Goal: Task Accomplishment & Management: Manage account settings

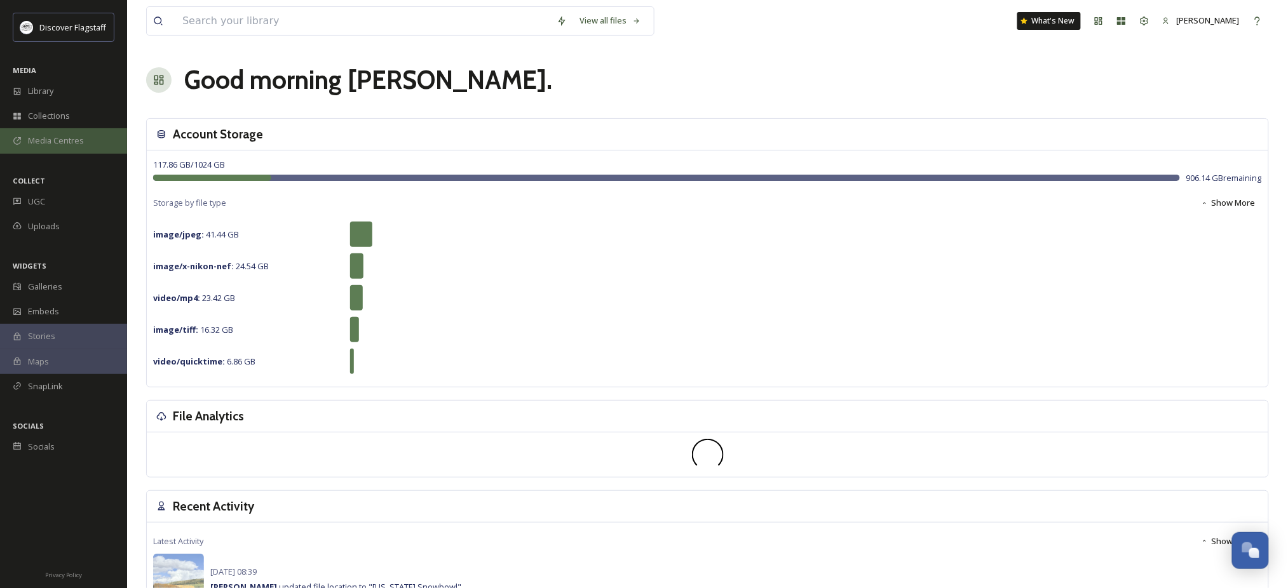
click at [51, 147] on span "Media Centres" at bounding box center [56, 141] width 56 height 12
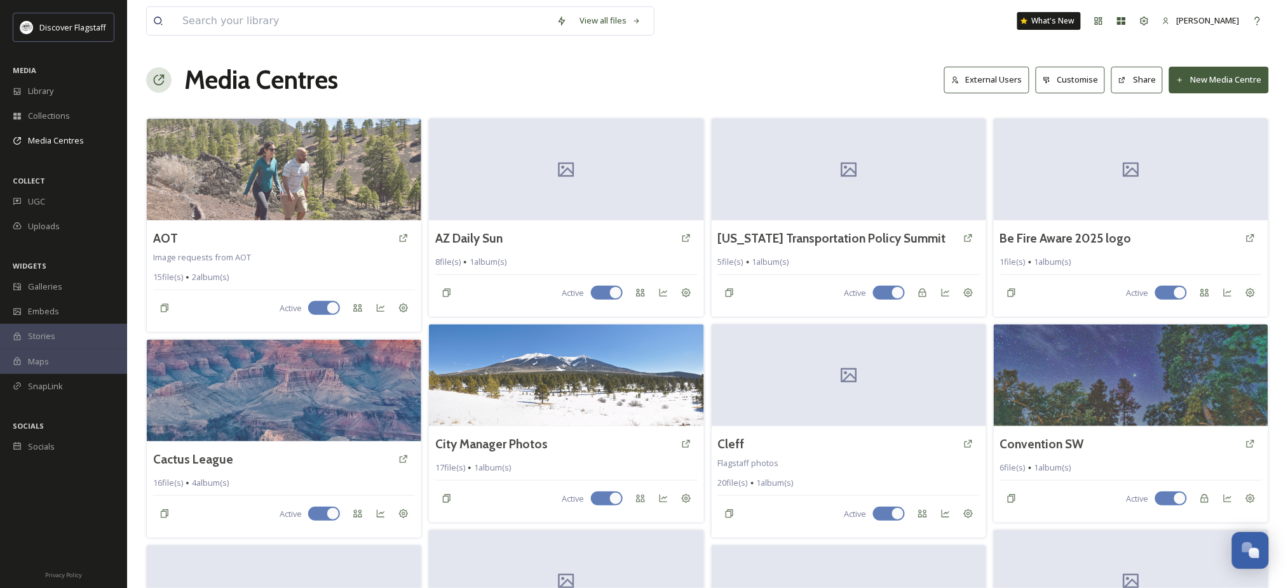
click at [1224, 86] on button "New Media Centre" at bounding box center [1219, 80] width 100 height 26
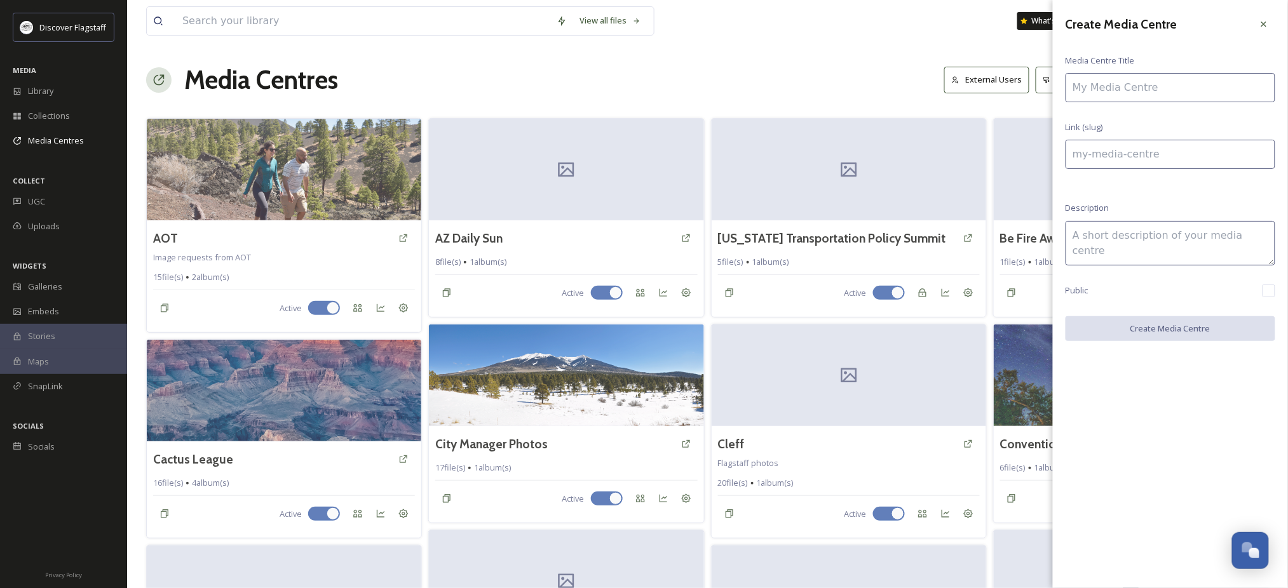
click at [1197, 96] on input at bounding box center [1170, 87] width 210 height 29
type input "O"
type input "o"
type input "B"
type input "b"
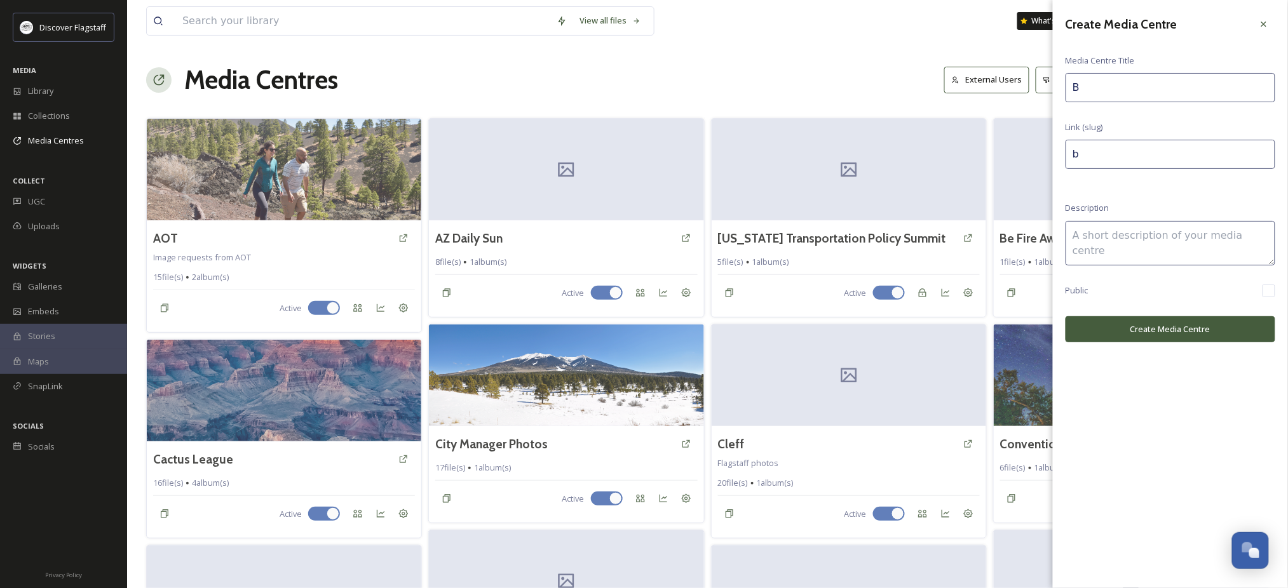
type input "Be"
type input "be"
type input "Bes"
type input "bes"
type input "Best"
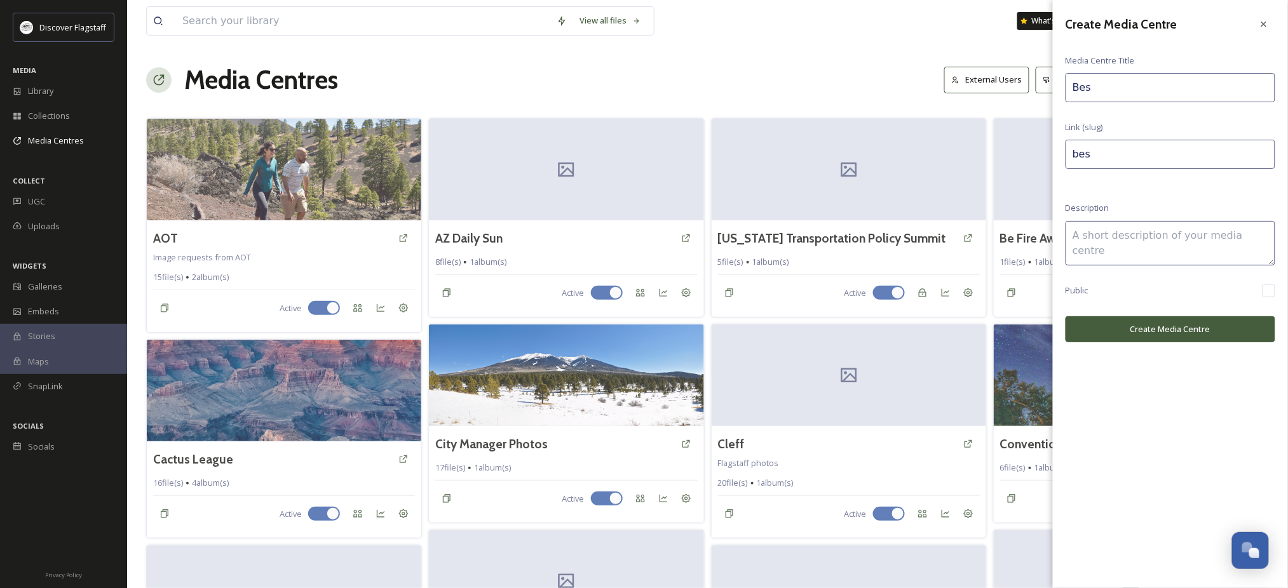
type input "best"
type input "Best"
type input "best-"
type input "Best o"
type input "best-o"
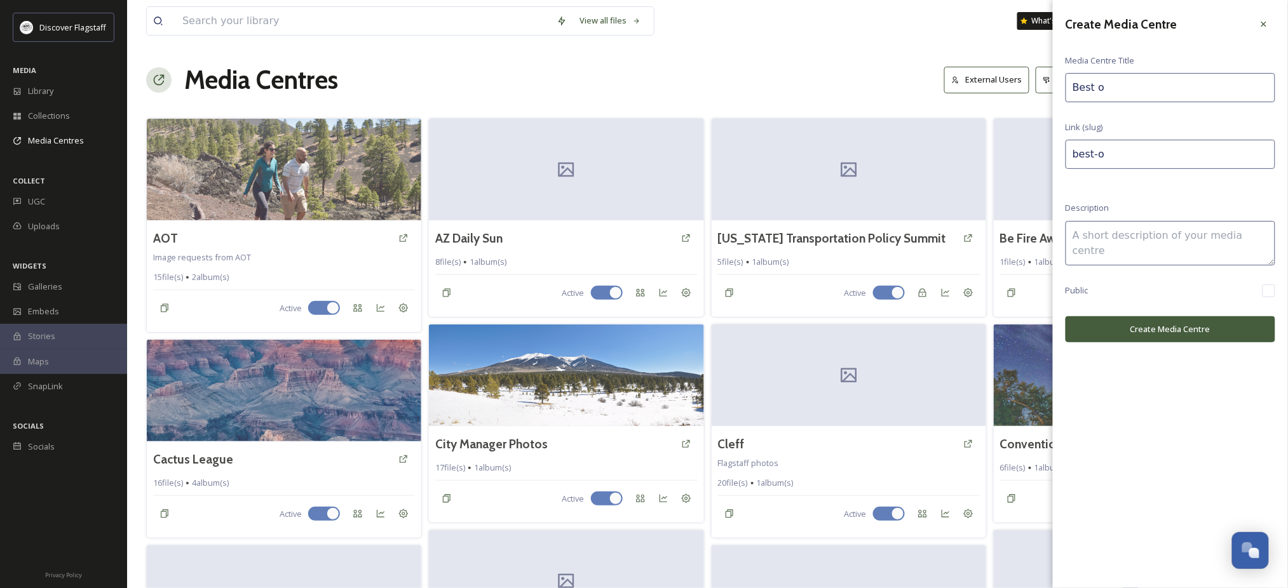
type input "Best of"
type input "best-of"
type input "Best of"
type input "best-of-"
type input "Best of t"
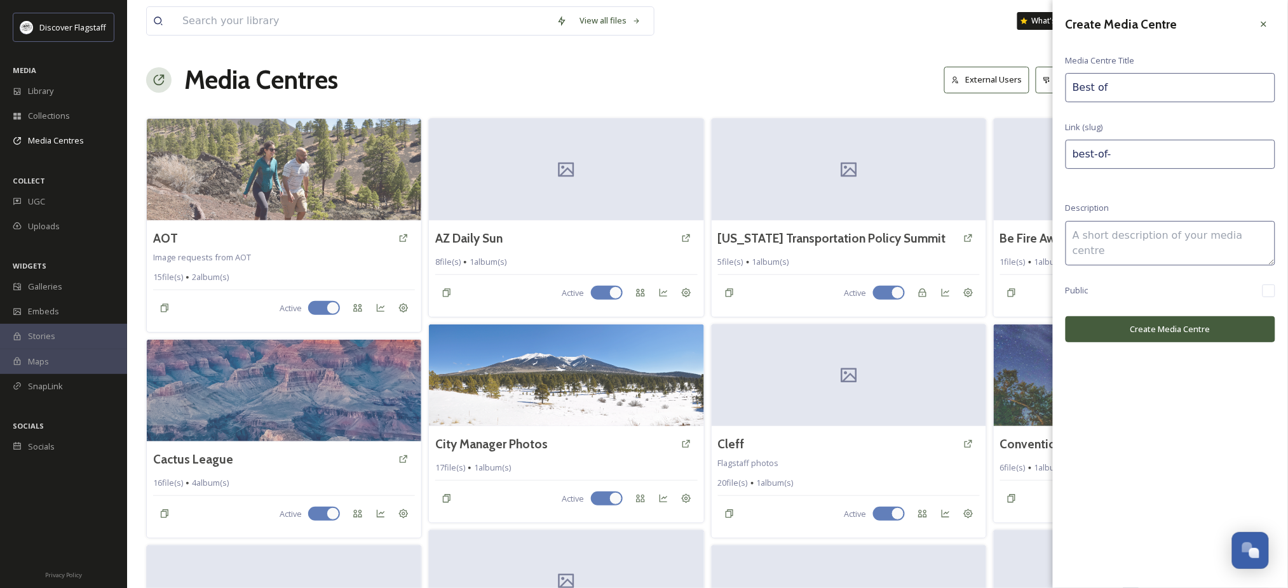
type input "best-of-t"
type input "Best of th"
type input "best-of-th"
type input "Best of the"
type input "best-of-the"
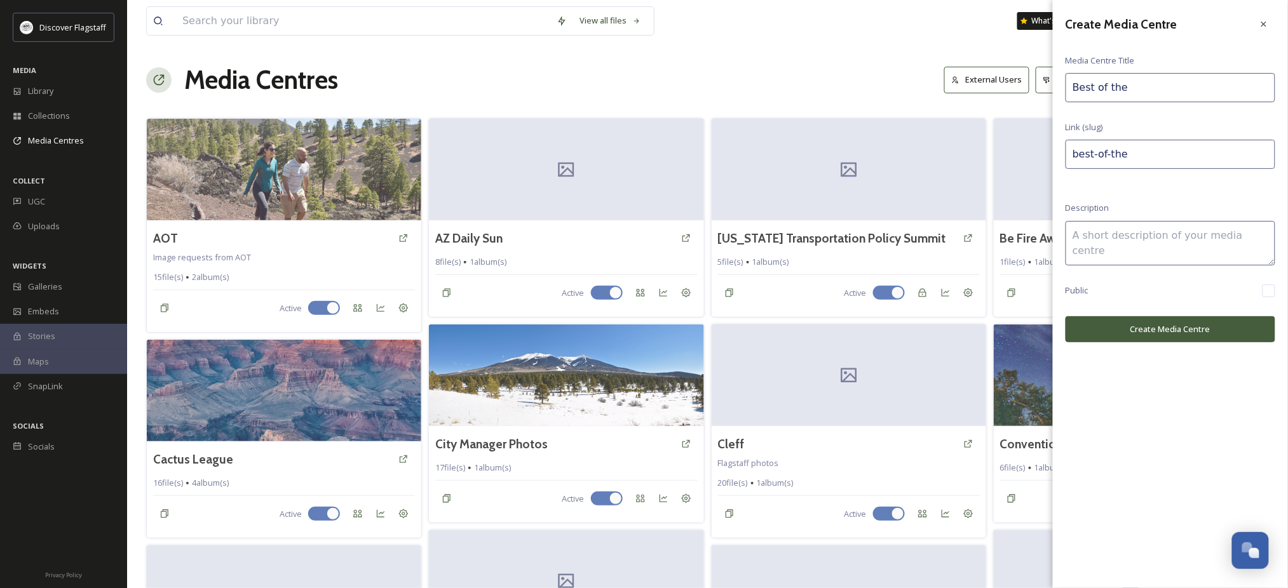
type input "Best of the"
type input "best-of-the-"
type input "Best of the s"
type input "best-of-the-s"
type input "Best of the so"
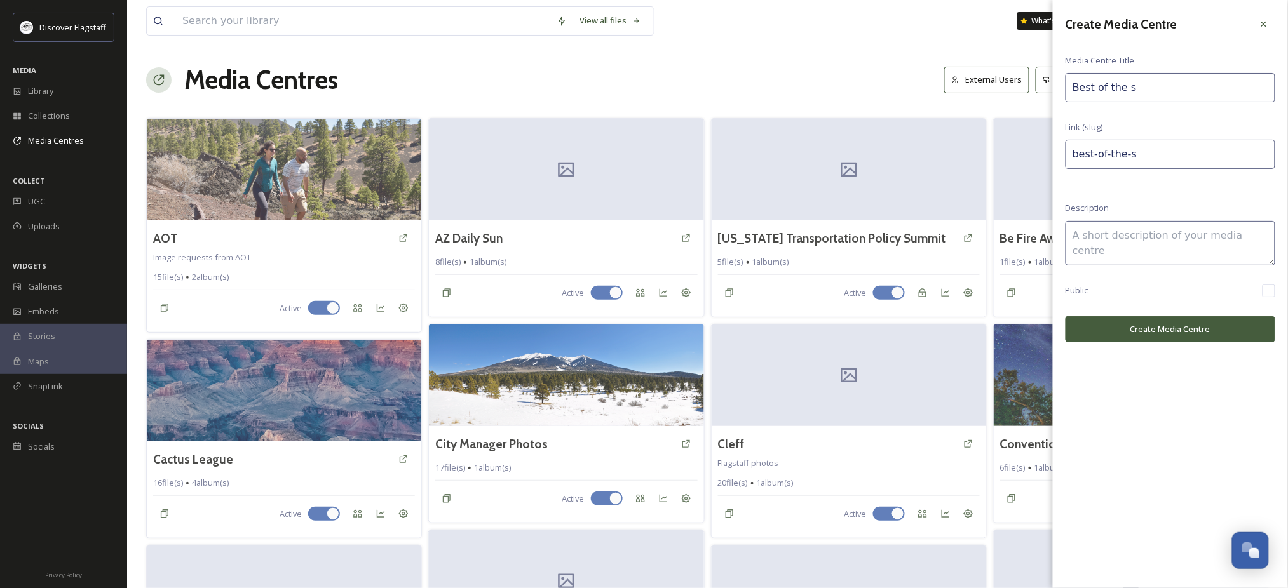
type input "best-of-the-so"
type input "Best of the sou"
type input "best-of-the-sou"
type input "Best of the so"
type input "best-of-the-so"
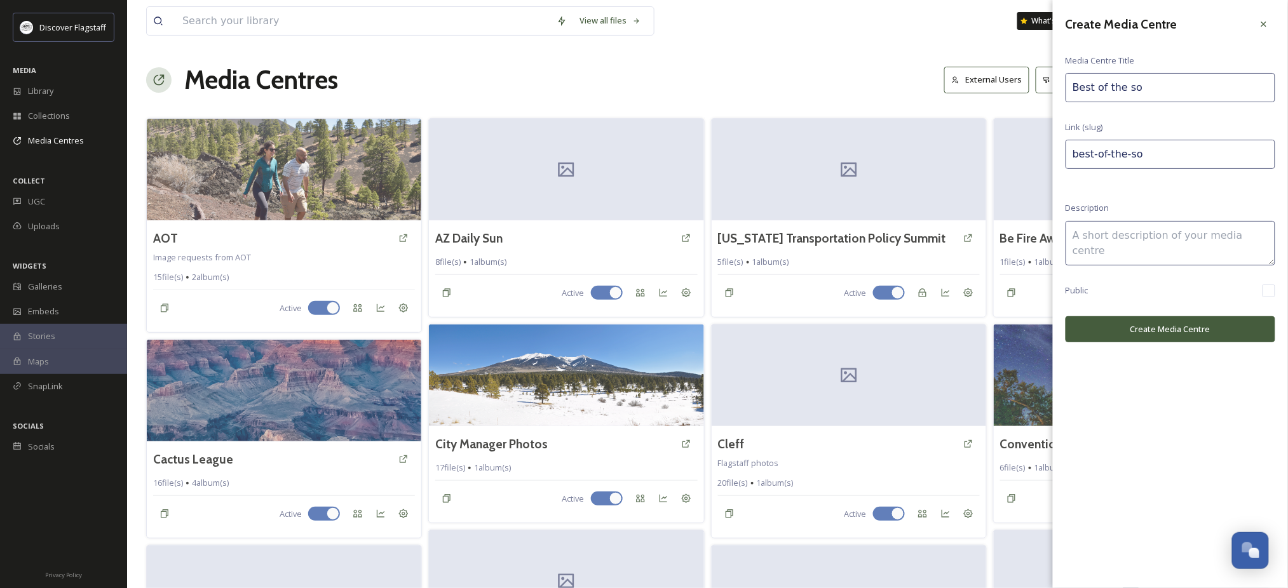
type input "Best of the s"
type input "best-of-the-s"
type input "Best of the"
type input "best-of-the-"
type input "Best of the S"
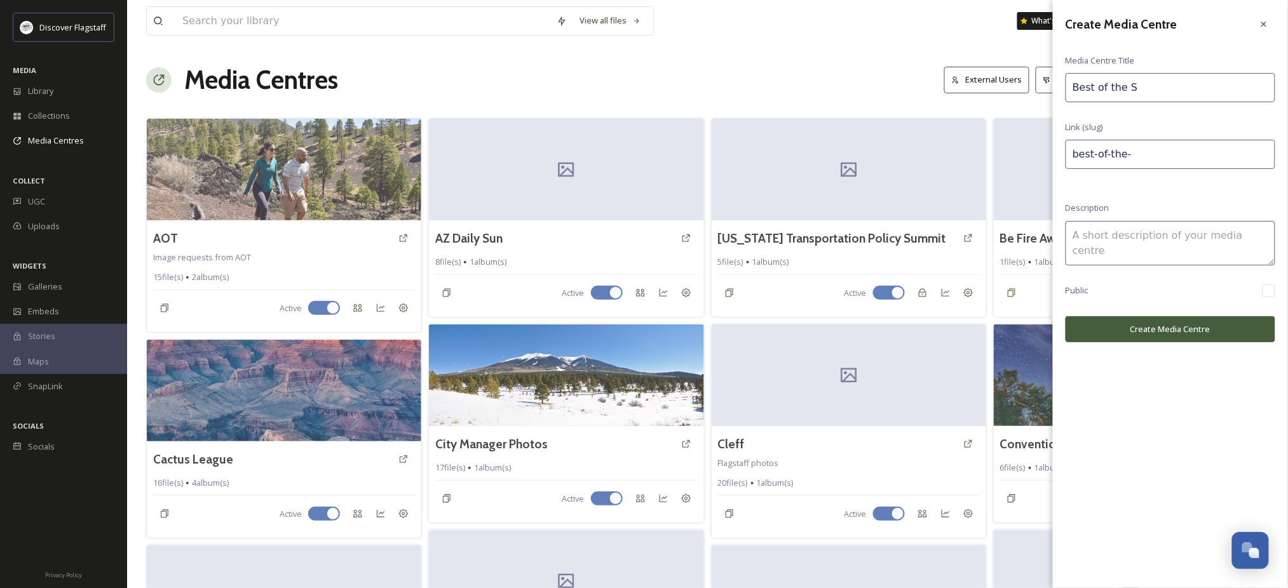
type input "best-of-the-s"
type input "Best of the SO"
type input "best-of-the-so"
type input "Best of the SOu"
type input "best-of-the-sou"
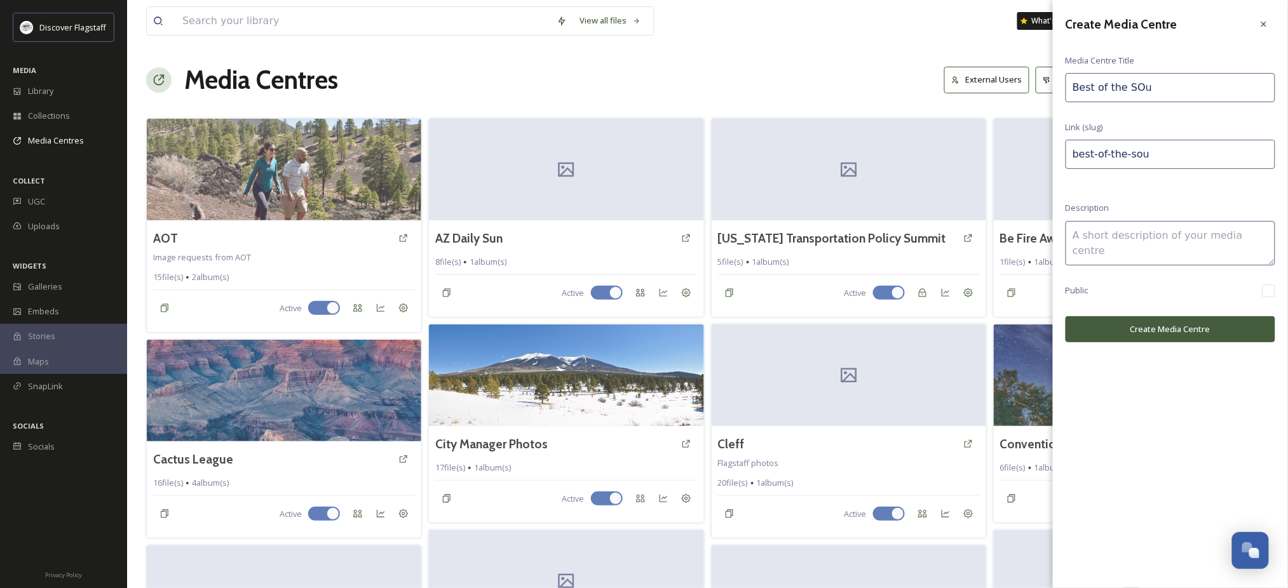
type input "Best of the SOut"
type input "best-of-the-sout"
type input "Best of the SOuth"
type input "best-of-the-south"
type input "Best of the SOut"
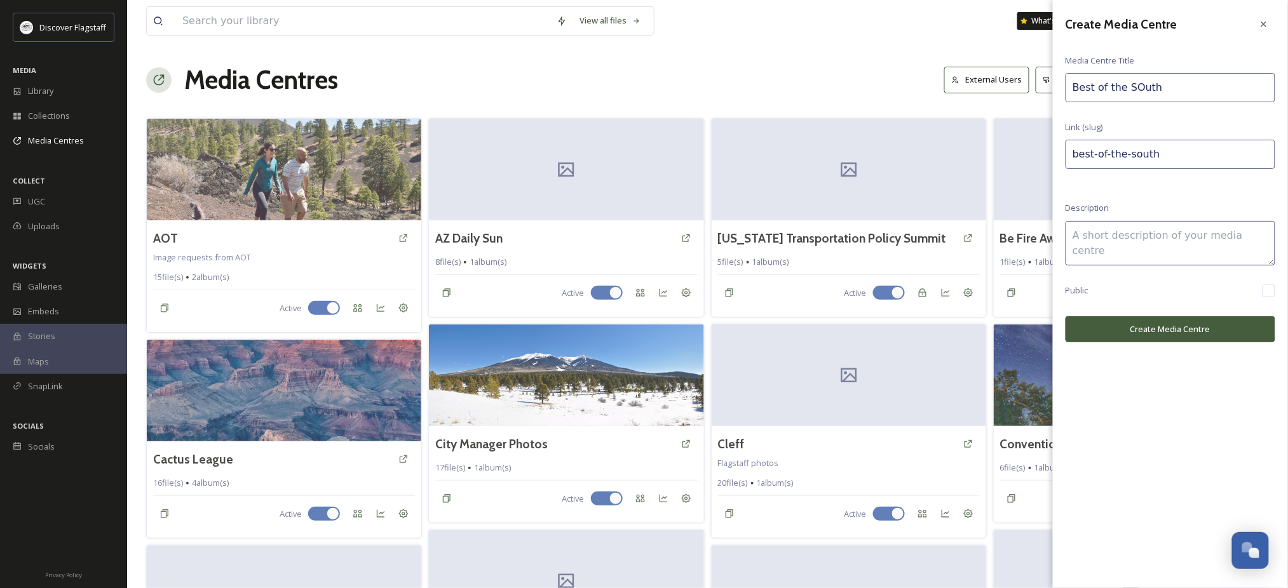
type input "best-of-the-sout"
type input "Best of the SOu"
type input "best-of-the-sou"
type input "Best of the SO"
type input "best-of-the-so"
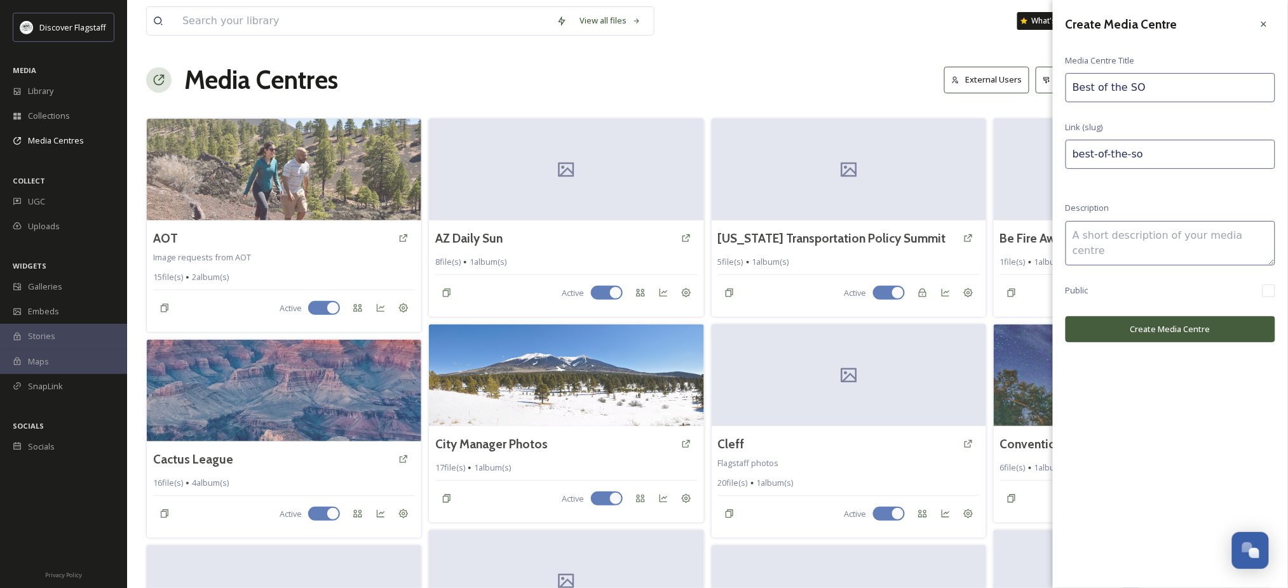
type input "Best of the S"
type input "best-of-the-s"
type input "Best of the So"
type input "best-of-the-so"
type input "Best of the Sou"
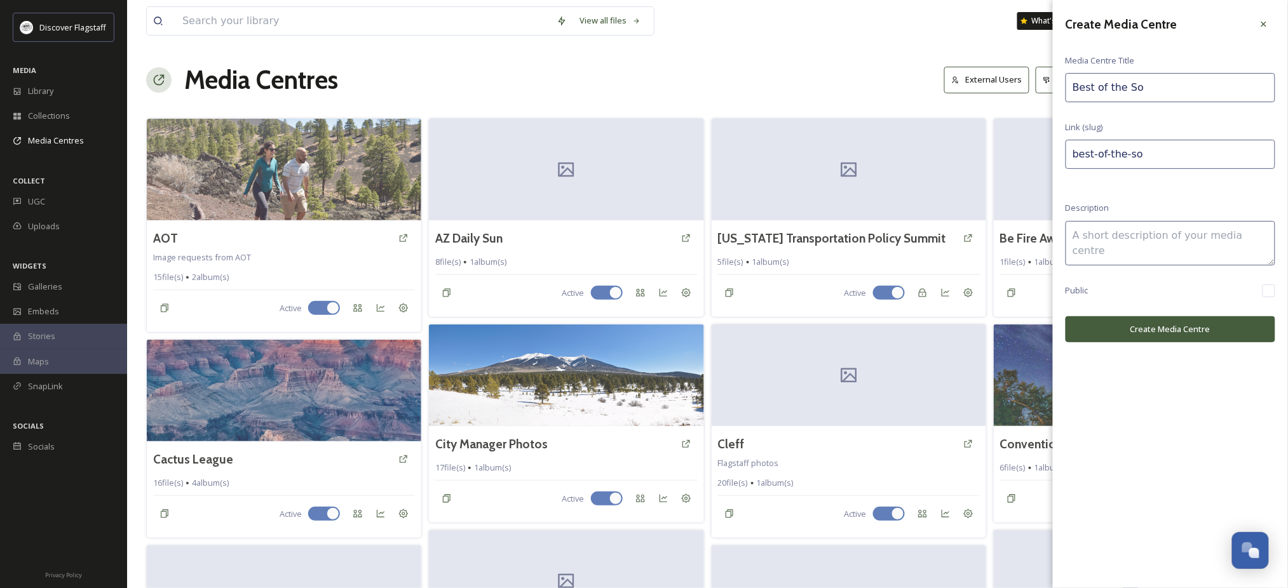
type input "best-of-the-sou"
type input "Best of the Sout"
type input "best-of-the-sout"
type input "Best of the South"
type input "best-of-the-south"
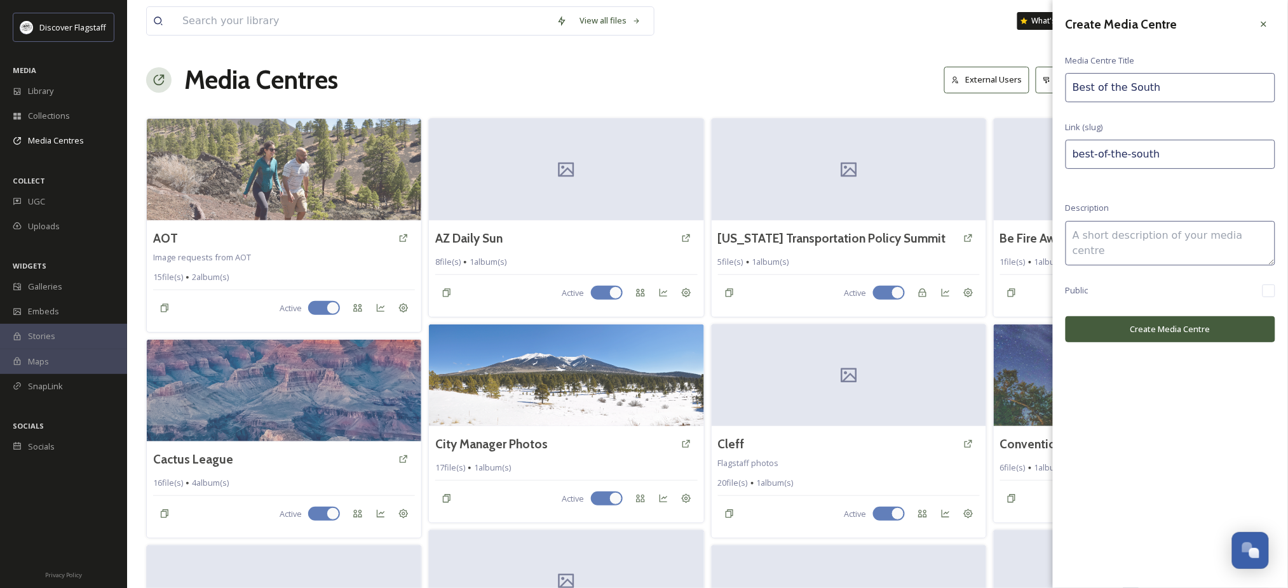
type input "Best of the Southw"
type input "best-of-the-southw"
type input "Best of the Southwe"
type input "best-of-the-southwe"
type input "Best of the Southwes"
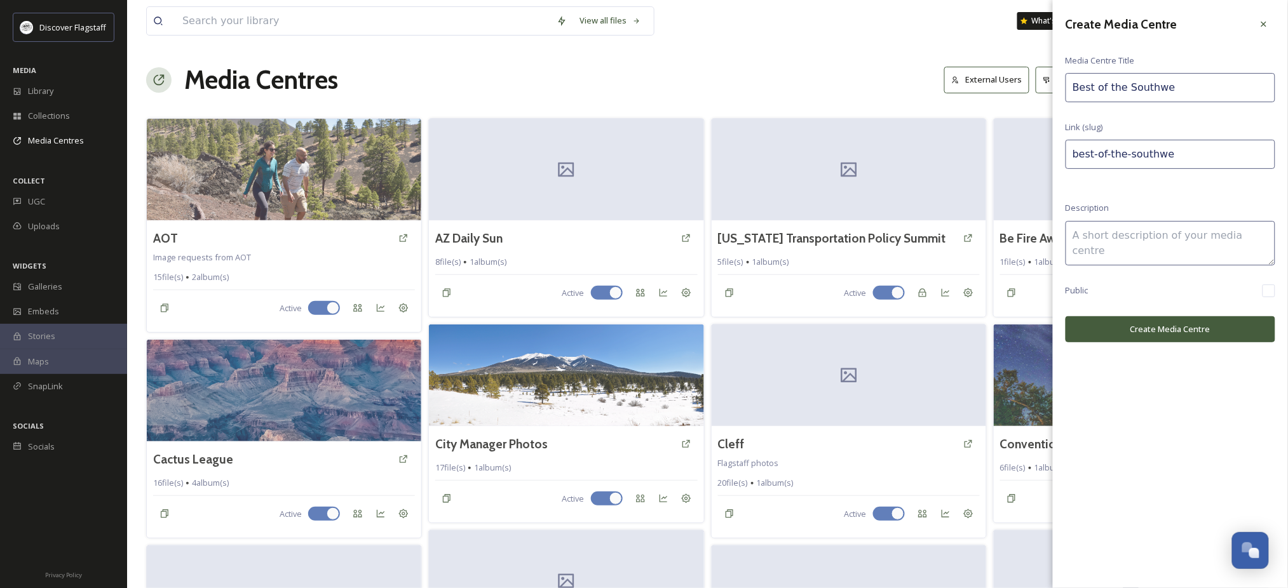
type input "best-of-the-southwes"
type input "Best of the Southwest"
type input "best-of-the-southwest"
type input "Best of the Southwest"
click at [1211, 342] on button "Create Media Centre" at bounding box center [1170, 329] width 210 height 26
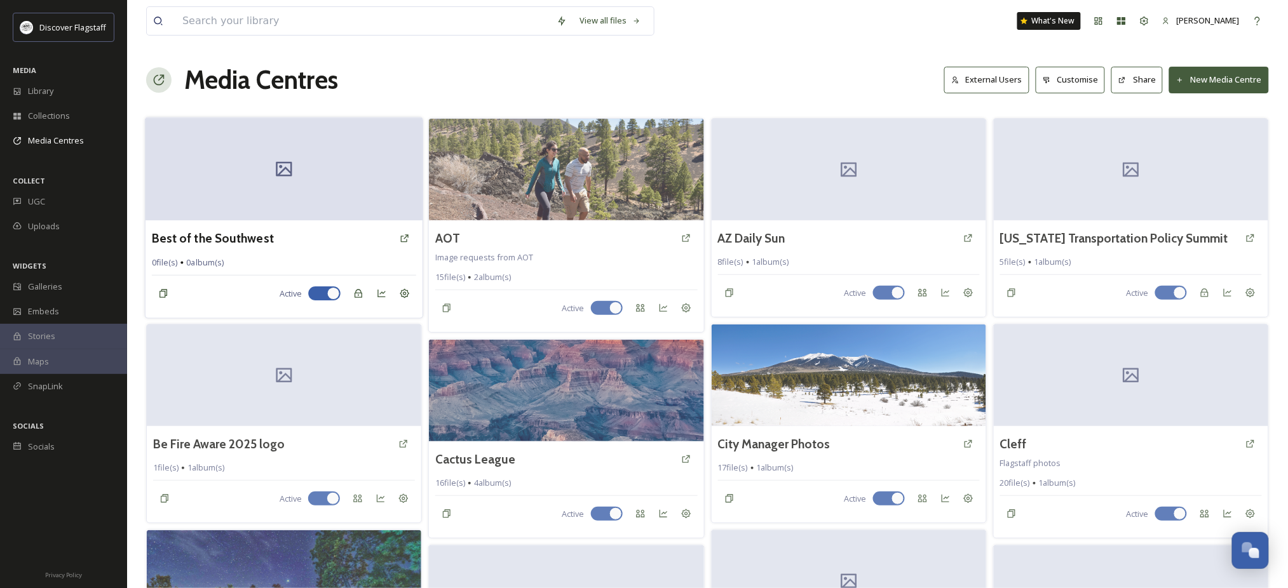
click at [293, 220] on div at bounding box center [284, 169] width 278 height 103
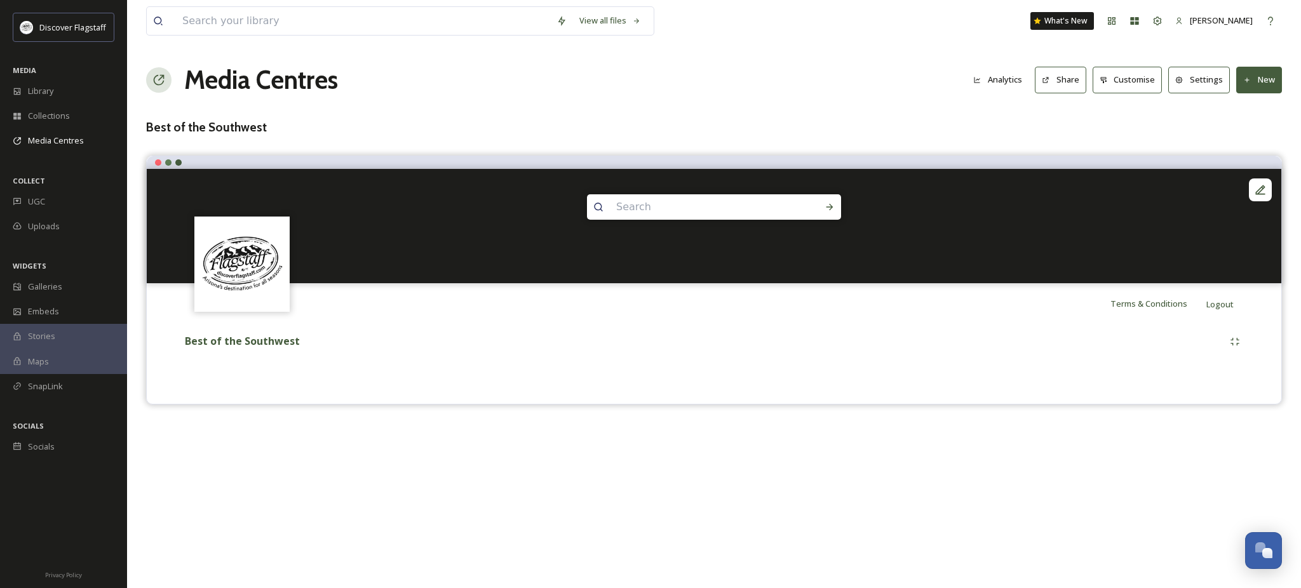
click at [1257, 93] on button "New" at bounding box center [1259, 80] width 46 height 26
click at [1256, 140] on span "Add Album" at bounding box center [1254, 134] width 41 height 12
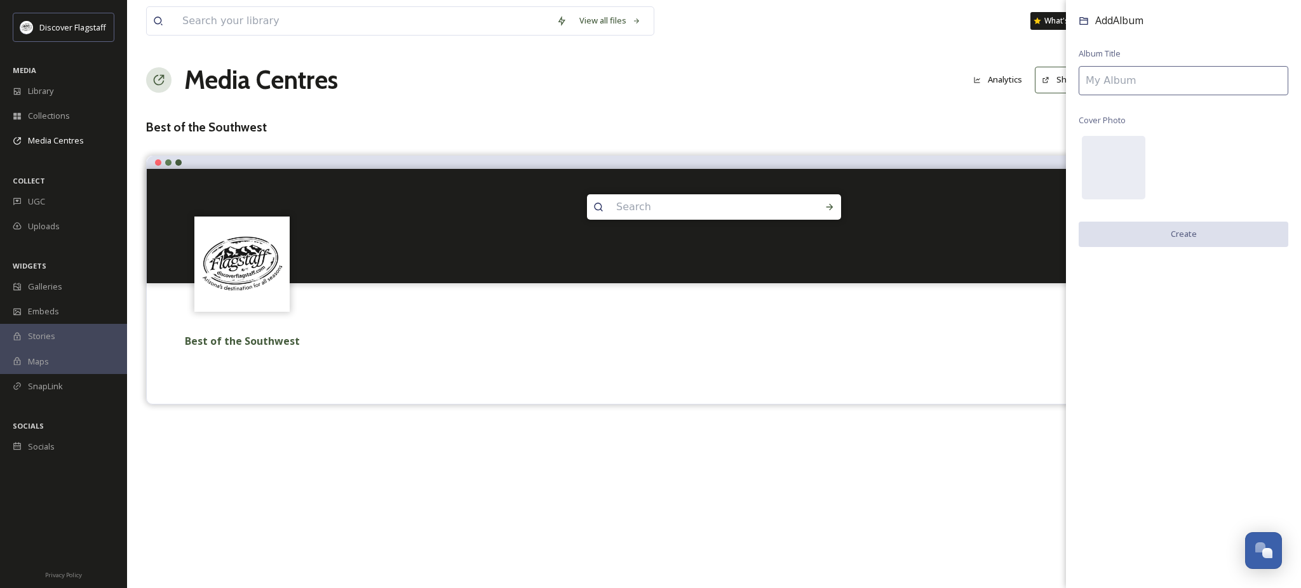
click at [1187, 81] on input at bounding box center [1184, 80] width 210 height 29
type input "[DATE]"
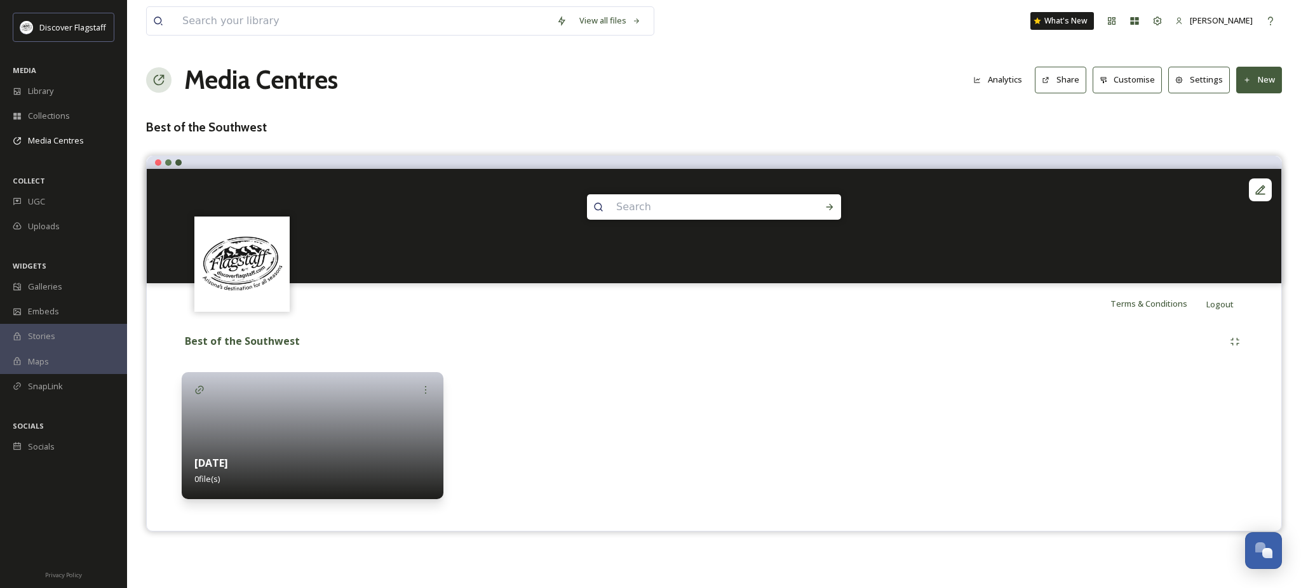
click at [238, 445] on div at bounding box center [313, 435] width 262 height 127
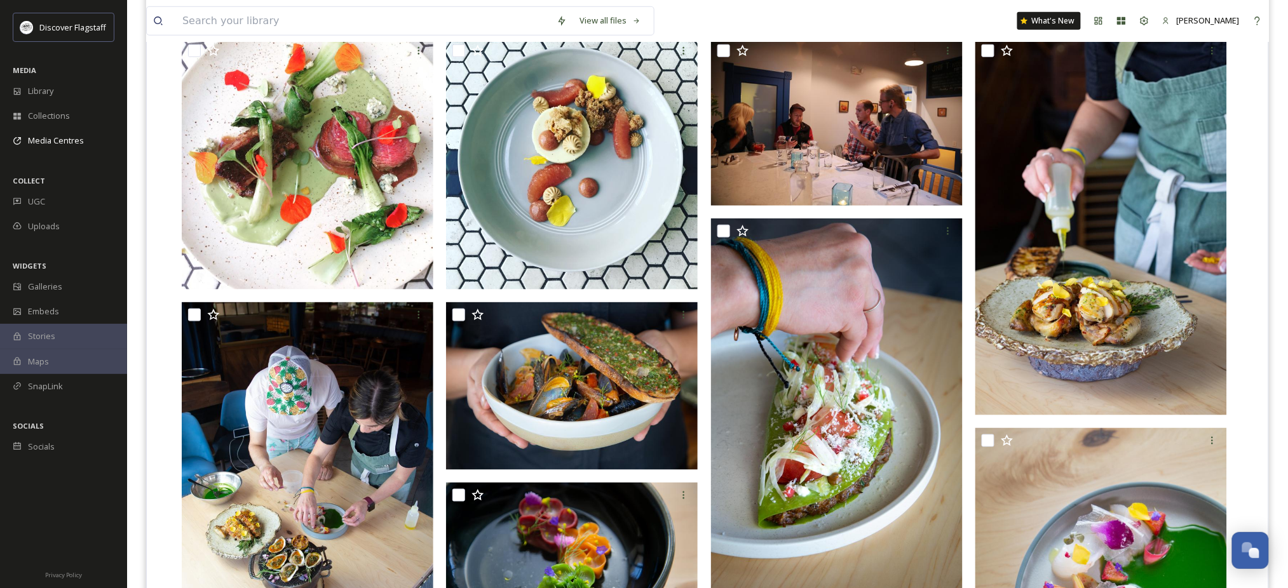
scroll to position [356, 0]
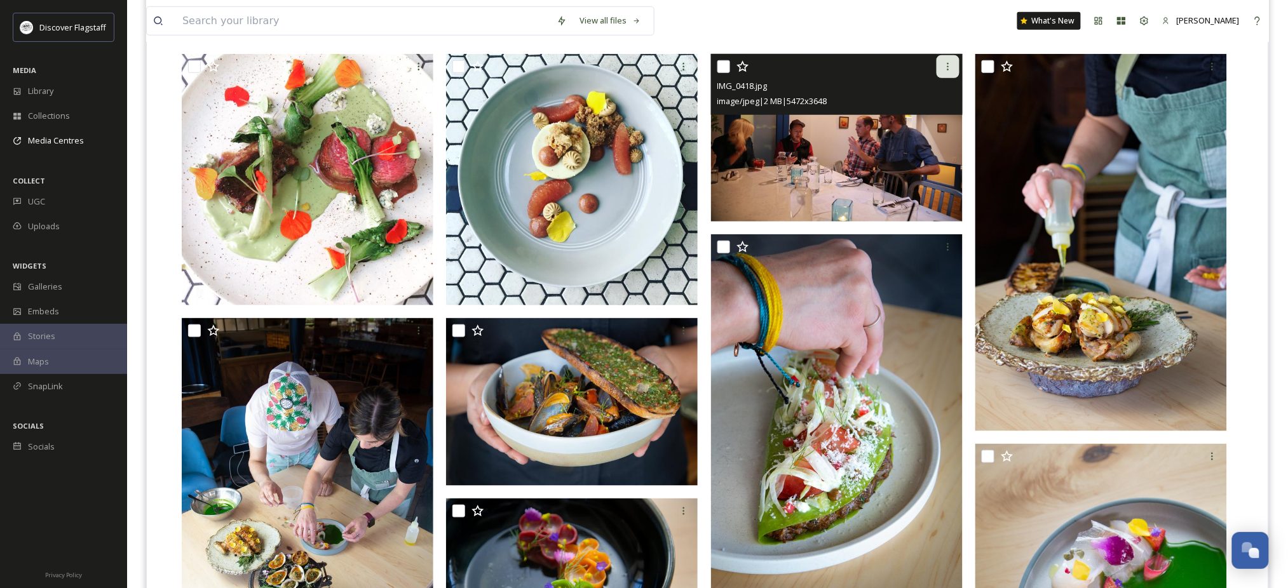
click at [944, 72] on icon at bounding box center [948, 67] width 10 height 10
click at [769, 107] on span "image/jpeg | 2 MB | 5472 x 3648" at bounding box center [772, 100] width 110 height 11
click at [776, 168] on img at bounding box center [837, 138] width 252 height 168
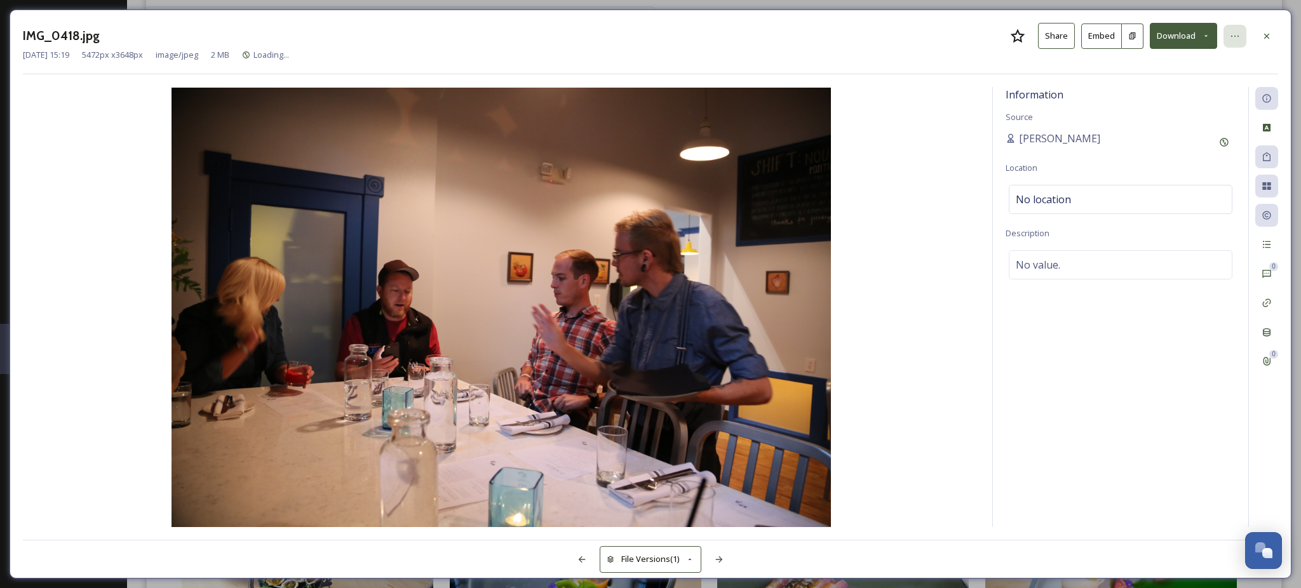
click at [1230, 39] on icon at bounding box center [1235, 36] width 10 height 10
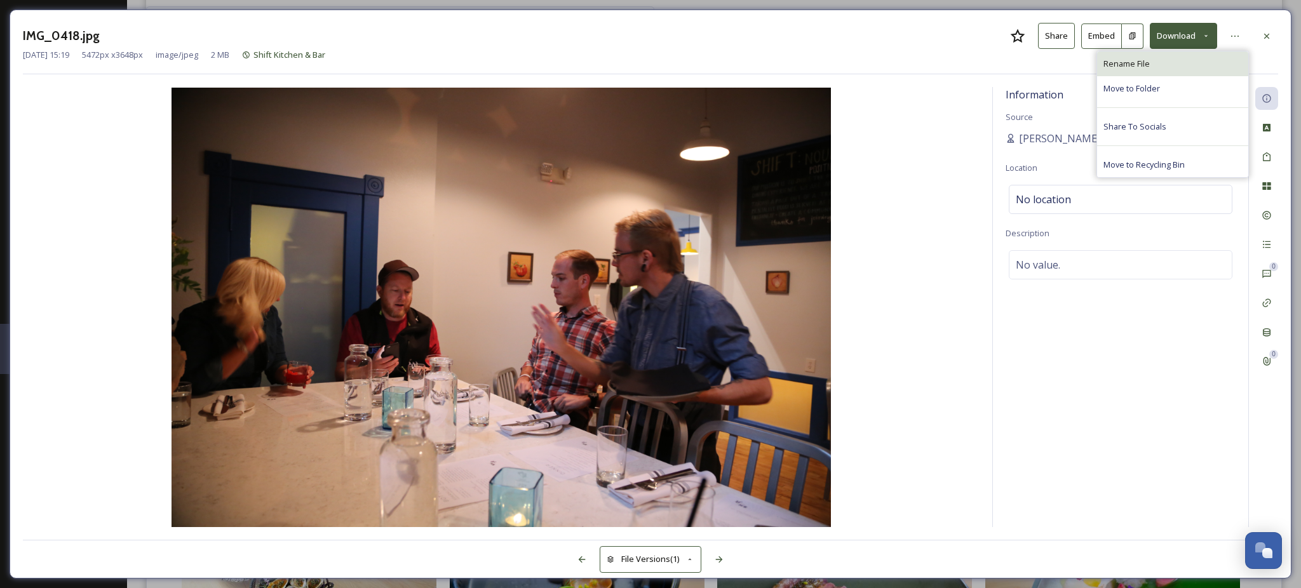
click at [1192, 75] on div "Rename File" at bounding box center [1172, 63] width 151 height 25
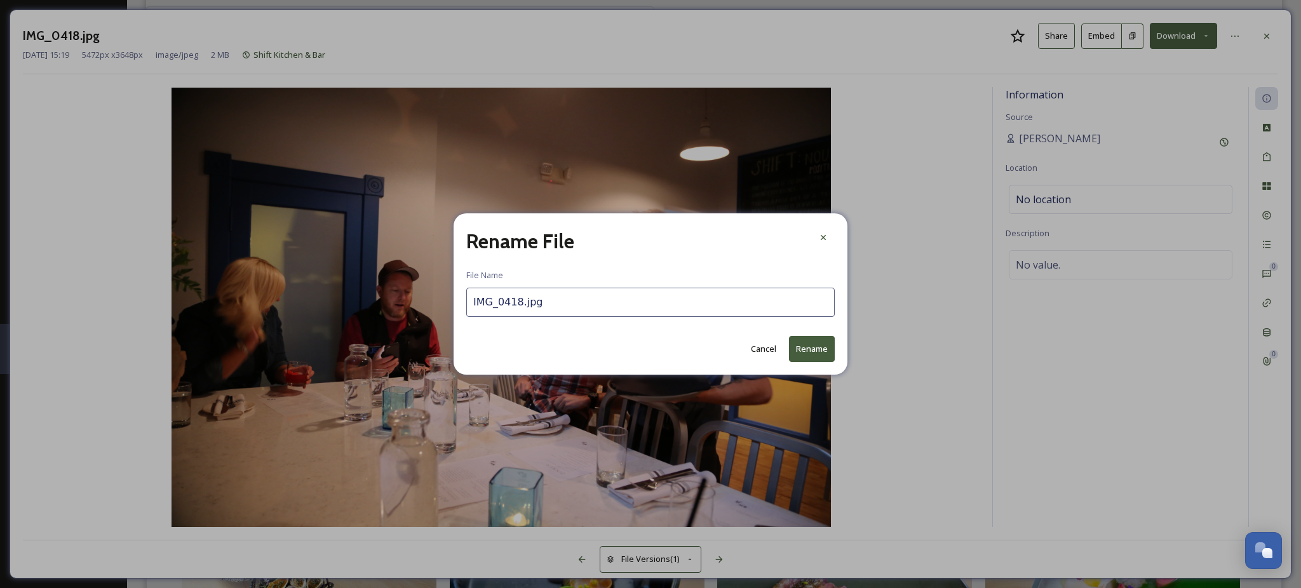
drag, startPoint x: 470, startPoint y: 306, endPoint x: 526, endPoint y: 310, distance: 56.1
click at [526, 310] on input "IMG_0418.jpg" at bounding box center [650, 302] width 368 height 29
type input "Shift.jpg"
click at [826, 355] on button "Rename" at bounding box center [812, 349] width 46 height 26
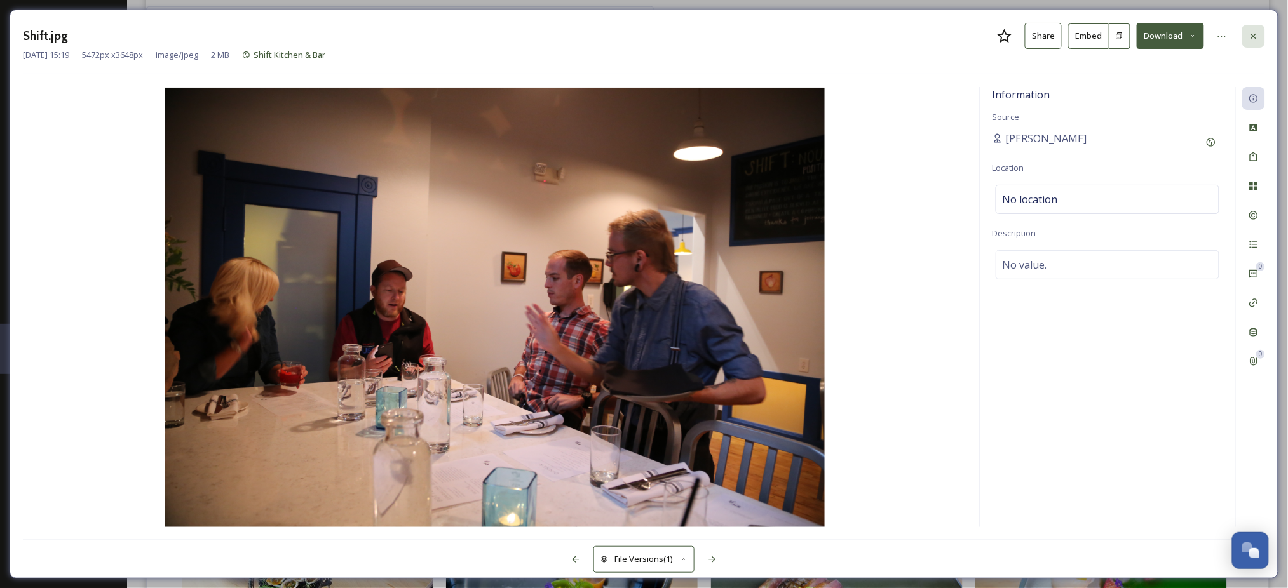
click at [1255, 34] on icon at bounding box center [1253, 36] width 10 height 10
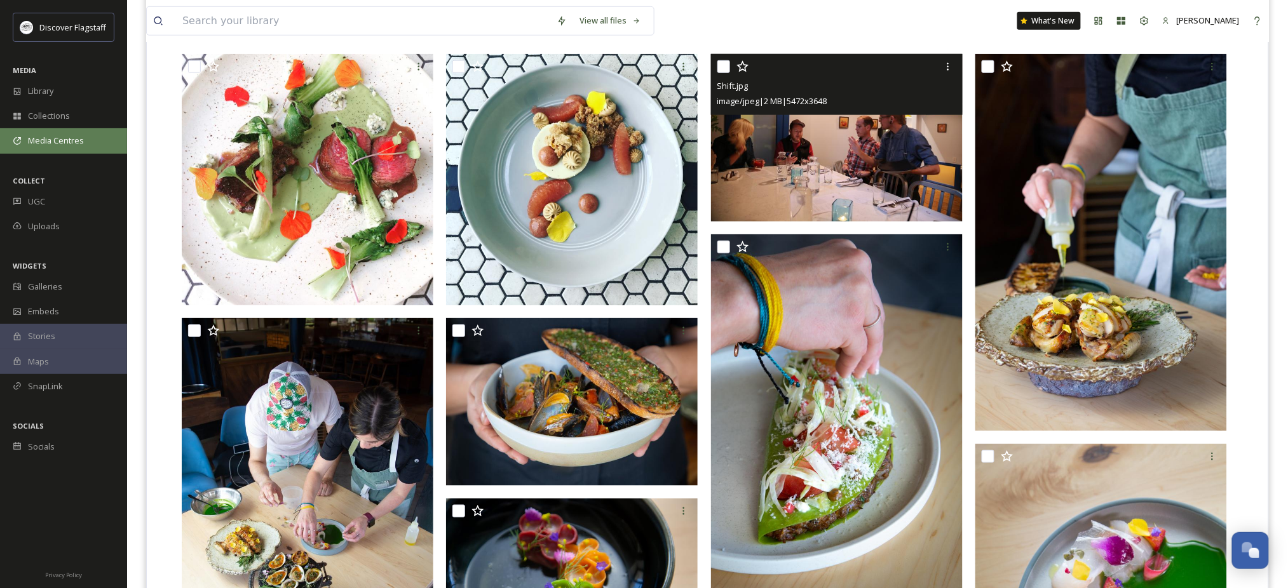
click at [52, 147] on span "Media Centres" at bounding box center [56, 141] width 56 height 12
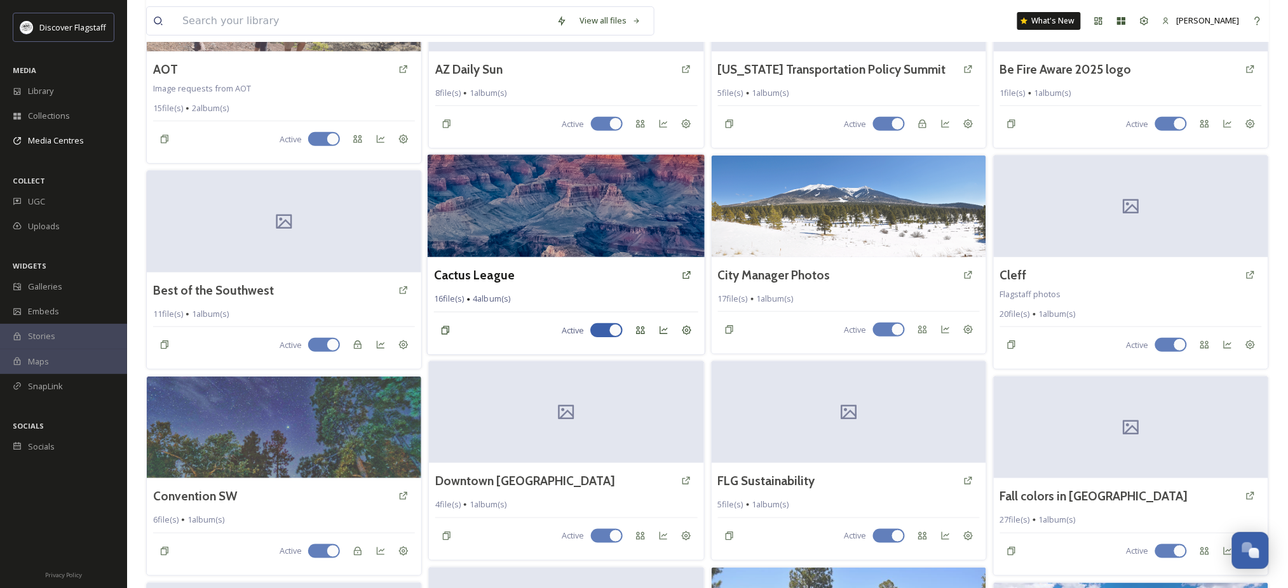
scroll to position [224, 0]
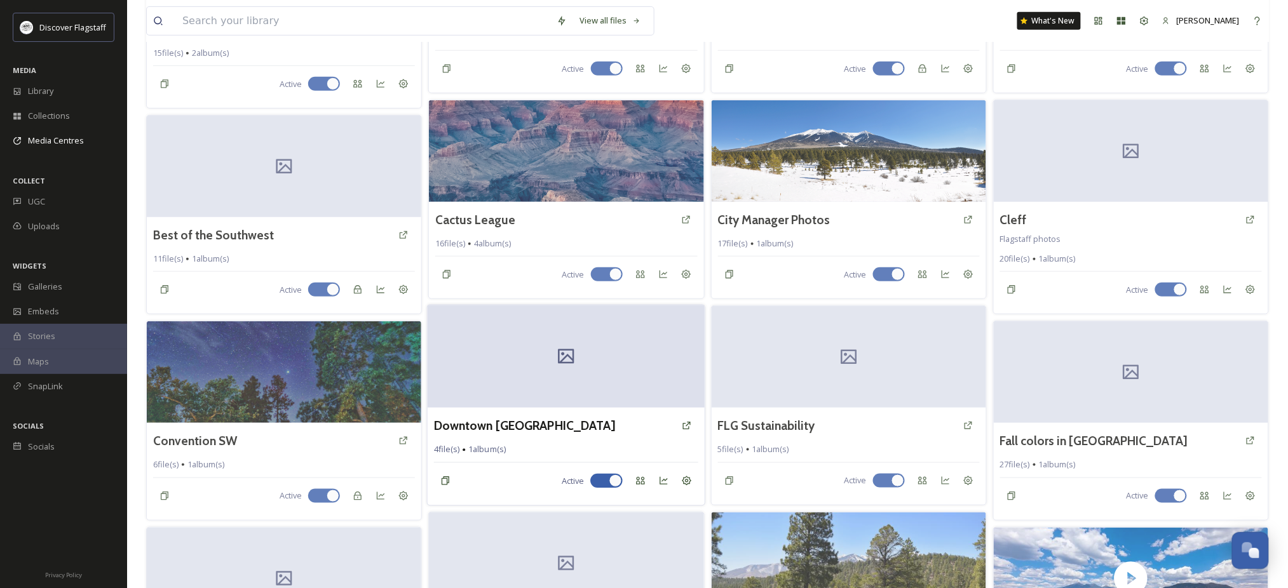
click at [587, 351] on div at bounding box center [567, 357] width 278 height 103
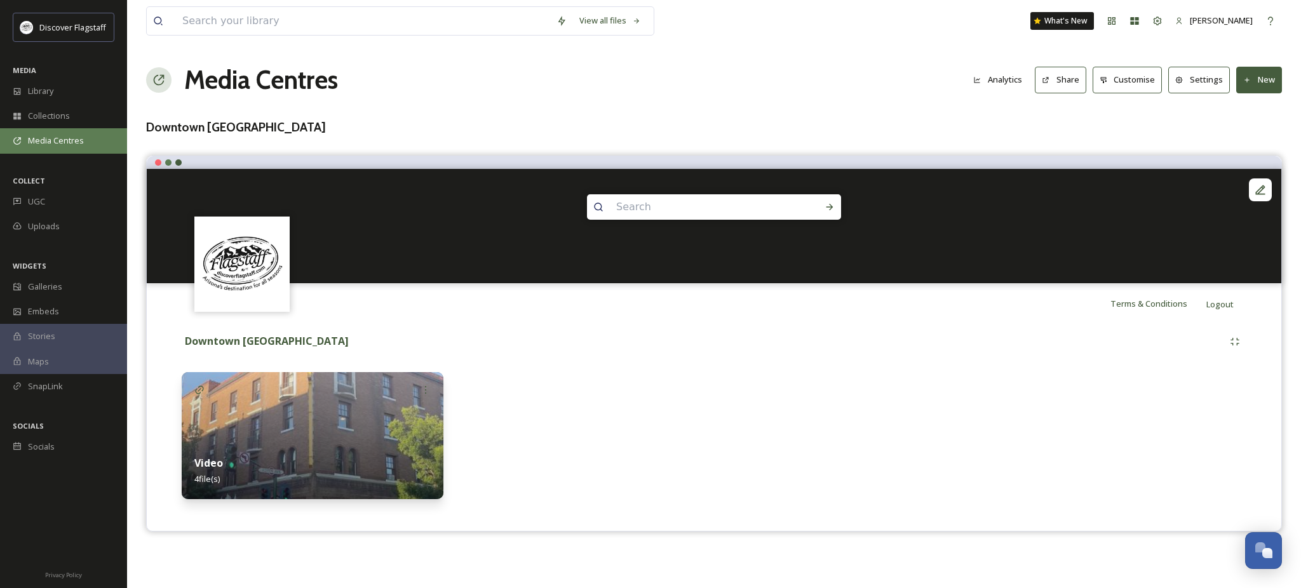
click at [44, 147] on span "Media Centres" at bounding box center [56, 141] width 56 height 12
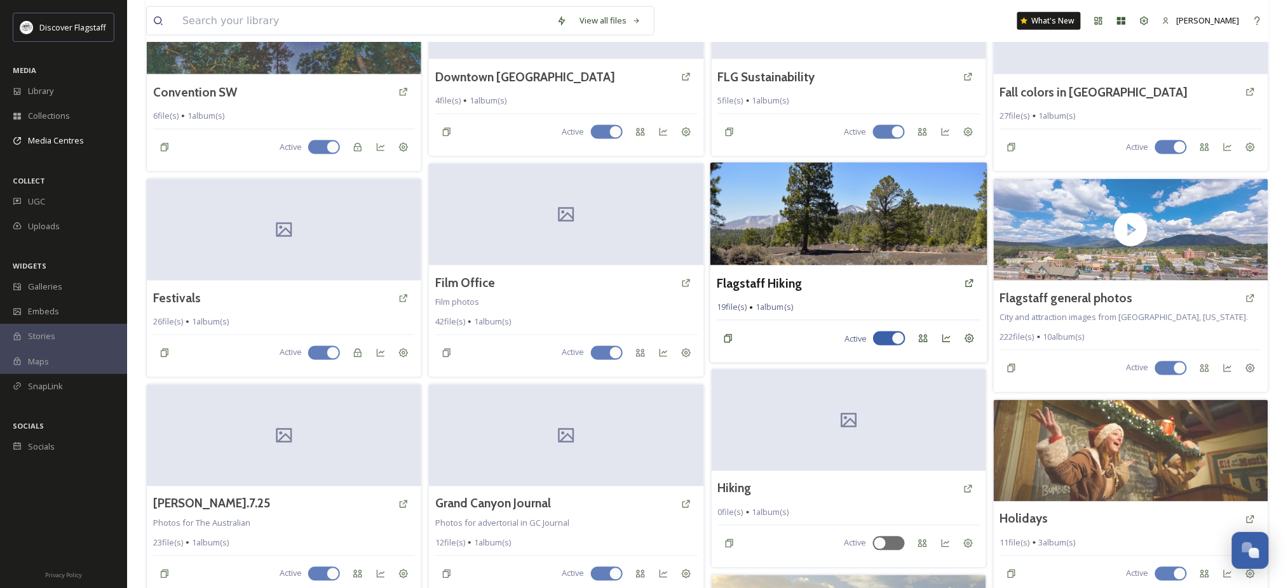
scroll to position [593, 0]
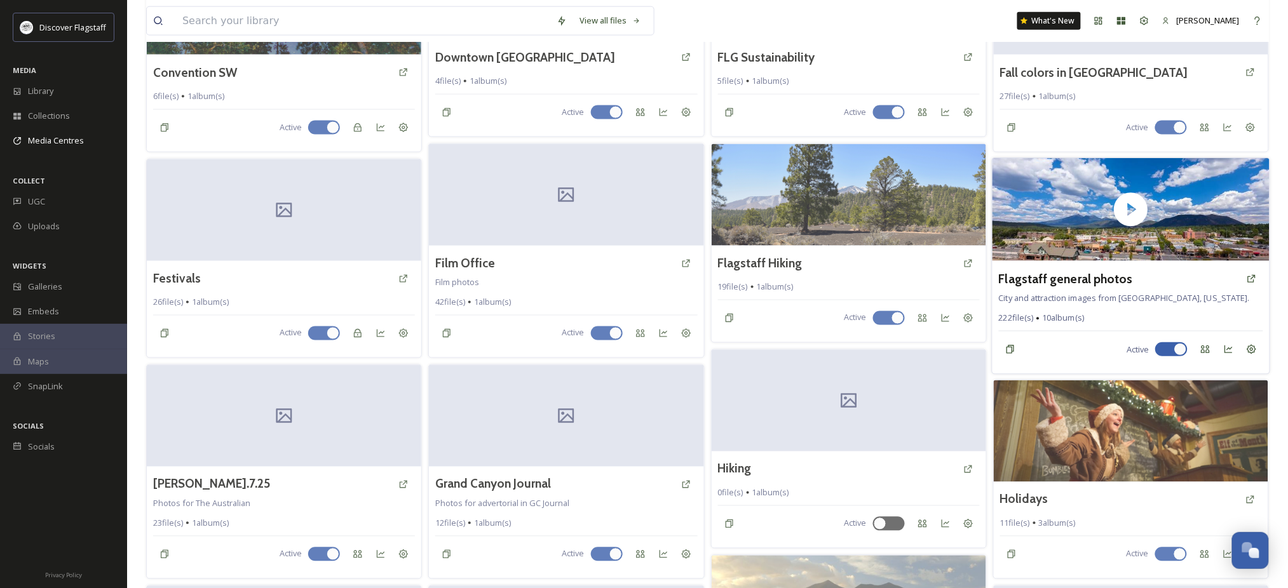
click at [1109, 304] on span "City and attraction images from [GEOGRAPHIC_DATA], [US_STATE]." at bounding box center [1124, 297] width 251 height 11
click at [1079, 288] on h3 "Flagstaff general photos" at bounding box center [1066, 278] width 134 height 18
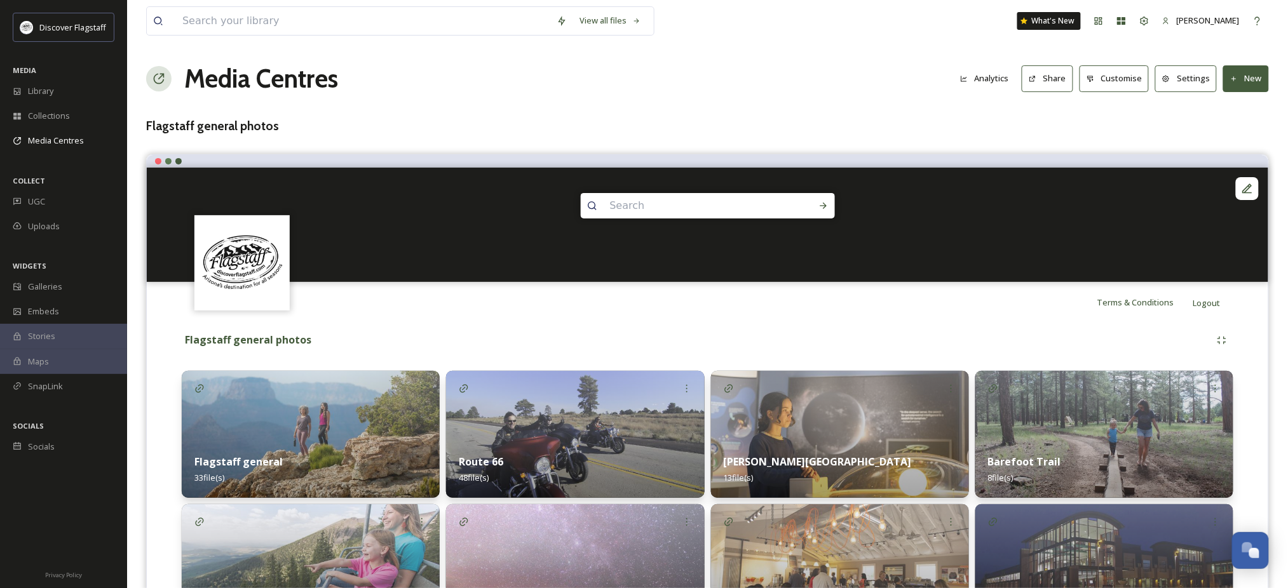
scroll to position [84, 0]
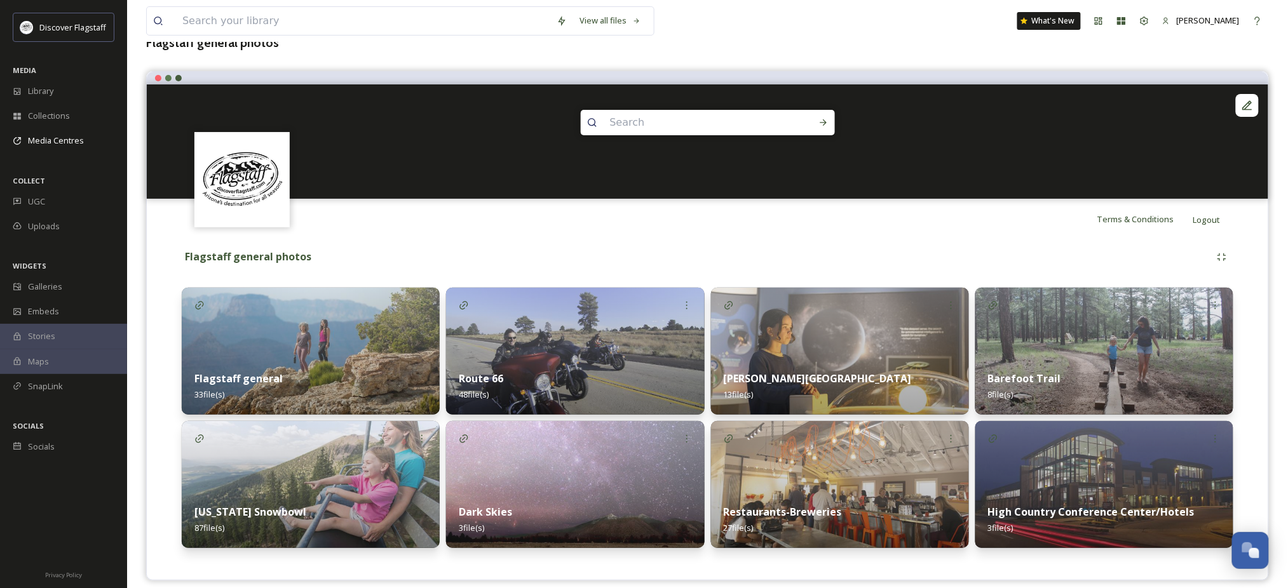
click at [360, 349] on img at bounding box center [311, 351] width 258 height 127
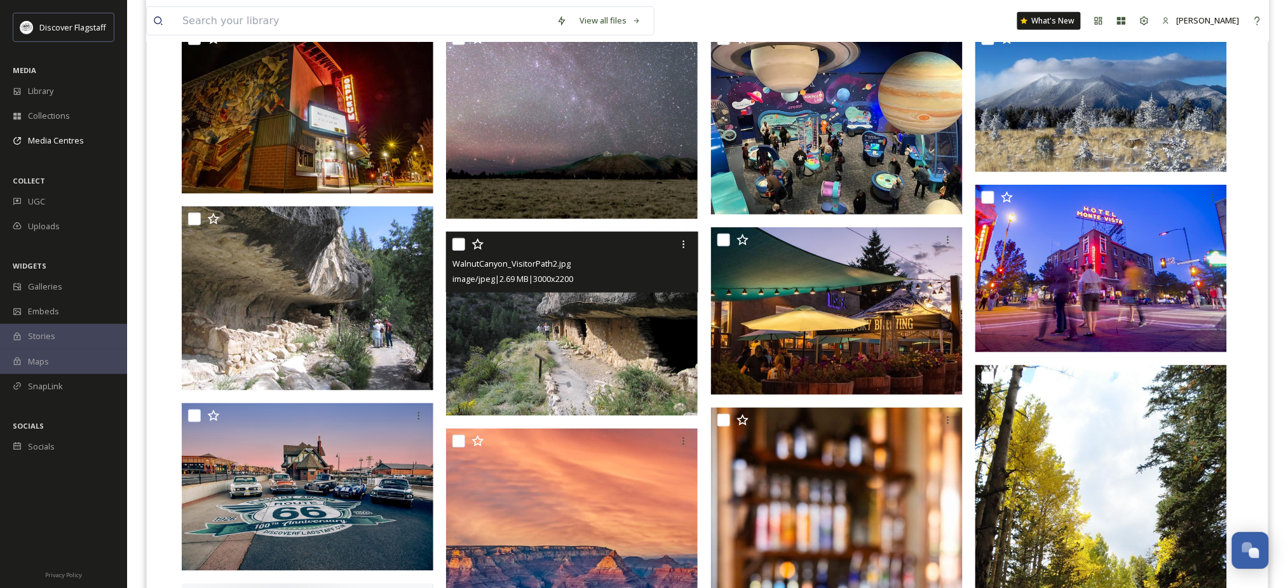
scroll to position [423, 0]
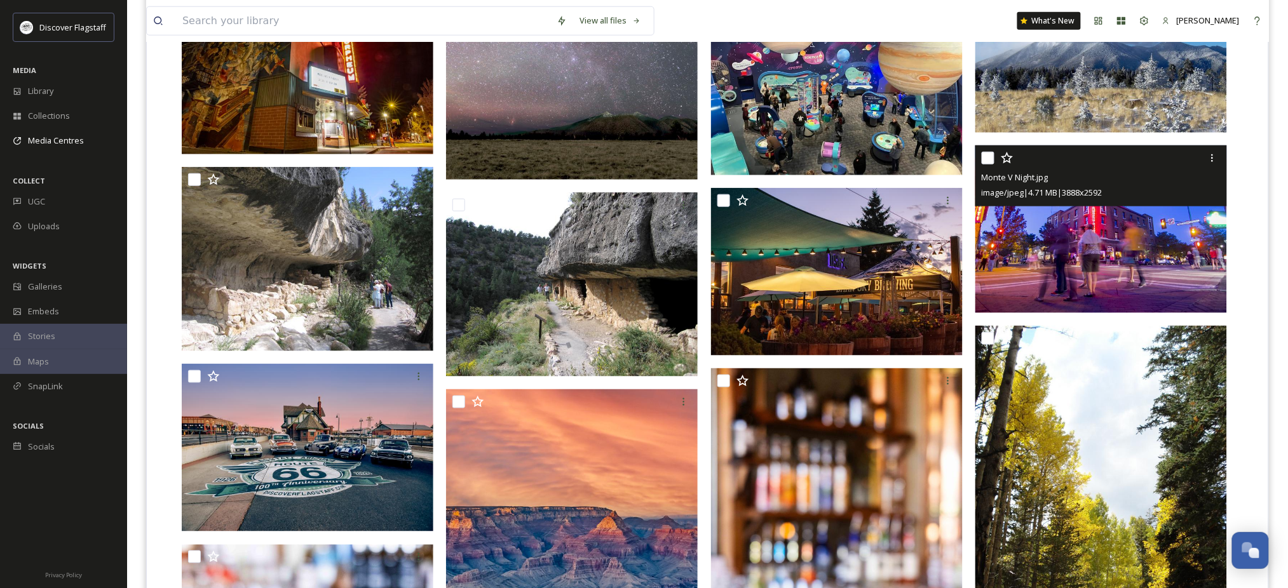
click at [991, 165] on input "checkbox" at bounding box center [987, 158] width 13 height 13
checkbox input "true"
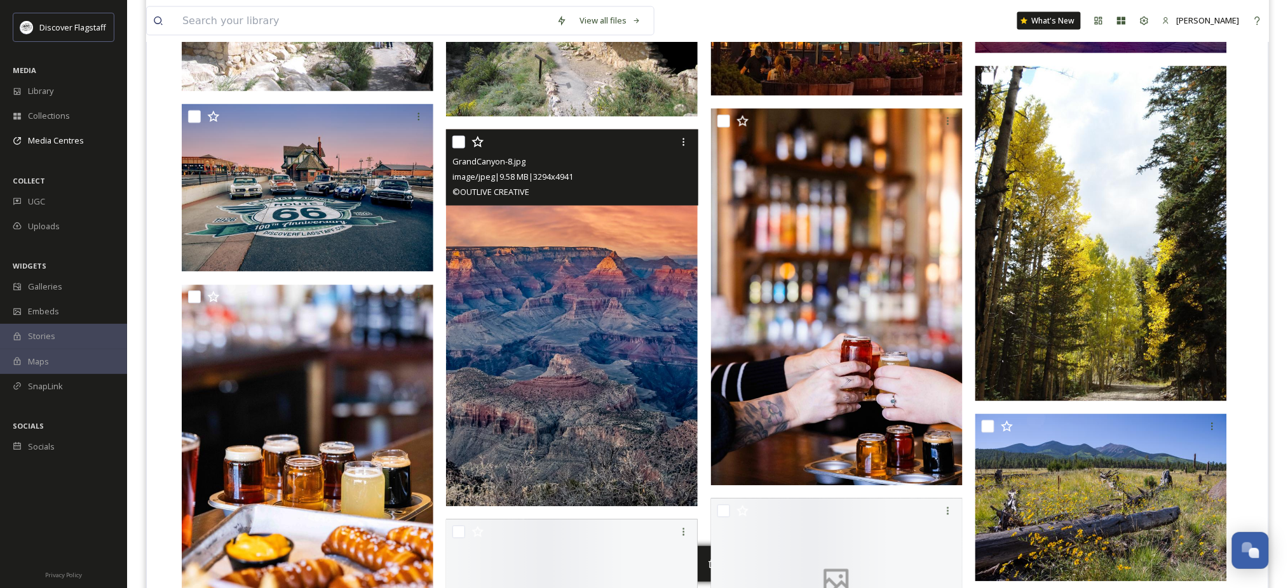
scroll to position [762, 0]
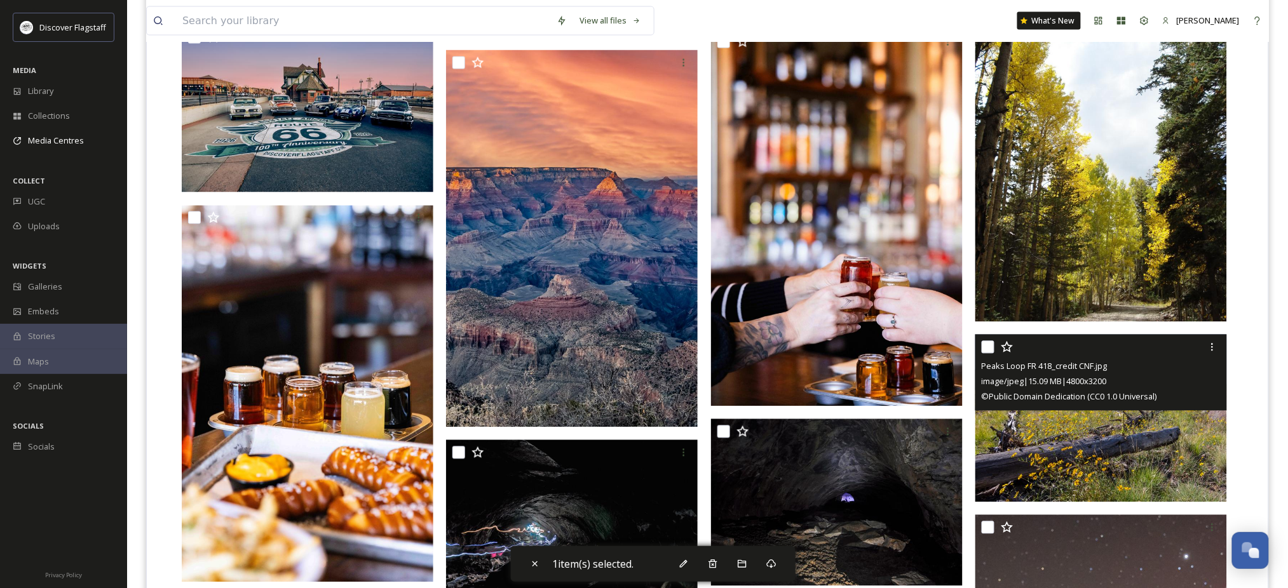
click at [990, 354] on input "checkbox" at bounding box center [987, 347] width 13 height 13
checkbox input "true"
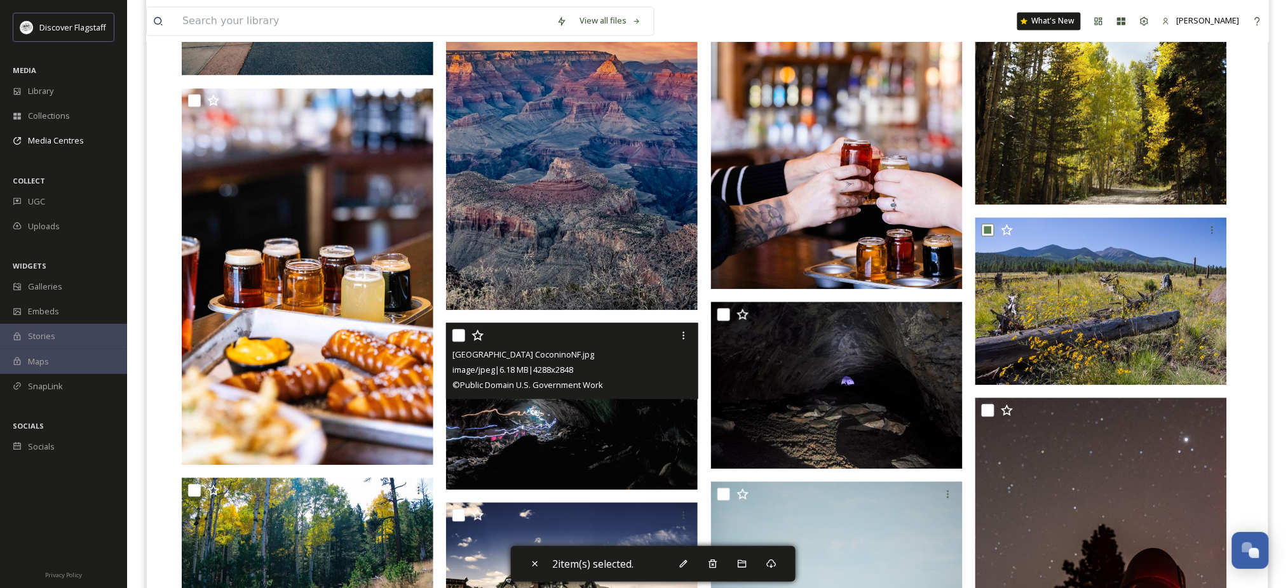
scroll to position [909, 0]
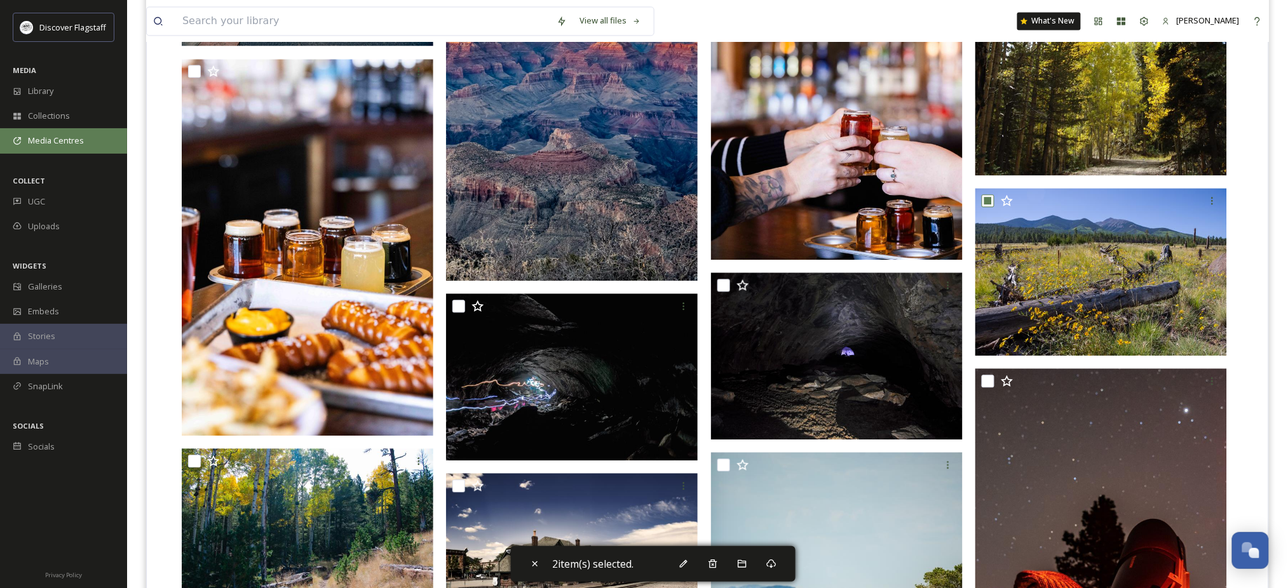
click at [67, 147] on span "Media Centres" at bounding box center [56, 141] width 56 height 12
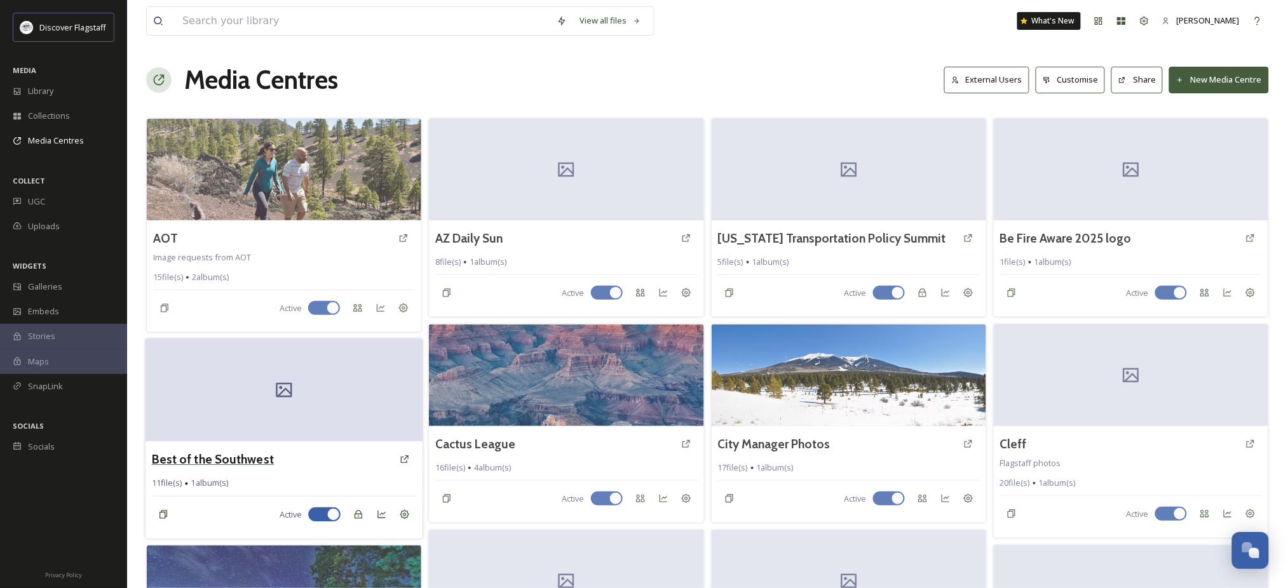
click at [238, 469] on h3 "Best of the Southwest" at bounding box center [213, 459] width 122 height 18
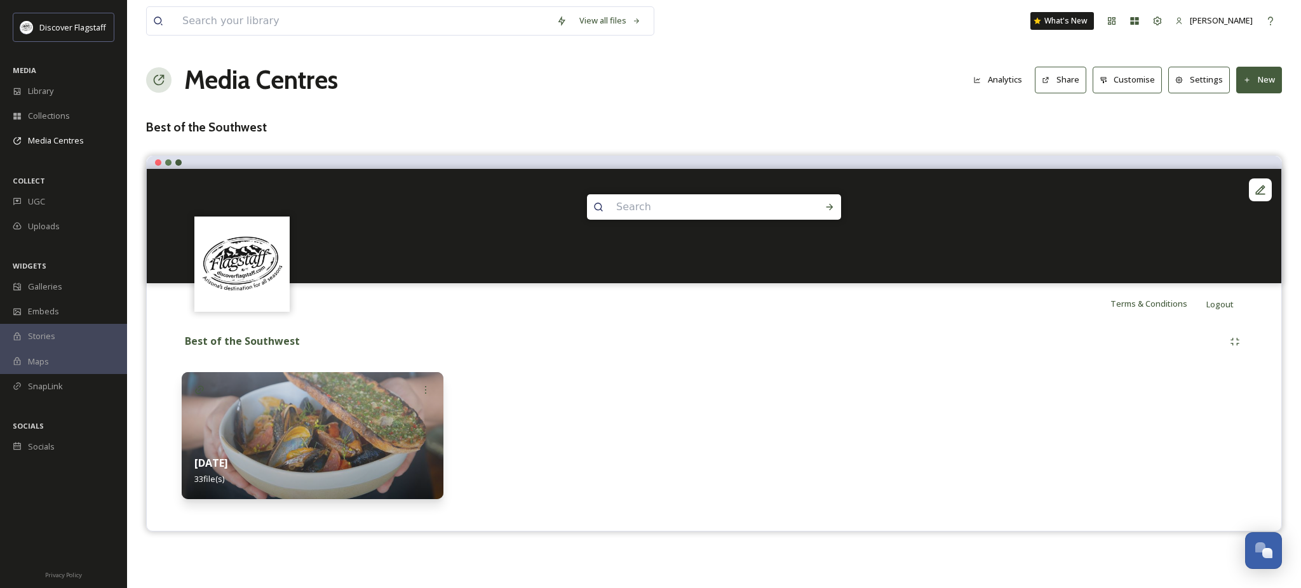
click at [357, 455] on img at bounding box center [313, 435] width 262 height 127
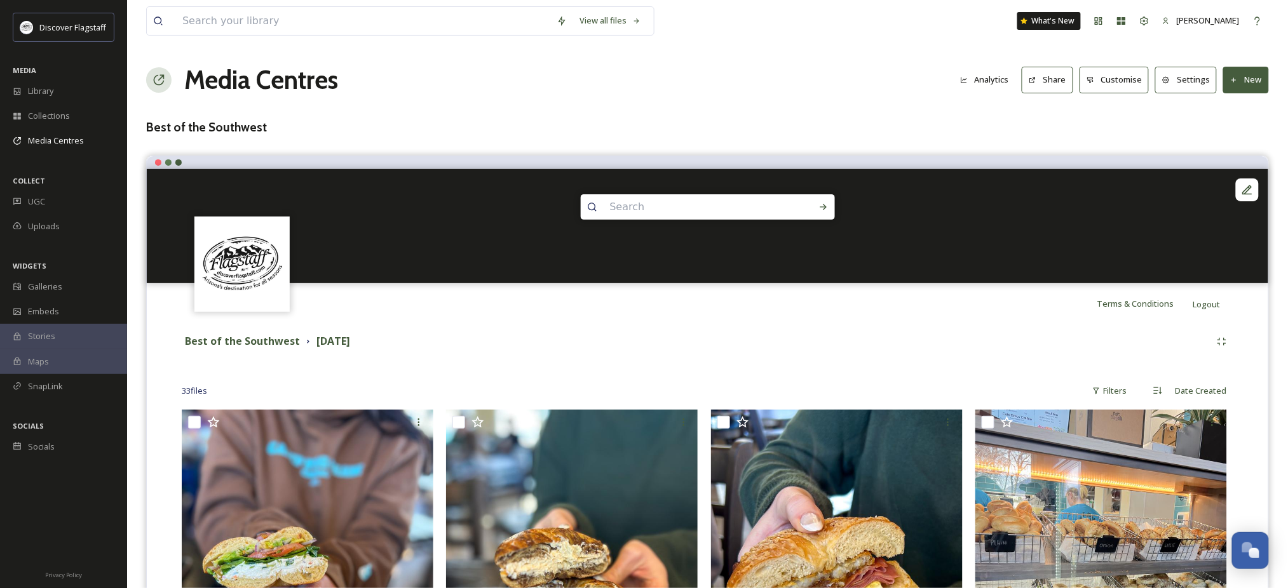
click at [1159, 91] on button "Settings" at bounding box center [1186, 80] width 62 height 26
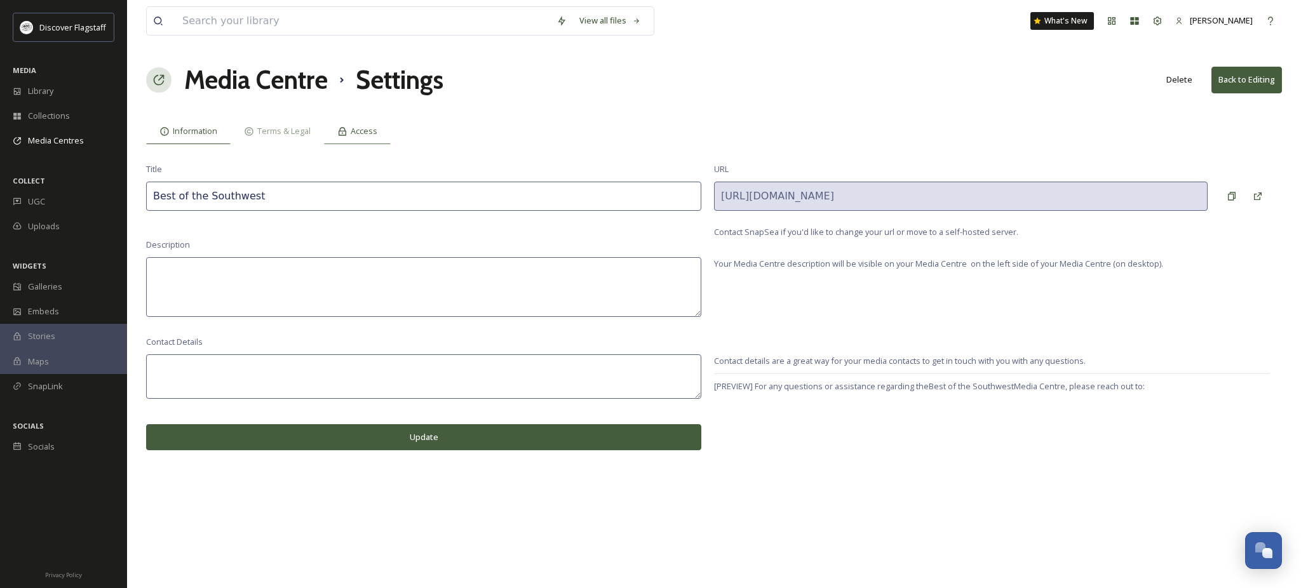
click at [377, 137] on span "Access" at bounding box center [364, 131] width 27 height 12
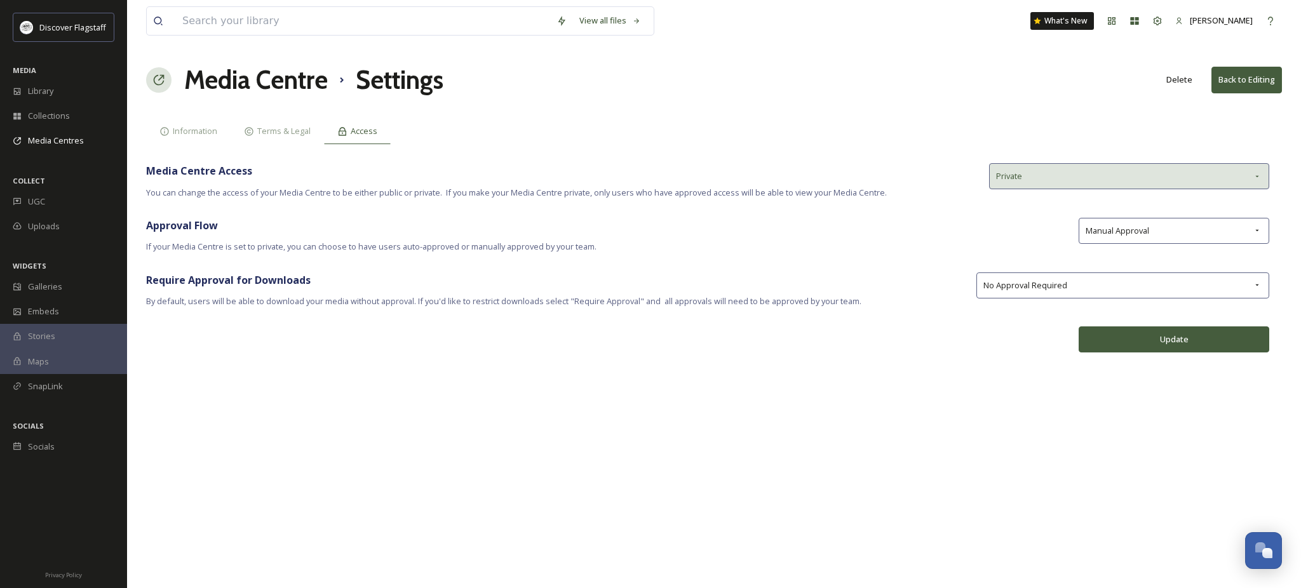
click at [1199, 189] on div "Private" at bounding box center [1129, 176] width 280 height 26
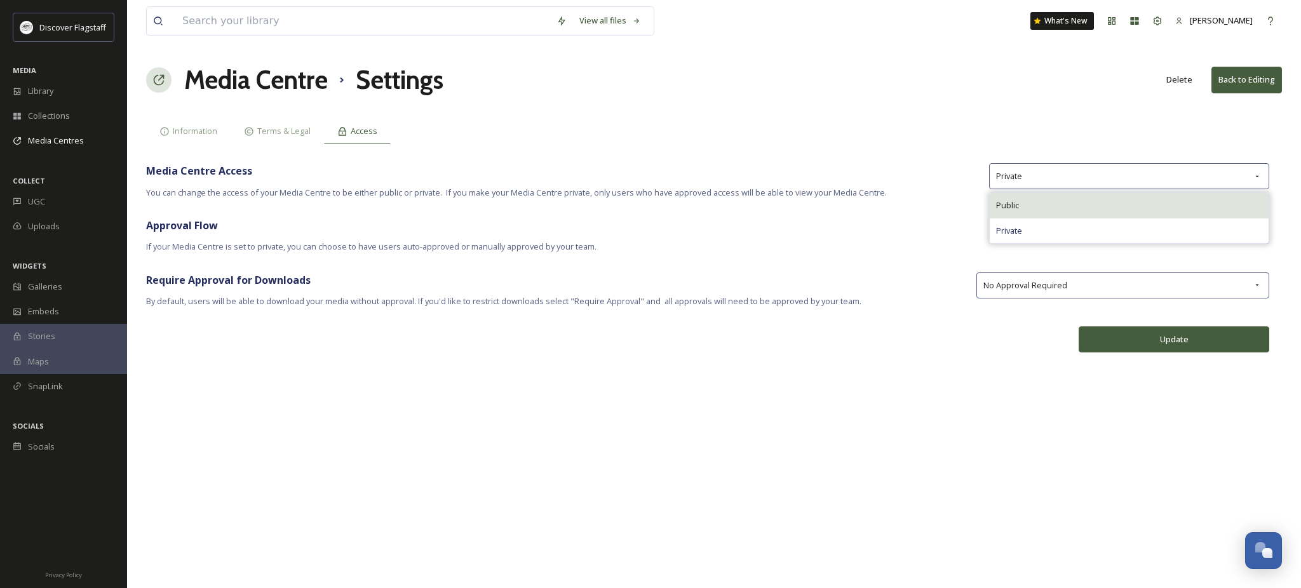
click at [1190, 218] on div "Public" at bounding box center [1129, 205] width 279 height 25
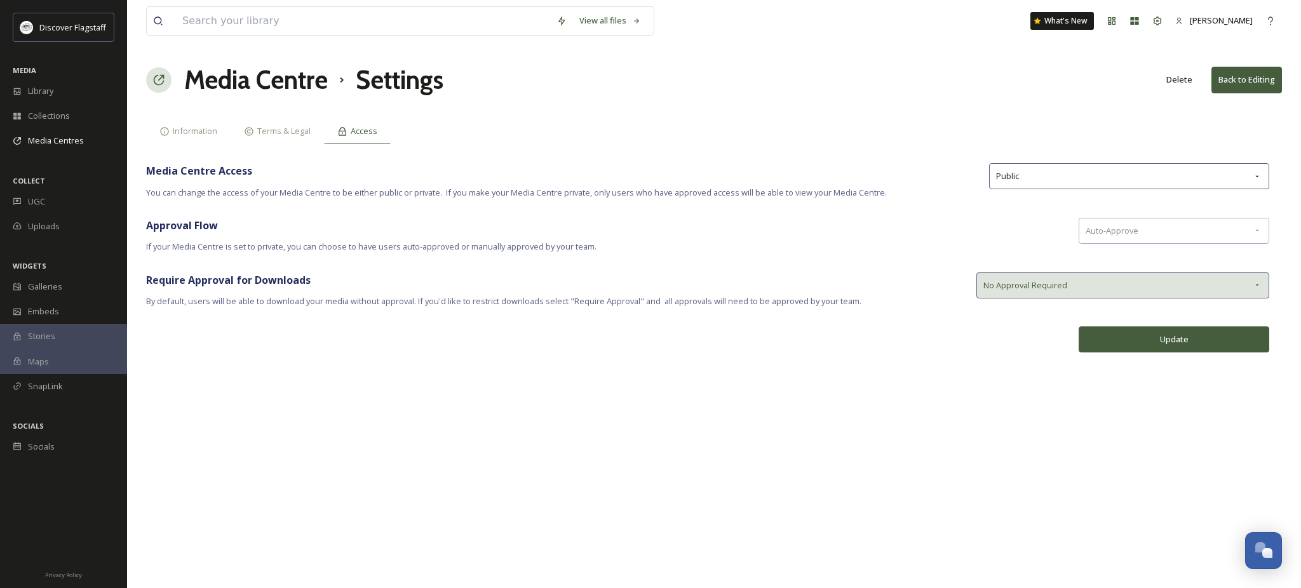
click at [1180, 299] on div "No Approval Required" at bounding box center [1122, 286] width 293 height 26
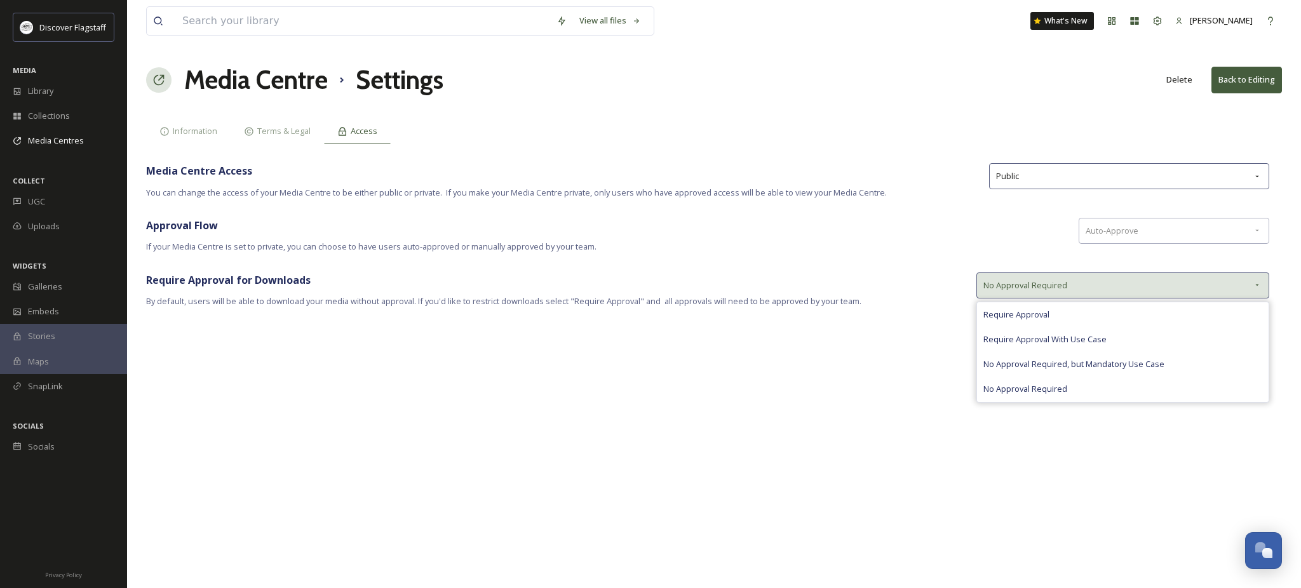
click at [1179, 299] on div "No Approval Required" at bounding box center [1122, 286] width 293 height 26
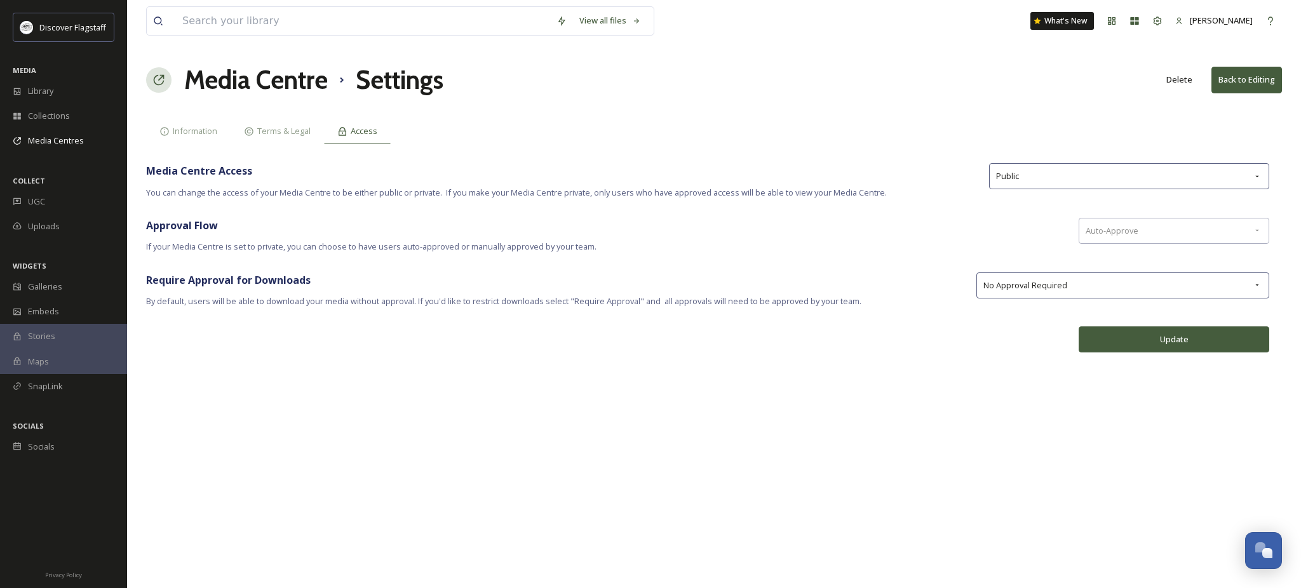
click at [962, 253] on div "Approval Flow If your Media Centre is set to private, you can choose to have us…" at bounding box center [606, 236] width 920 height 36
click at [1238, 86] on button "Back to Editing" at bounding box center [1246, 80] width 71 height 26
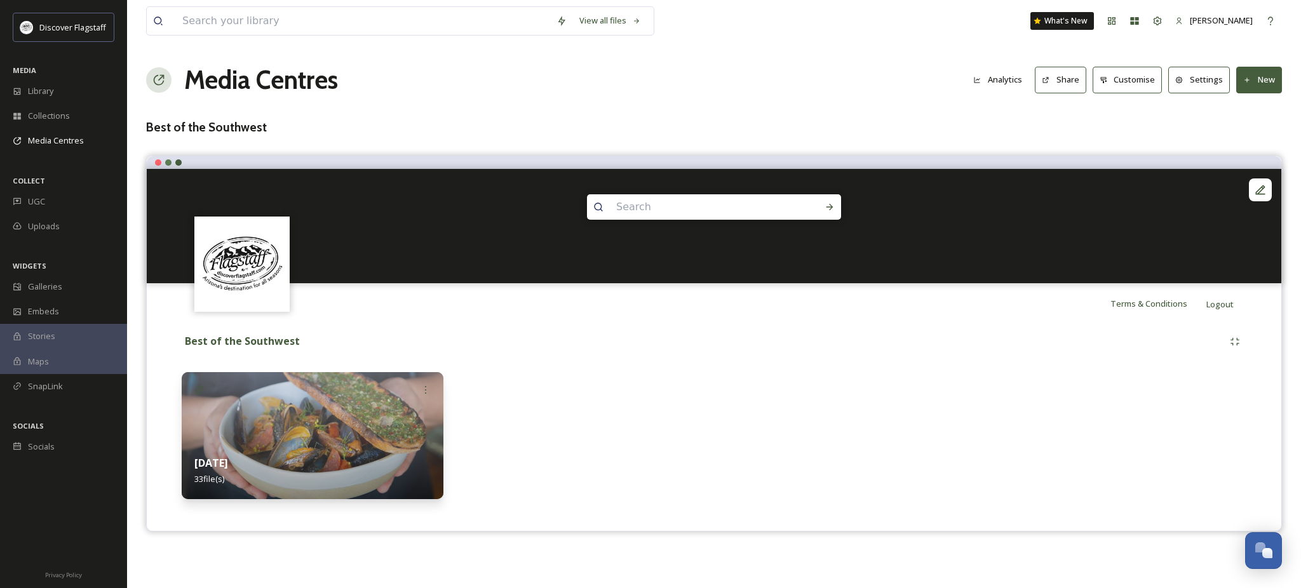
click at [1194, 90] on button "Settings" at bounding box center [1199, 80] width 62 height 26
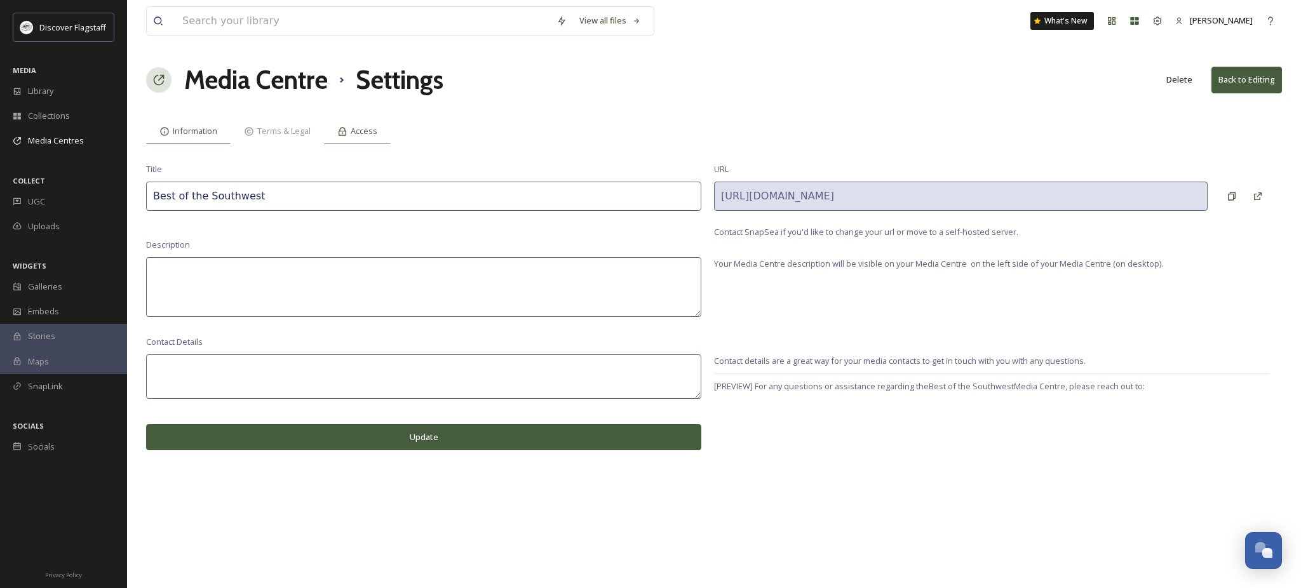
click at [377, 137] on span "Access" at bounding box center [364, 131] width 27 height 12
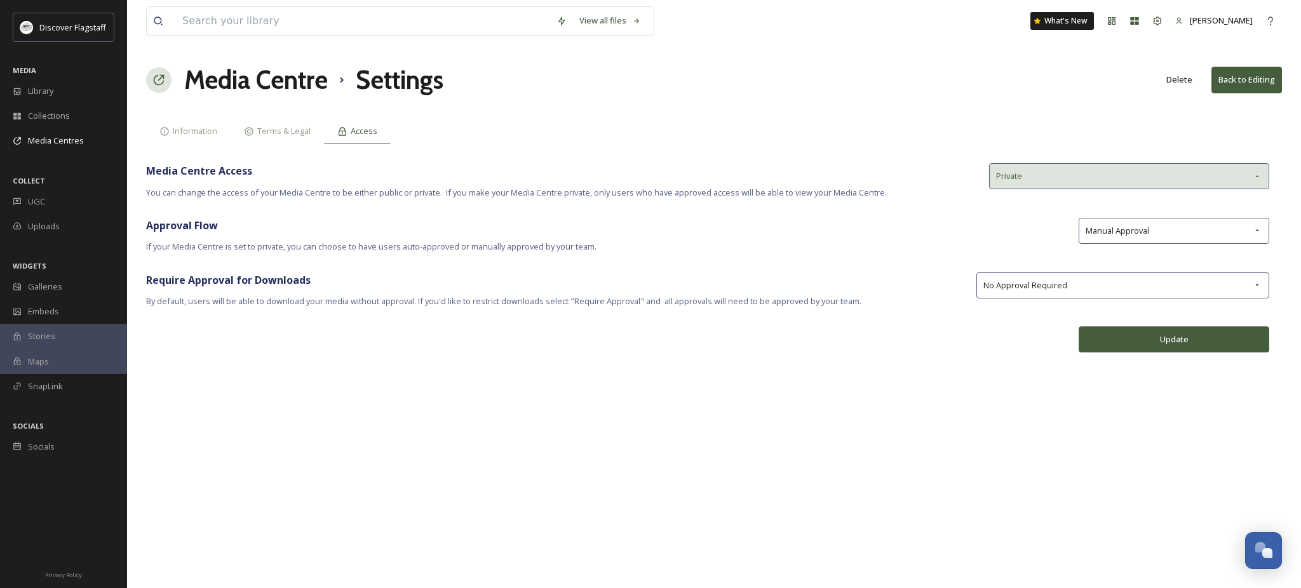
click at [1022, 182] on span "Private" at bounding box center [1009, 176] width 26 height 12
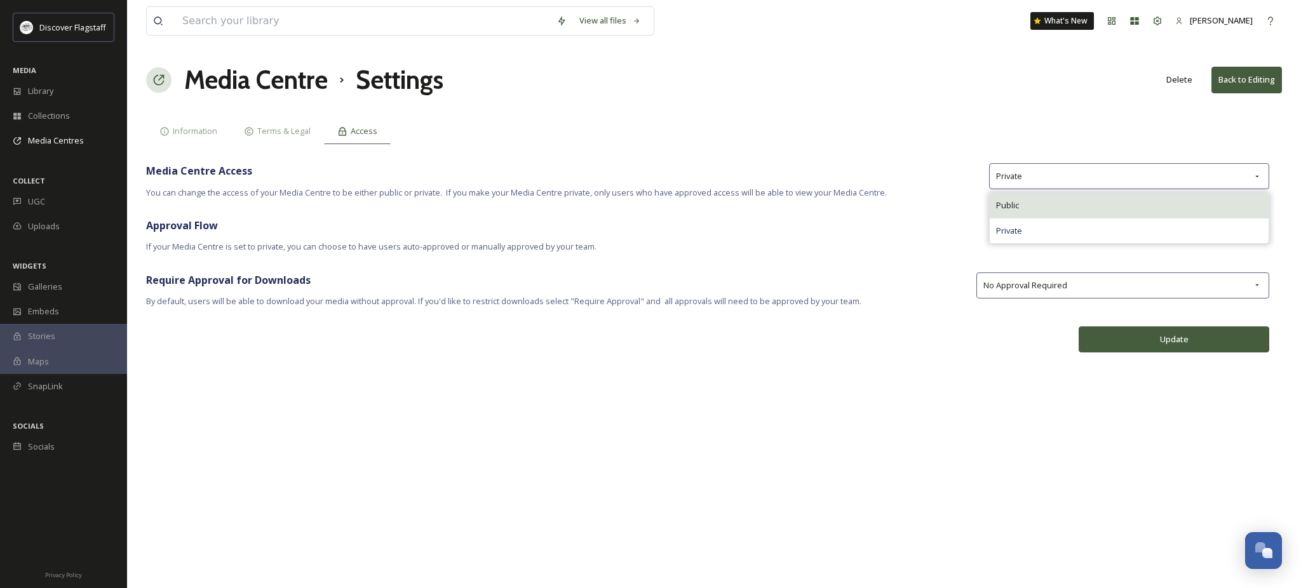
click at [1019, 212] on span "Public" at bounding box center [1007, 205] width 23 height 12
click at [1156, 353] on button "Update" at bounding box center [1174, 340] width 191 height 26
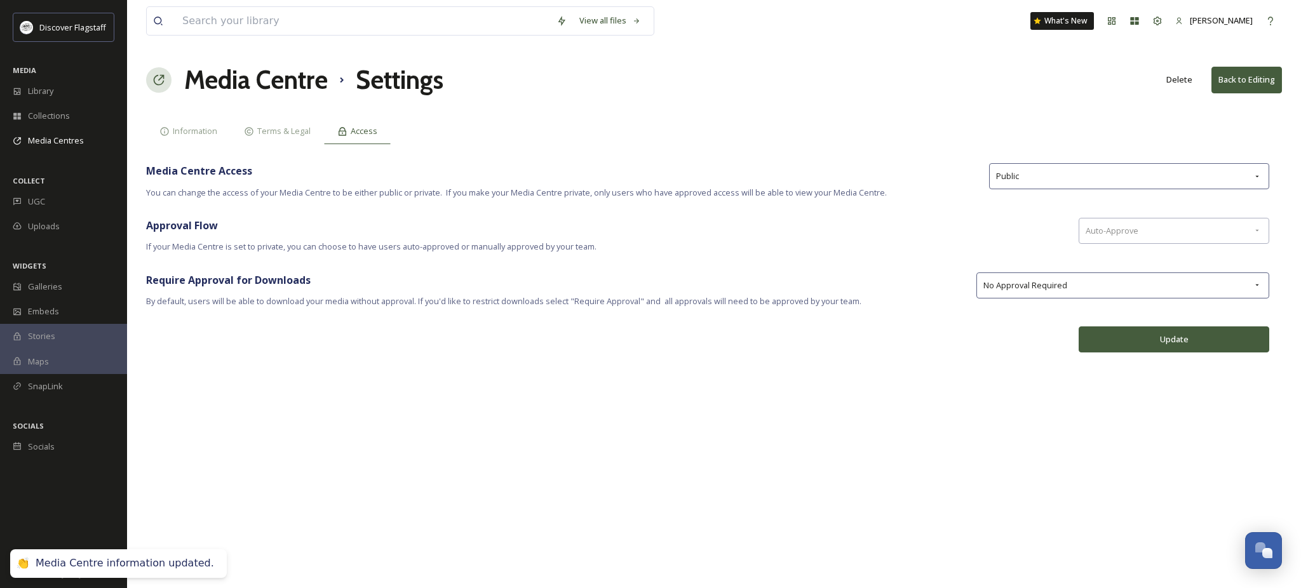
click at [1259, 93] on button "Back to Editing" at bounding box center [1246, 80] width 71 height 26
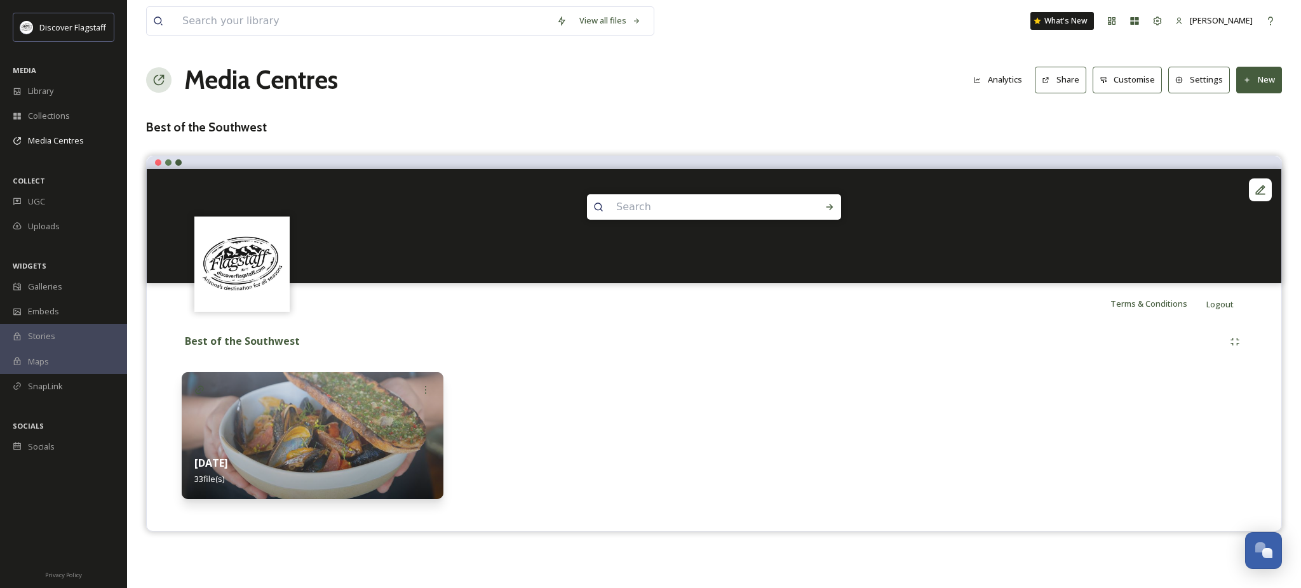
click at [1042, 84] on icon at bounding box center [1046, 80] width 8 height 8
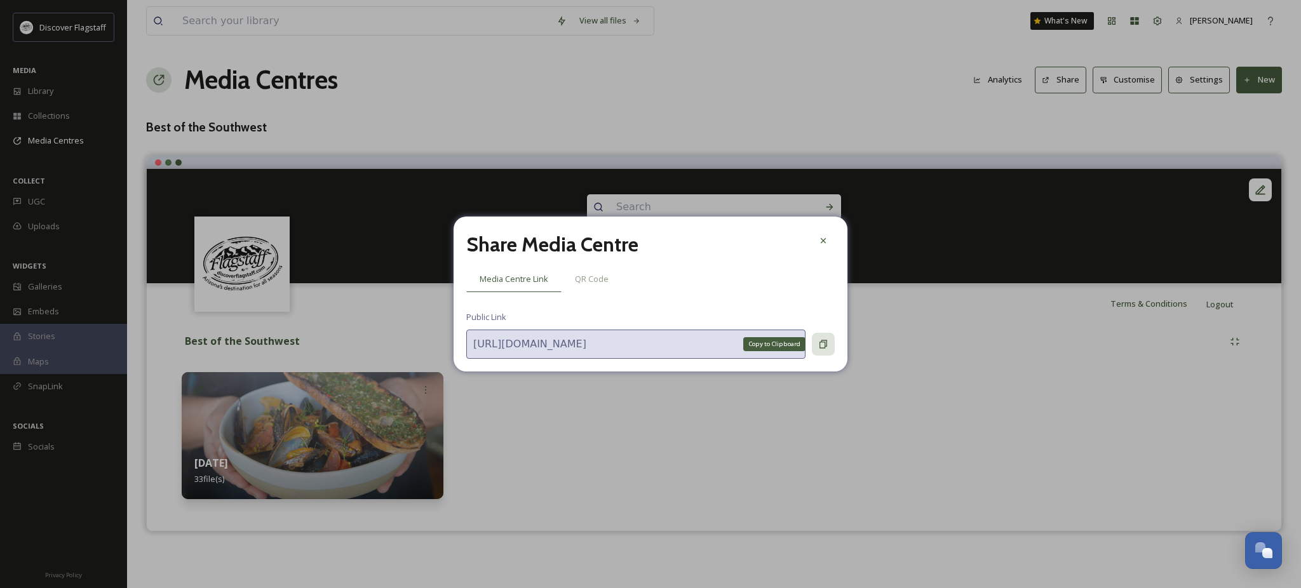
click at [816, 351] on div "Copy to Clipboard" at bounding box center [823, 344] width 23 height 23
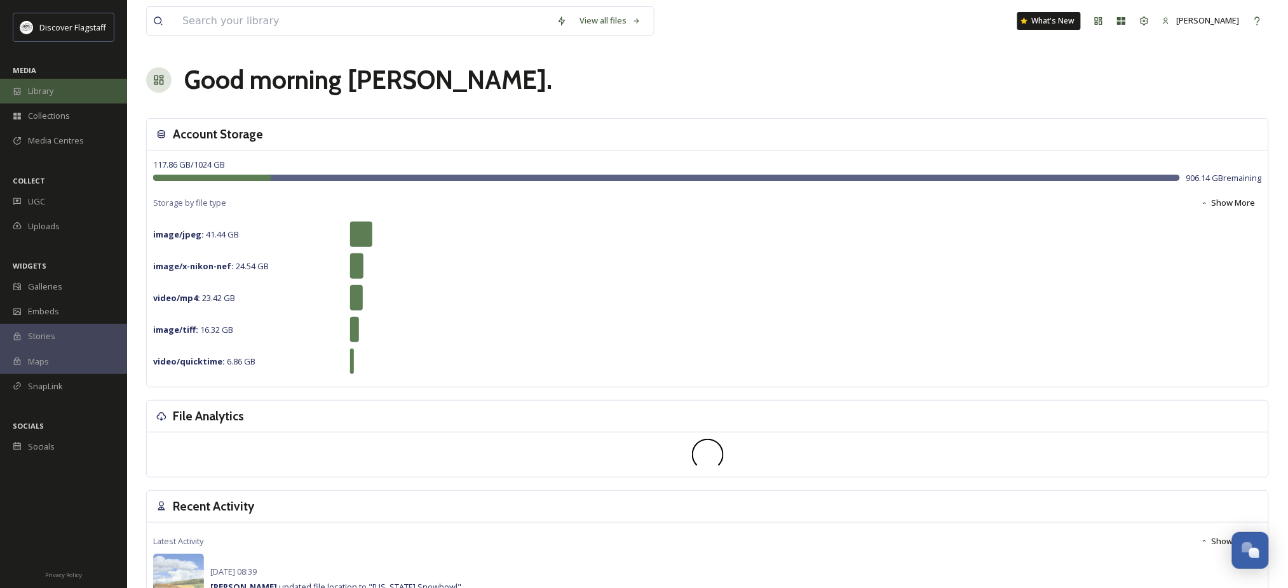
click at [66, 96] on div "Library" at bounding box center [63, 91] width 127 height 25
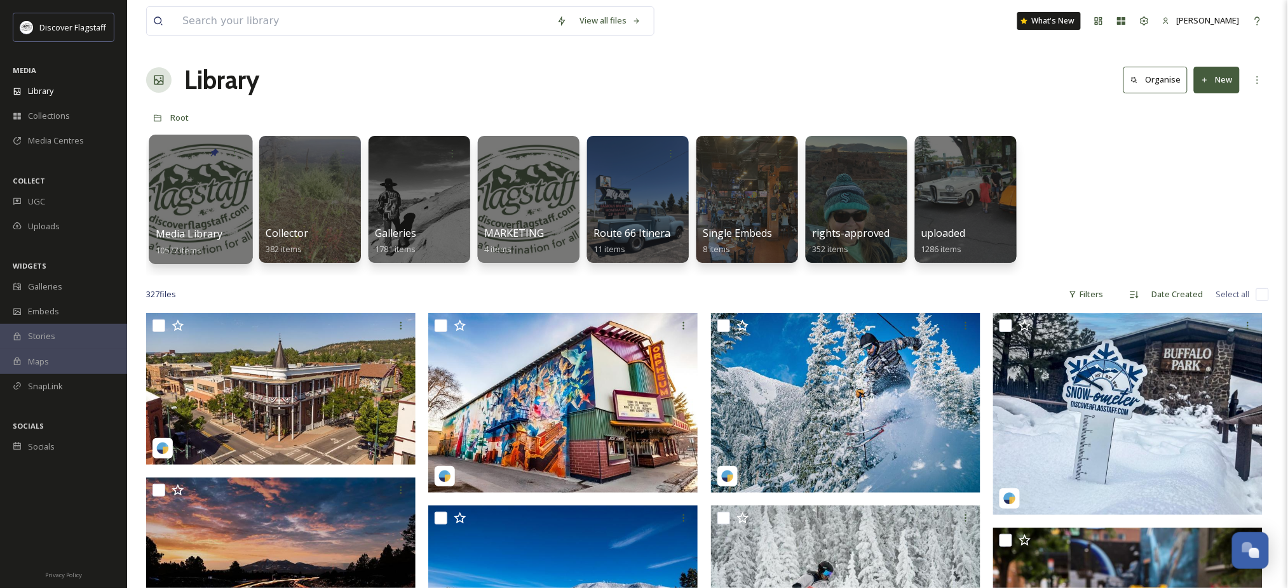
click at [198, 210] on div at bounding box center [201, 200] width 104 height 130
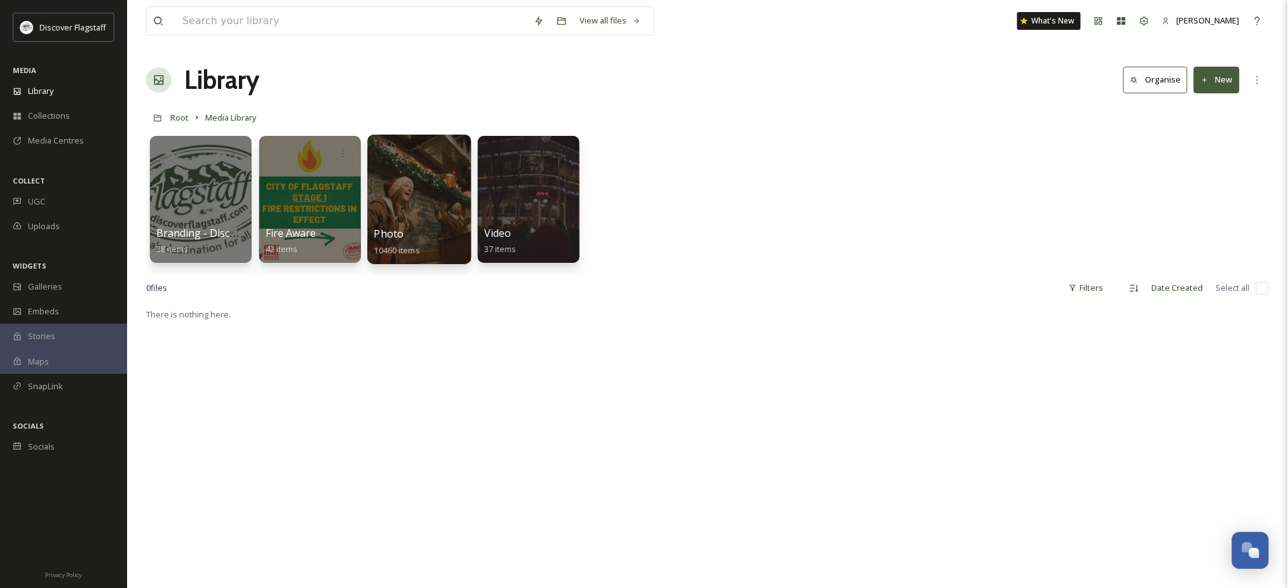
click at [403, 212] on div at bounding box center [419, 200] width 104 height 130
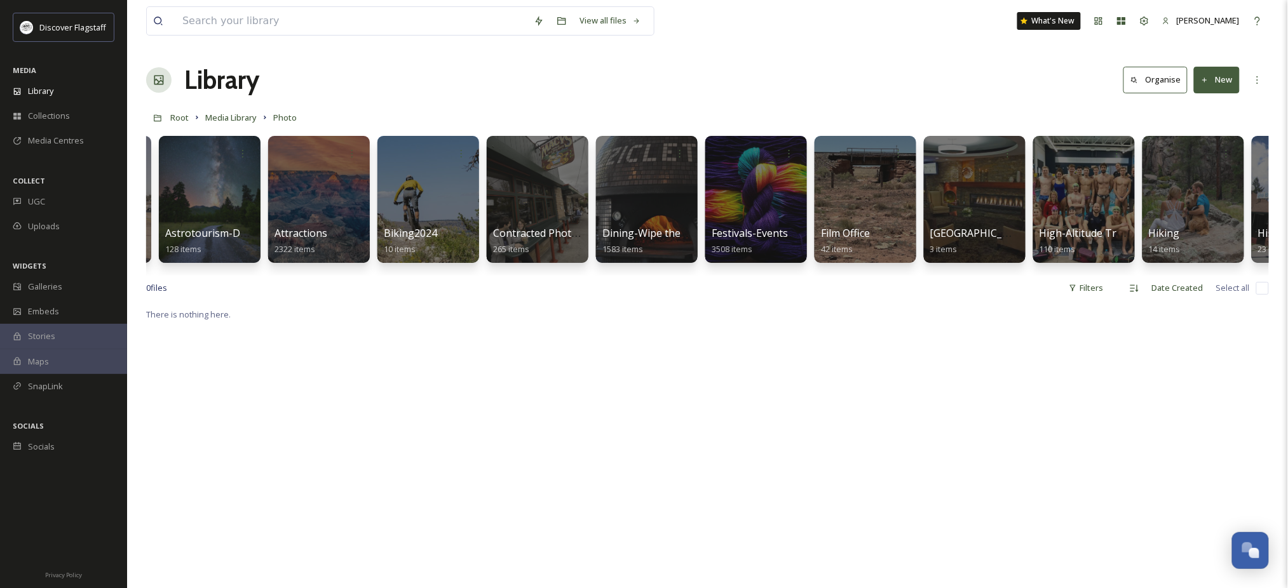
scroll to position [0, 113]
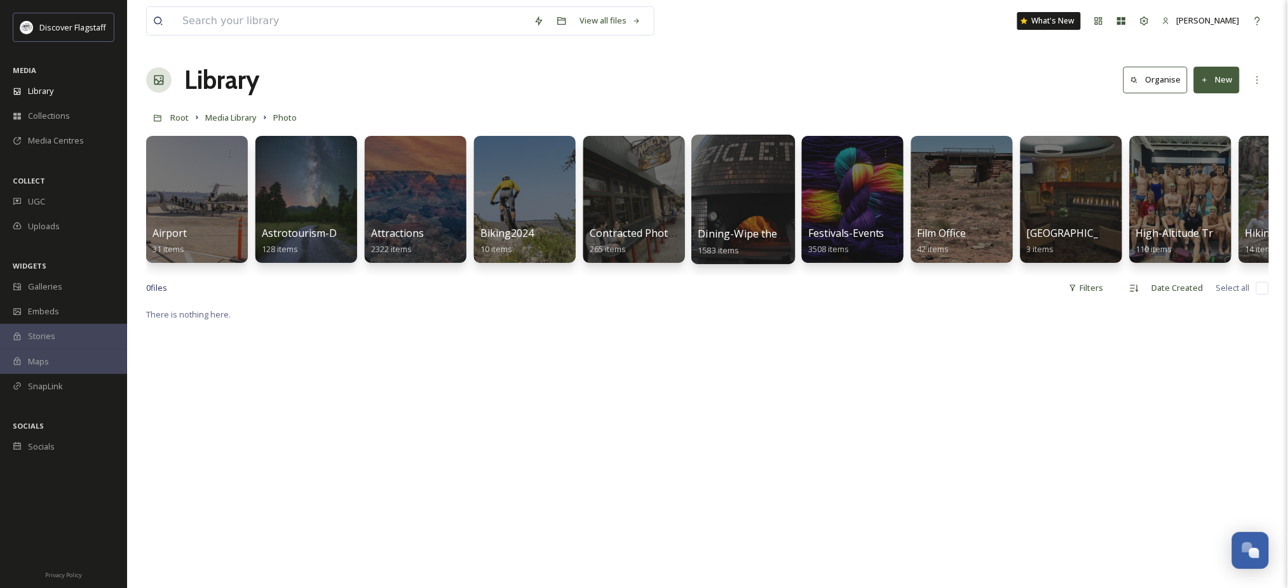
click at [743, 229] on div at bounding box center [743, 200] width 104 height 130
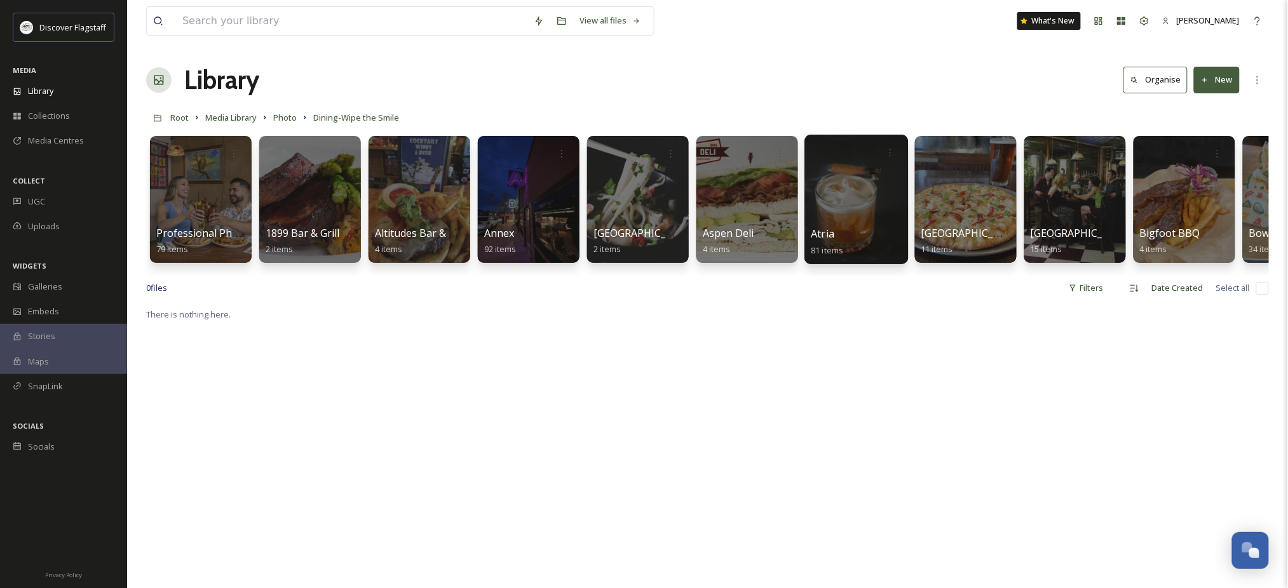
click at [833, 223] on div at bounding box center [856, 200] width 104 height 130
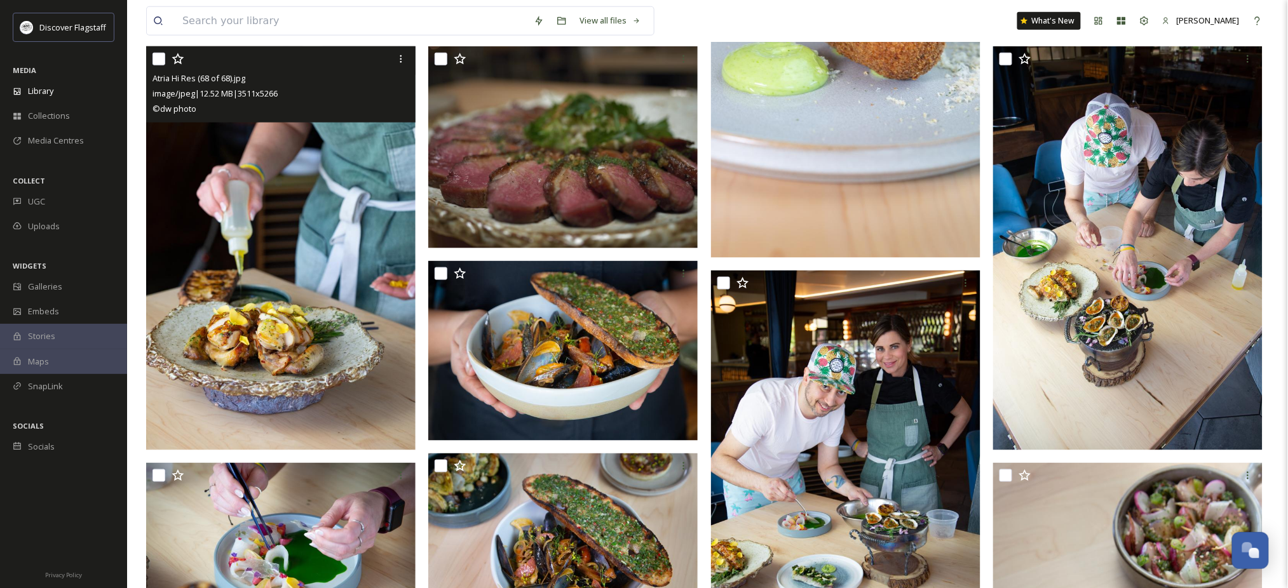
scroll to position [423, 0]
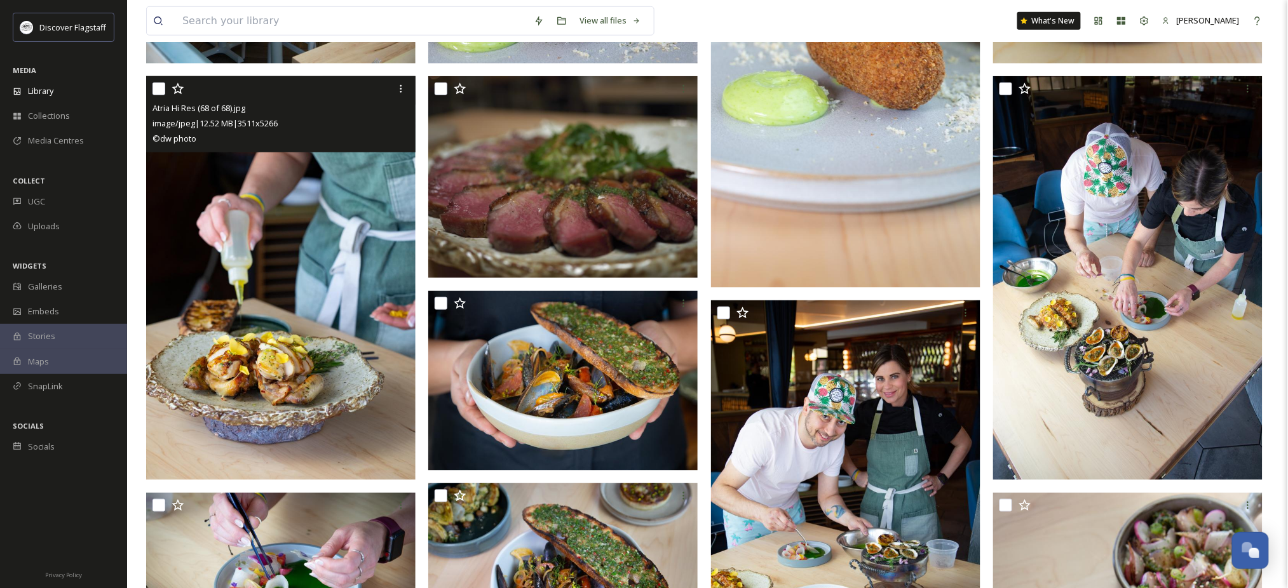
click at [160, 95] on input "checkbox" at bounding box center [158, 89] width 13 height 13
checkbox input "true"
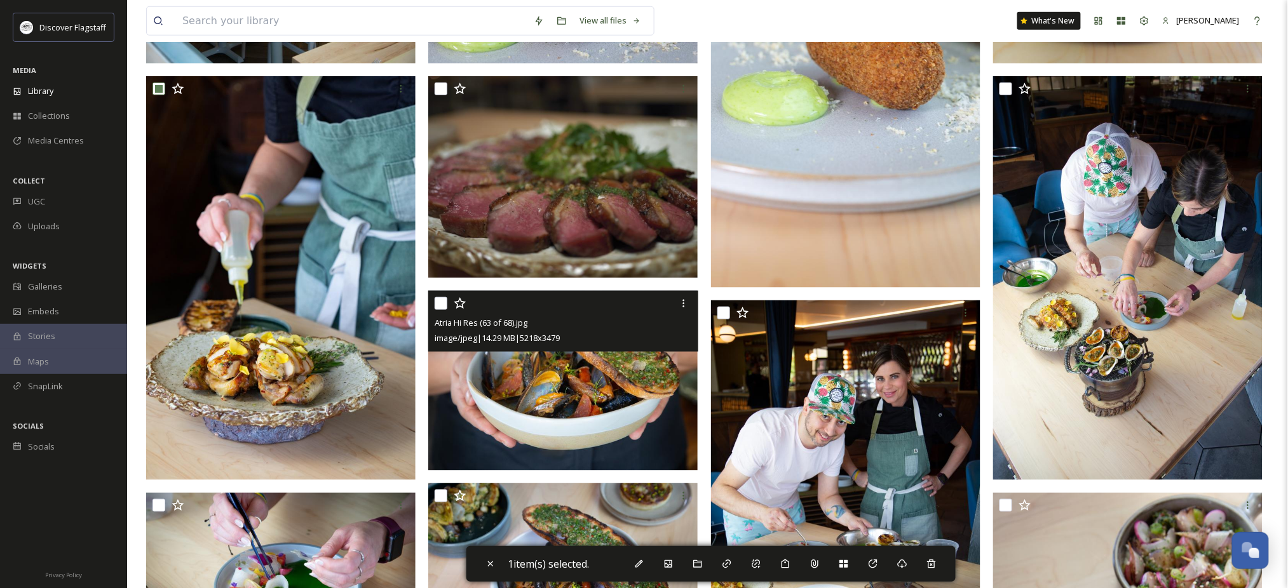
click at [434, 310] on input "checkbox" at bounding box center [440, 303] width 13 height 13
checkbox input "true"
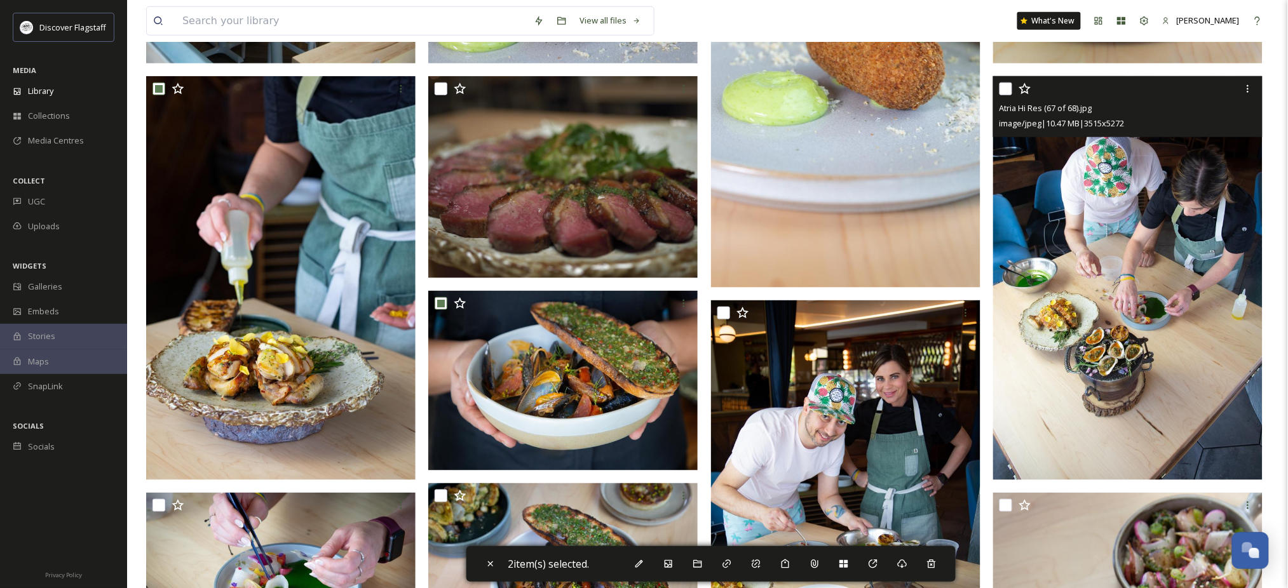
click at [1004, 95] on input "checkbox" at bounding box center [1005, 89] width 13 height 13
checkbox input "true"
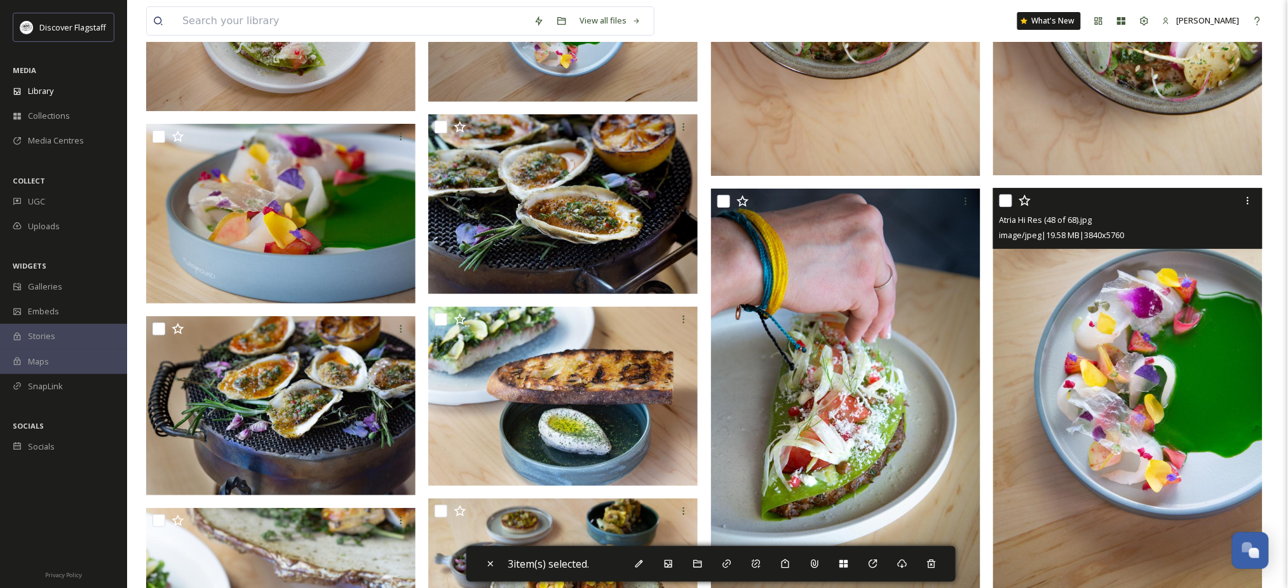
scroll to position [1779, 0]
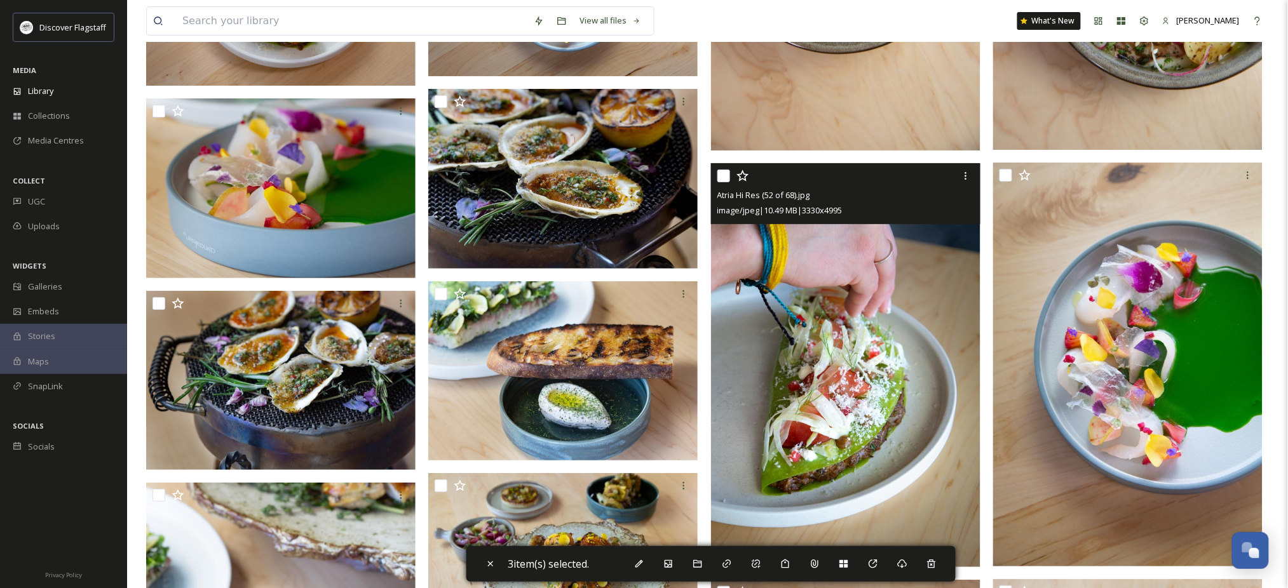
click at [727, 182] on input "checkbox" at bounding box center [723, 176] width 13 height 13
checkbox input "true"
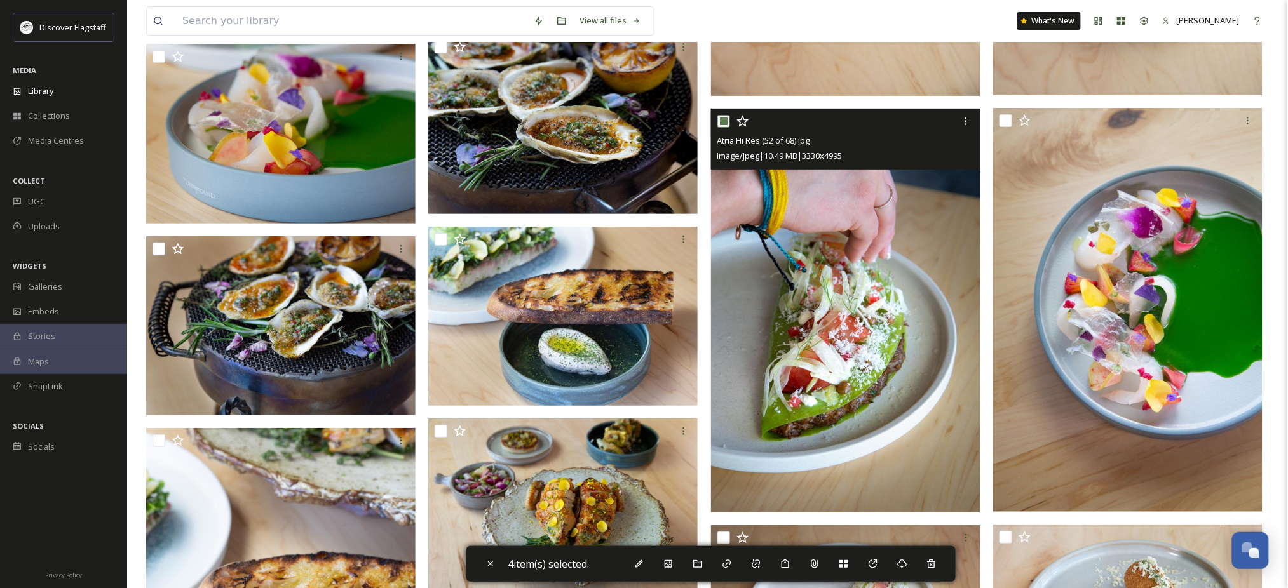
scroll to position [1863, 0]
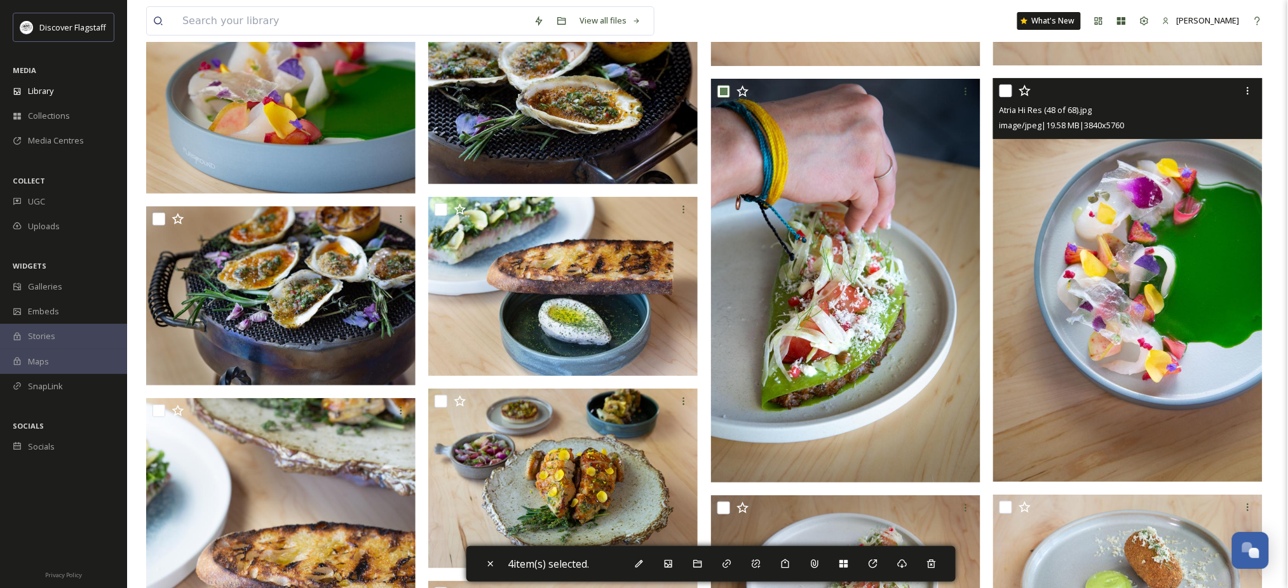
click at [1007, 97] on input "checkbox" at bounding box center [1005, 90] width 13 height 13
checkbox input "true"
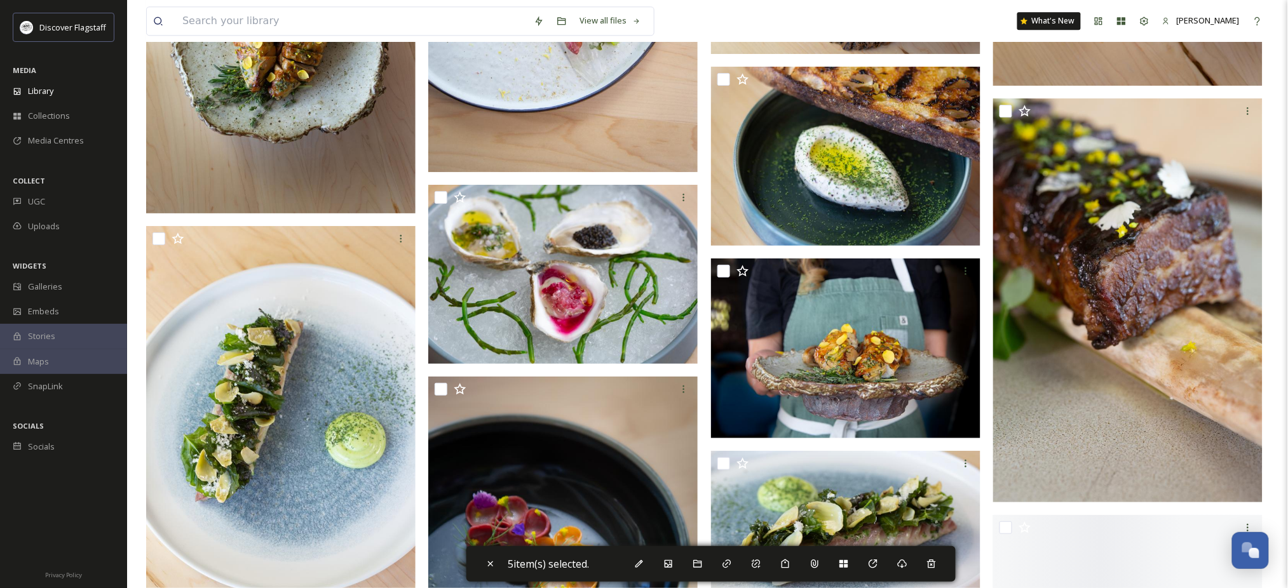
scroll to position [2879, 0]
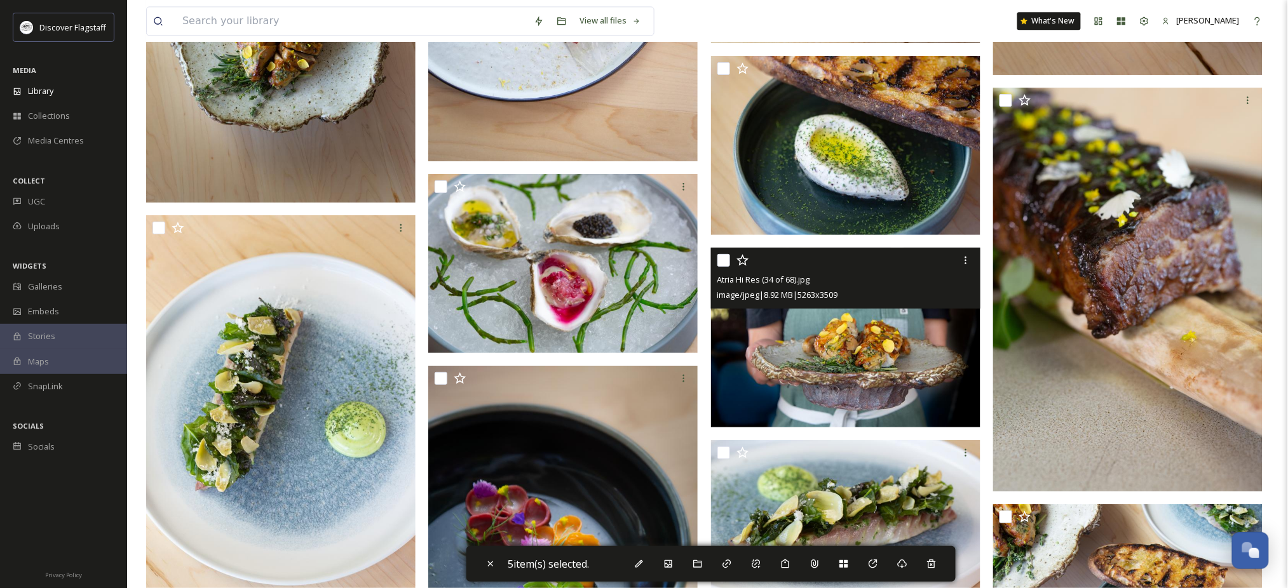
click at [724, 267] on input "checkbox" at bounding box center [723, 260] width 13 height 13
checkbox input "true"
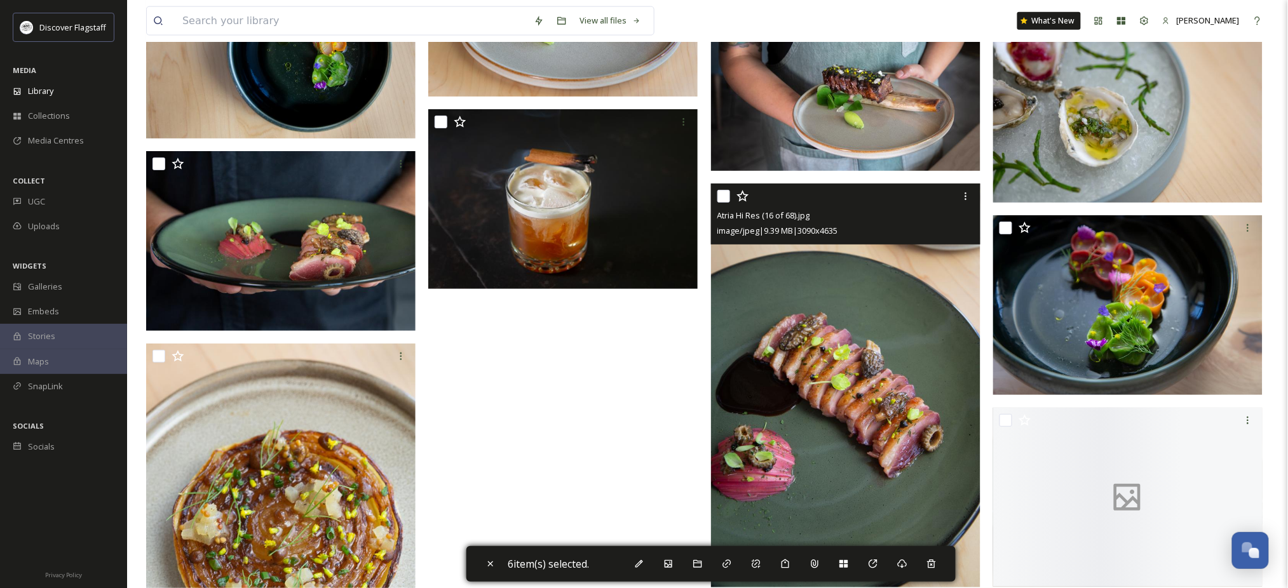
scroll to position [4150, 0]
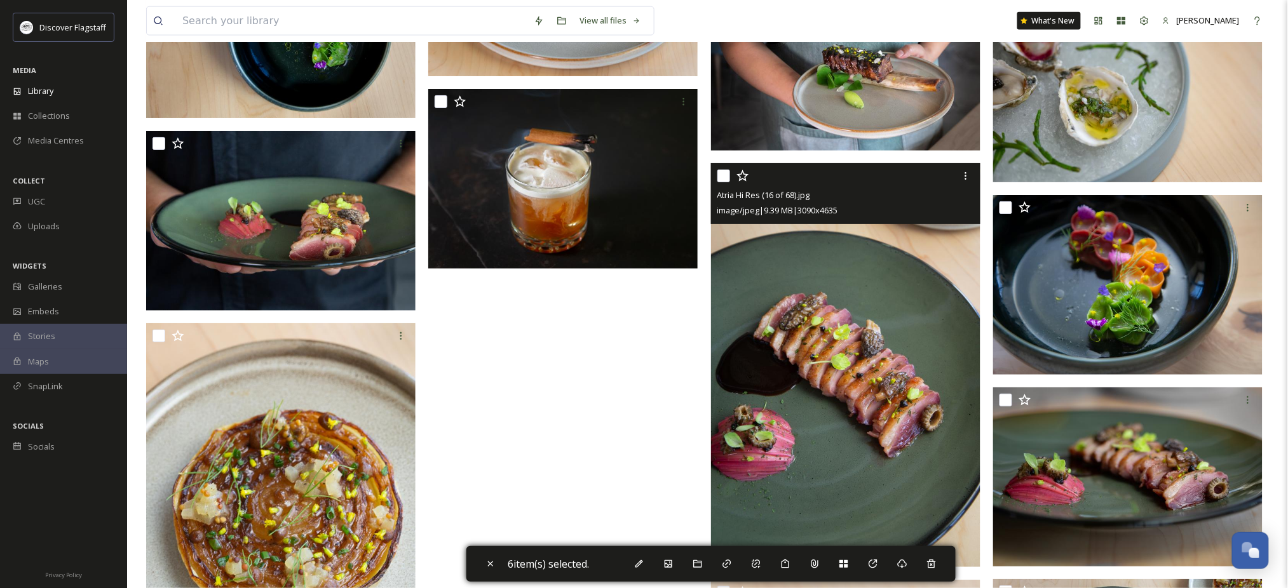
click at [718, 182] on input "checkbox" at bounding box center [723, 176] width 13 height 13
checkbox input "true"
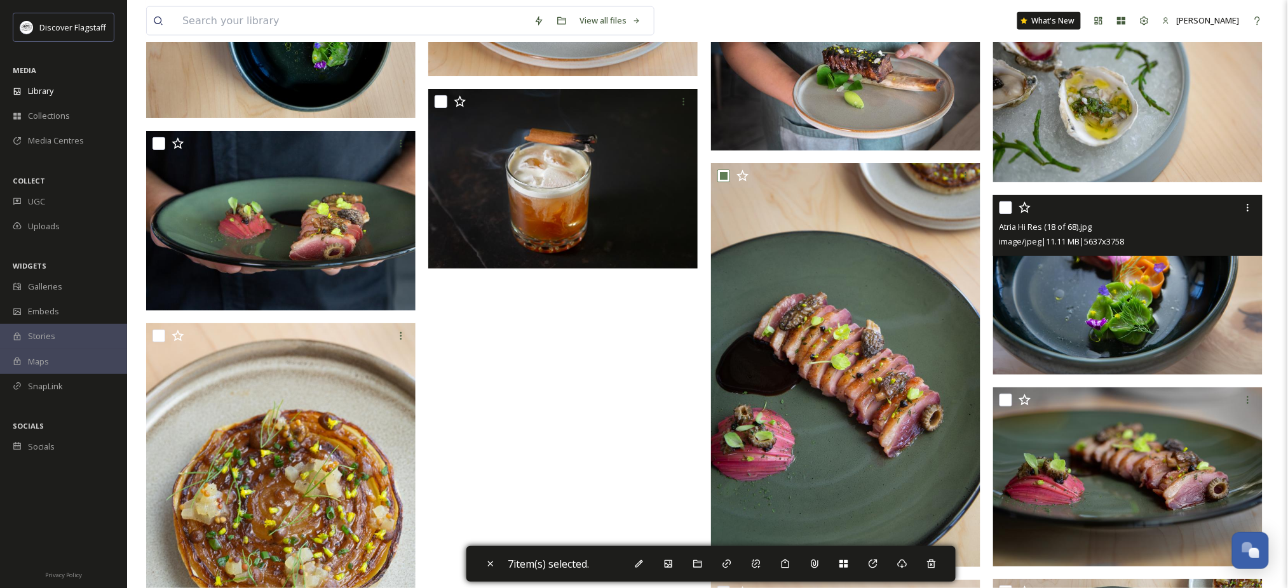
click at [1007, 214] on input "checkbox" at bounding box center [1005, 207] width 13 height 13
checkbox input "true"
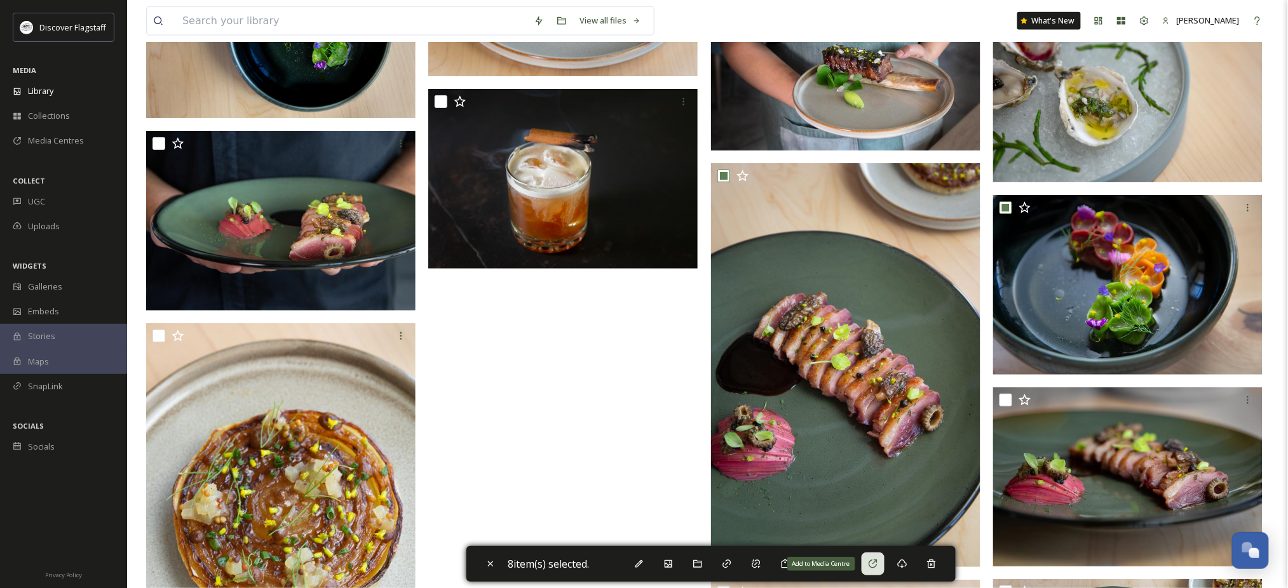
click at [878, 562] on icon at bounding box center [873, 564] width 10 height 10
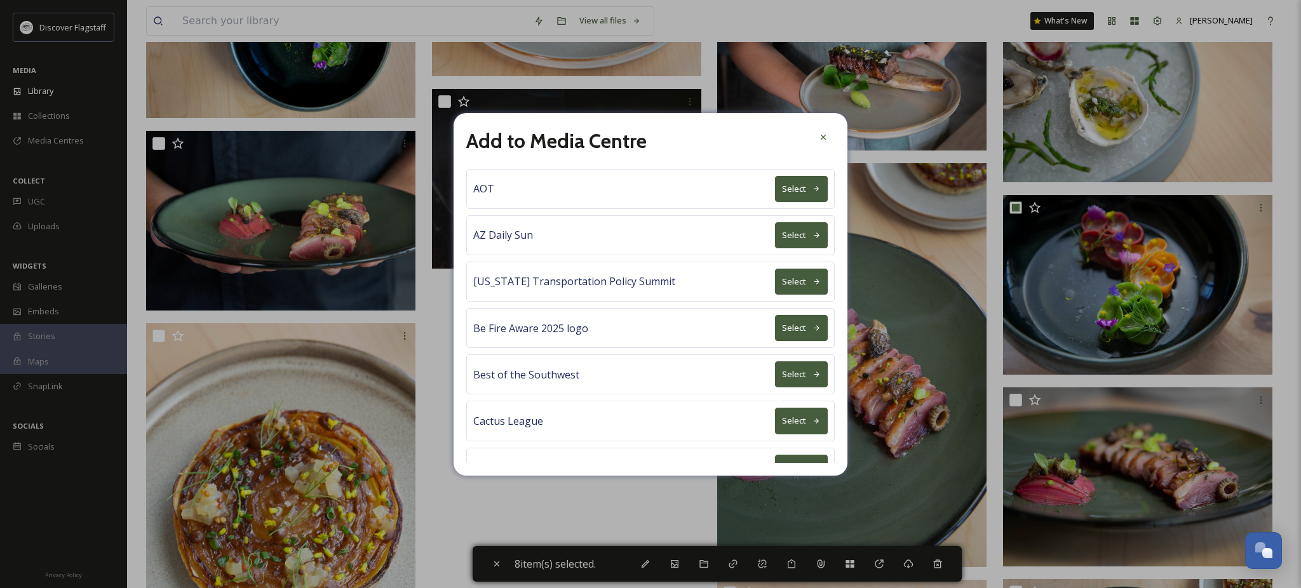
click at [787, 387] on button "Select" at bounding box center [801, 374] width 53 height 26
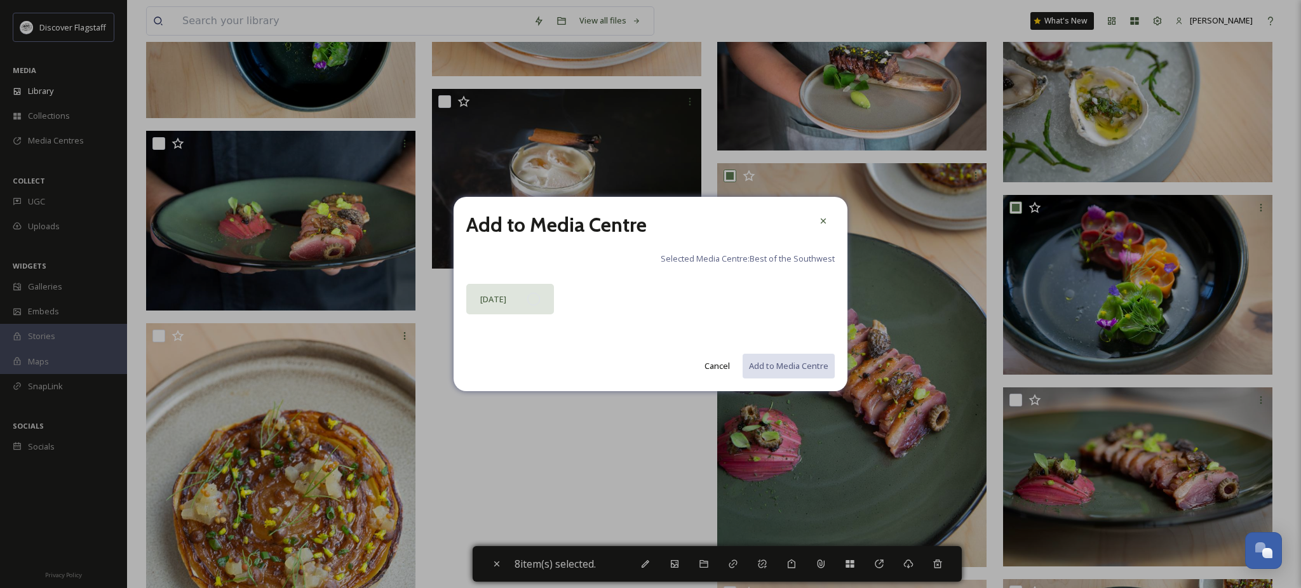
click at [531, 306] on div at bounding box center [533, 299] width 13 height 13
click at [775, 368] on button "Add to Media Centre" at bounding box center [787, 366] width 93 height 26
checkbox input "false"
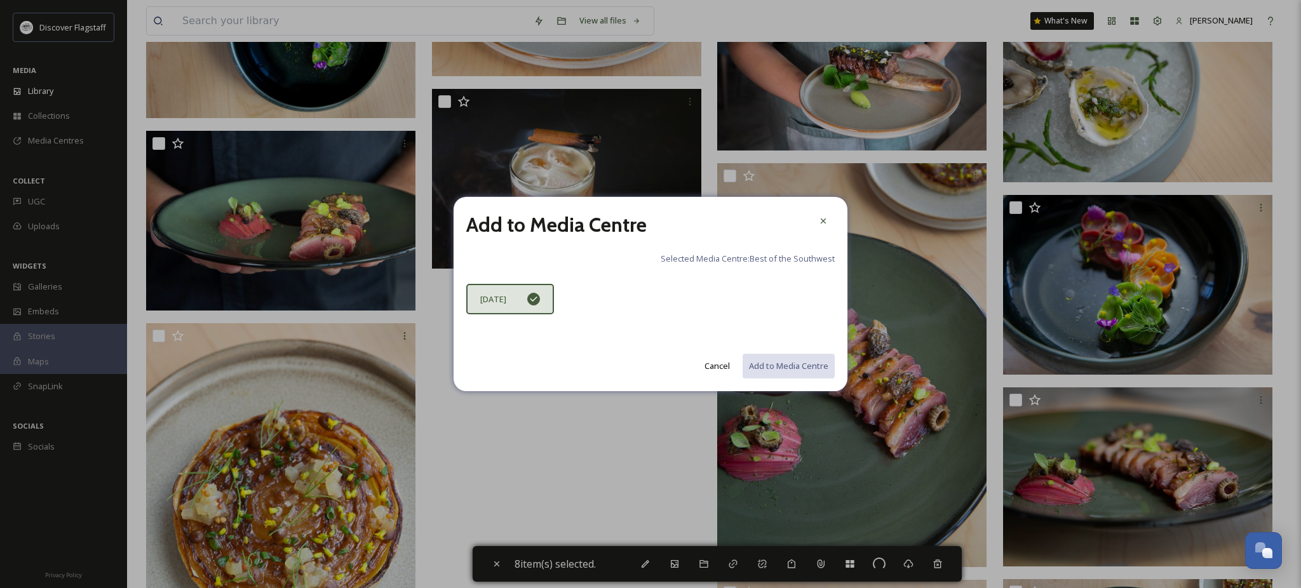
checkbox input "false"
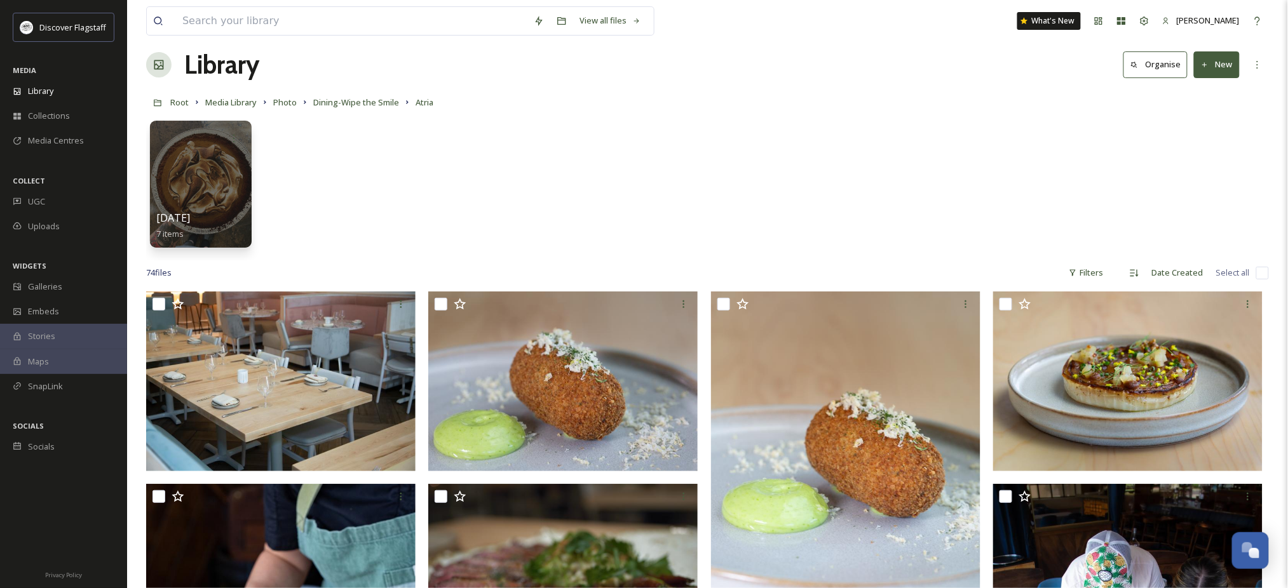
scroll to position [0, 0]
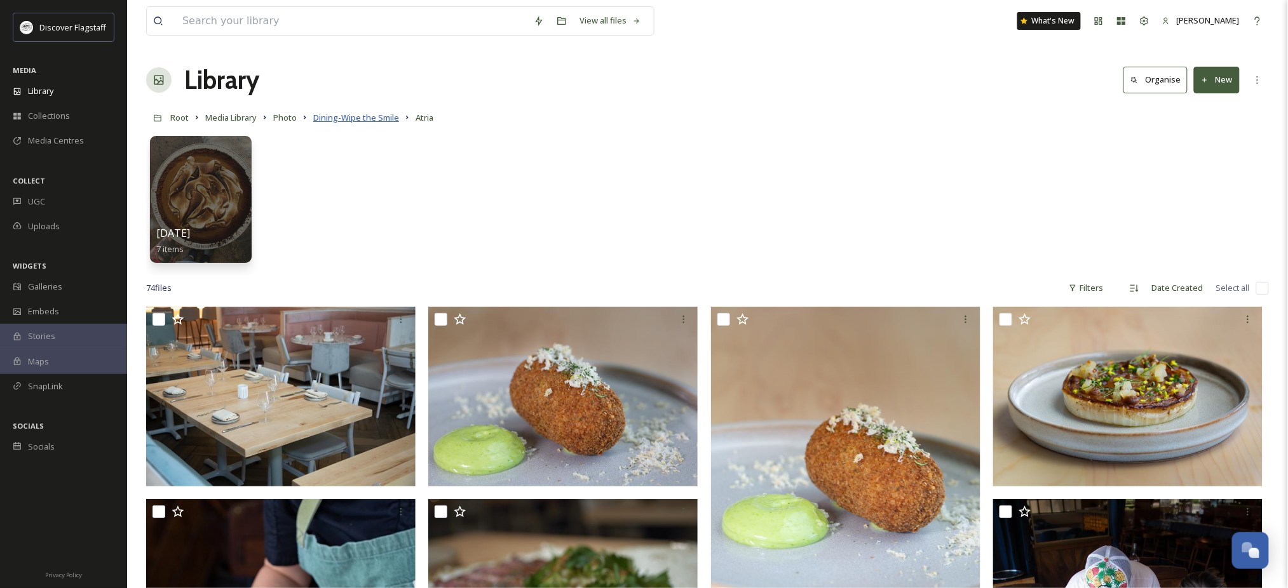
click at [399, 123] on span "Dining-Wipe the Smile" at bounding box center [356, 117] width 86 height 11
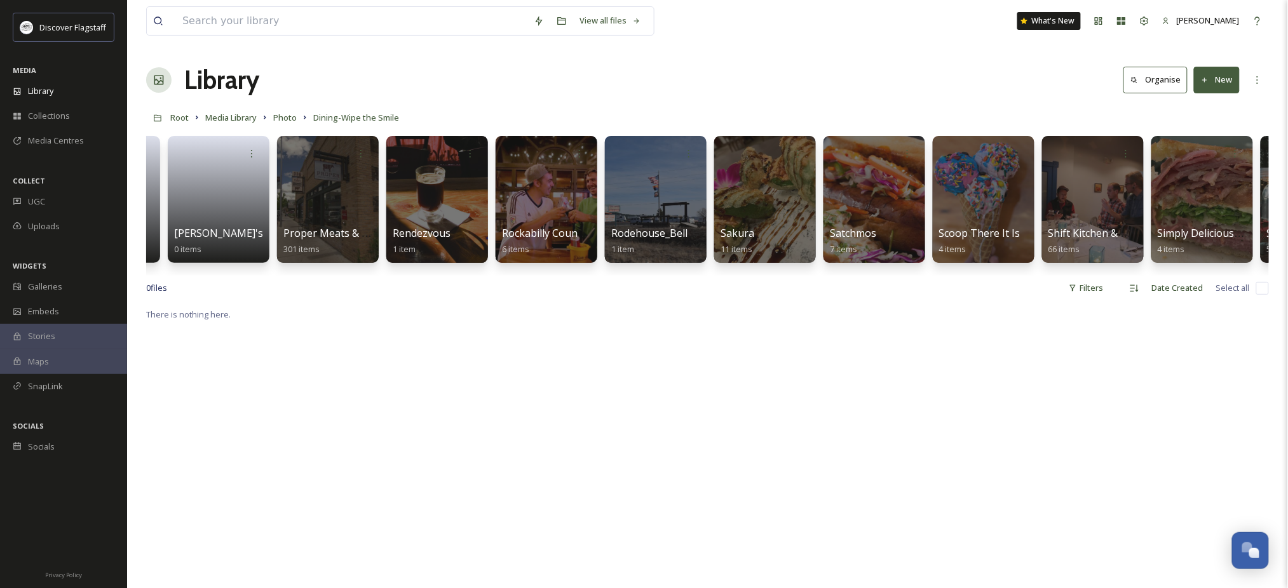
scroll to position [0, 7672]
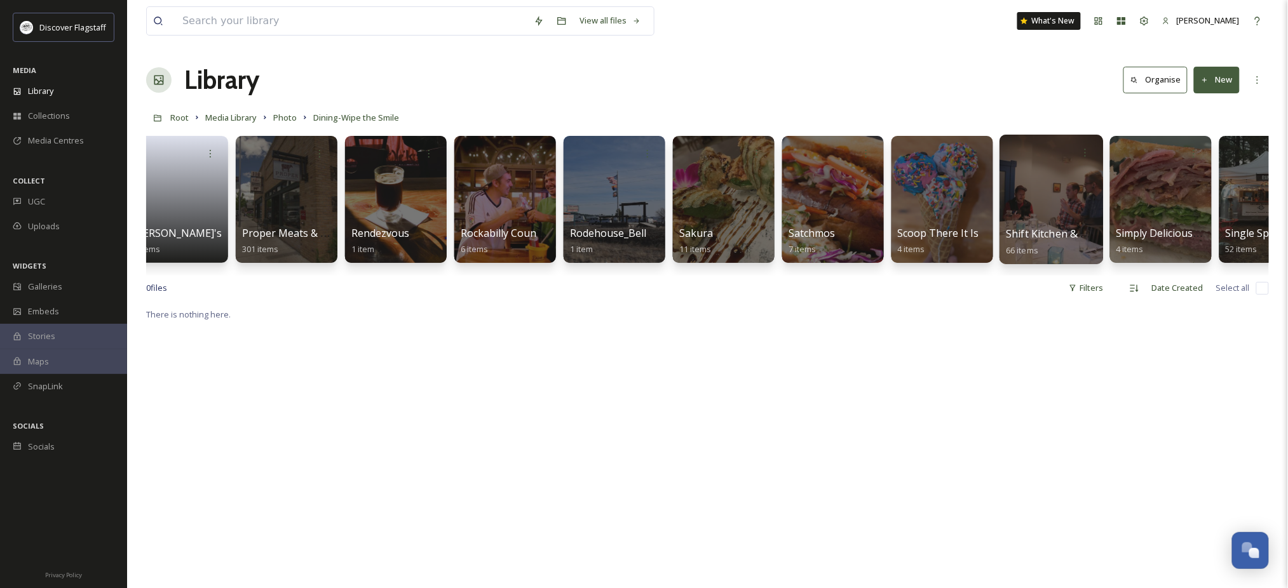
click at [1058, 234] on span "Shift Kitchen & Bar" at bounding box center [1051, 234] width 91 height 14
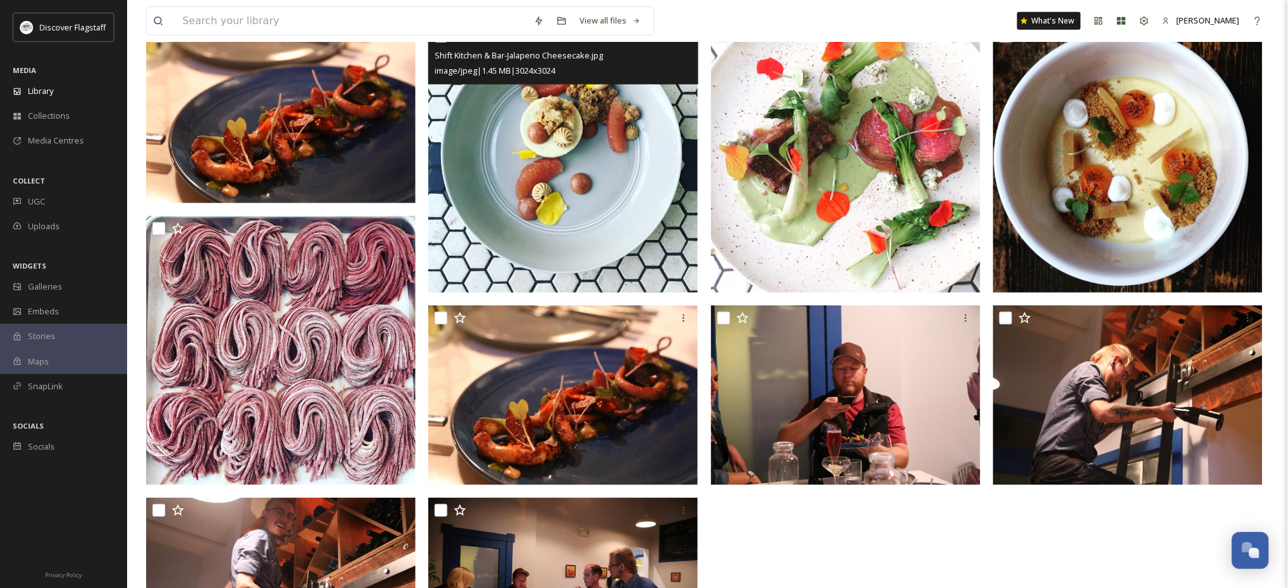
scroll to position [254, 0]
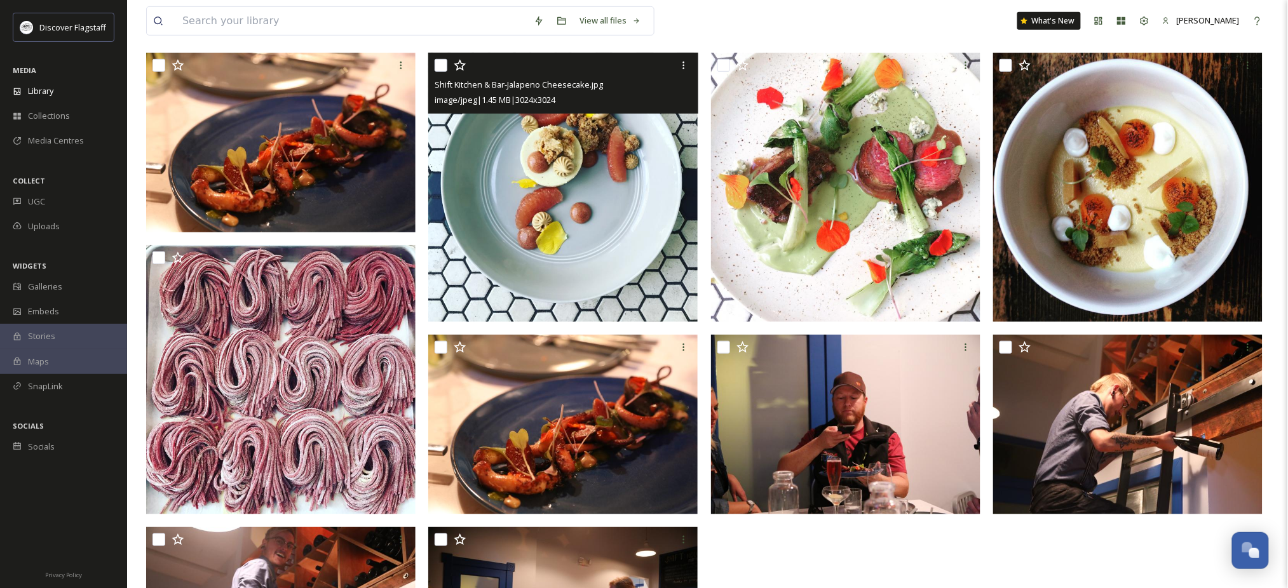
click at [442, 72] on input "checkbox" at bounding box center [440, 65] width 13 height 13
checkbox input "true"
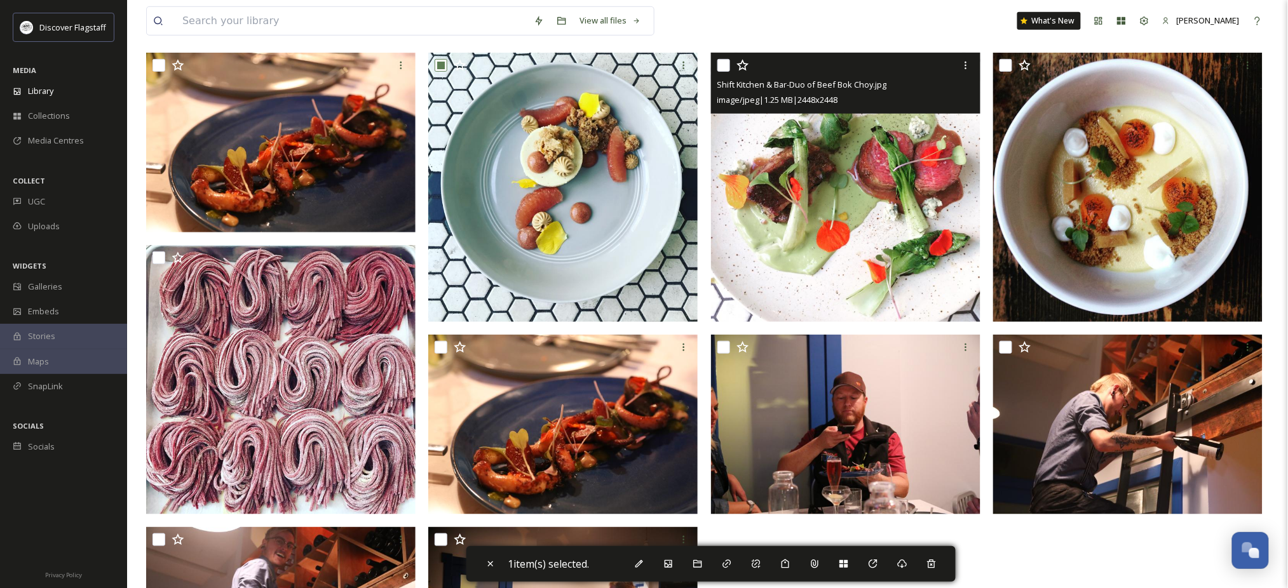
click at [726, 72] on input "checkbox" at bounding box center [723, 65] width 13 height 13
checkbox input "true"
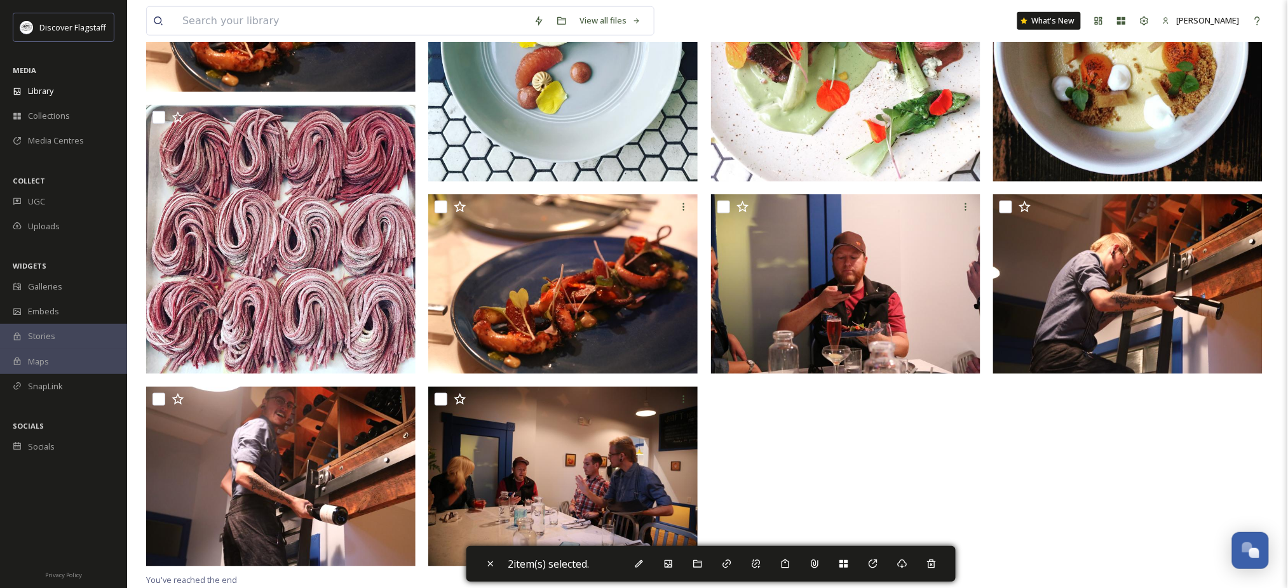
scroll to position [414, 0]
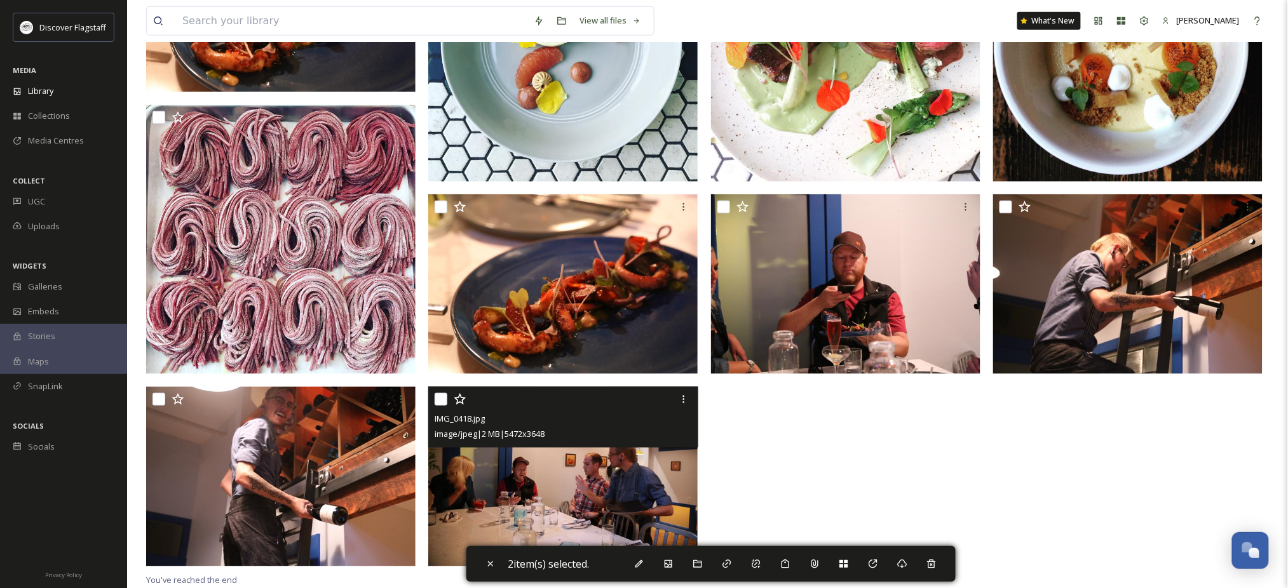
click at [441, 393] on input "checkbox" at bounding box center [440, 399] width 13 height 13
checkbox input "true"
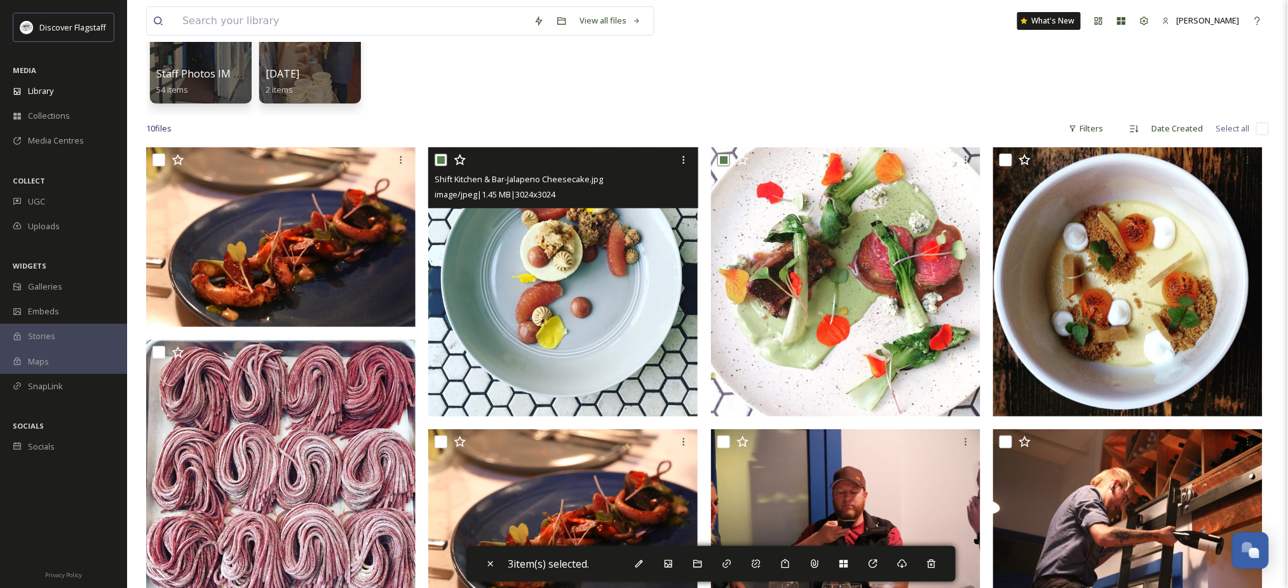
scroll to position [0, 0]
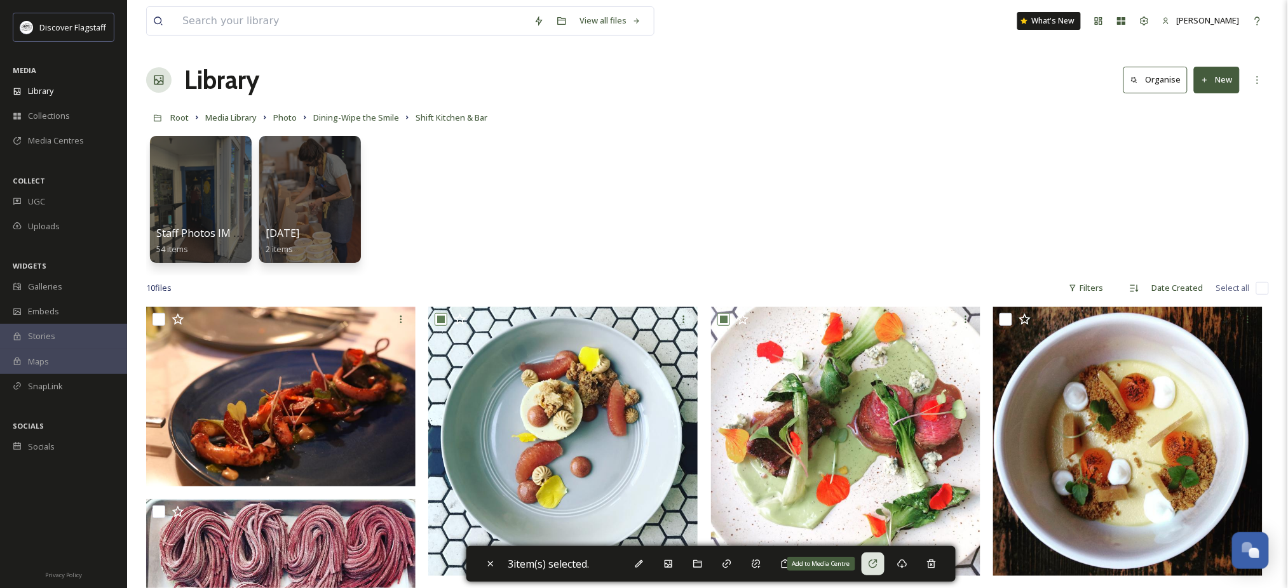
click at [878, 569] on icon at bounding box center [873, 564] width 10 height 10
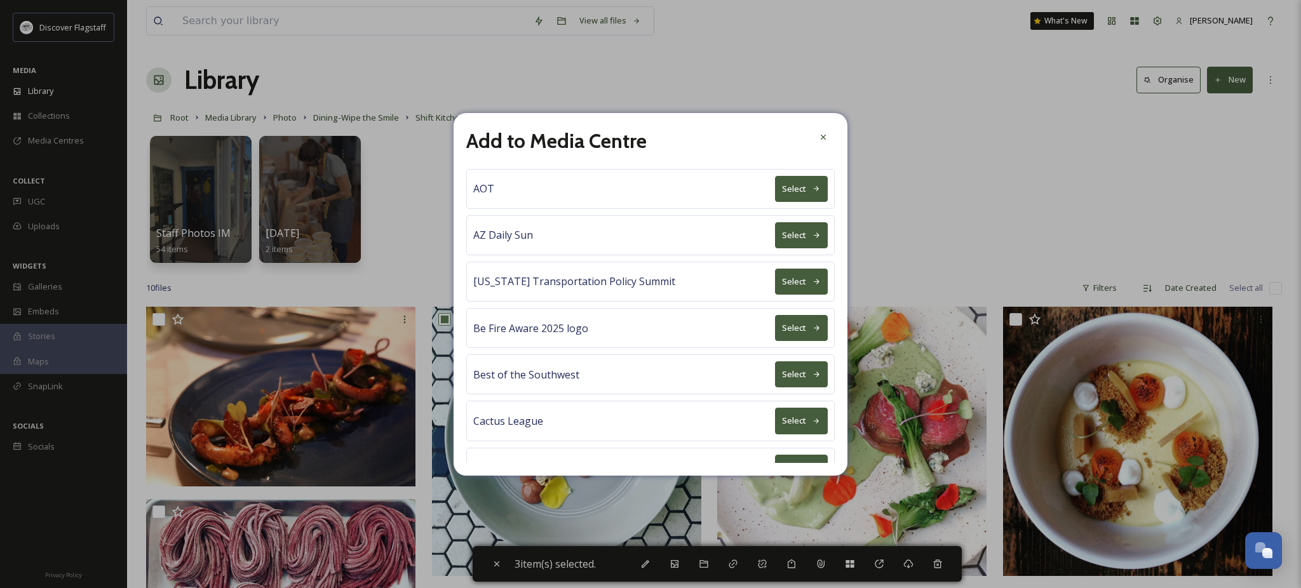
click at [775, 387] on button "Select" at bounding box center [801, 374] width 53 height 26
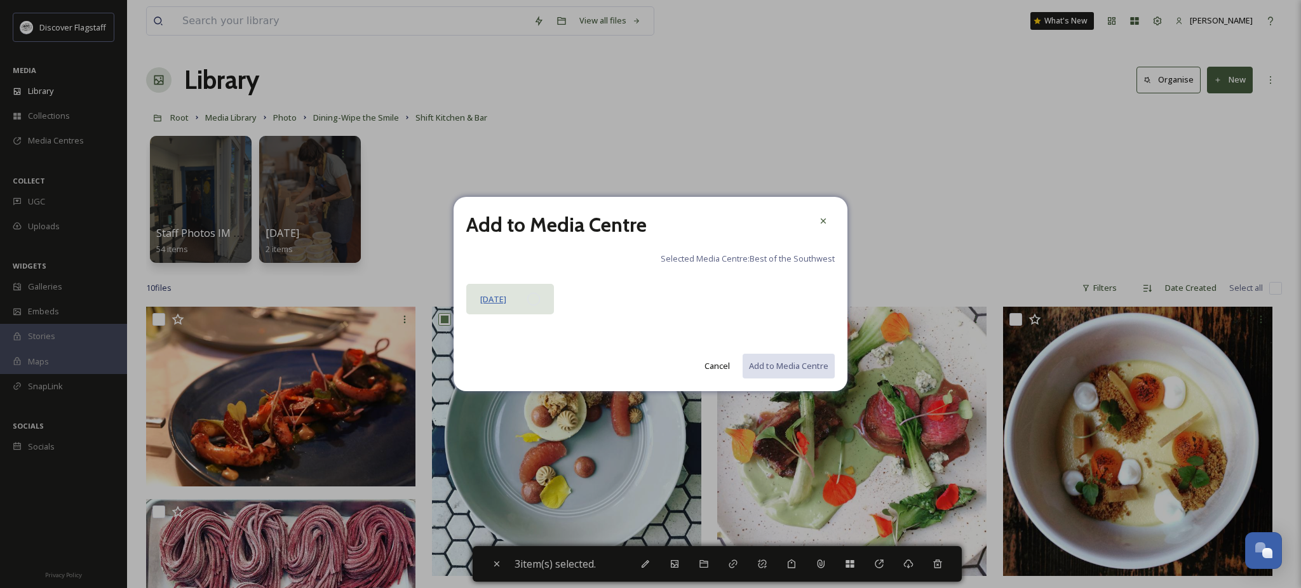
click at [506, 304] on span "[DATE]" at bounding box center [493, 298] width 26 height 11
click at [757, 379] on button "Add to Media Centre" at bounding box center [787, 366] width 93 height 26
checkbox input "false"
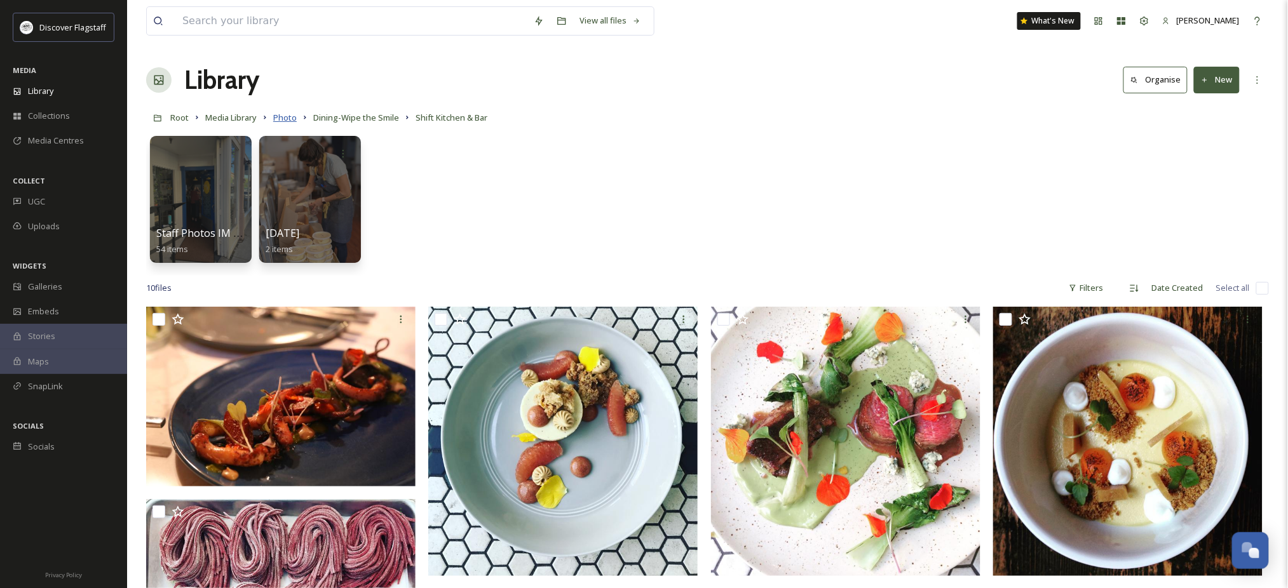
click at [297, 123] on span "Photo" at bounding box center [285, 117] width 24 height 11
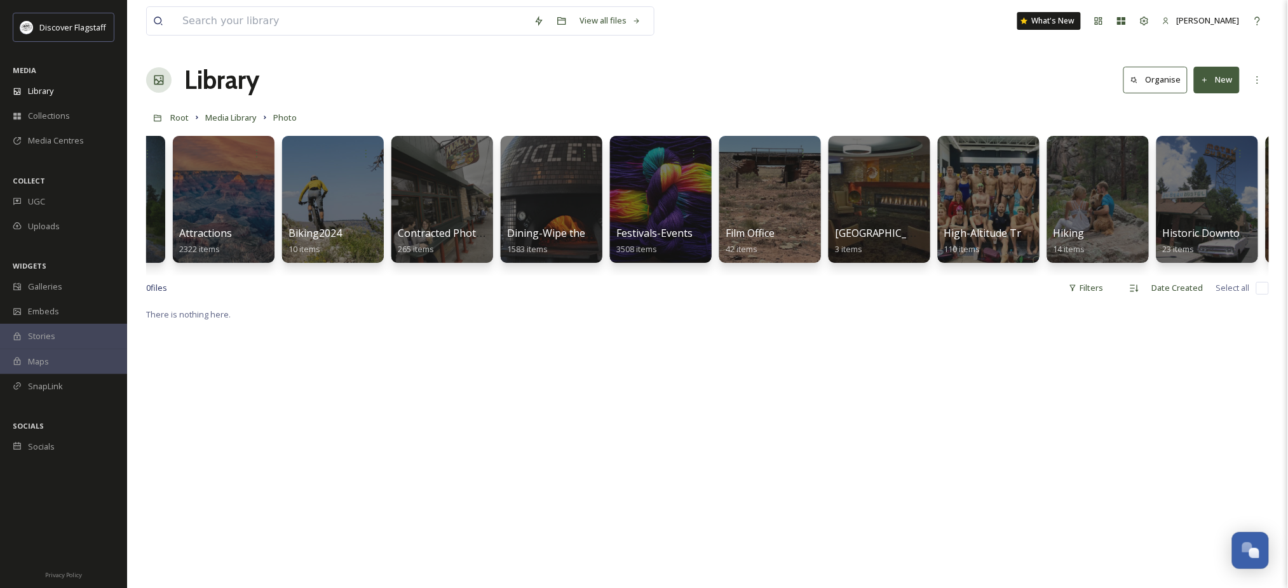
scroll to position [0, 384]
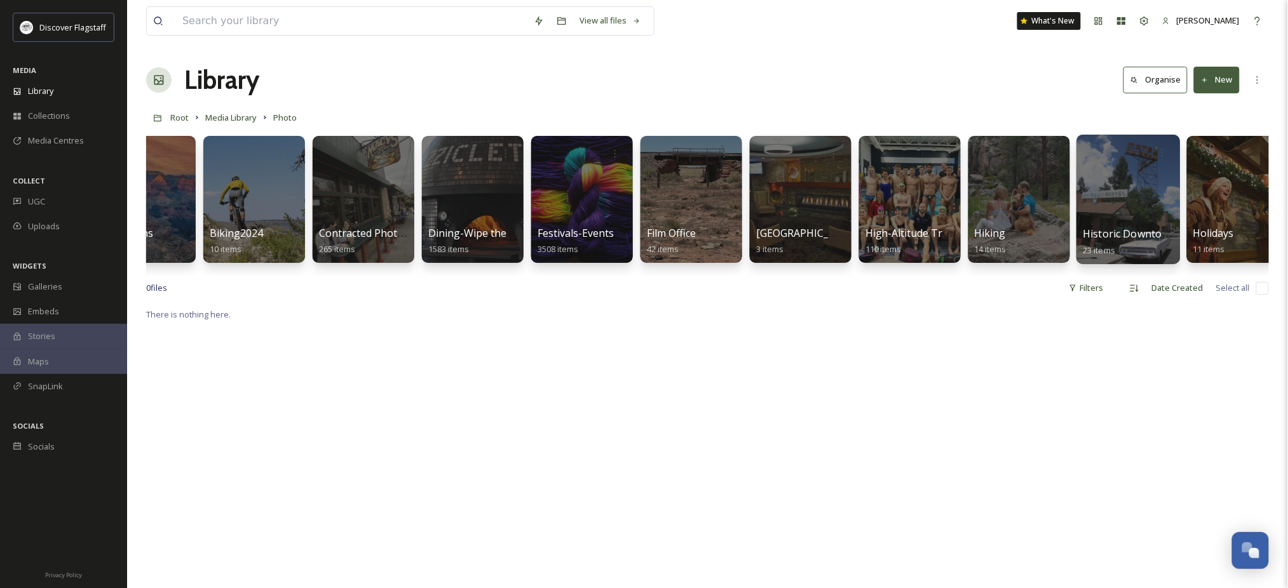
click at [1160, 203] on div at bounding box center [1128, 200] width 104 height 130
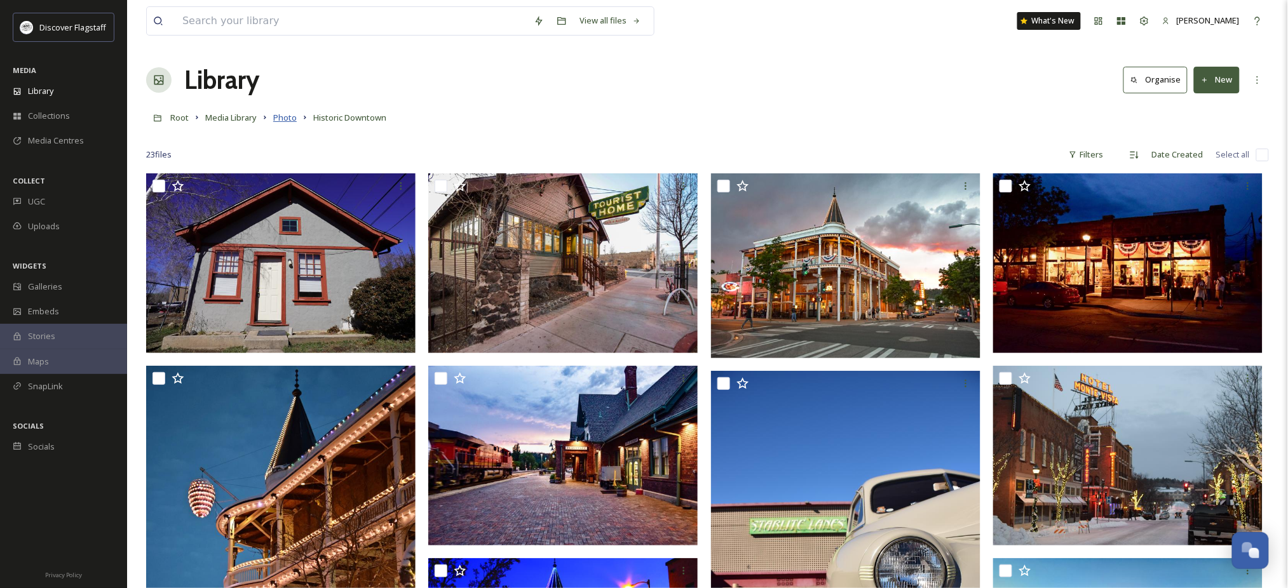
click at [297, 123] on span "Photo" at bounding box center [285, 117] width 24 height 11
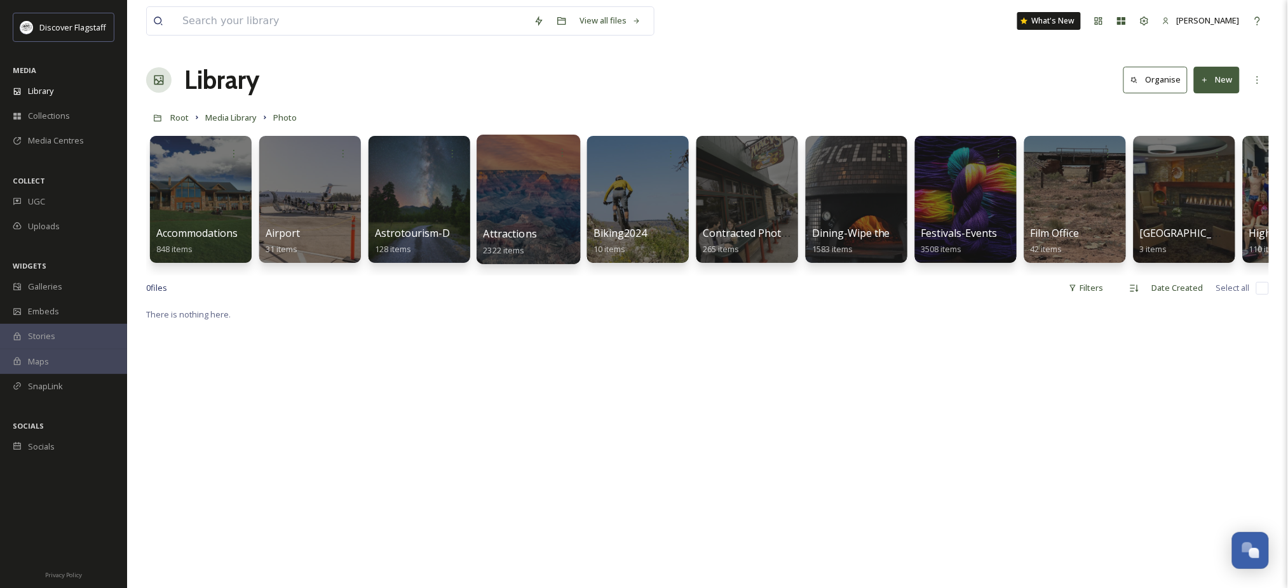
click at [485, 203] on div at bounding box center [528, 200] width 104 height 130
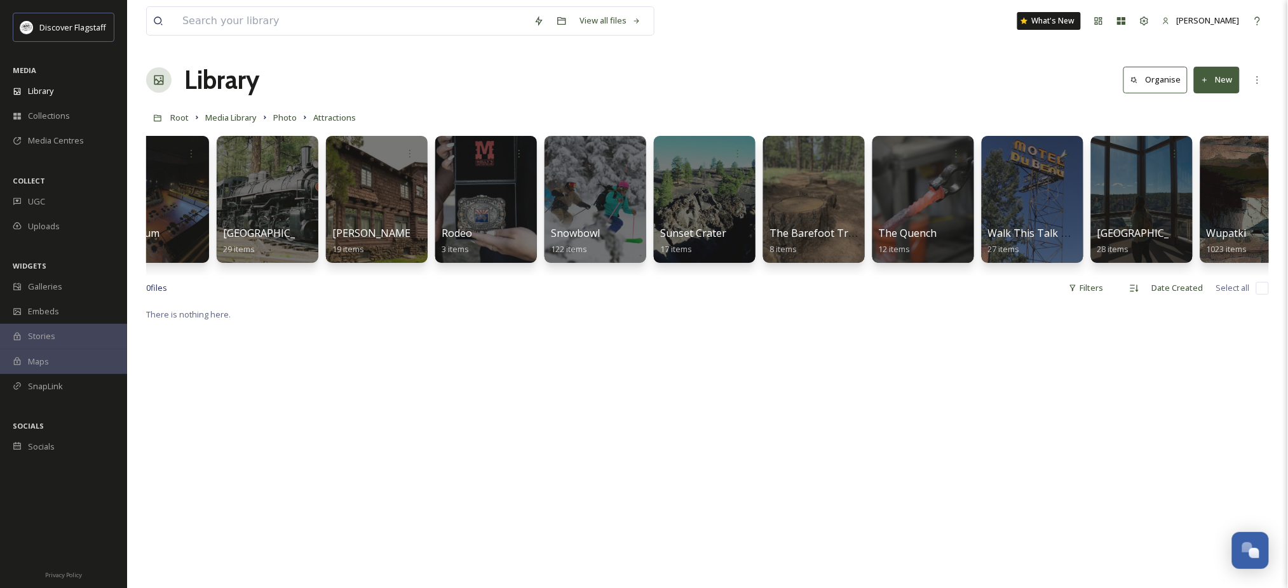
scroll to position [0, 2263]
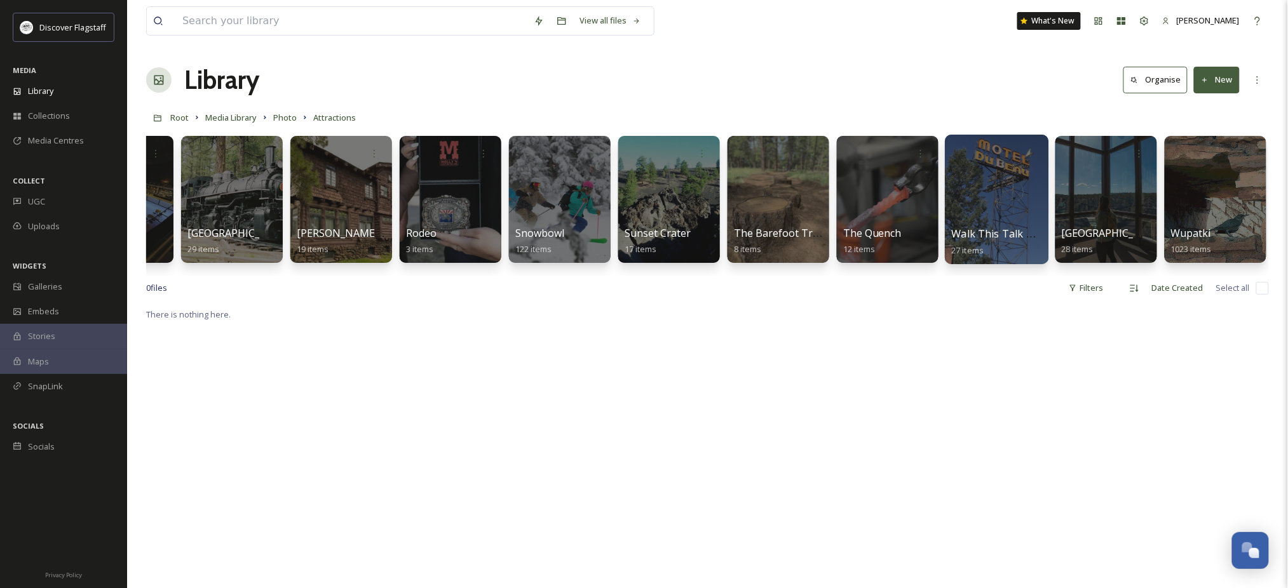
click at [992, 205] on div at bounding box center [997, 200] width 104 height 130
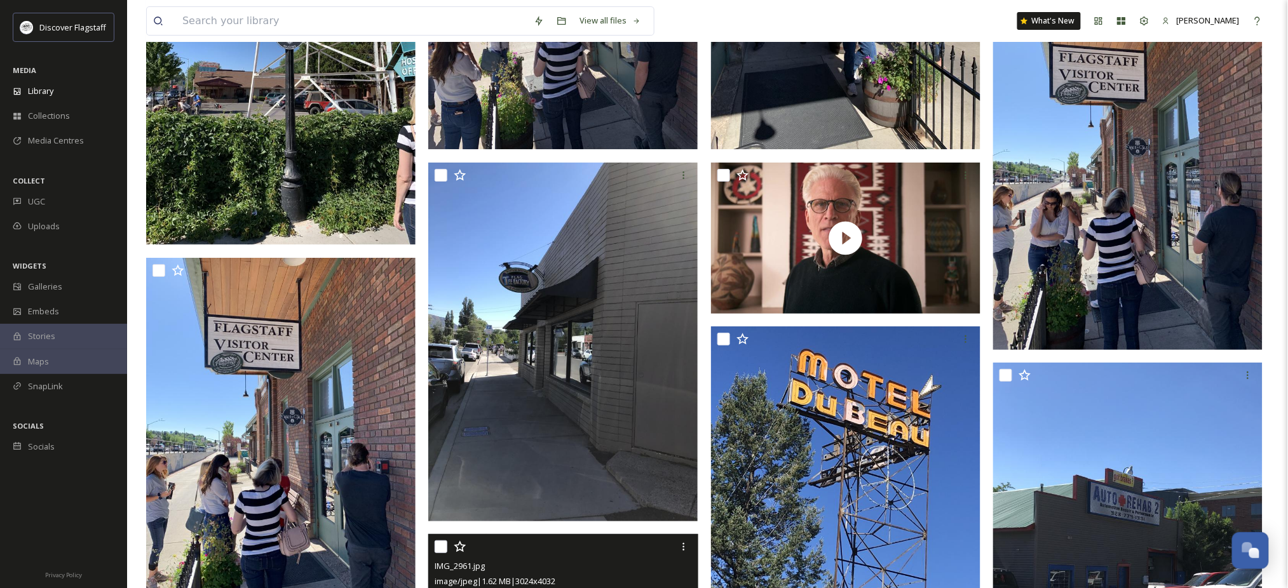
scroll to position [1603, 0]
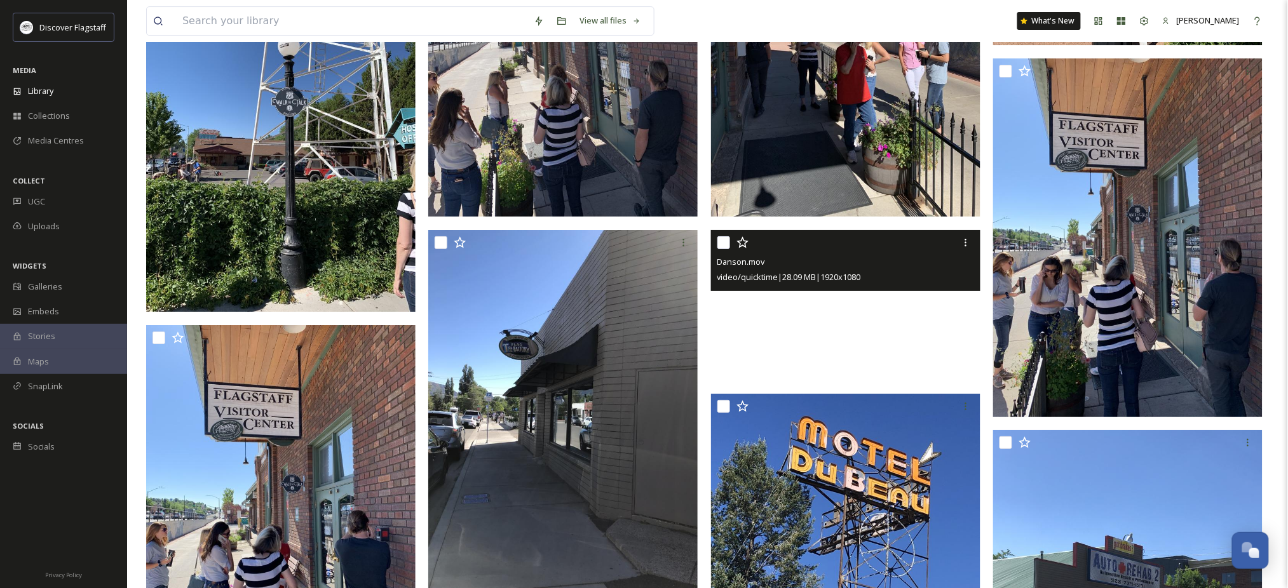
click at [848, 328] on video "Danson.mov" at bounding box center [845, 306] width 269 height 152
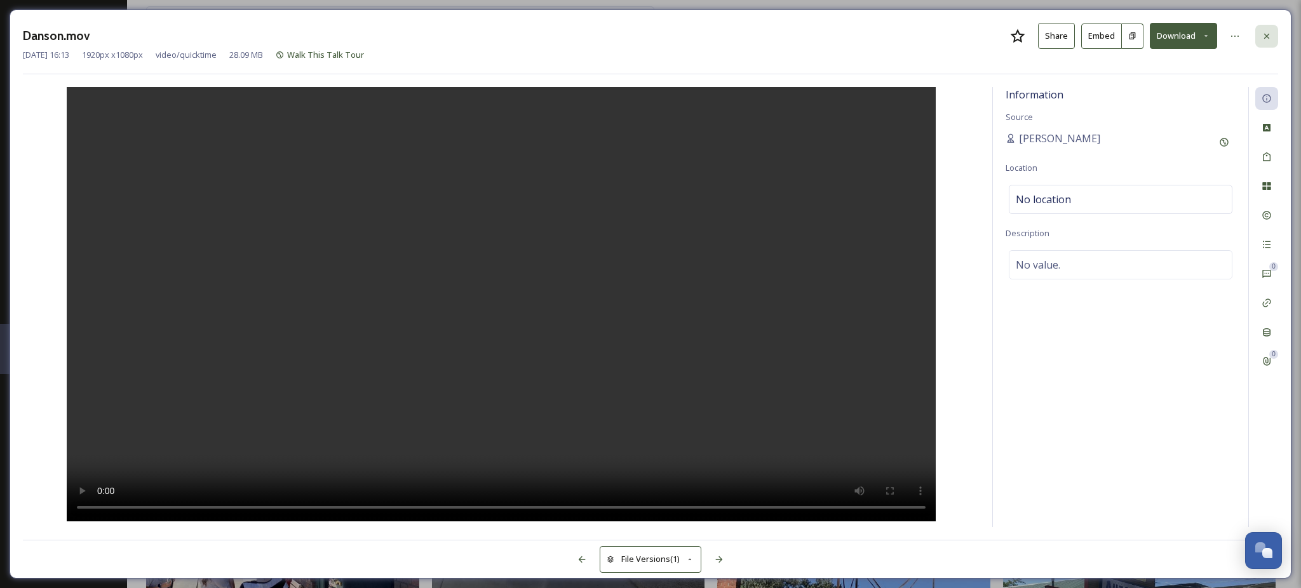
click at [1270, 35] on icon at bounding box center [1267, 36] width 10 height 10
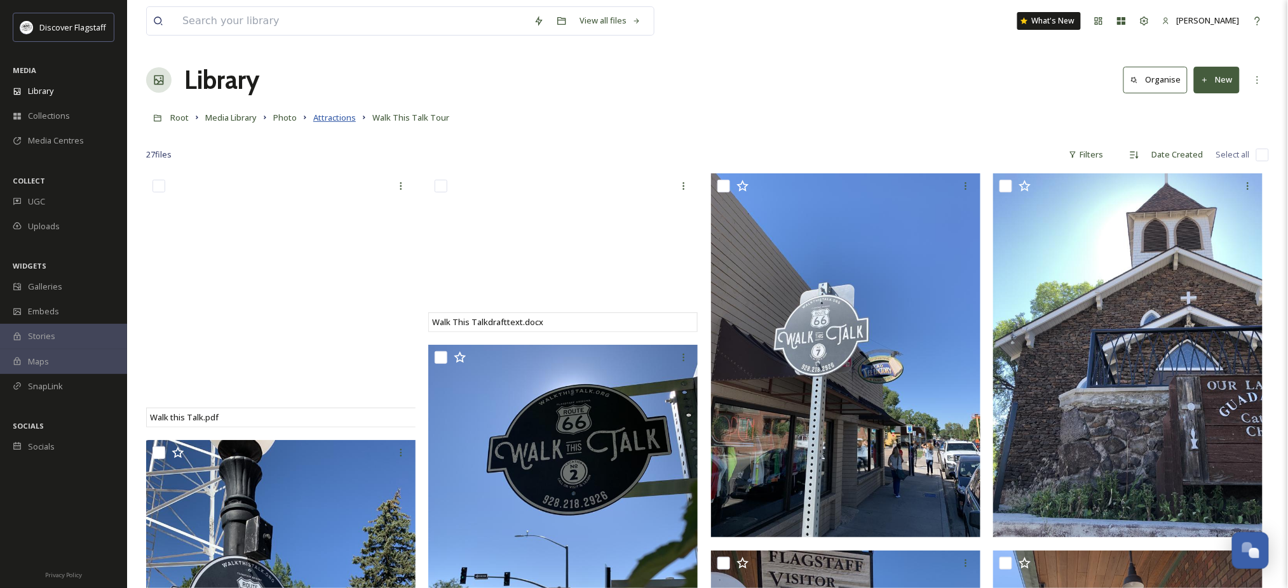
click at [356, 123] on span "Attractions" at bounding box center [334, 117] width 43 height 11
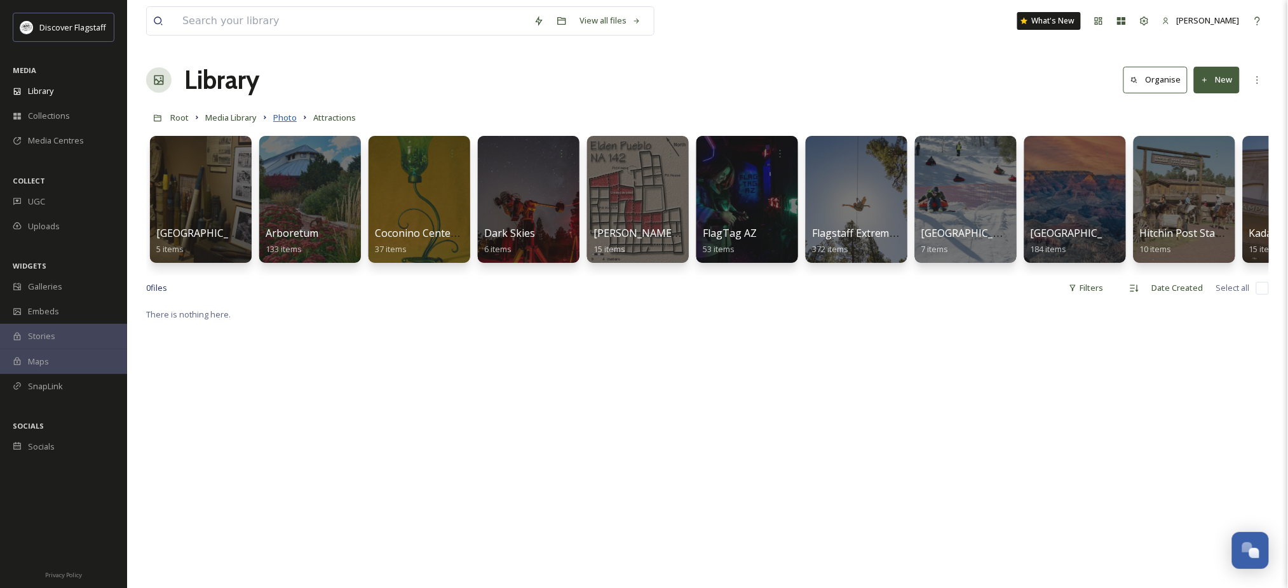
click at [297, 123] on span "Photo" at bounding box center [285, 117] width 24 height 11
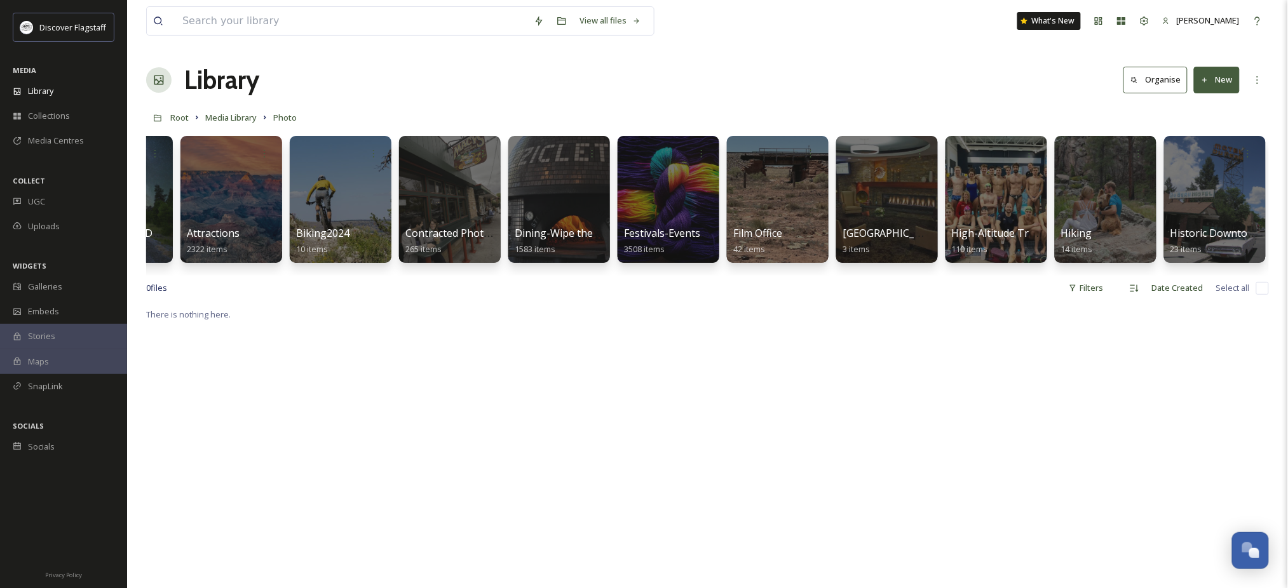
scroll to position [0, 301]
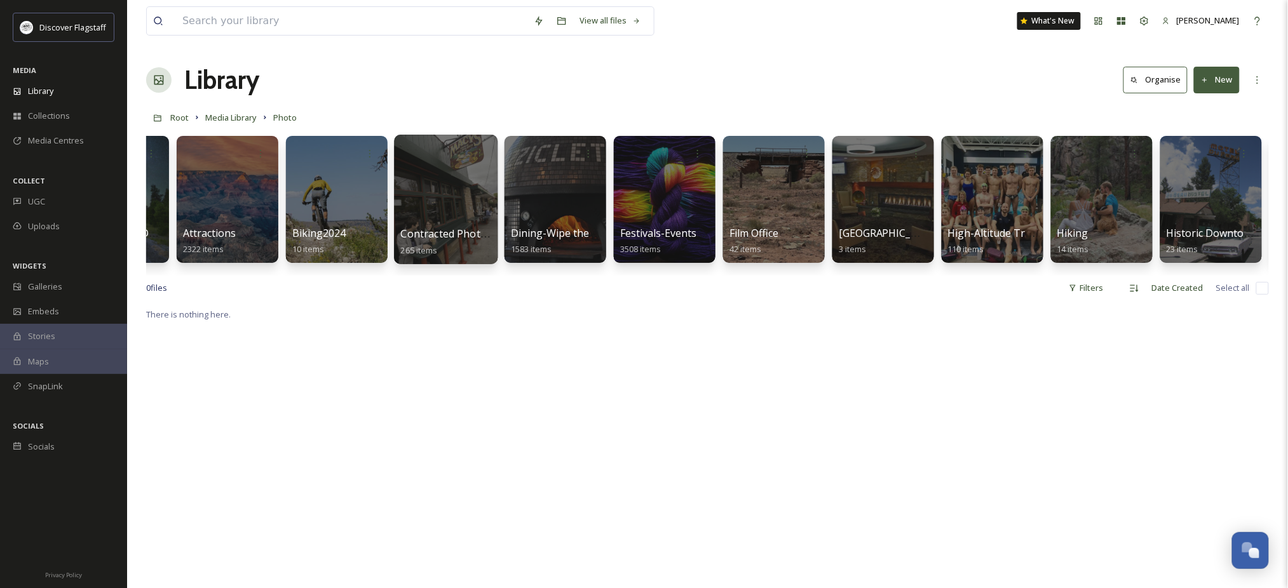
click at [450, 217] on div at bounding box center [446, 200] width 104 height 130
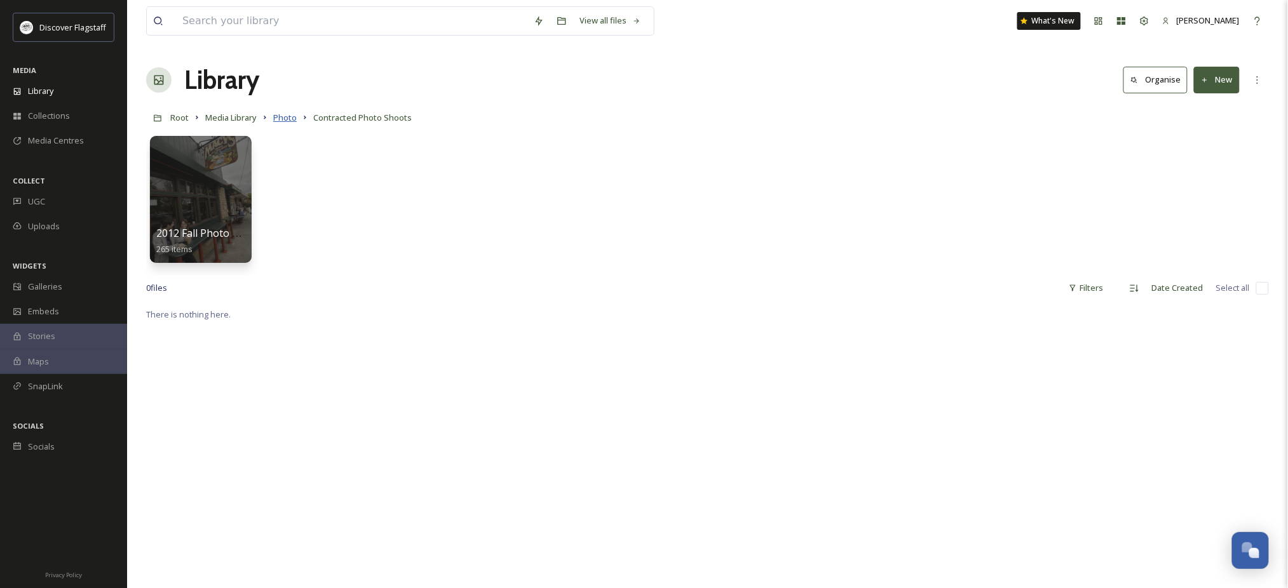
click at [297, 123] on span "Photo" at bounding box center [285, 117] width 24 height 11
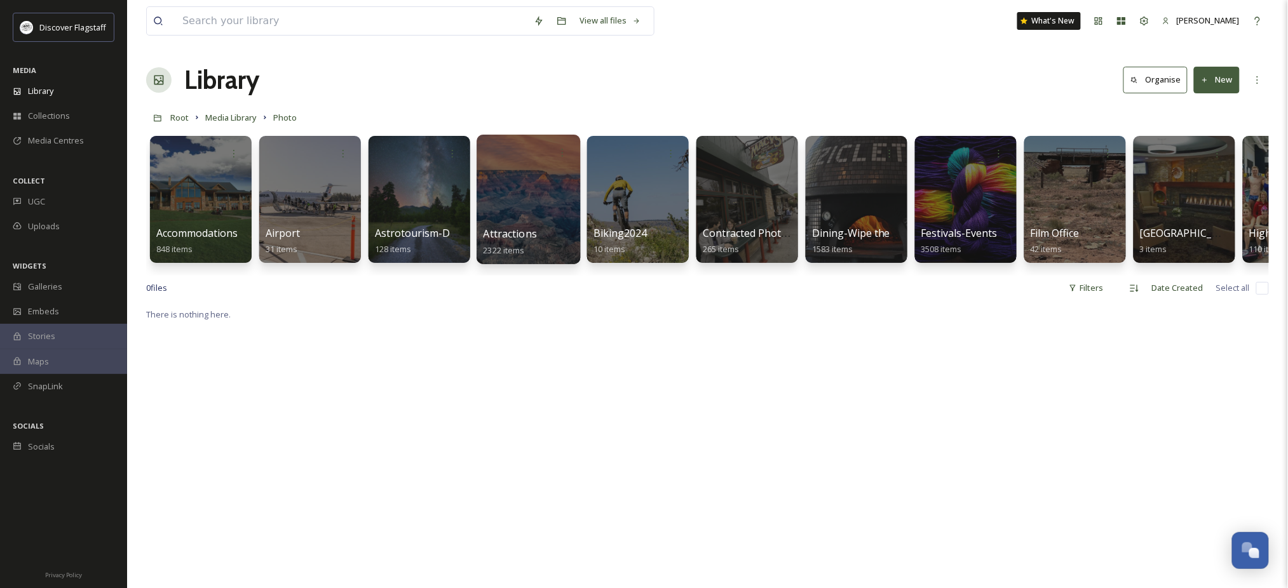
click at [555, 254] on div "Attractions 2322 items" at bounding box center [528, 242] width 91 height 32
click at [554, 255] on div "Attractions 2322 items" at bounding box center [528, 242] width 91 height 32
click at [555, 255] on div "Attractions 2322 items" at bounding box center [528, 242] width 91 height 32
click at [501, 241] on span "Attractions" at bounding box center [510, 234] width 54 height 14
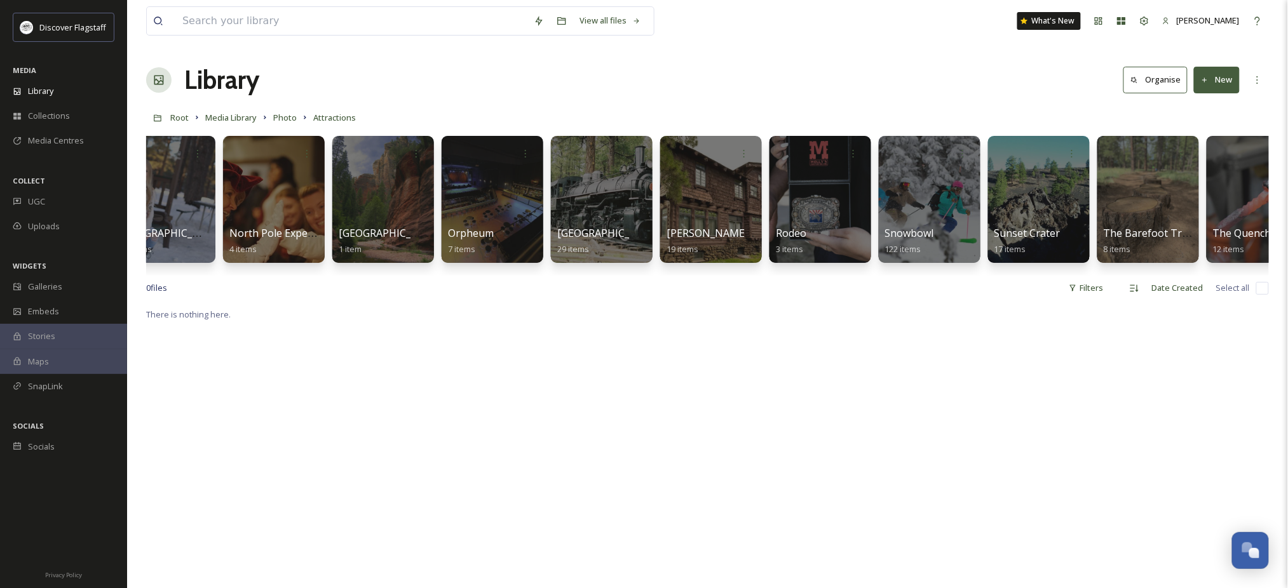
scroll to position [0, 1918]
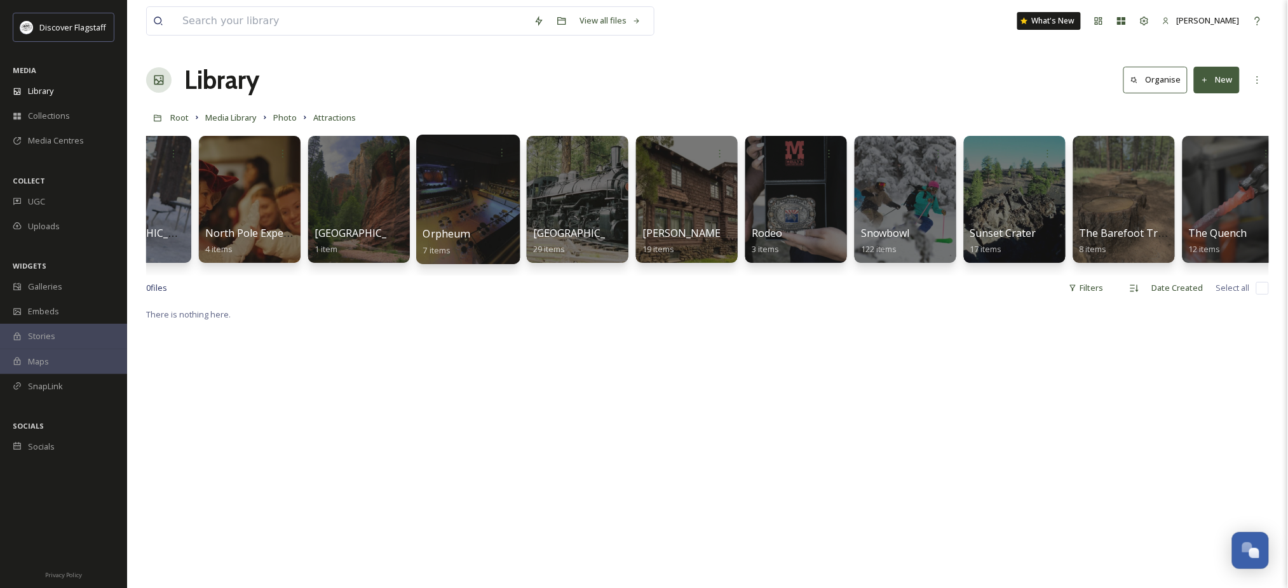
click at [482, 201] on div at bounding box center [468, 200] width 104 height 130
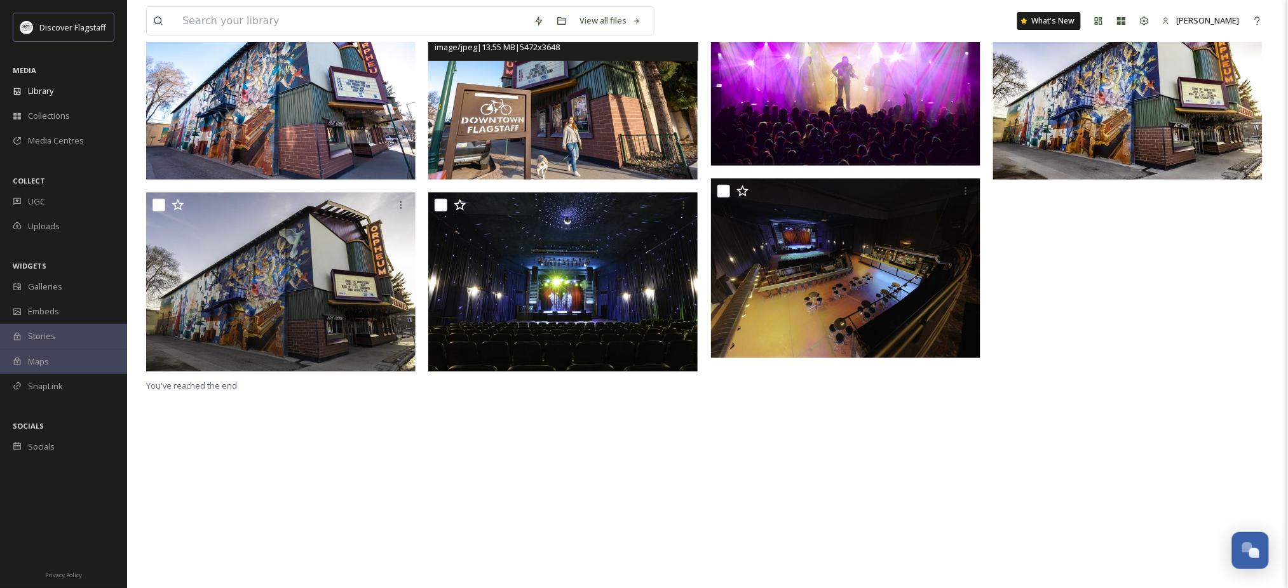
scroll to position [84, 0]
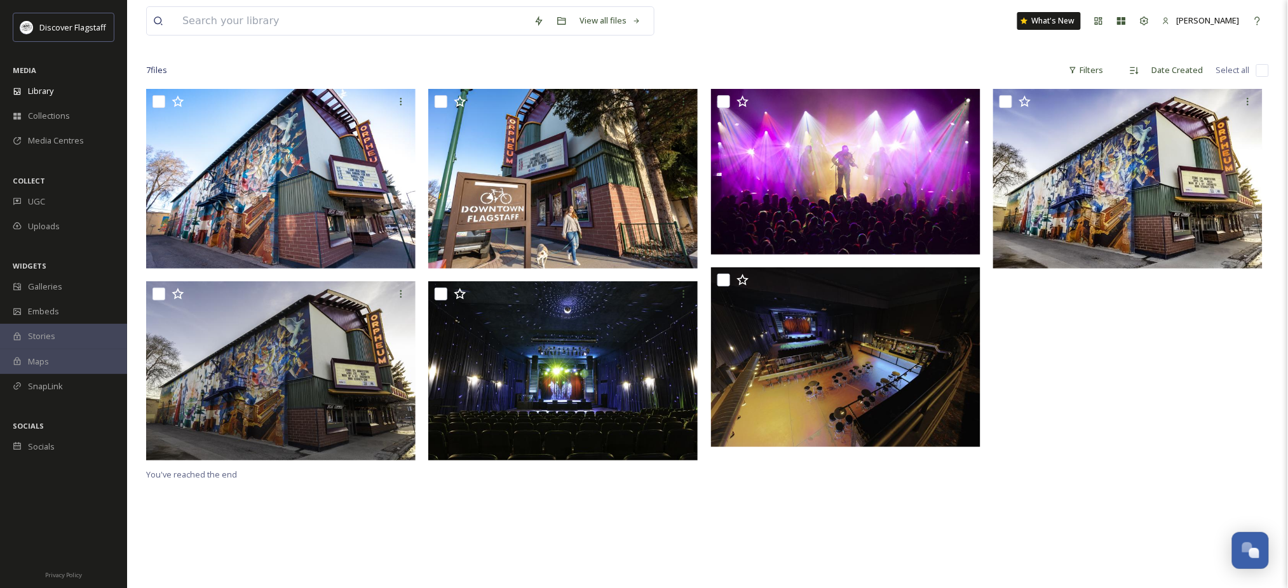
click at [356, 39] on span "Attractions" at bounding box center [334, 32] width 43 height 11
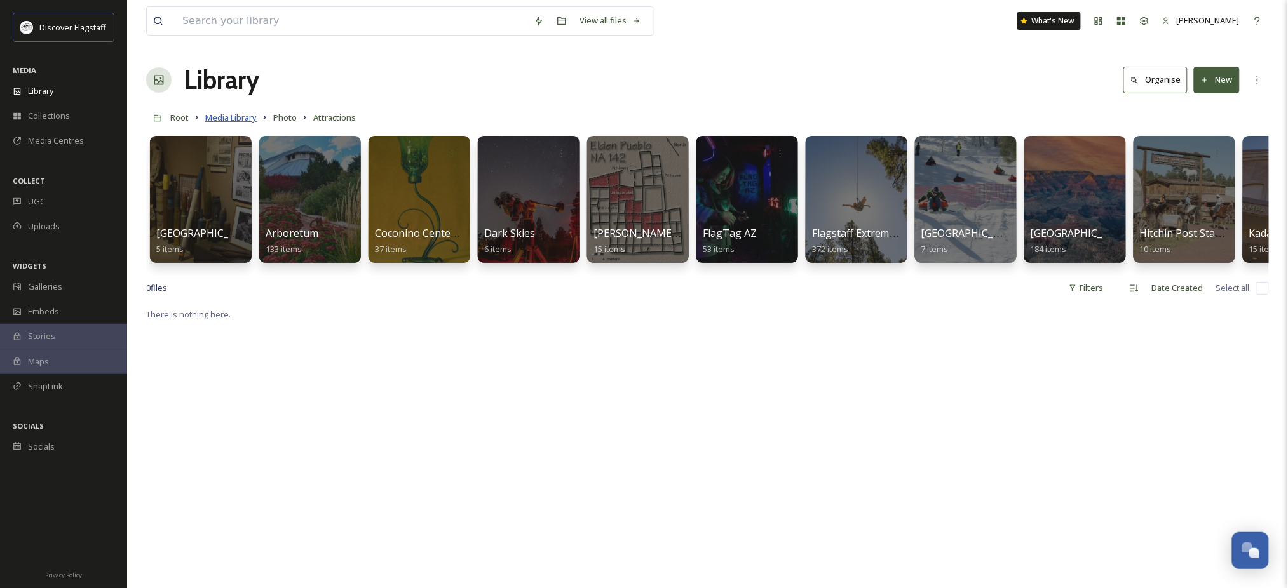
click at [240, 123] on span "Media Library" at bounding box center [230, 117] width 51 height 11
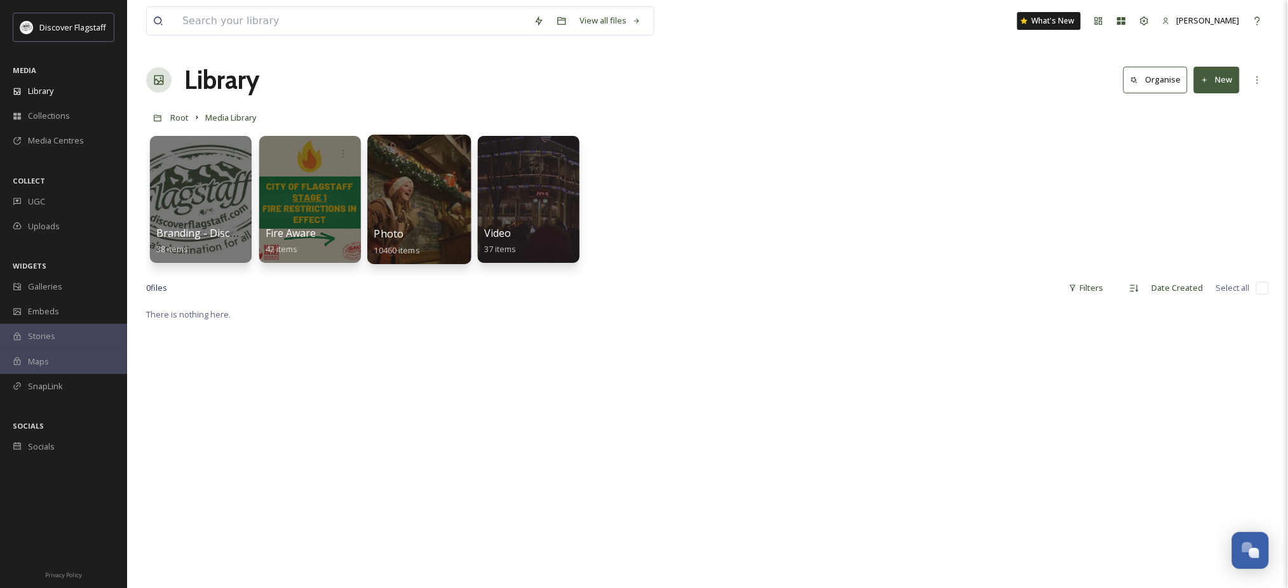
click at [404, 236] on span "Photo" at bounding box center [389, 234] width 30 height 14
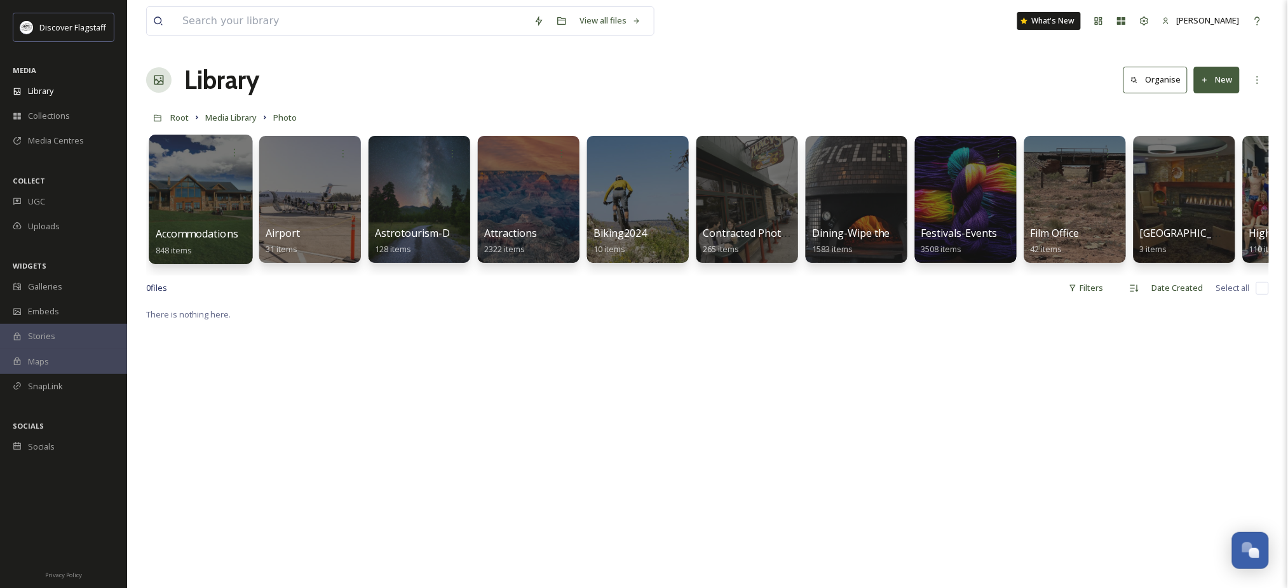
click at [198, 238] on span "Accommodations" at bounding box center [197, 234] width 83 height 14
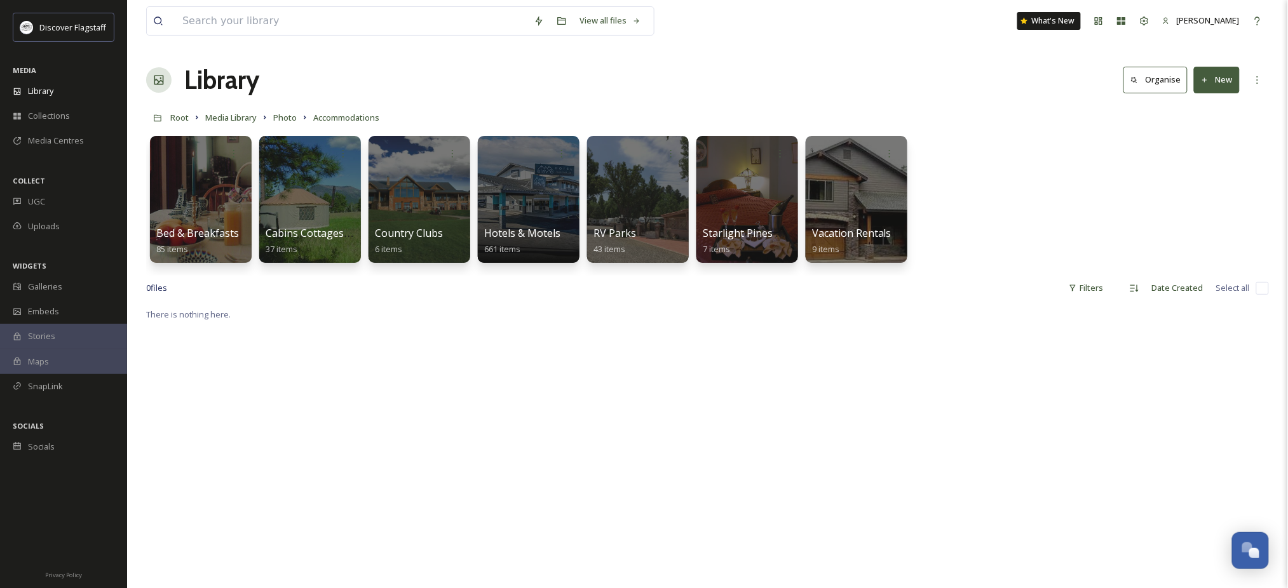
click at [257, 122] on link "Media Library" at bounding box center [230, 117] width 51 height 15
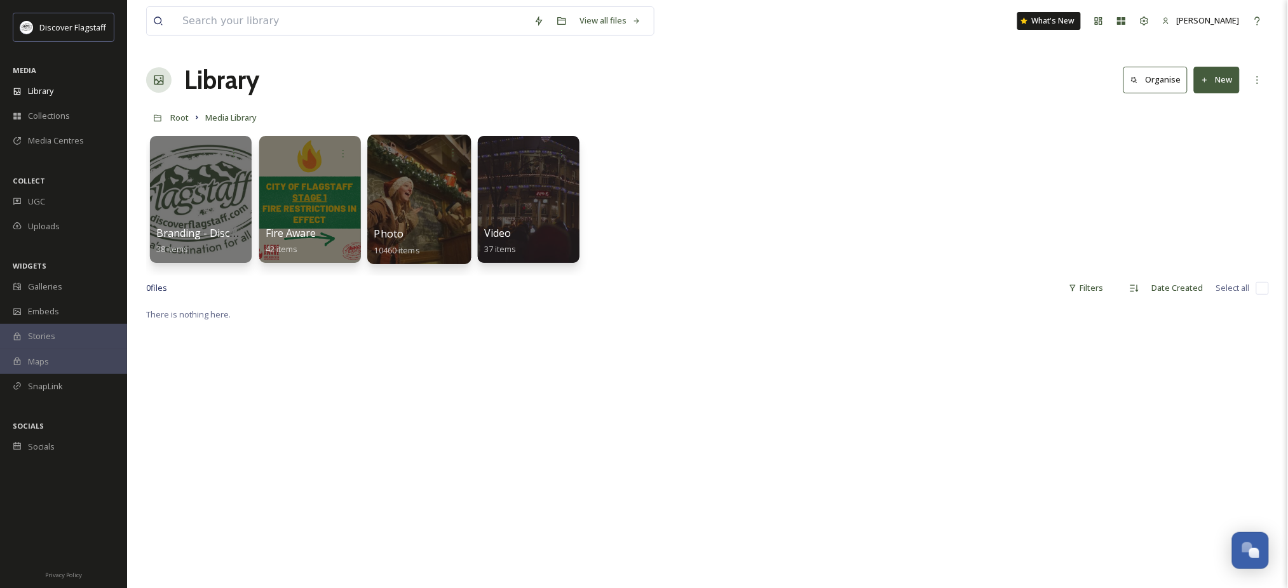
click at [415, 248] on div "Photo 10460 items" at bounding box center [419, 242] width 91 height 32
click at [404, 226] on div at bounding box center [419, 200] width 104 height 130
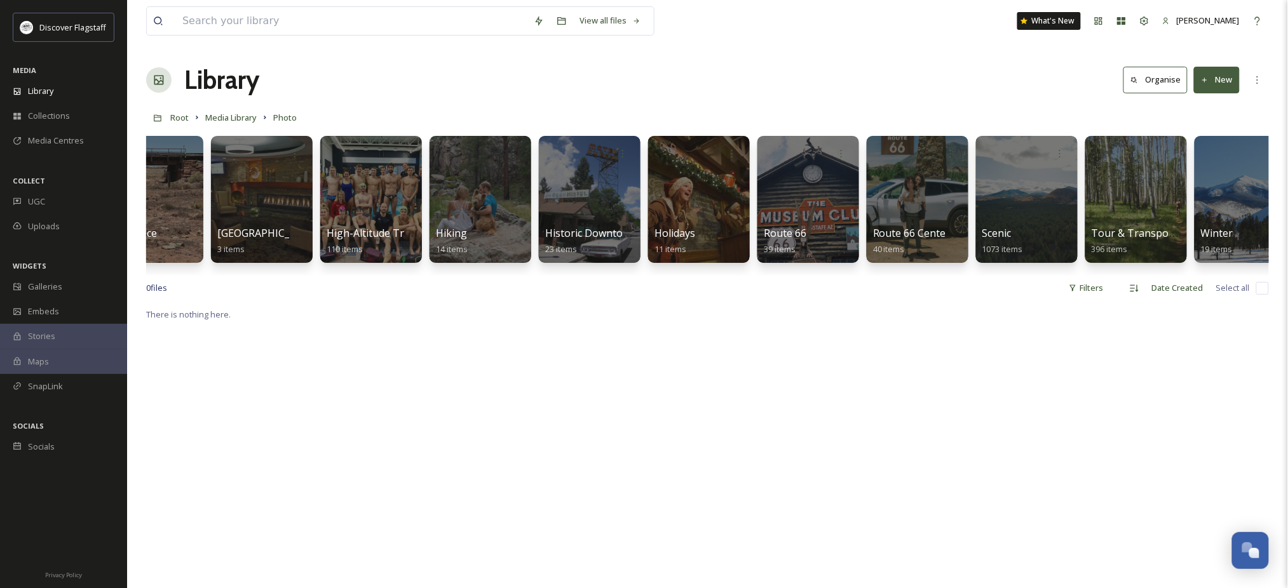
scroll to position [0, 952]
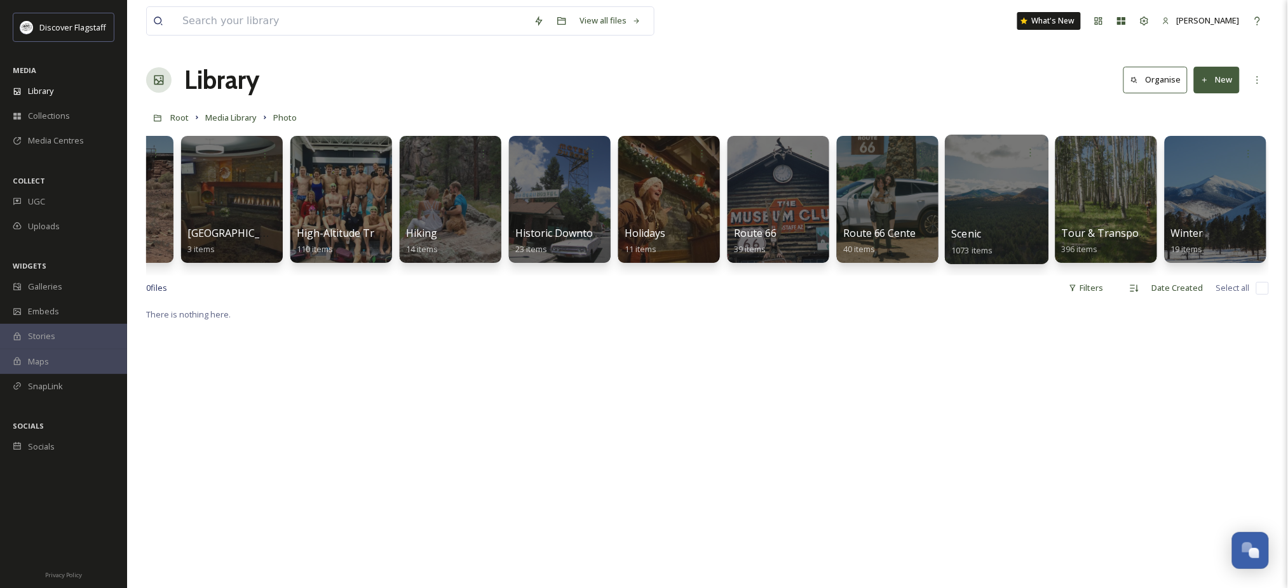
click at [964, 225] on div at bounding box center [997, 200] width 104 height 130
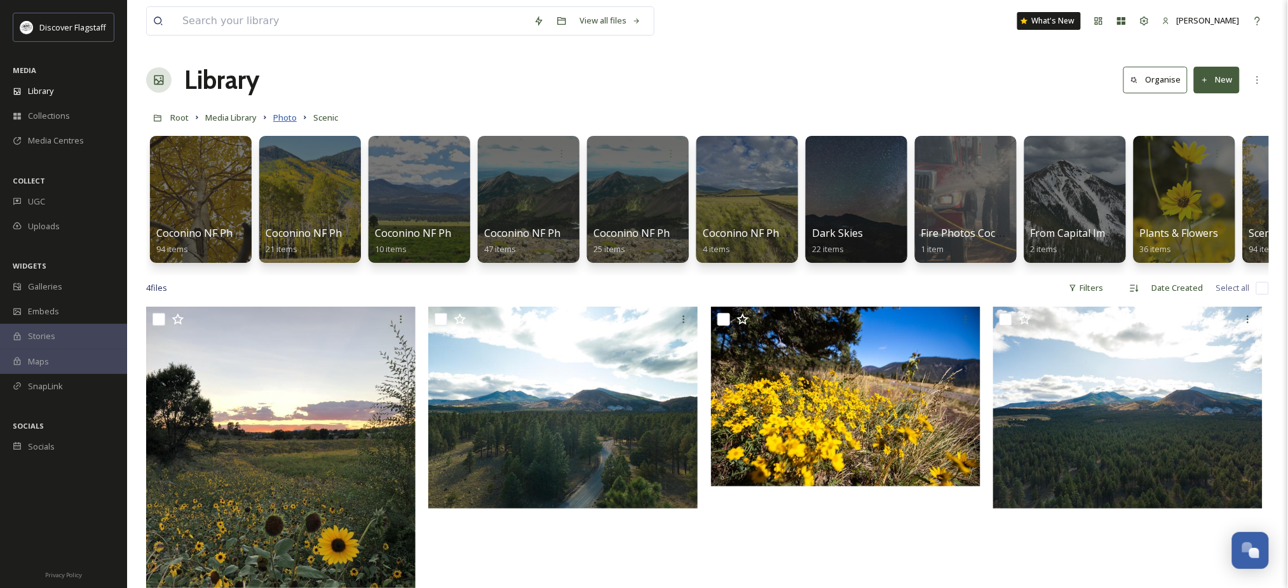
click at [297, 123] on span "Photo" at bounding box center [285, 117] width 24 height 11
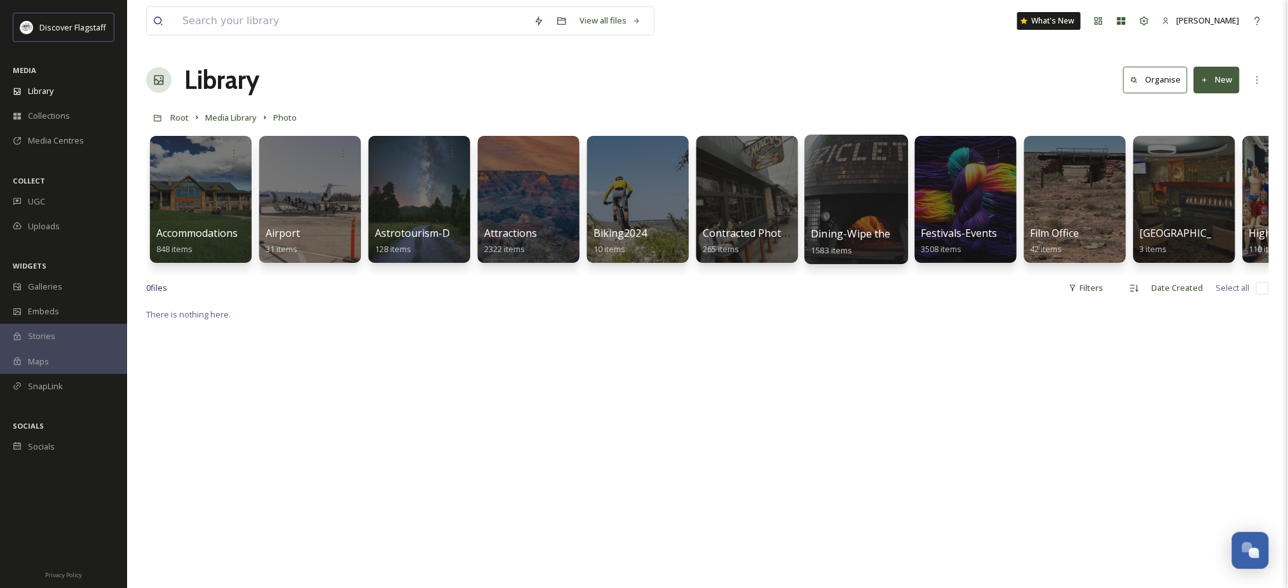
click at [859, 241] on span "Dining-Wipe the Smile" at bounding box center [865, 234] width 108 height 14
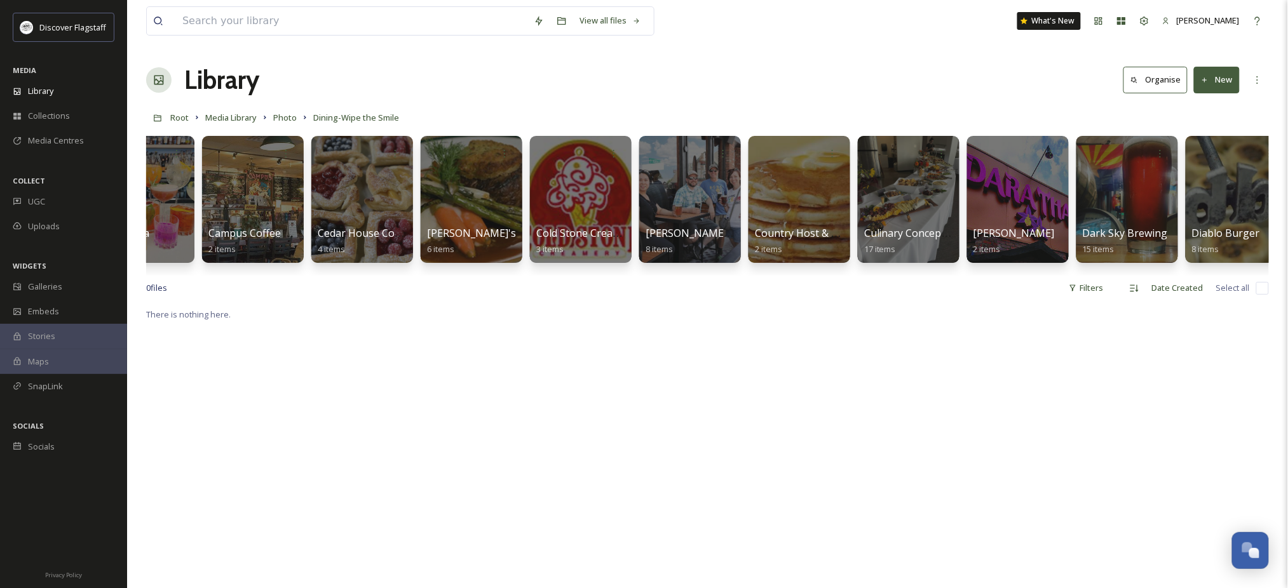
scroll to position [0, 1873]
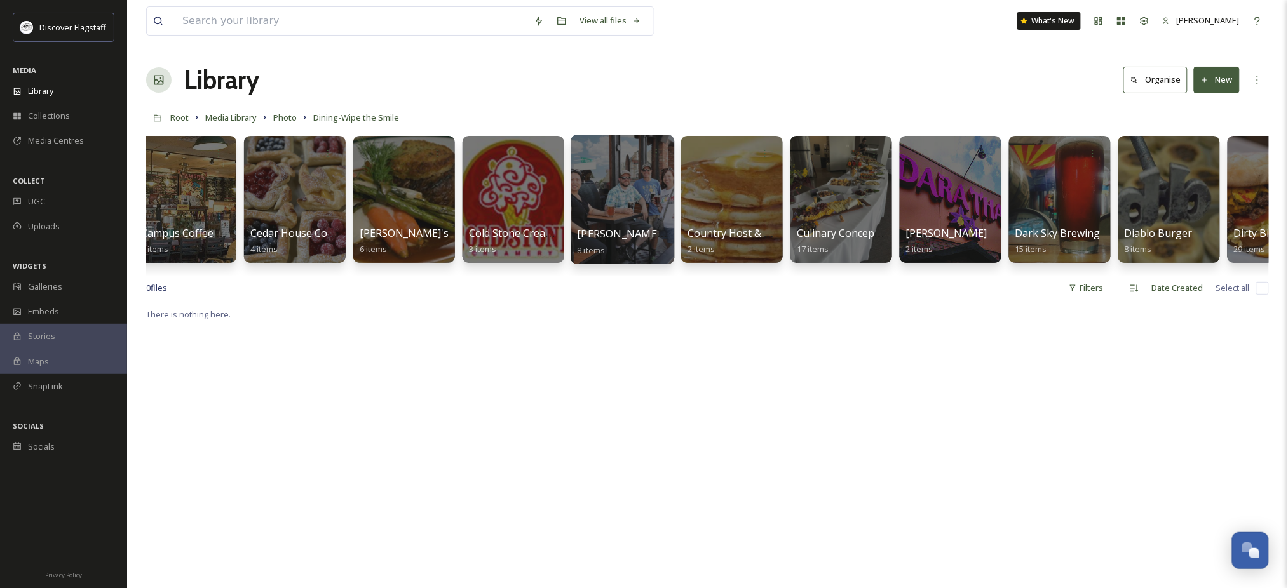
click at [572, 182] on div at bounding box center [622, 200] width 104 height 130
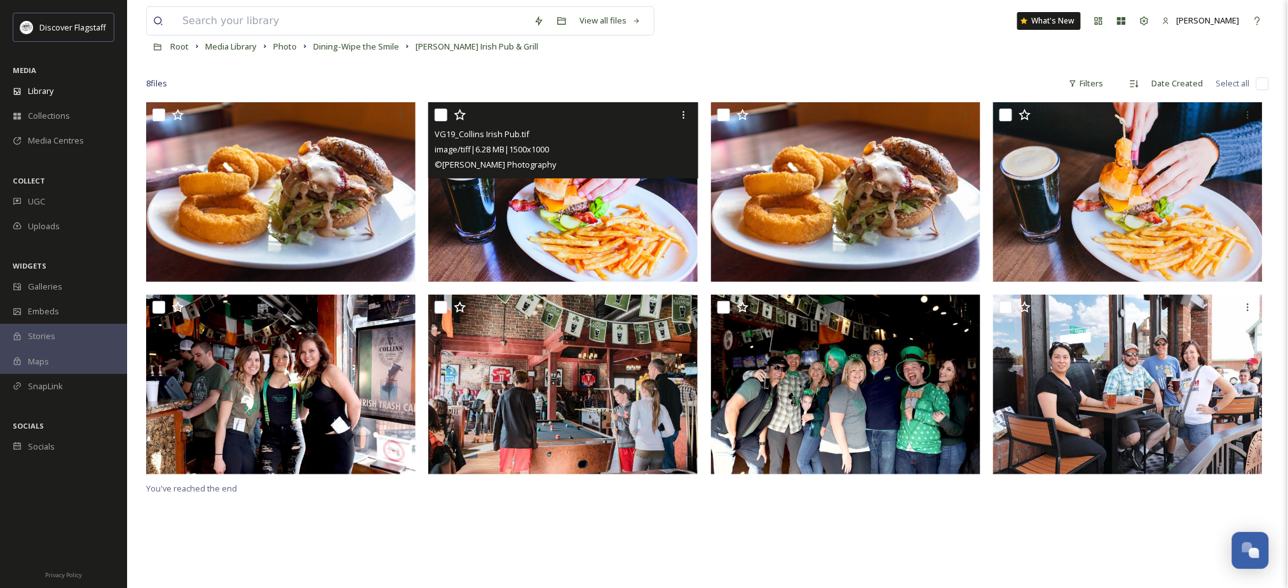
scroll to position [169, 0]
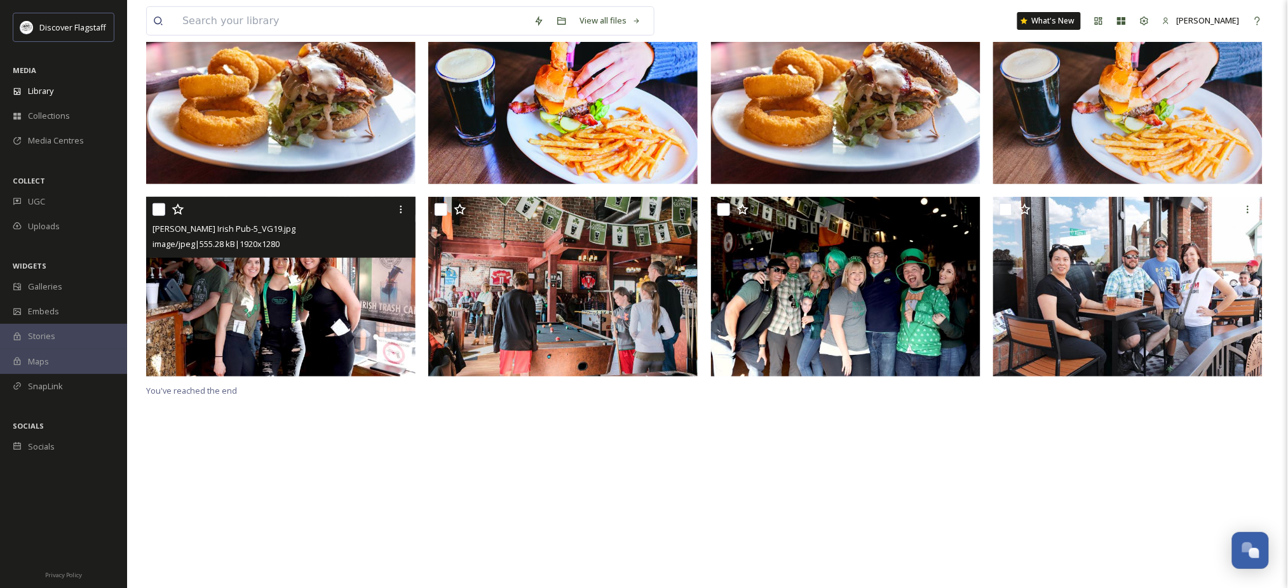
click at [289, 325] on img at bounding box center [280, 287] width 269 height 180
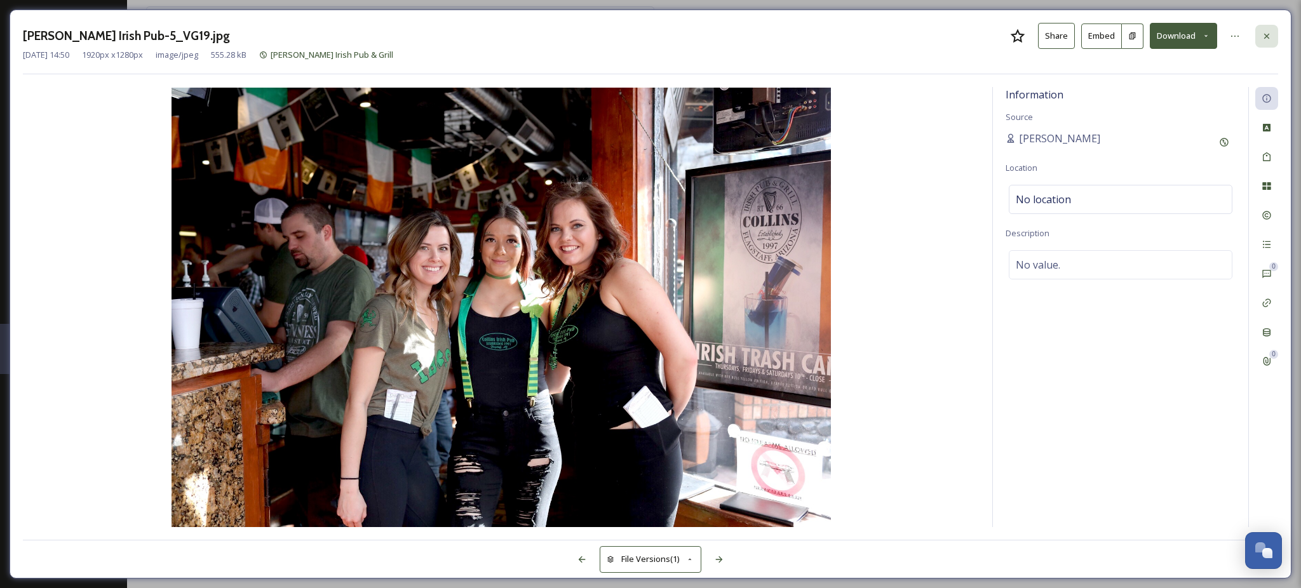
click at [1265, 41] on icon at bounding box center [1267, 36] width 10 height 10
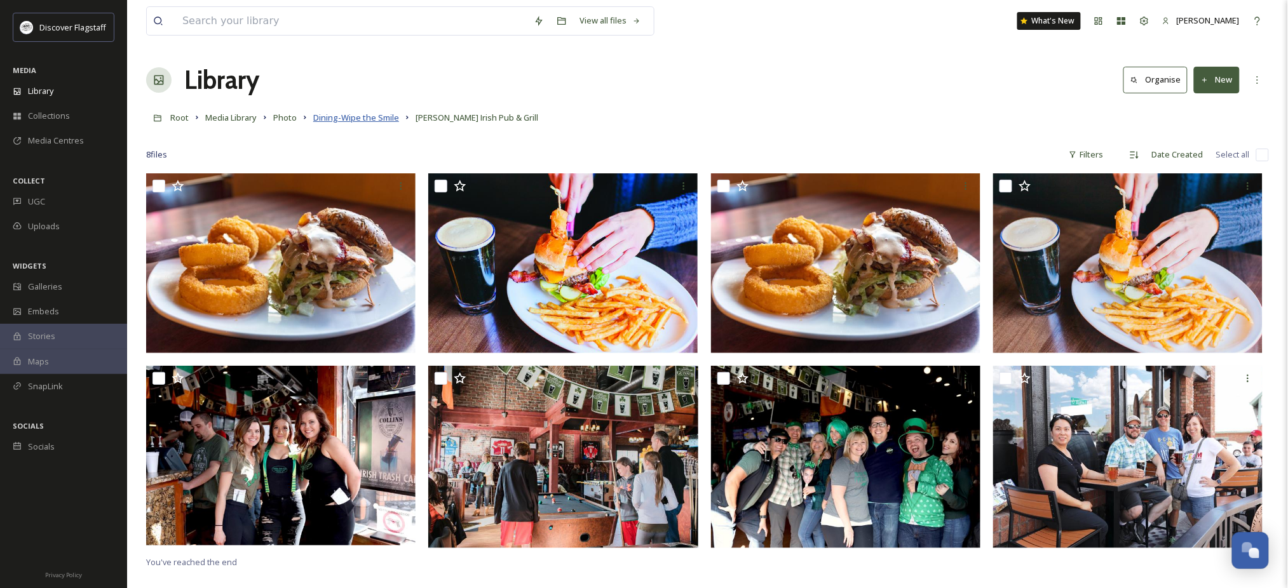
click at [399, 123] on span "Dining-Wipe the Smile" at bounding box center [356, 117] width 86 height 11
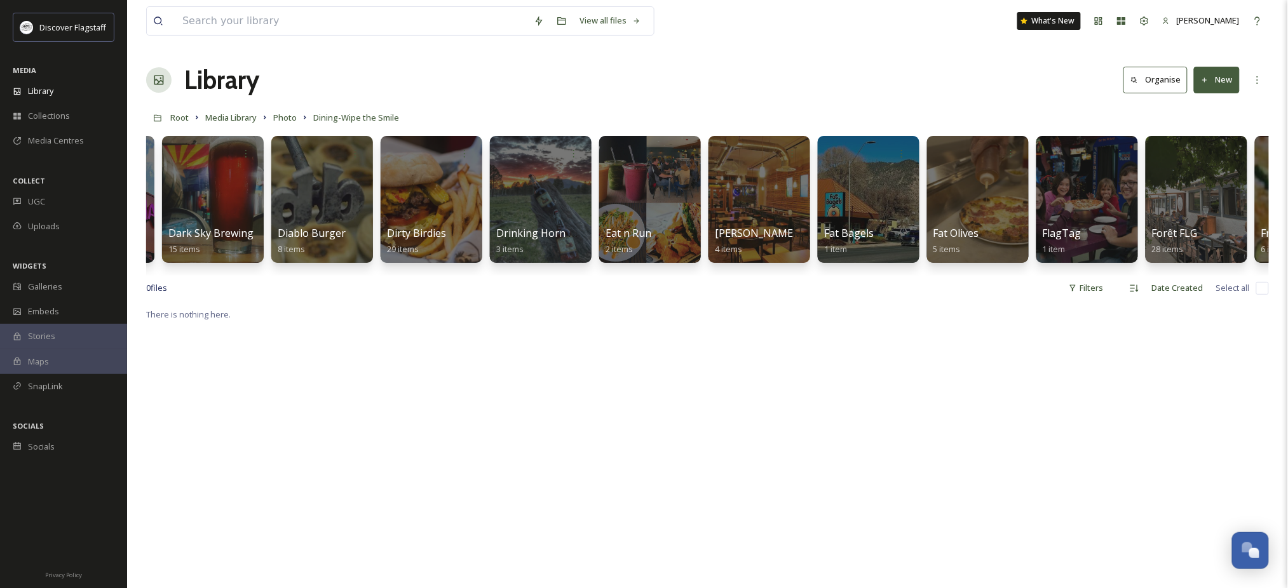
scroll to position [0, 2705]
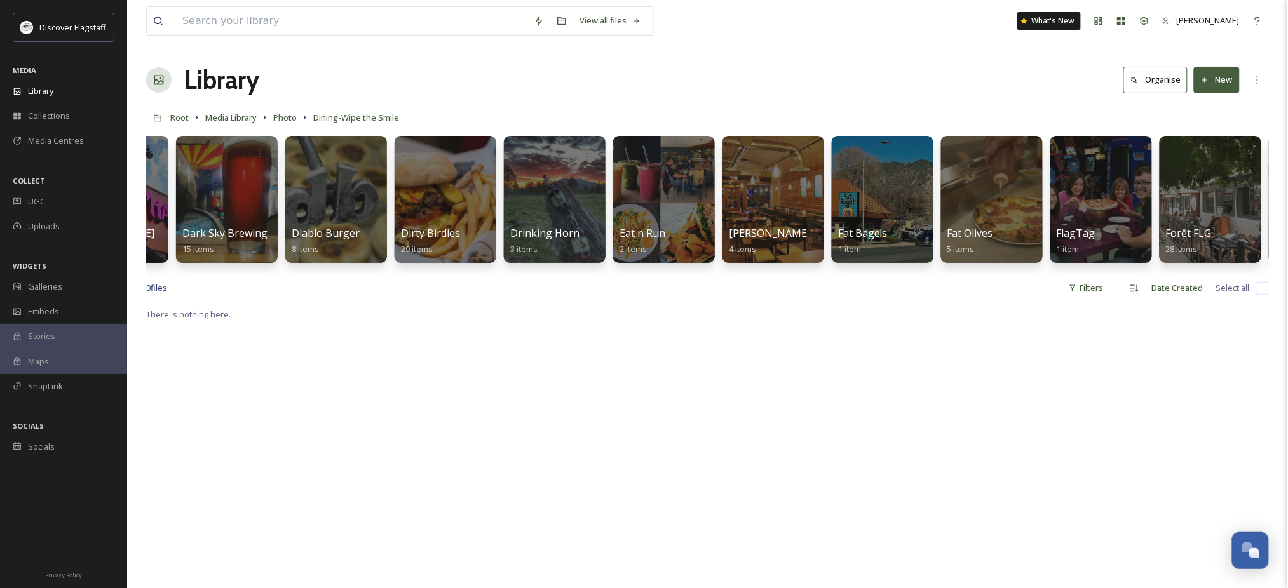
click at [241, 276] on div "Professional Photoshoots 79 items 1899 Bar & Grill 2 items Altitudes Bar & Gril…" at bounding box center [707, 203] width 1122 height 146
click at [234, 257] on div "Dark Sky Brewing 15 items" at bounding box center [227, 242] width 91 height 32
click at [235, 196] on div at bounding box center [227, 200] width 104 height 130
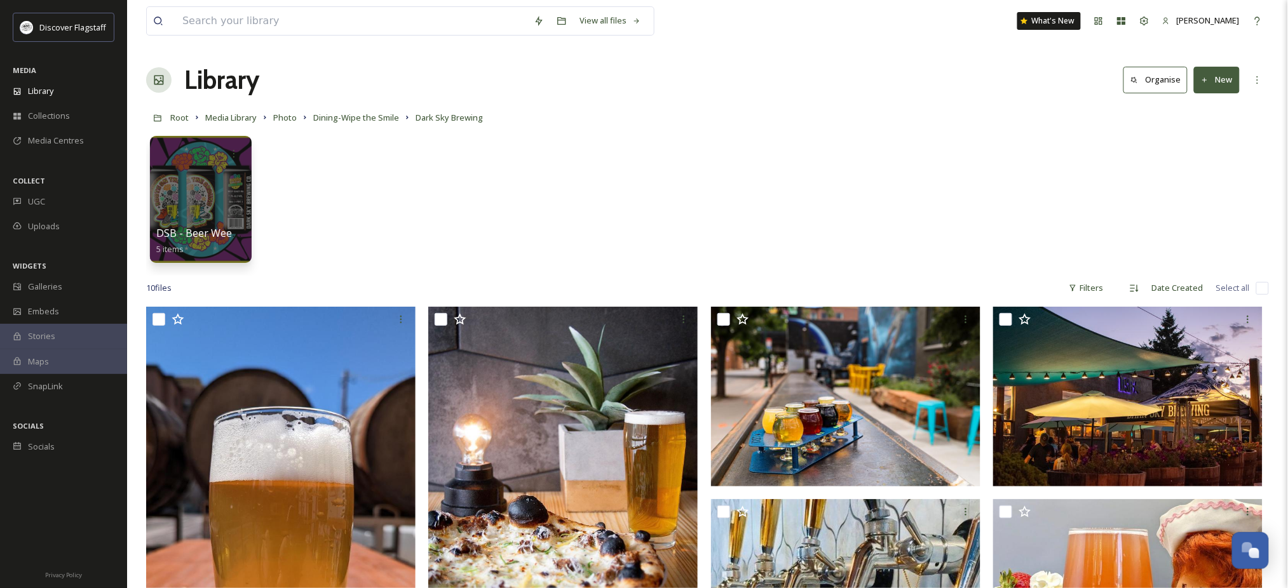
scroll to position [84, 0]
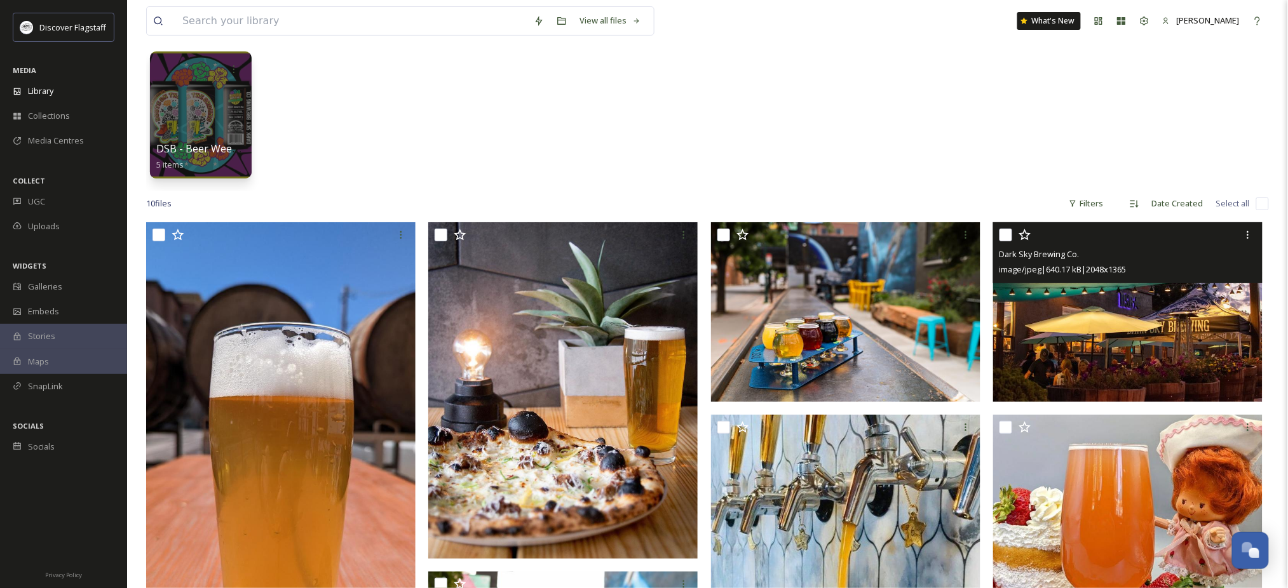
click at [1006, 241] on input "checkbox" at bounding box center [1005, 235] width 13 height 13
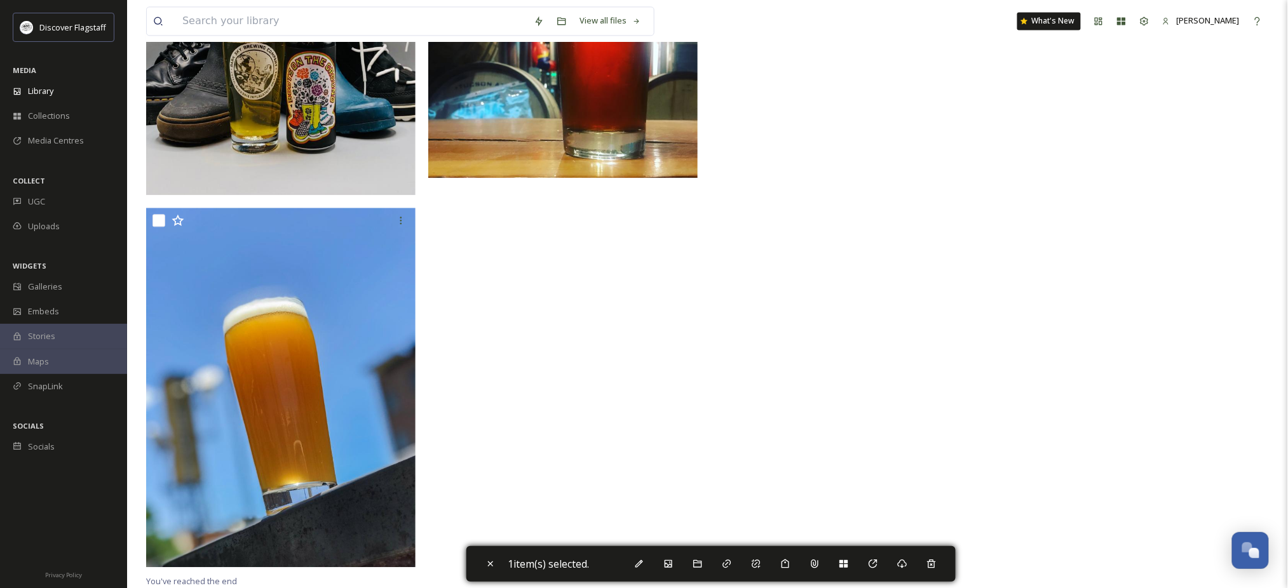
scroll to position [982, 0]
click at [878, 559] on icon at bounding box center [873, 564] width 10 height 10
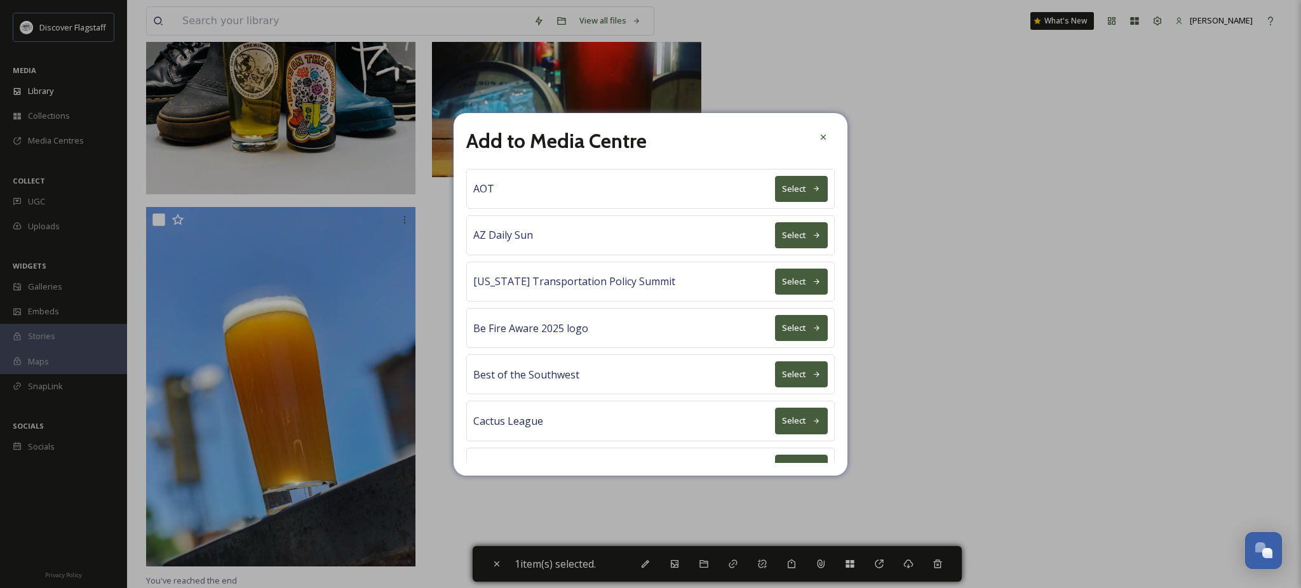
click at [780, 387] on button "Select" at bounding box center [801, 374] width 53 height 26
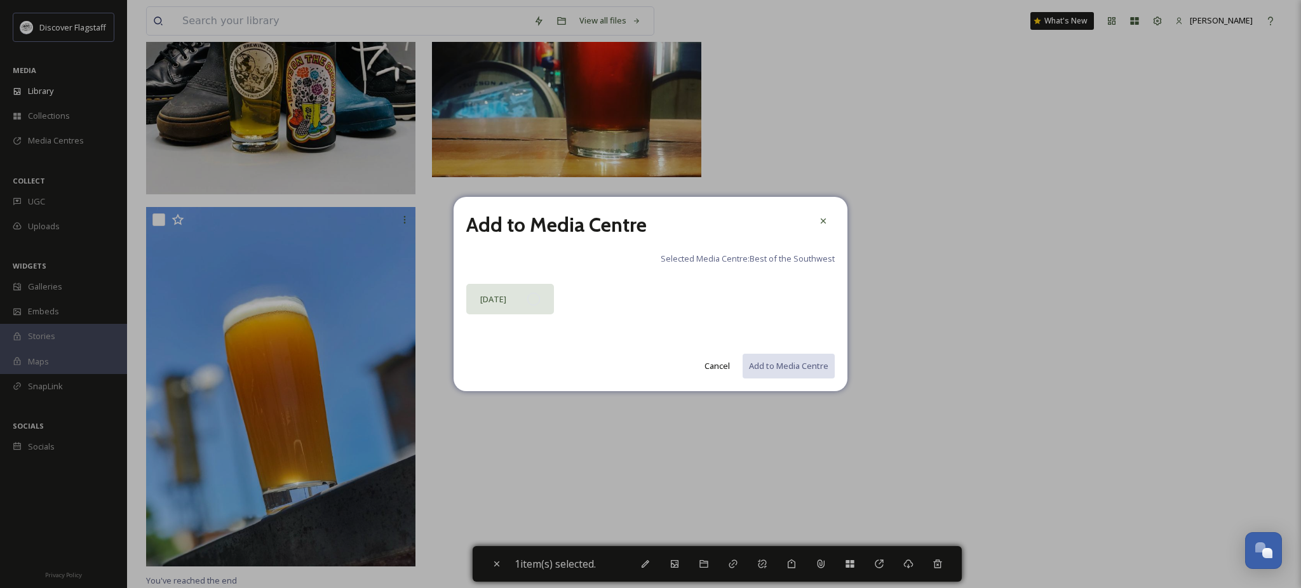
click at [535, 306] on div at bounding box center [533, 299] width 13 height 13
click at [807, 372] on button "Add to Media Centre" at bounding box center [787, 366] width 93 height 26
checkbox input "false"
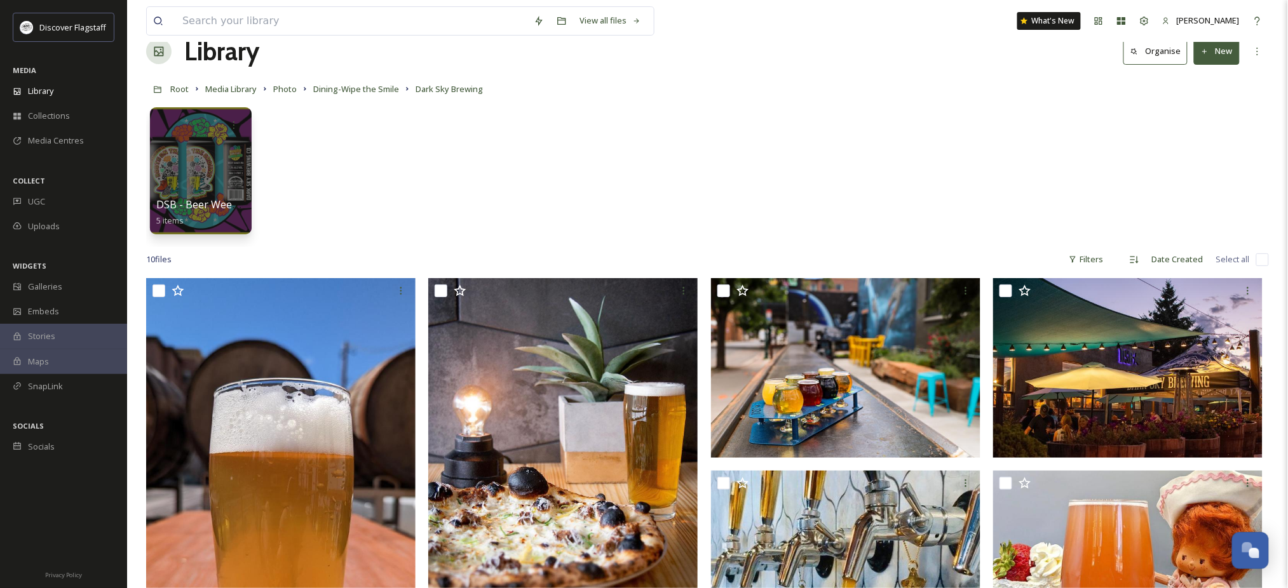
scroll to position [0, 0]
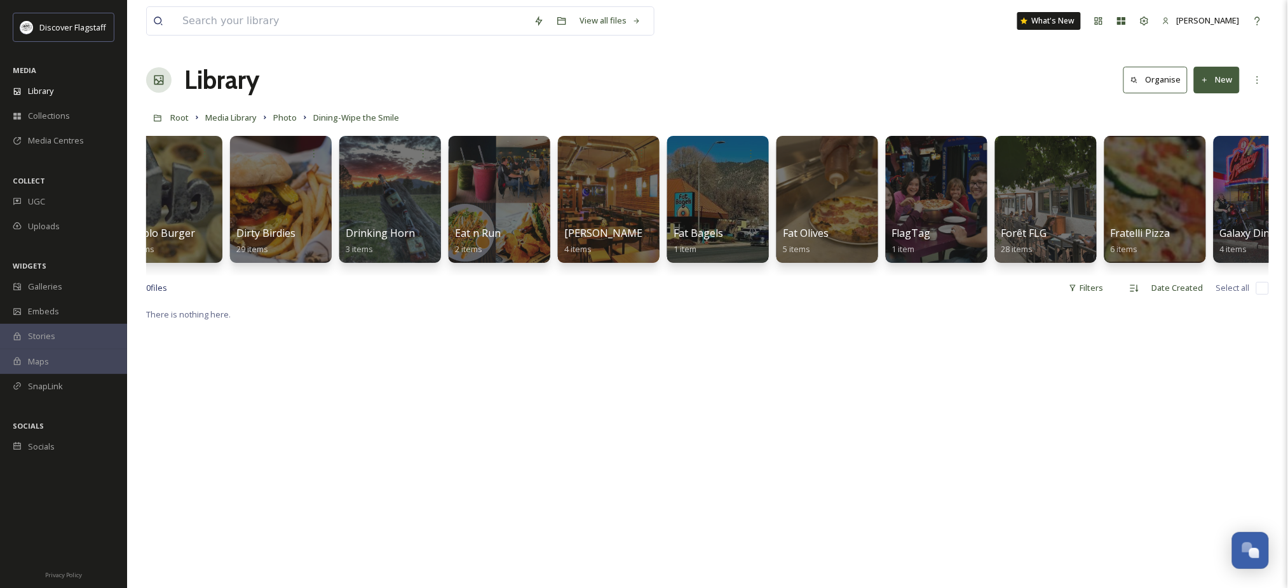
scroll to position [0, 2883]
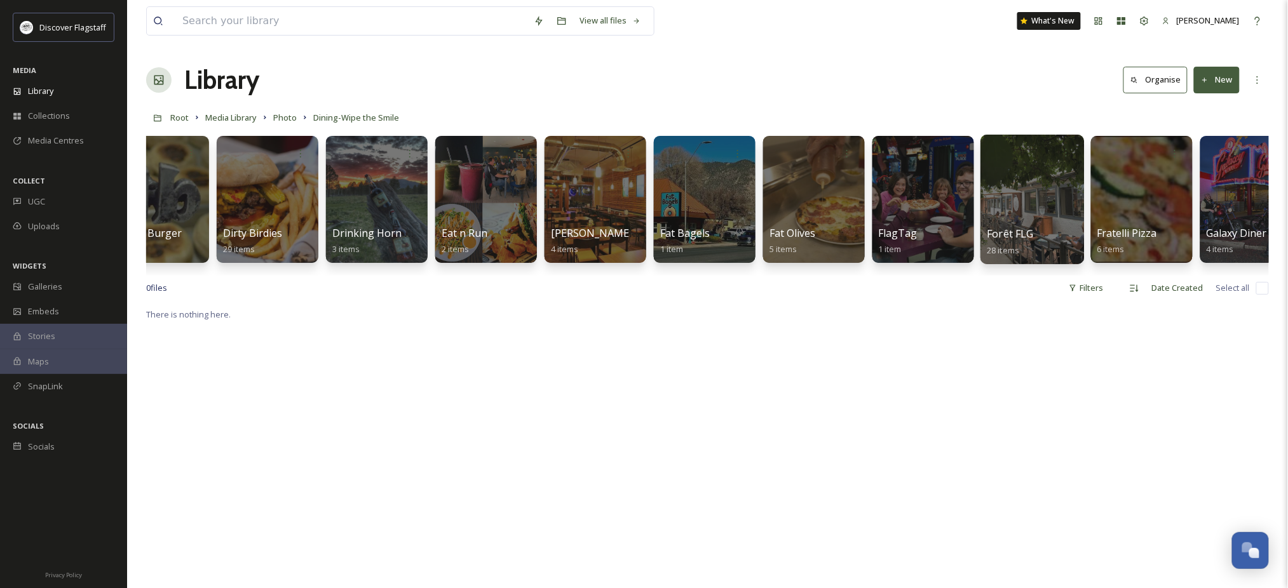
click at [1018, 213] on div at bounding box center [1032, 200] width 104 height 130
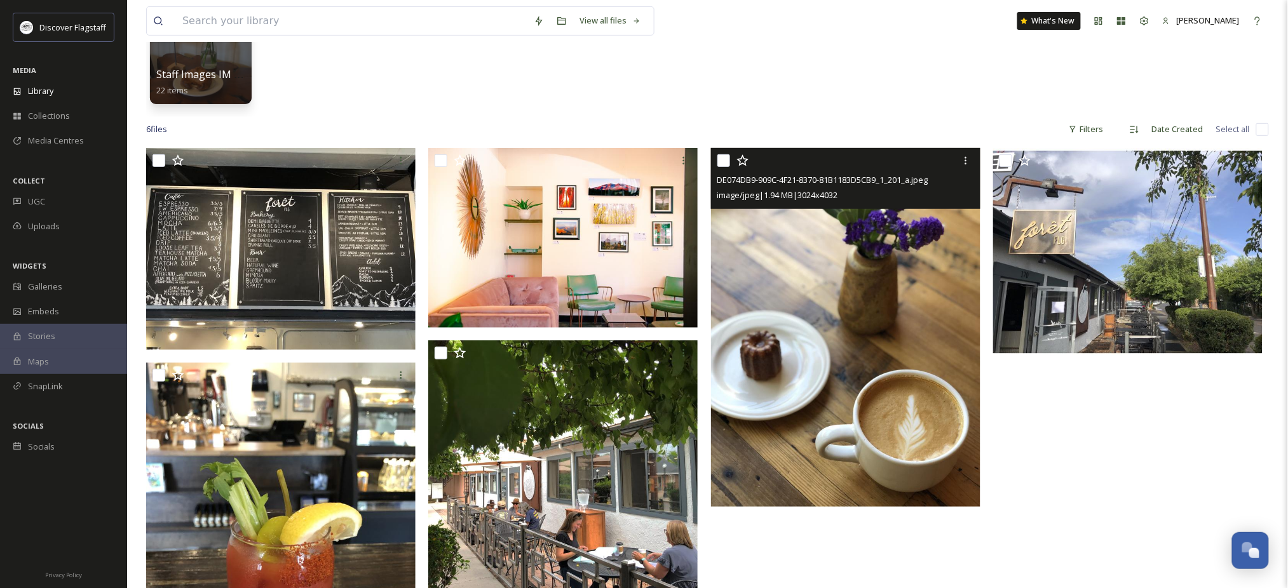
scroll to position [169, 0]
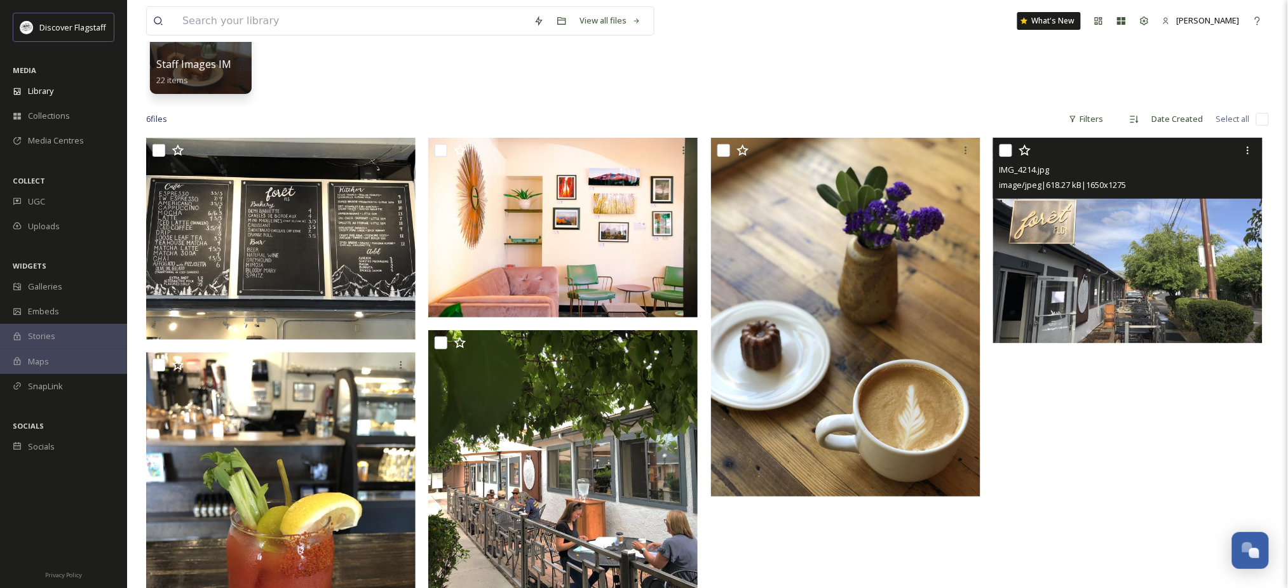
click at [1013, 162] on div at bounding box center [1129, 150] width 260 height 23
click at [1247, 156] on icon at bounding box center [1248, 150] width 10 height 10
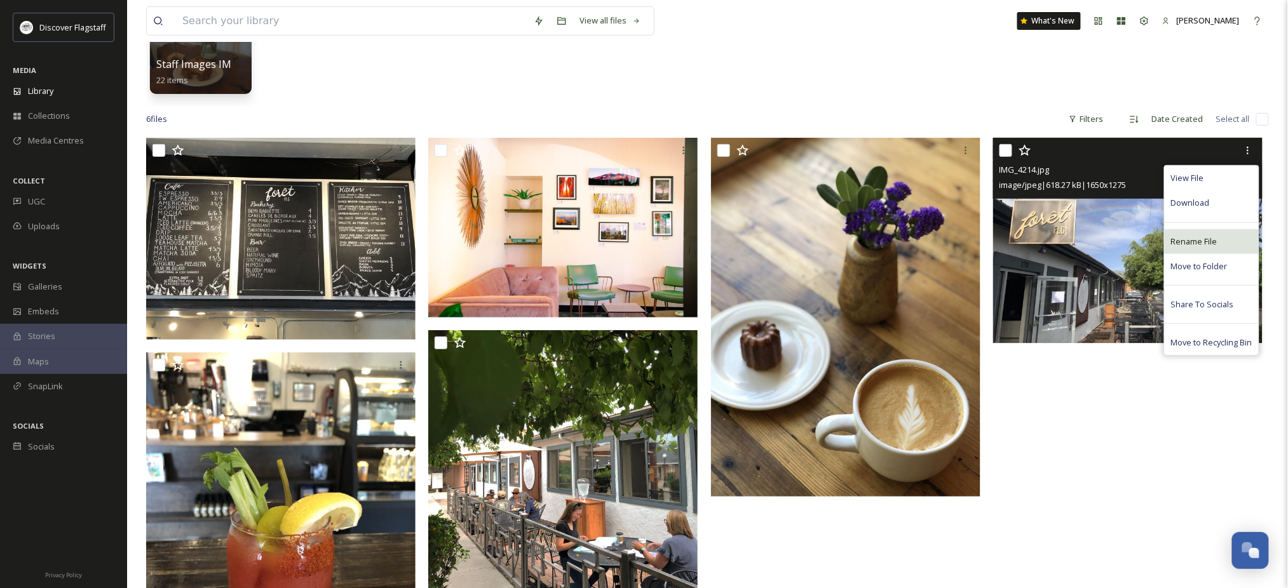
click at [1192, 254] on div "Rename File" at bounding box center [1211, 241] width 94 height 25
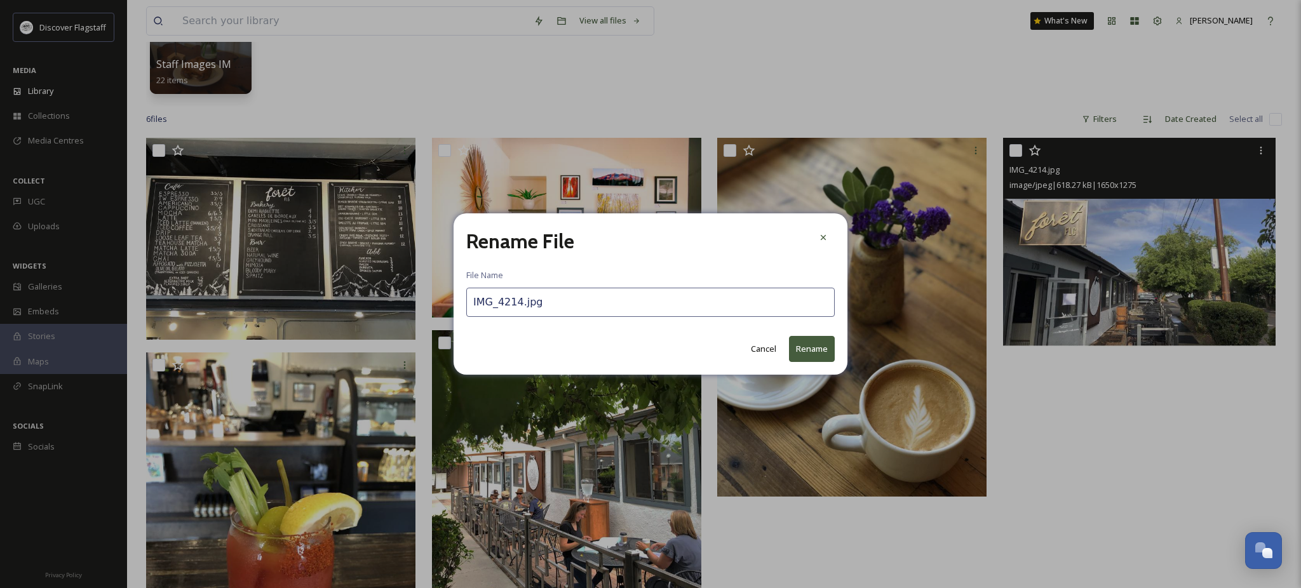
click at [633, 293] on input "IMG_4214.jpg" at bounding box center [650, 302] width 368 height 29
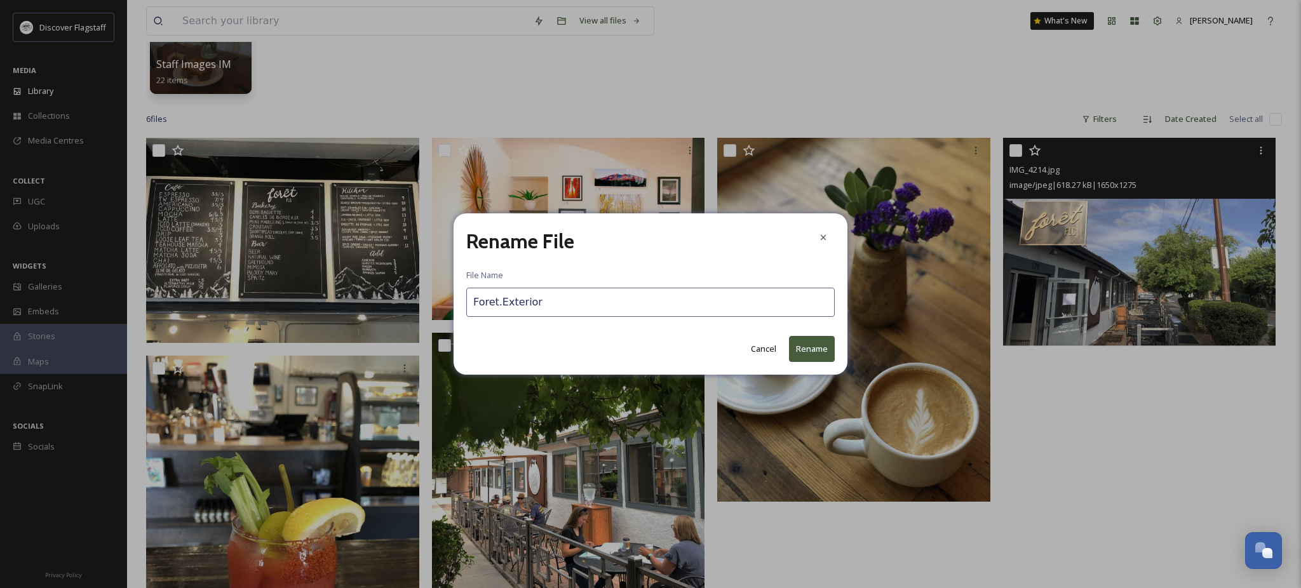
type input "Foret.Exterior"
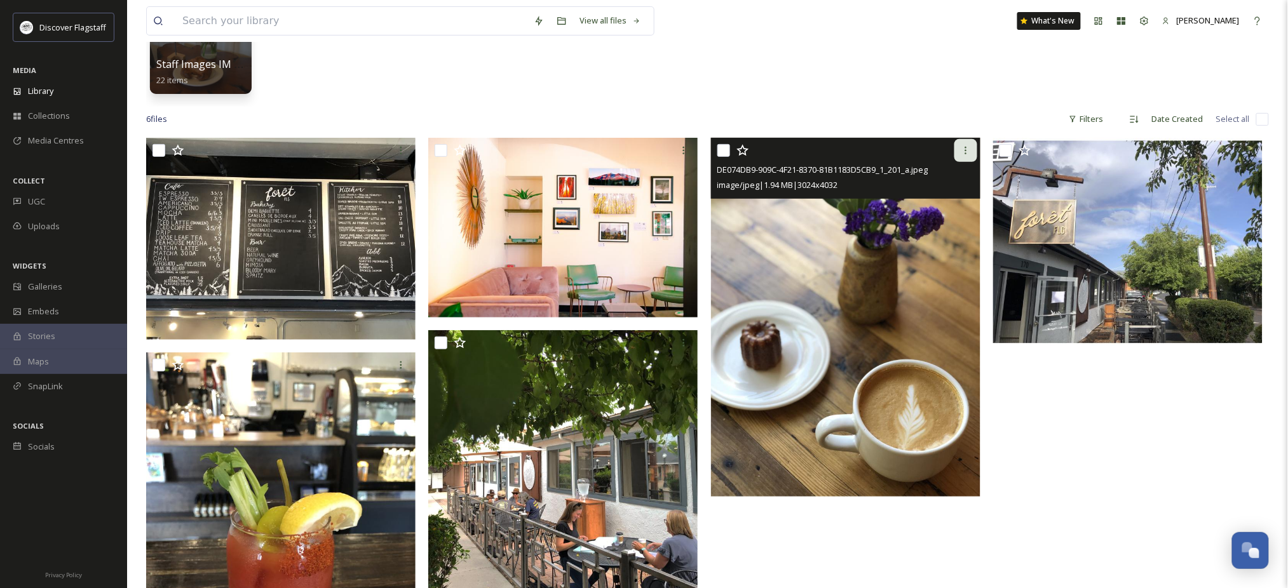
click at [964, 156] on icon at bounding box center [965, 150] width 10 height 10
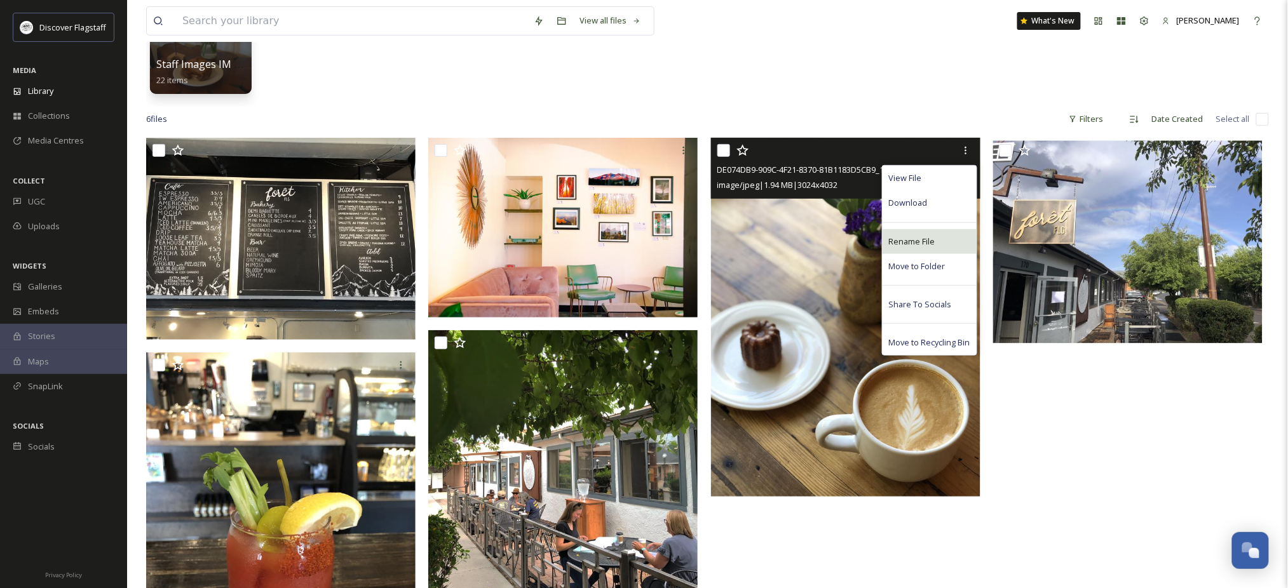
click at [892, 248] on span "Rename File" at bounding box center [912, 242] width 46 height 12
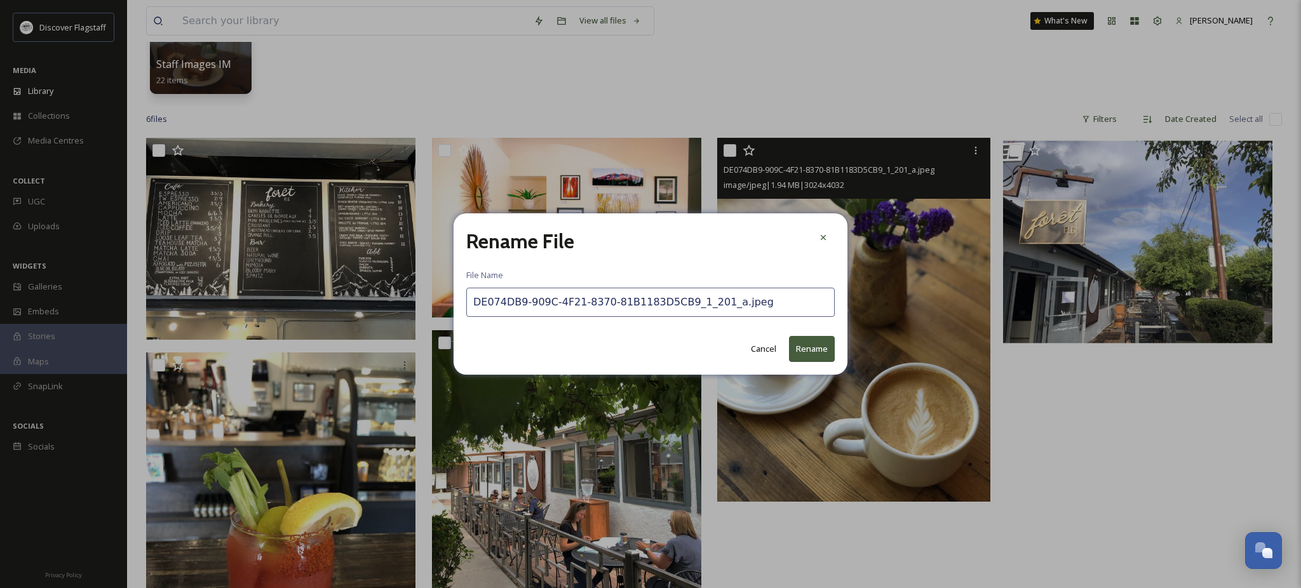
click at [730, 304] on input "DE074DB9-909C-4F21-8370-81B1183D5CB9_1_201_a.jpeg" at bounding box center [650, 302] width 368 height 29
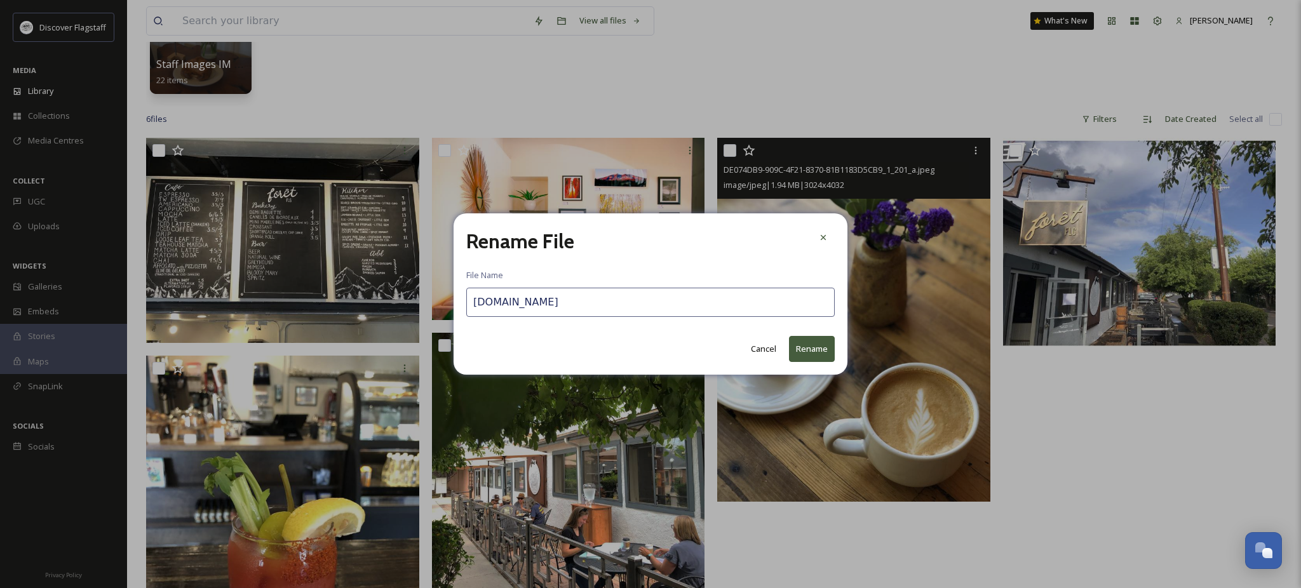
type input "[DOMAIN_NAME]"
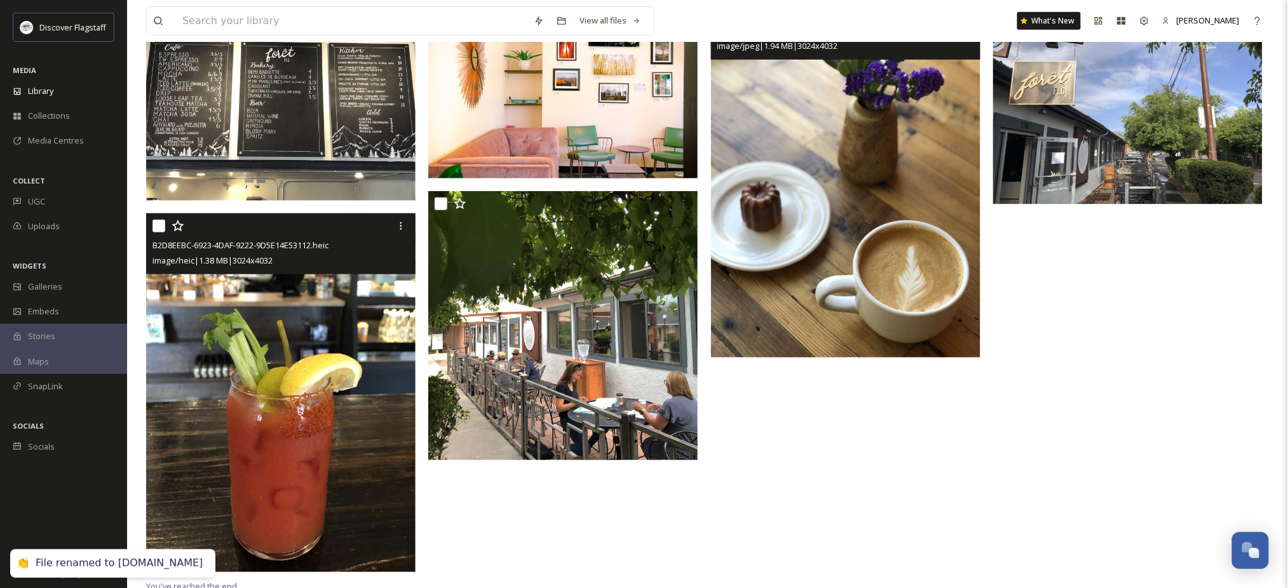
scroll to position [333, 0]
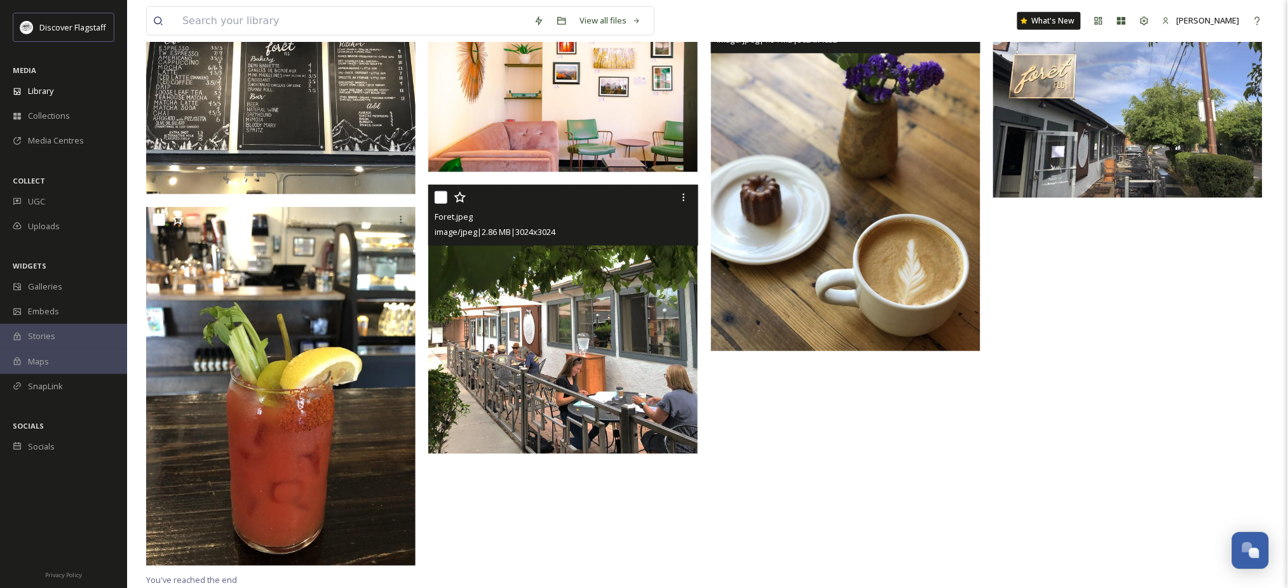
click at [439, 196] on input "checkbox" at bounding box center [440, 197] width 13 height 13
checkbox input "true"
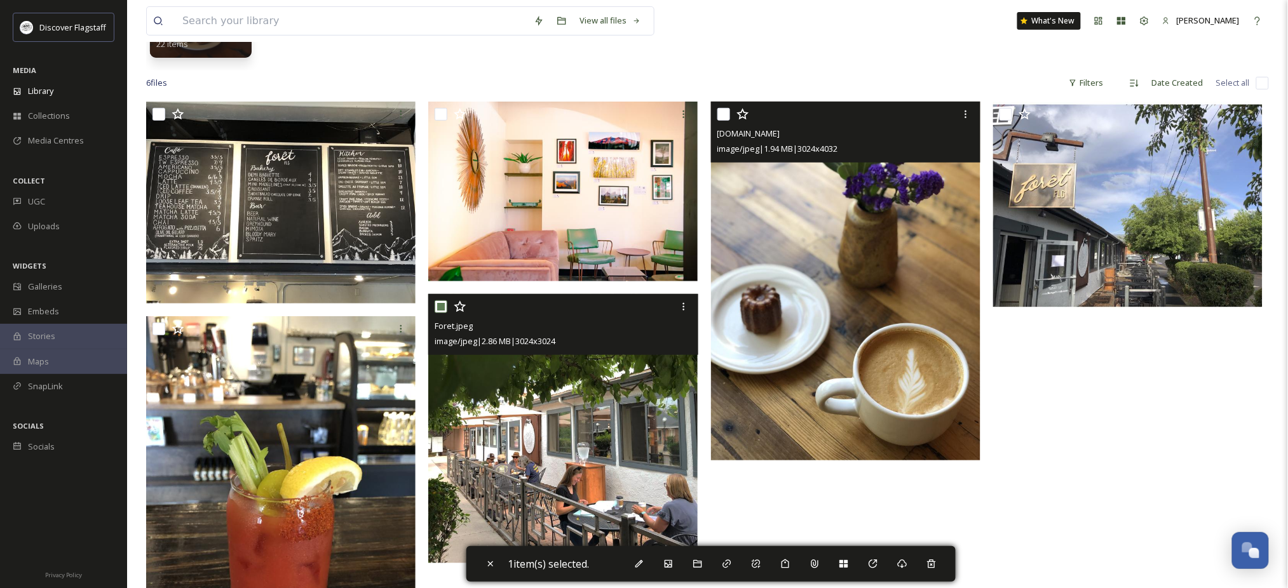
scroll to position [79, 0]
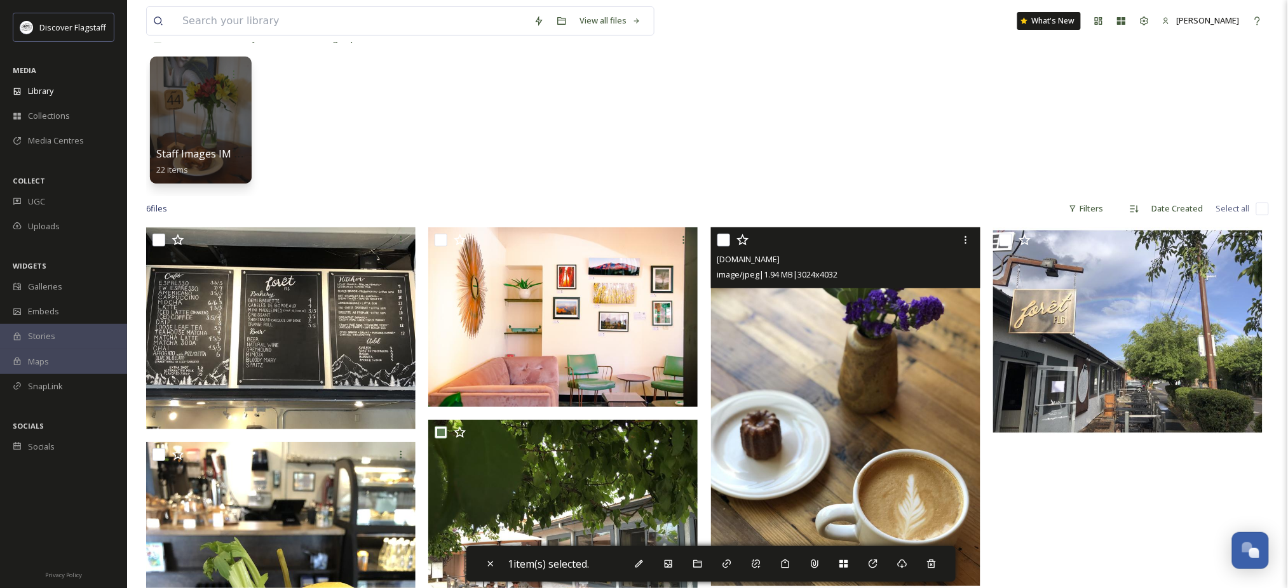
click at [724, 246] on input "checkbox" at bounding box center [723, 240] width 13 height 13
checkbox input "true"
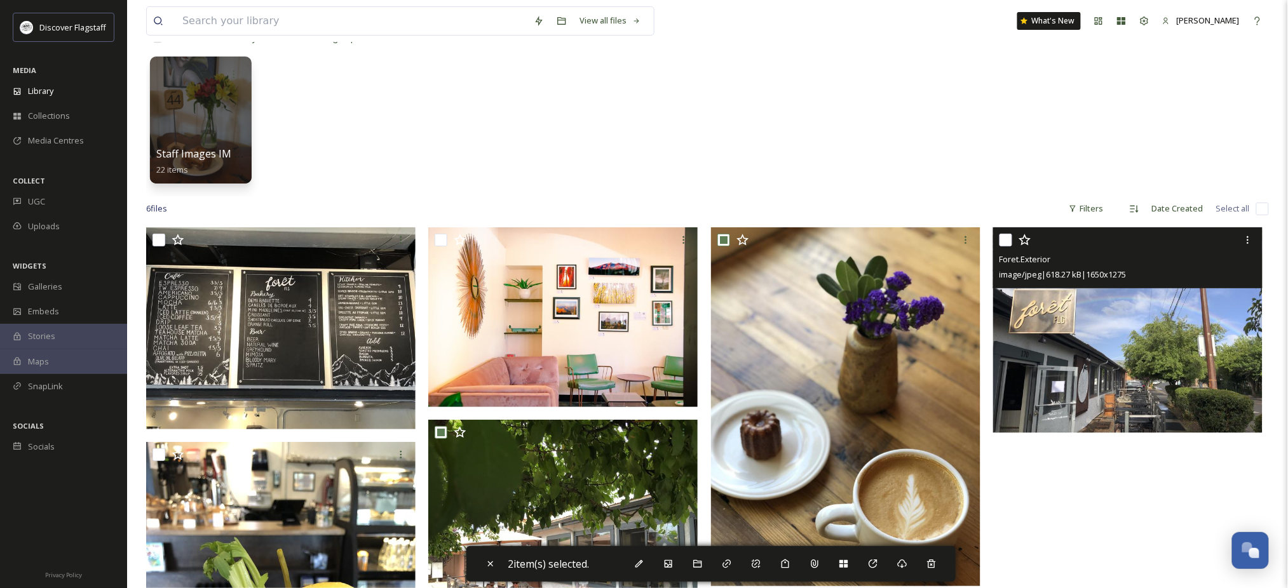
click at [1005, 246] on input "checkbox" at bounding box center [1005, 240] width 13 height 13
checkbox input "true"
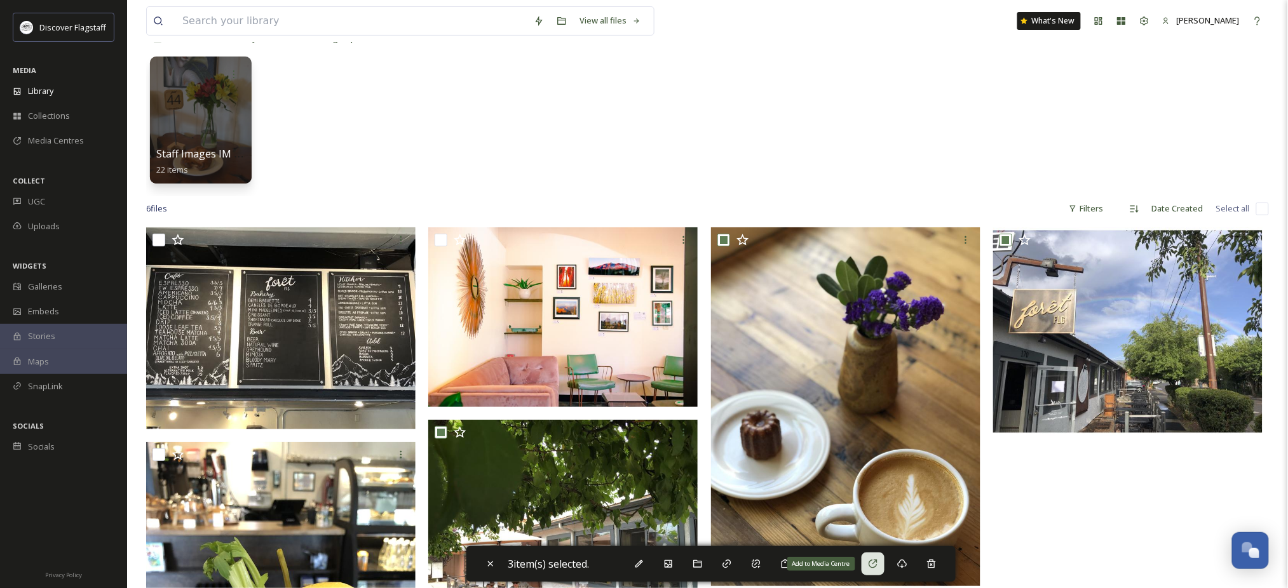
click at [878, 563] on icon at bounding box center [873, 564] width 10 height 10
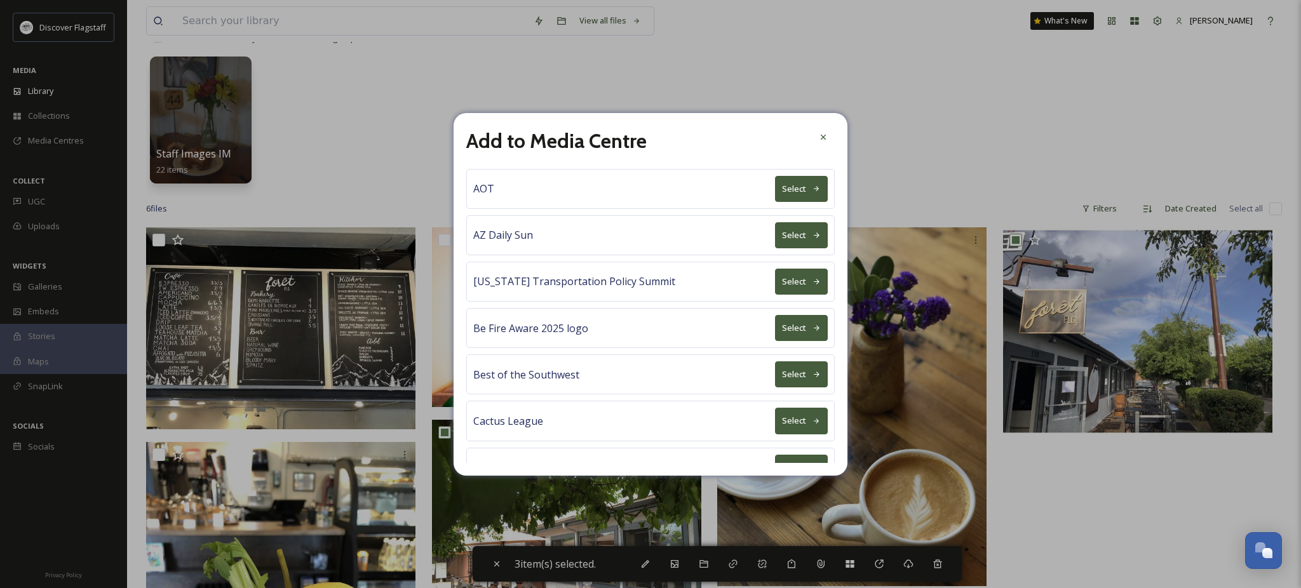
click at [775, 387] on button "Select" at bounding box center [801, 374] width 53 height 26
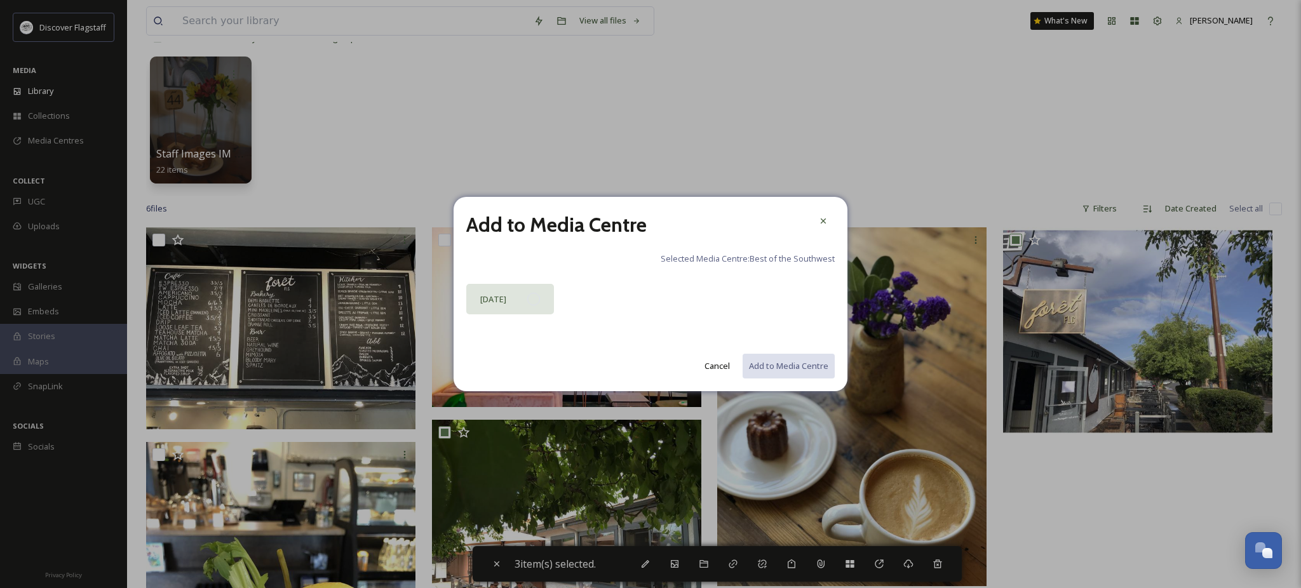
click at [530, 292] on div "[DATE]" at bounding box center [510, 299] width 88 height 30
click at [765, 364] on button "Add to Media Centre" at bounding box center [787, 366] width 93 height 26
checkbox input "false"
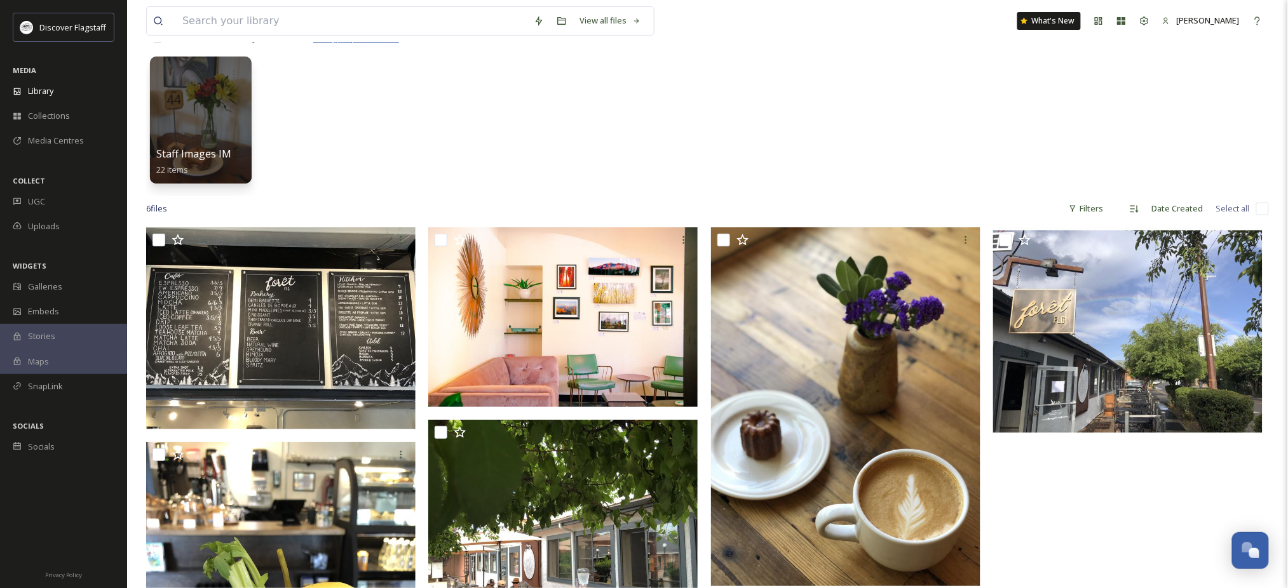
click at [399, 44] on span "Dining-Wipe the Smile" at bounding box center [356, 37] width 86 height 11
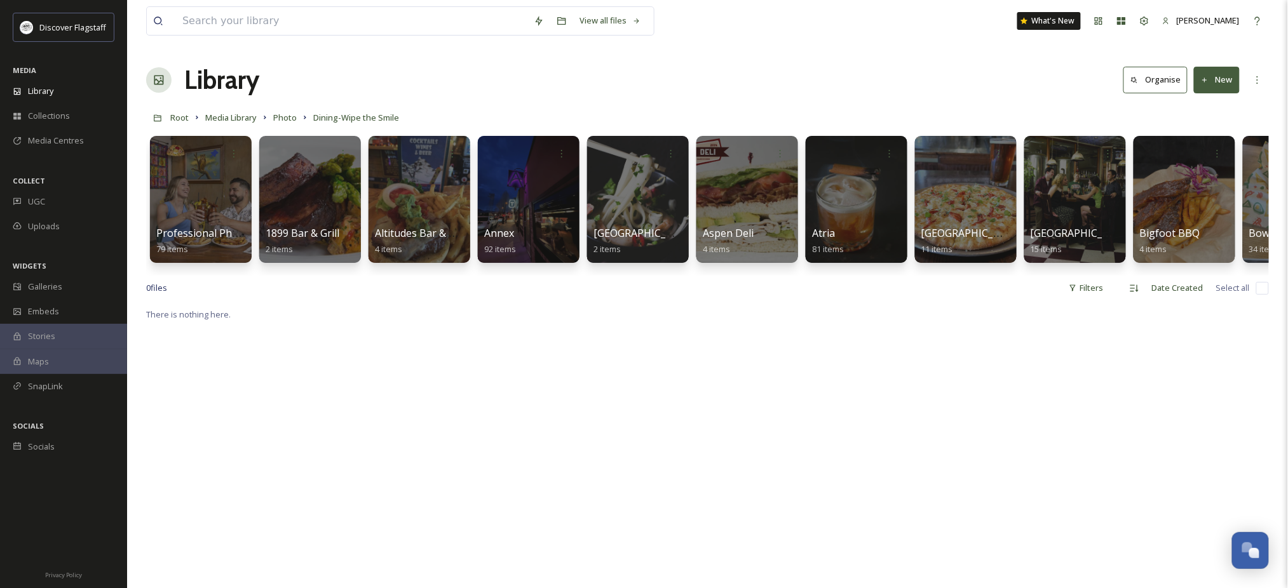
drag, startPoint x: 1193, startPoint y: 434, endPoint x: 1182, endPoint y: 434, distance: 10.8
click at [180, 255] on span "79 items" at bounding box center [172, 249] width 32 height 11
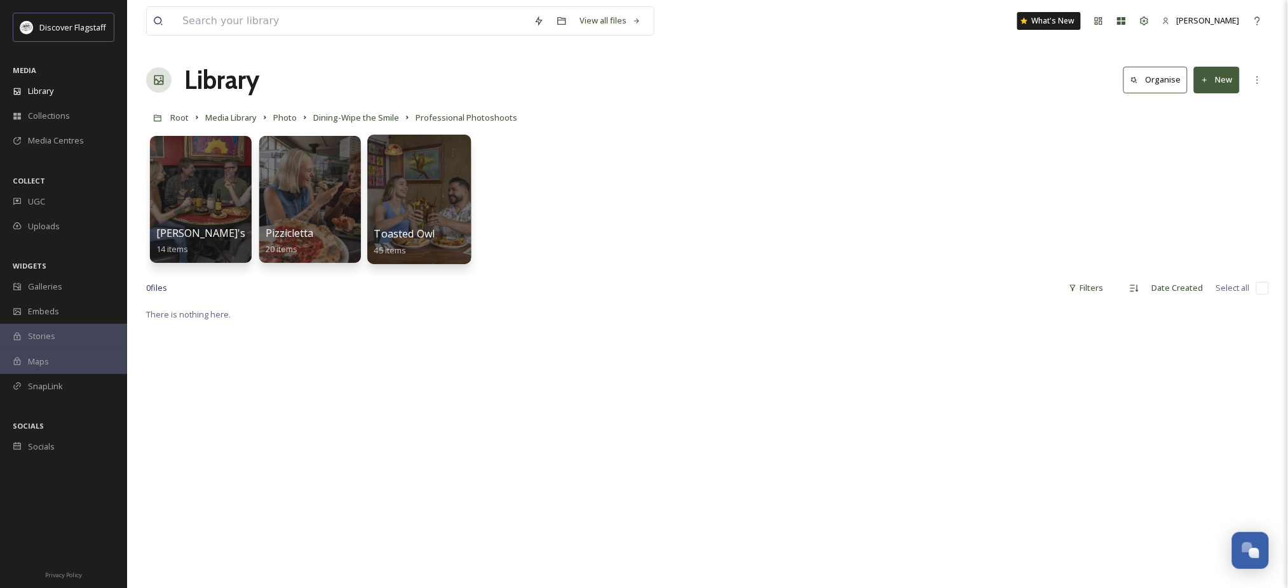
click at [409, 202] on div at bounding box center [419, 200] width 104 height 130
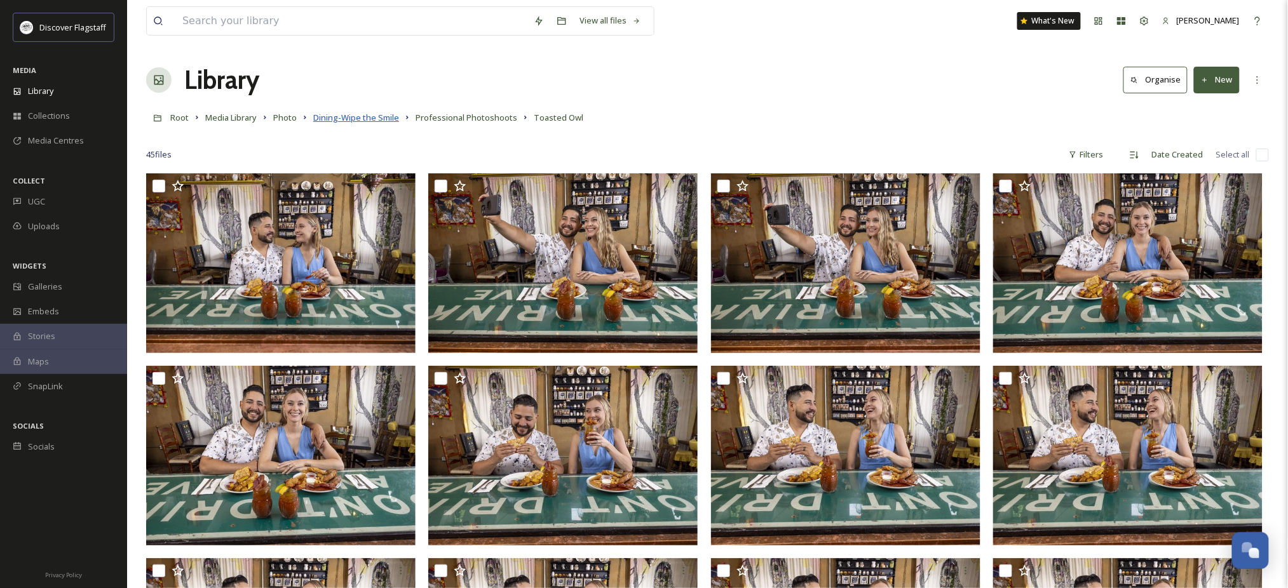
click at [399, 123] on span "Dining-Wipe the Smile" at bounding box center [356, 117] width 86 height 11
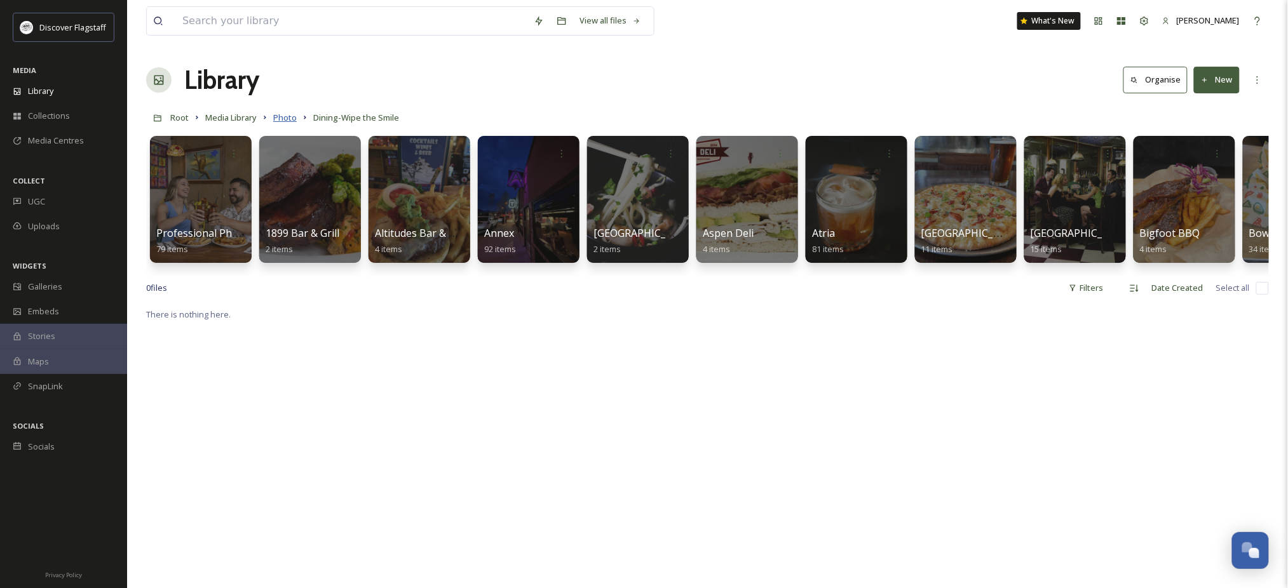
click at [297, 123] on span "Photo" at bounding box center [285, 117] width 24 height 11
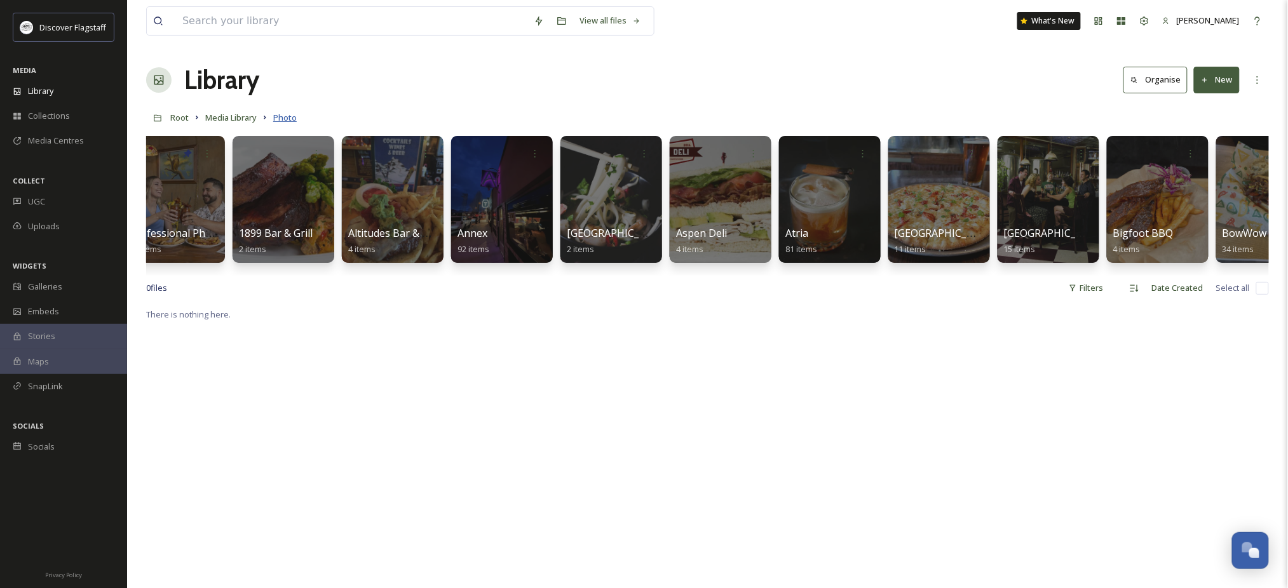
click at [297, 123] on span "Photo" at bounding box center [285, 117] width 24 height 11
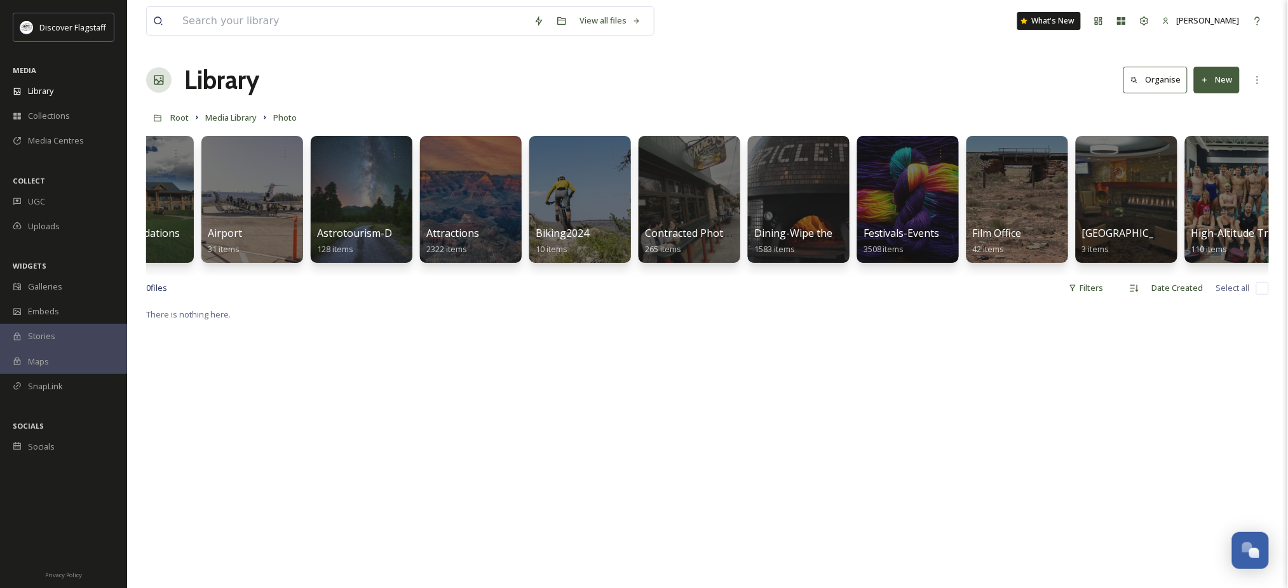
scroll to position [0, 68]
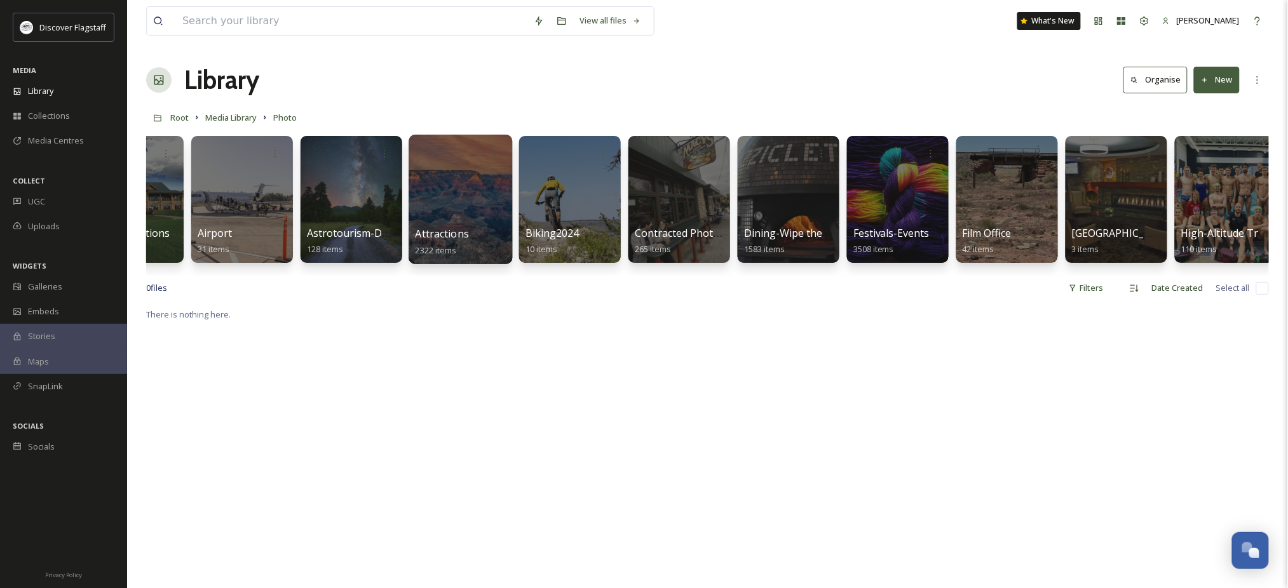
click at [461, 219] on div at bounding box center [460, 200] width 104 height 130
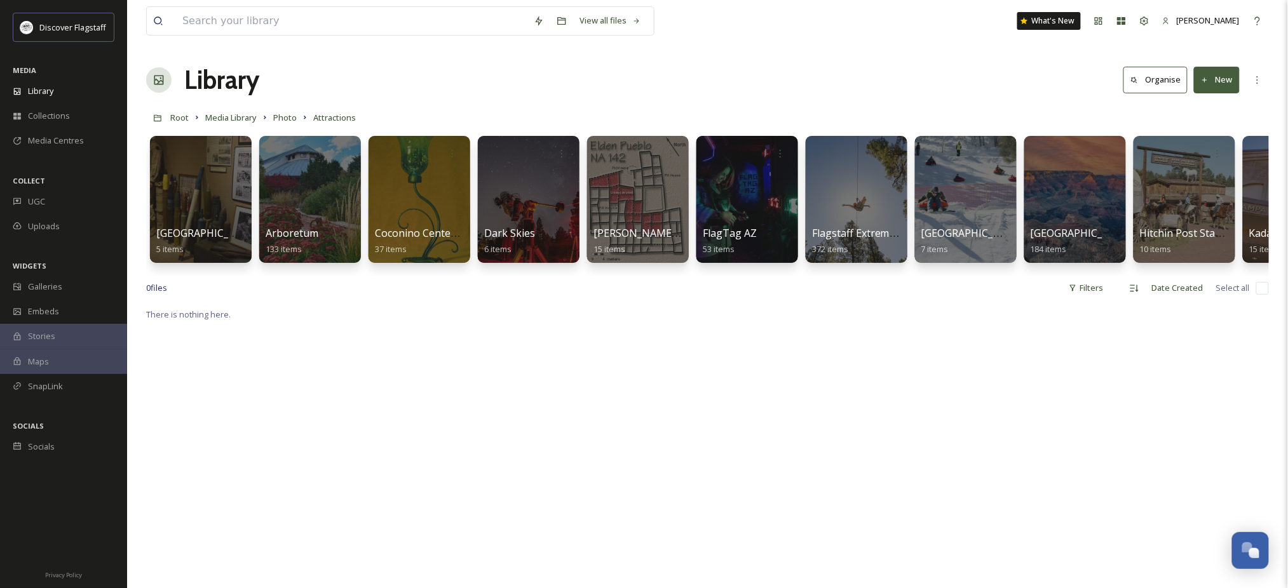
scroll to position [0, 981]
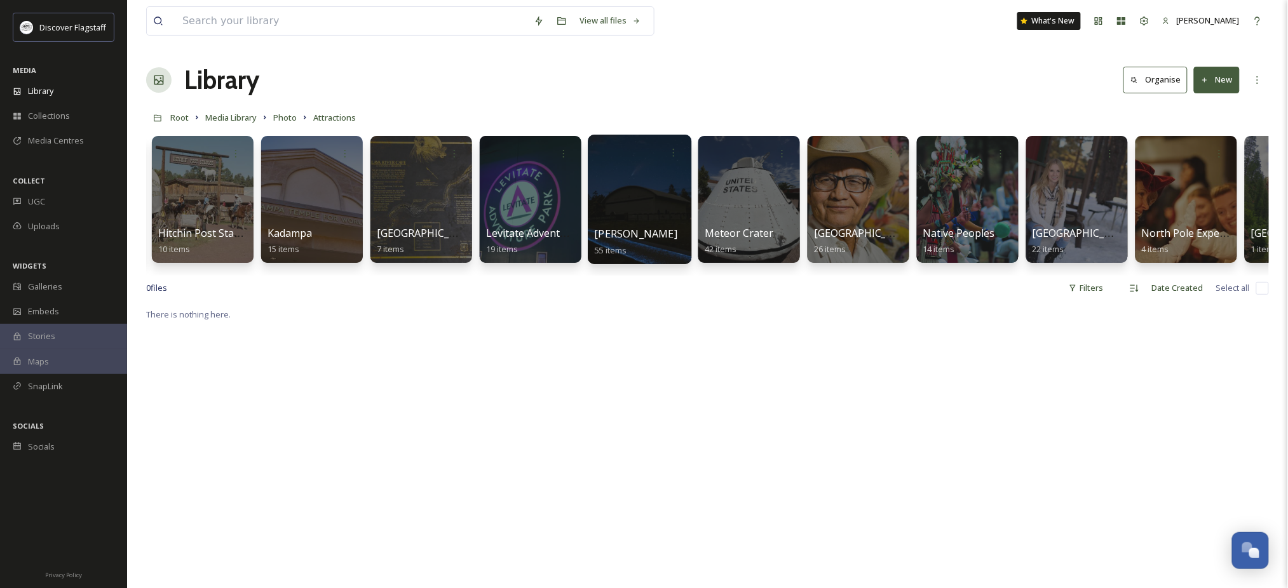
click at [652, 232] on div "[PERSON_NAME] 55 items" at bounding box center [640, 242] width 91 height 32
click at [652, 237] on div "[PERSON_NAME] 55 items" at bounding box center [640, 242] width 91 height 32
click at [640, 208] on div at bounding box center [640, 200] width 104 height 130
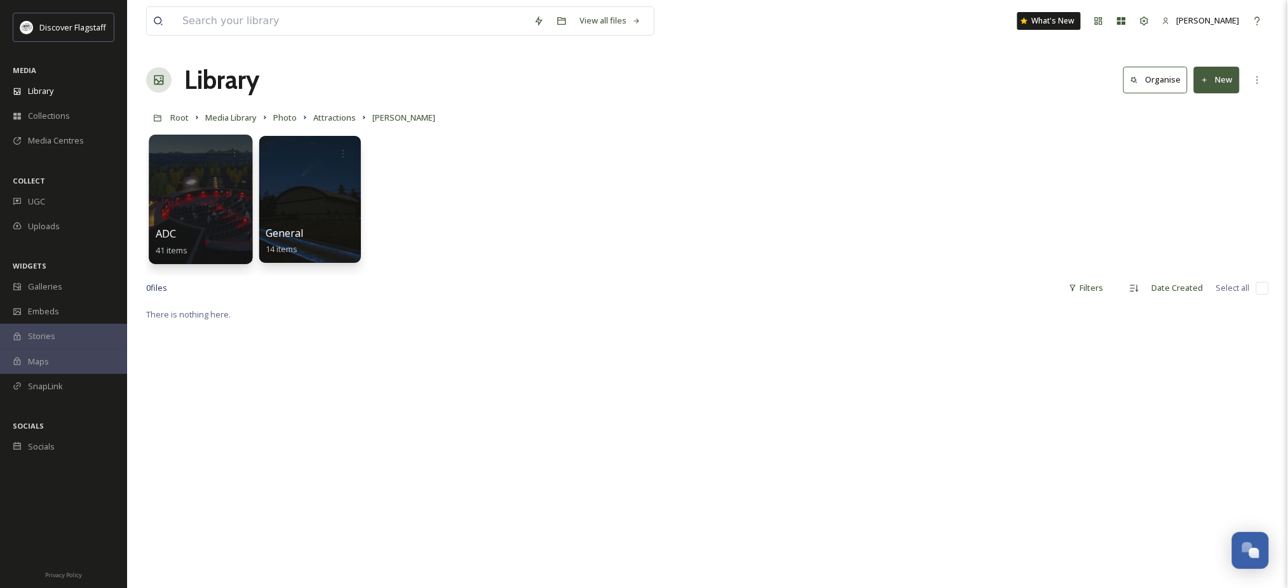
click at [231, 217] on div at bounding box center [201, 200] width 104 height 130
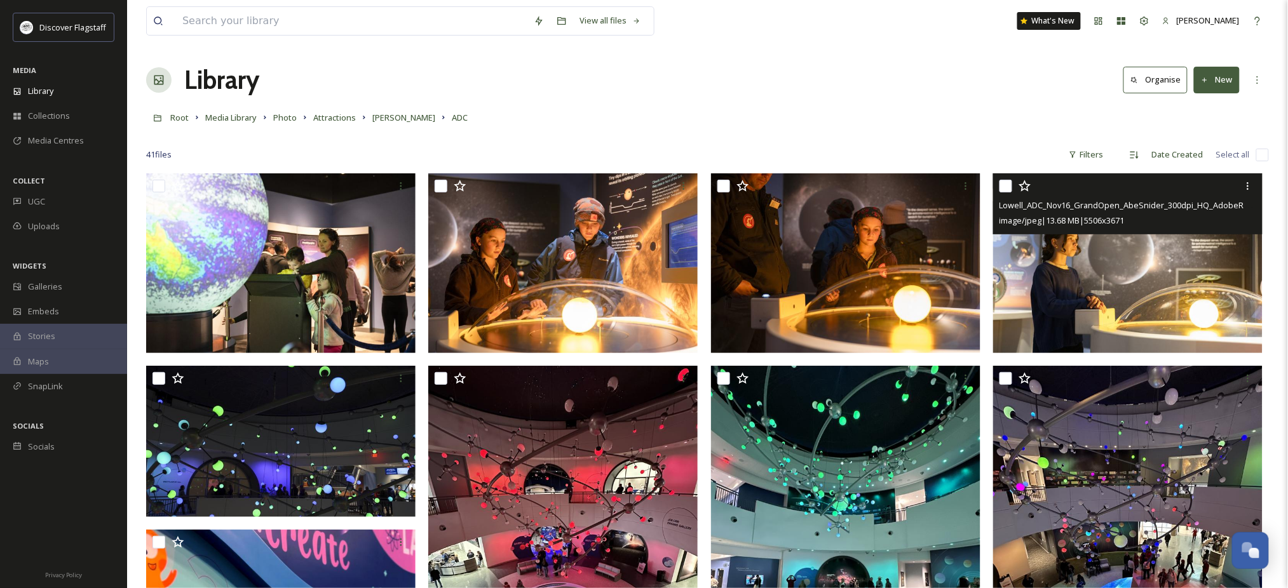
click at [1004, 192] on input "checkbox" at bounding box center [1005, 186] width 13 height 13
checkbox input "true"
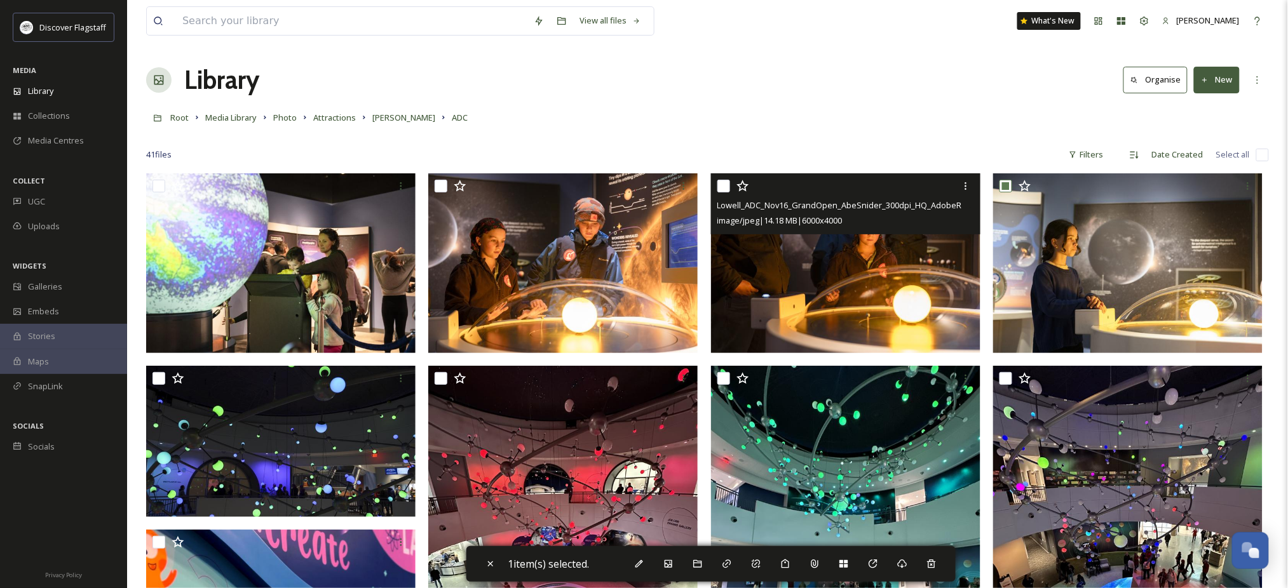
click at [725, 192] on input "checkbox" at bounding box center [723, 186] width 13 height 13
checkbox input "true"
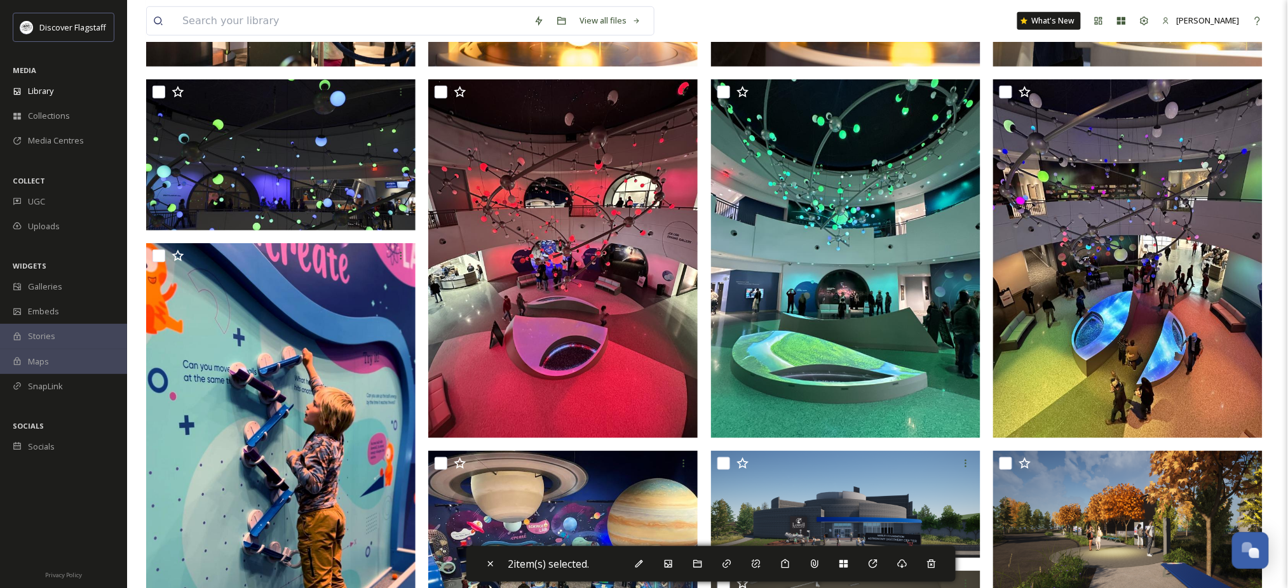
scroll to position [77, 0]
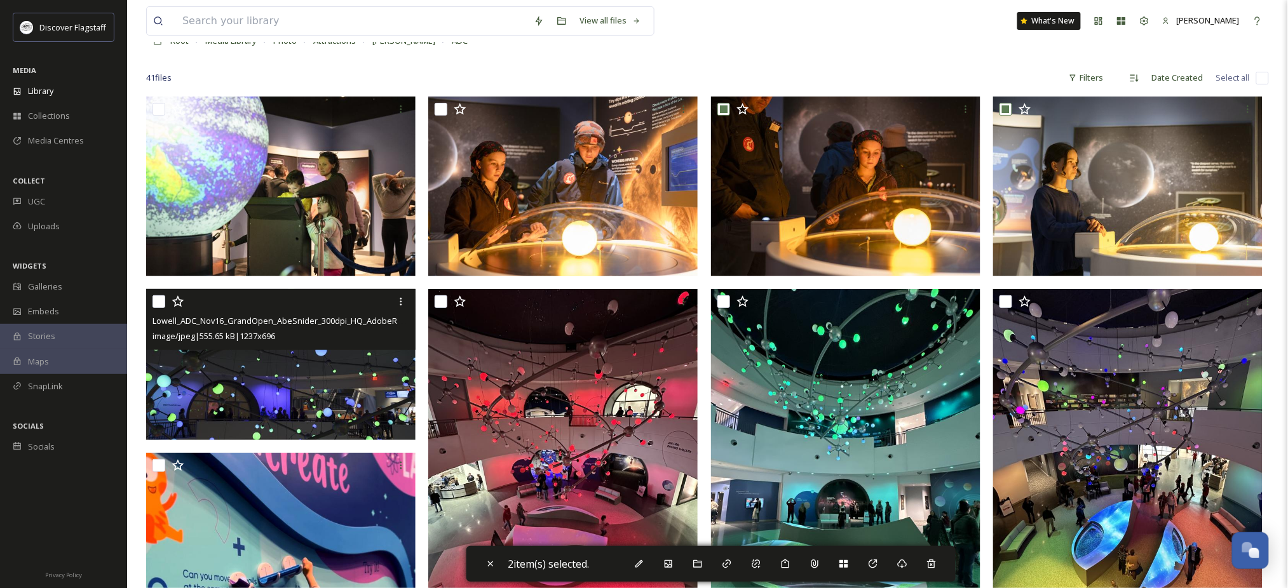
click at [163, 308] on input "checkbox" at bounding box center [158, 301] width 13 height 13
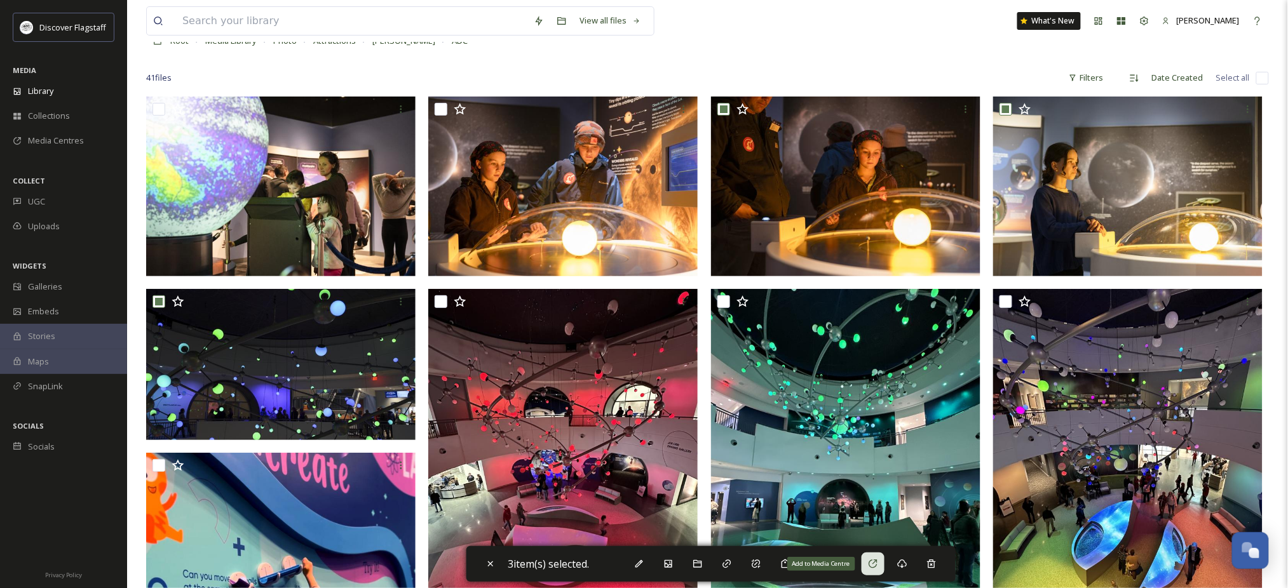
click at [878, 559] on icon at bounding box center [873, 564] width 10 height 10
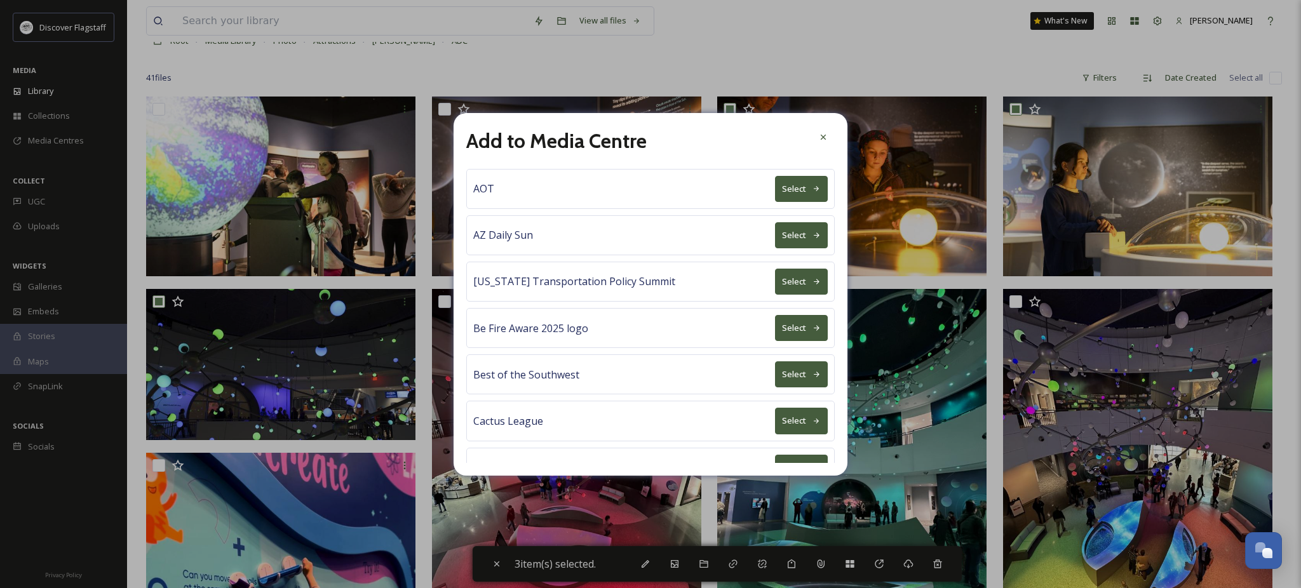
click at [775, 387] on button "Select" at bounding box center [801, 374] width 53 height 26
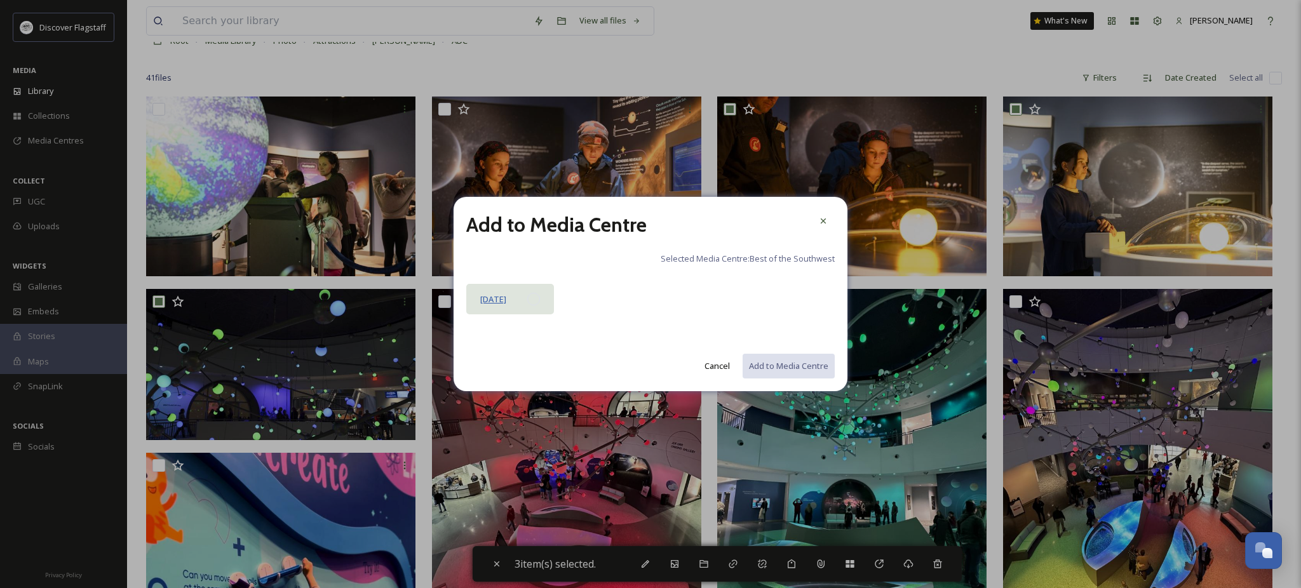
click at [502, 305] on span "[DATE]" at bounding box center [493, 298] width 26 height 11
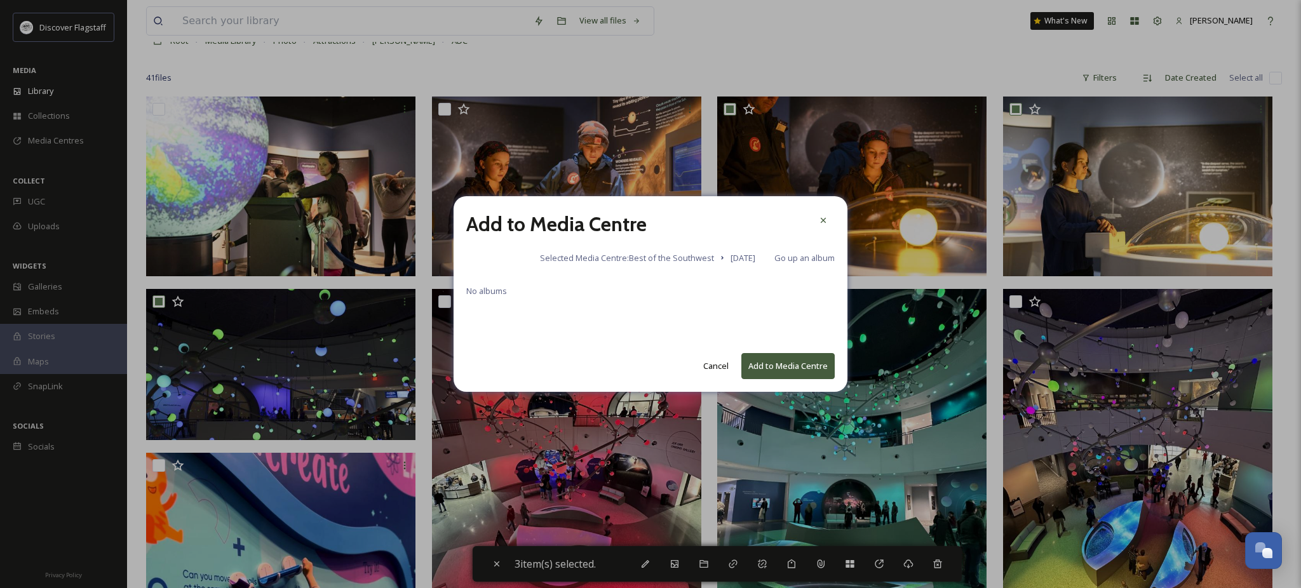
click at [741, 379] on button "Add to Media Centre" at bounding box center [787, 366] width 93 height 26
checkbox input "false"
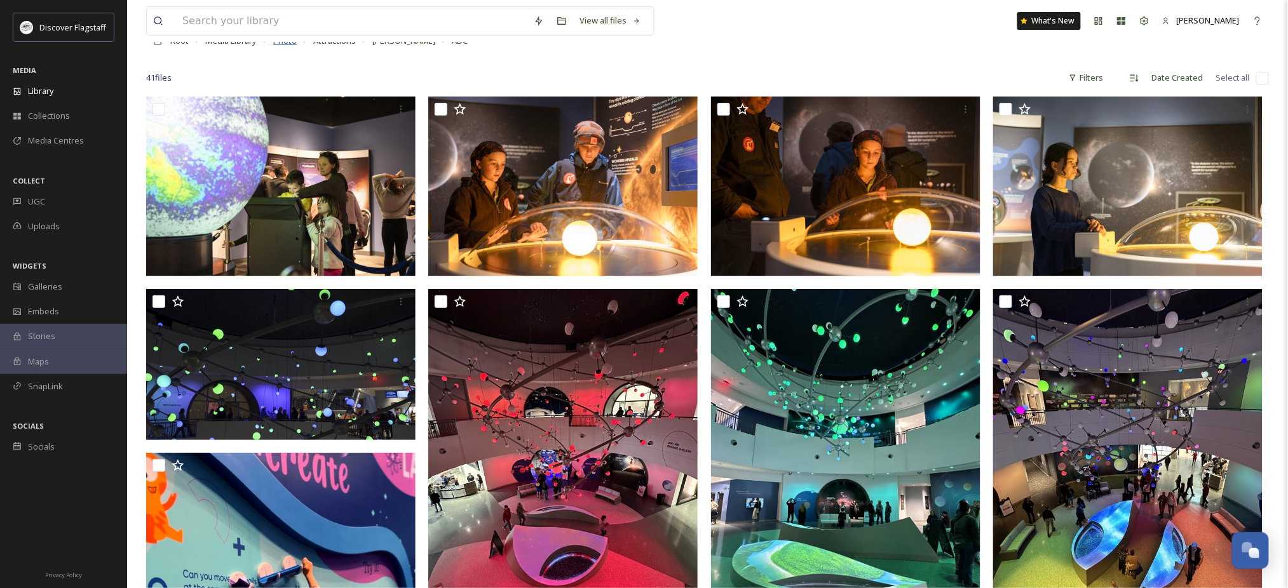
click at [297, 46] on span "Photo" at bounding box center [285, 40] width 24 height 11
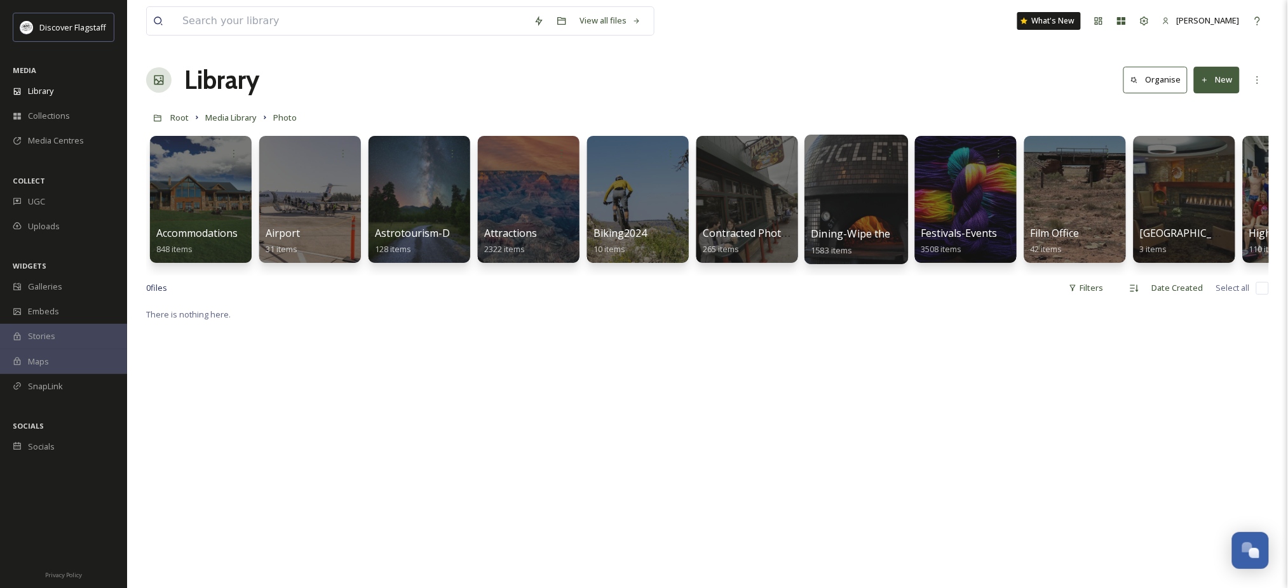
click at [861, 252] on link "Dining-Wipe the Smile 1583 items" at bounding box center [865, 242] width 108 height 28
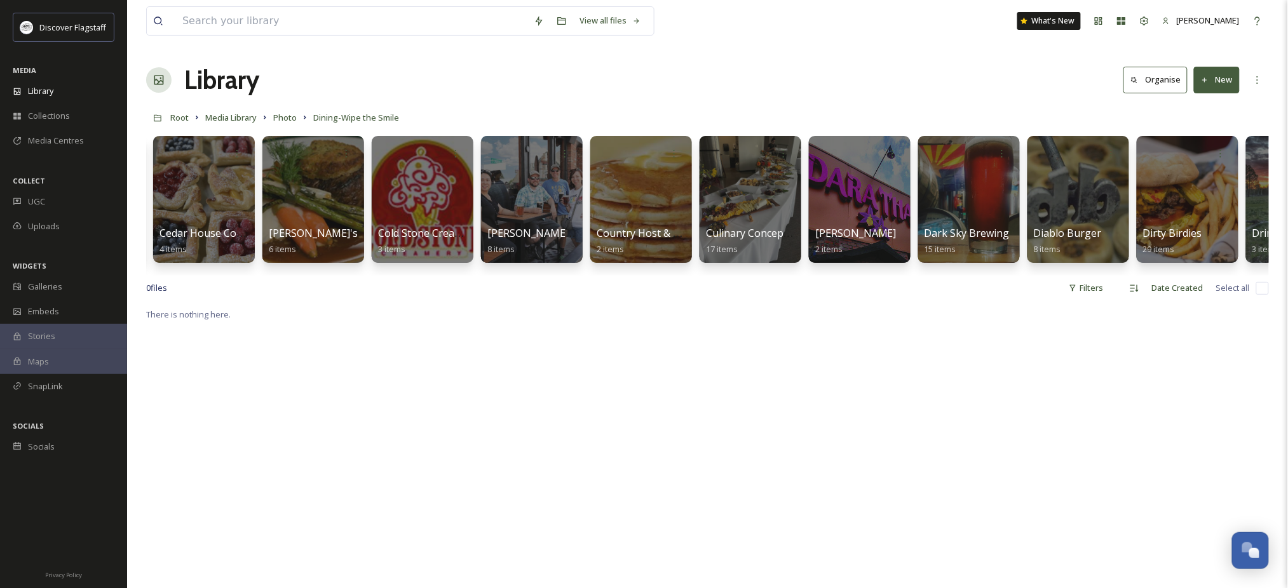
scroll to position [0, 2945]
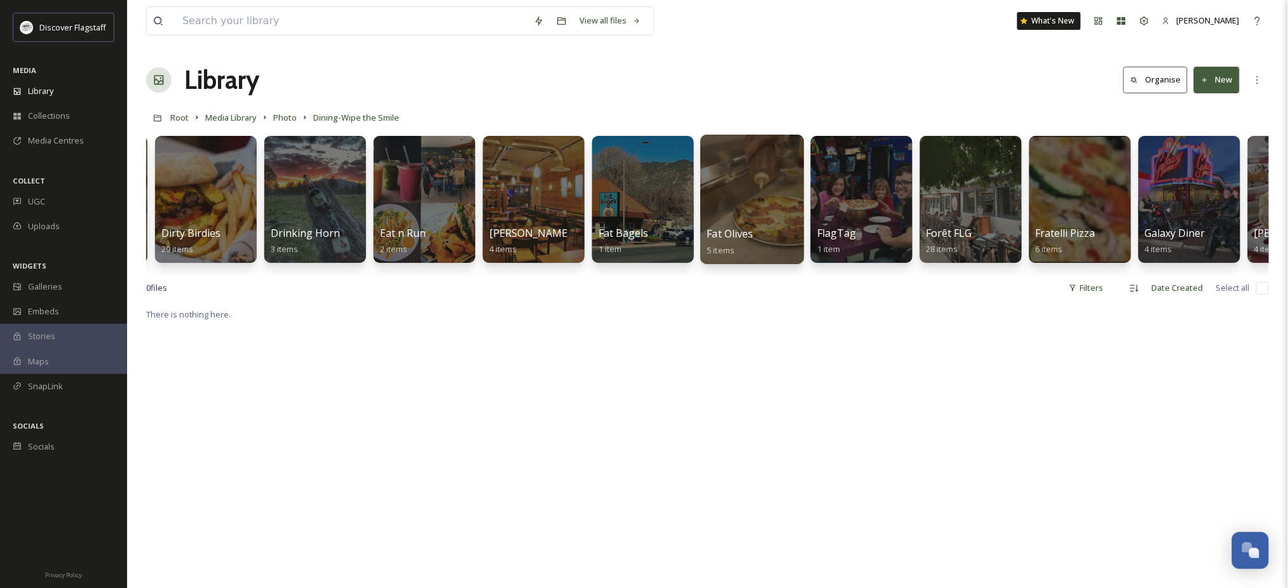
click at [775, 227] on div at bounding box center [752, 200] width 104 height 130
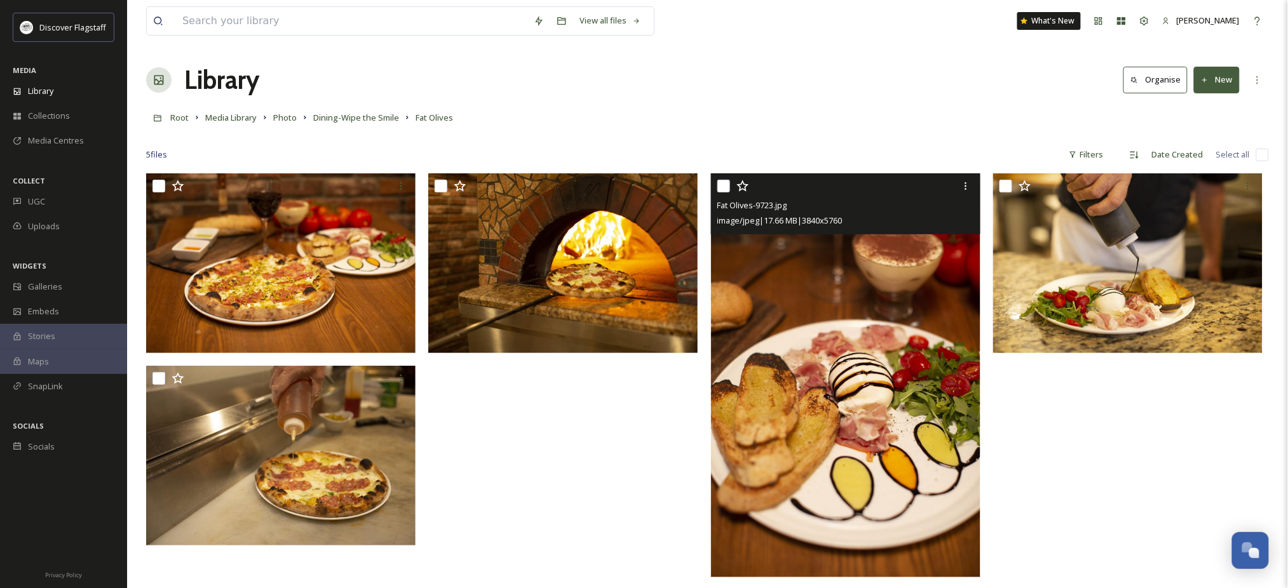
click at [725, 192] on input "checkbox" at bounding box center [723, 186] width 13 height 13
checkbox input "true"
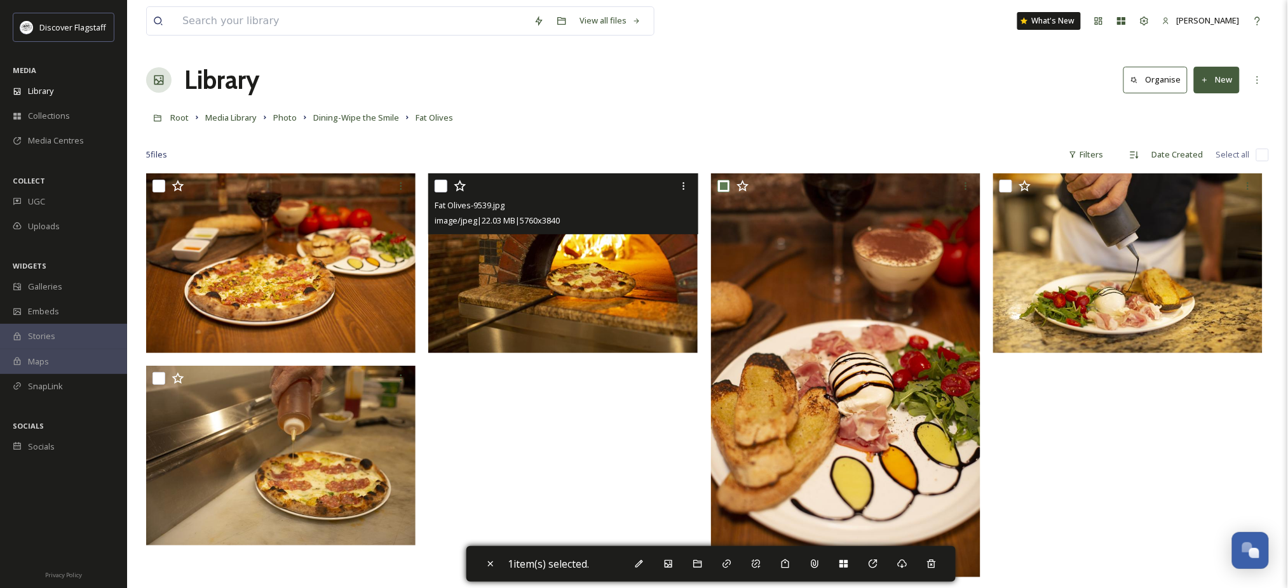
click at [443, 192] on input "checkbox" at bounding box center [440, 186] width 13 height 13
checkbox input "true"
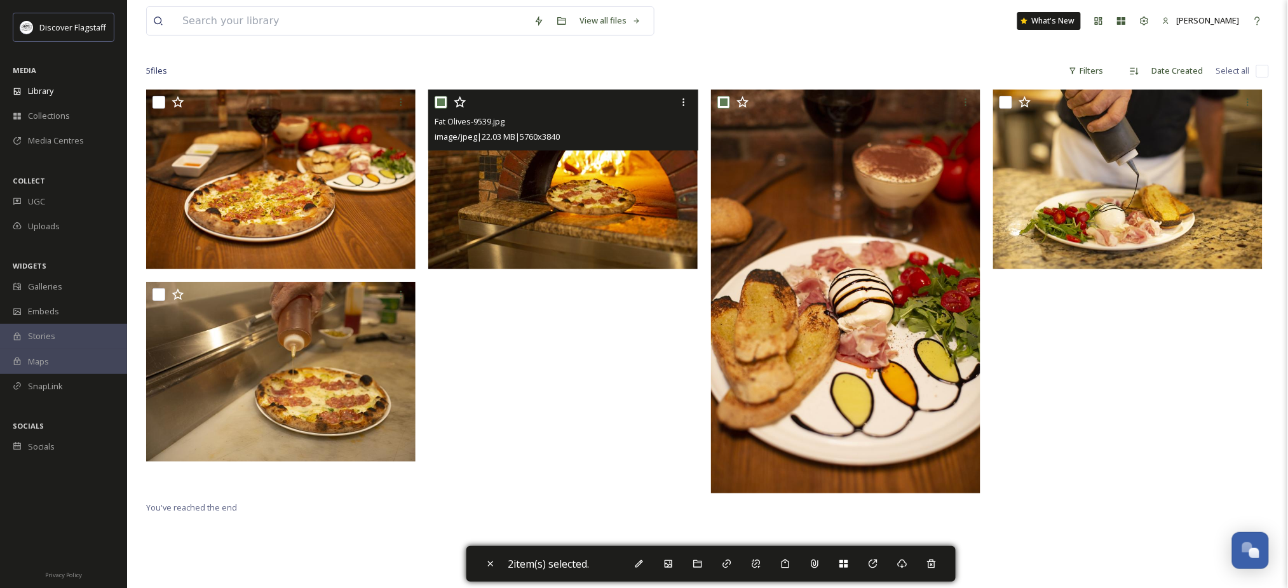
scroll to position [84, 0]
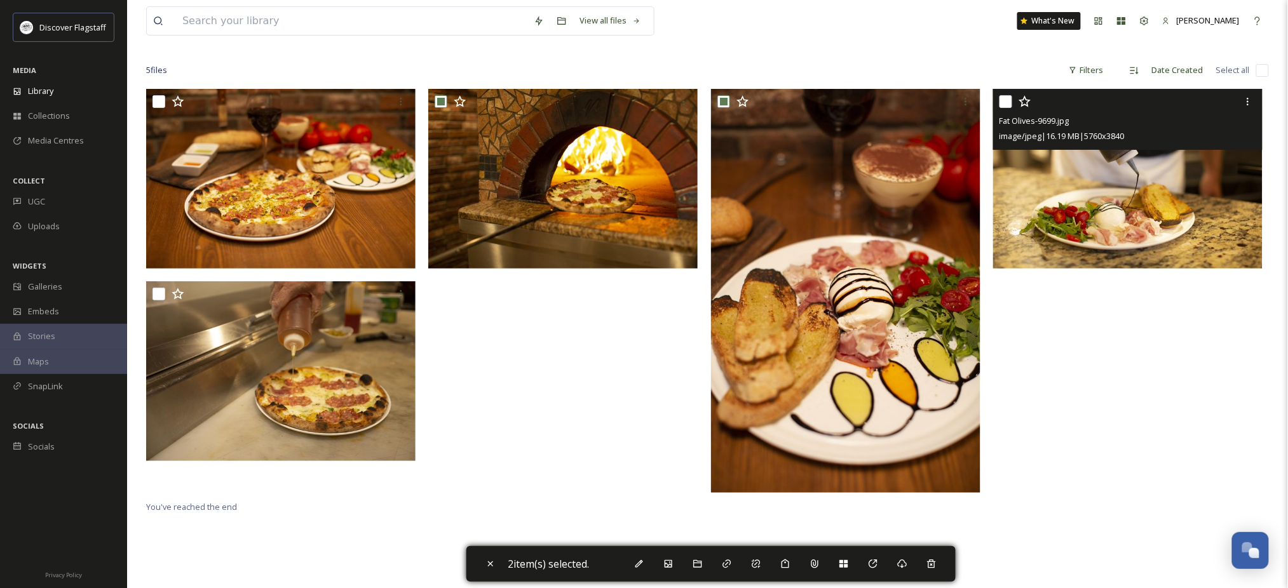
click at [1004, 108] on input "checkbox" at bounding box center [1005, 101] width 13 height 13
checkbox input "true"
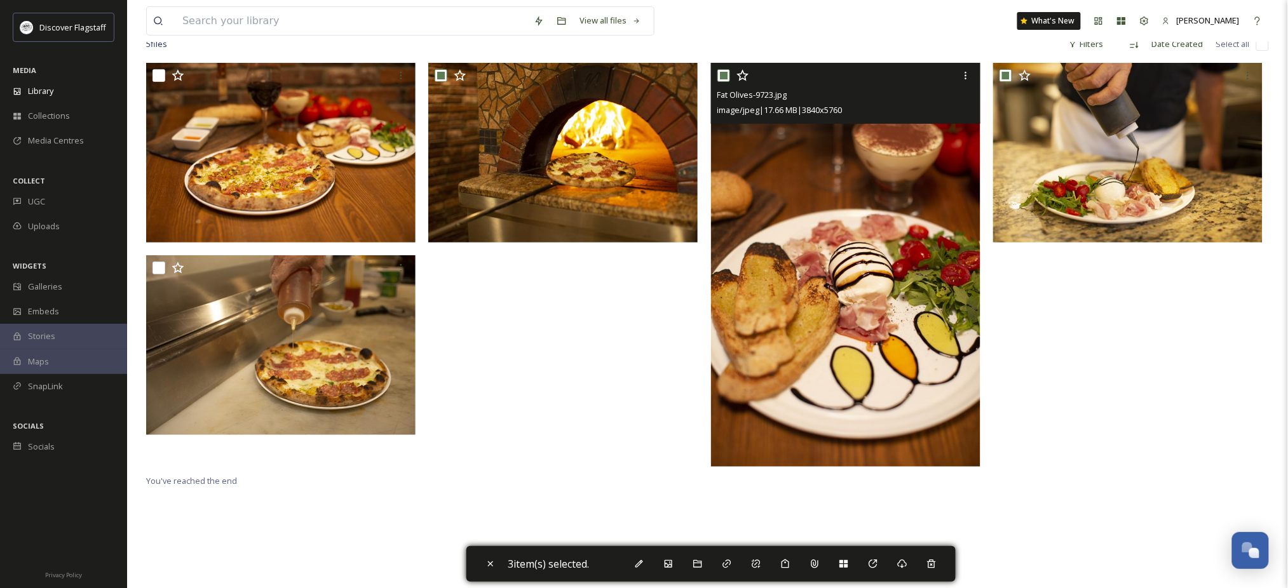
scroll to position [0, 0]
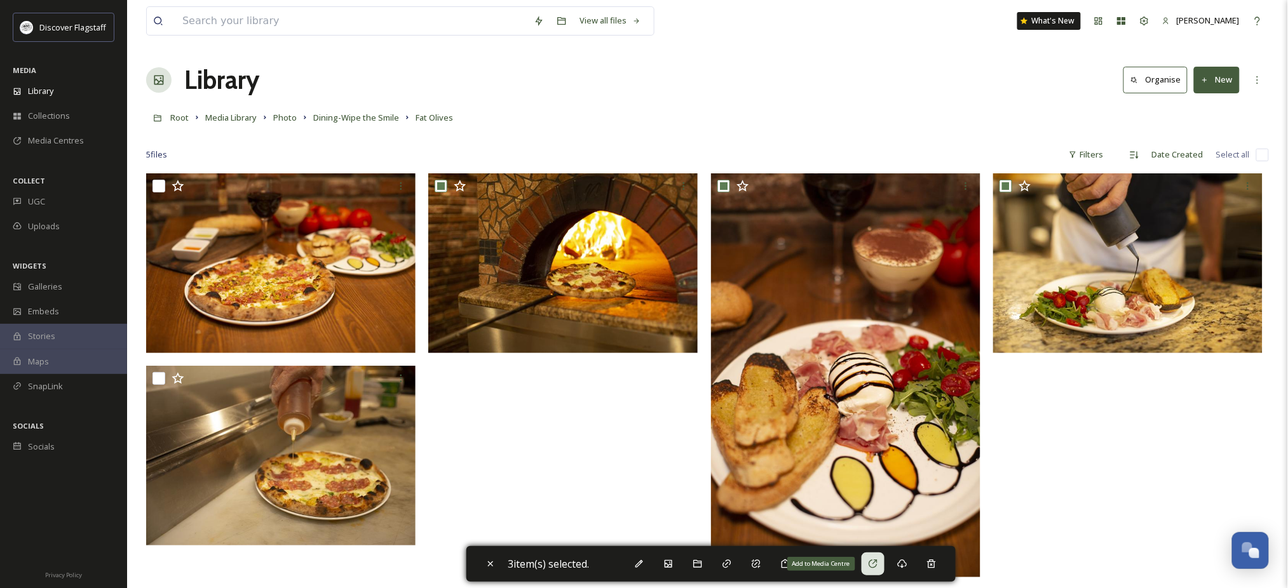
click at [878, 567] on icon at bounding box center [873, 564] width 10 height 10
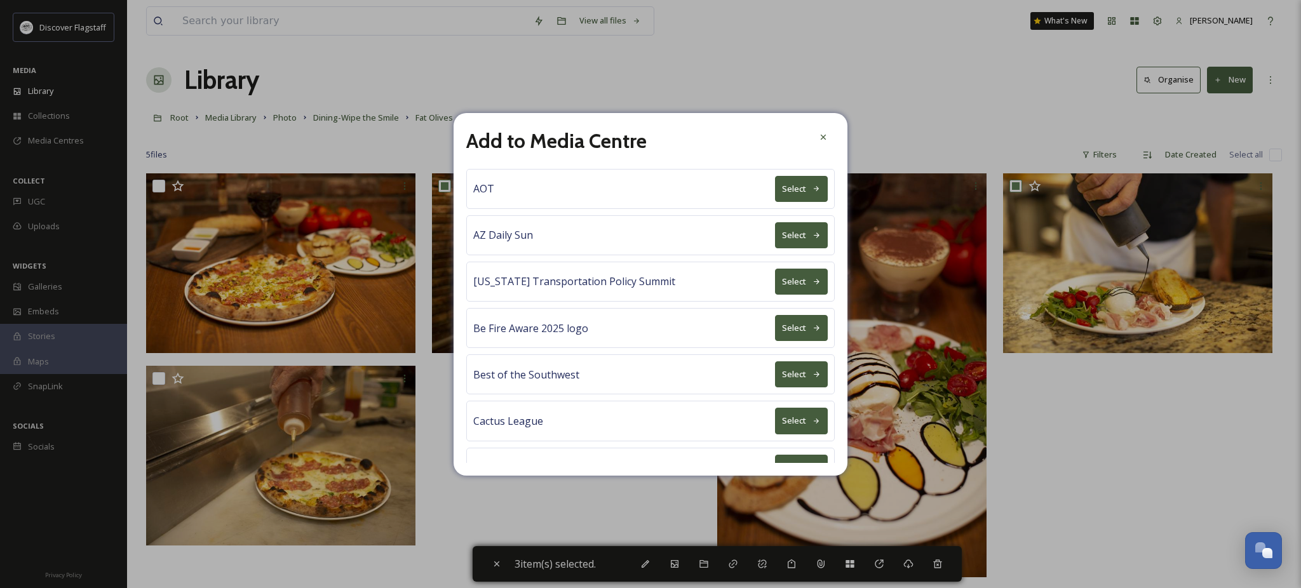
click at [776, 387] on button "Select" at bounding box center [801, 374] width 53 height 26
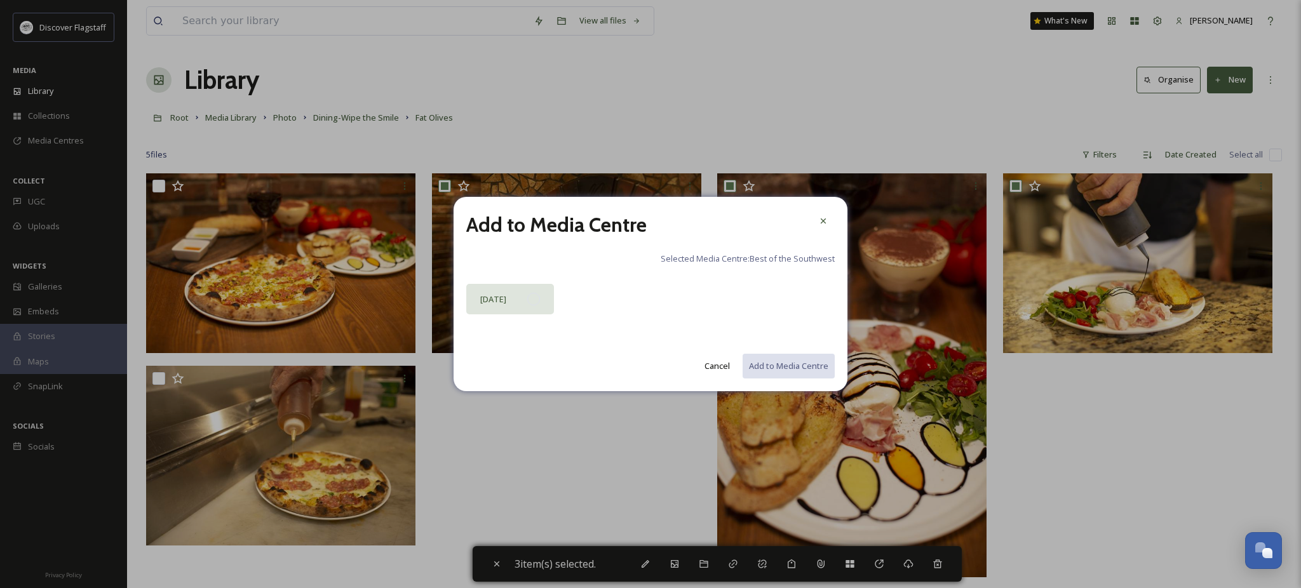
click at [531, 303] on div at bounding box center [533, 299] width 13 height 13
click at [783, 375] on button "Add to Media Centre" at bounding box center [787, 366] width 93 height 26
checkbox input "false"
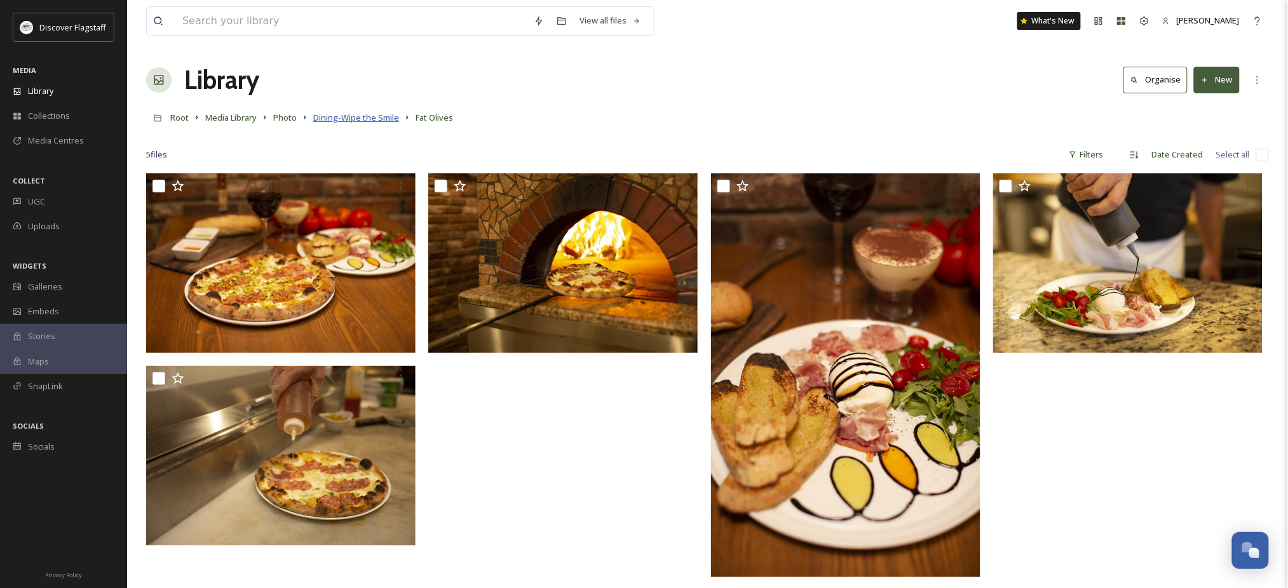
click at [399, 123] on span "Dining-Wipe the Smile" at bounding box center [356, 117] width 86 height 11
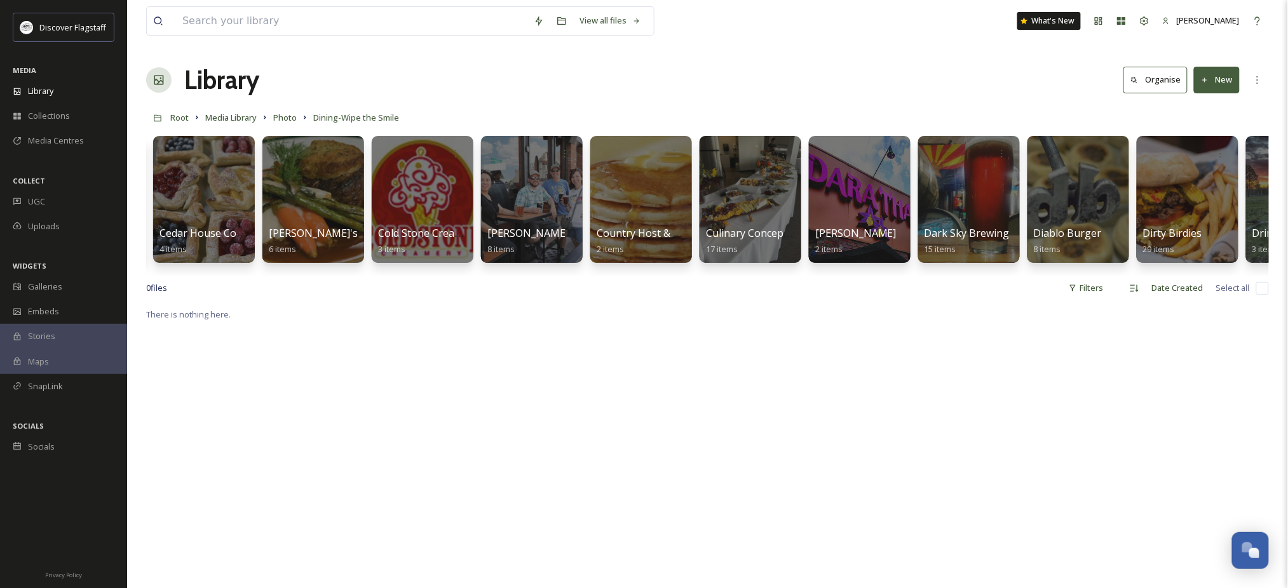
scroll to position [0, 2945]
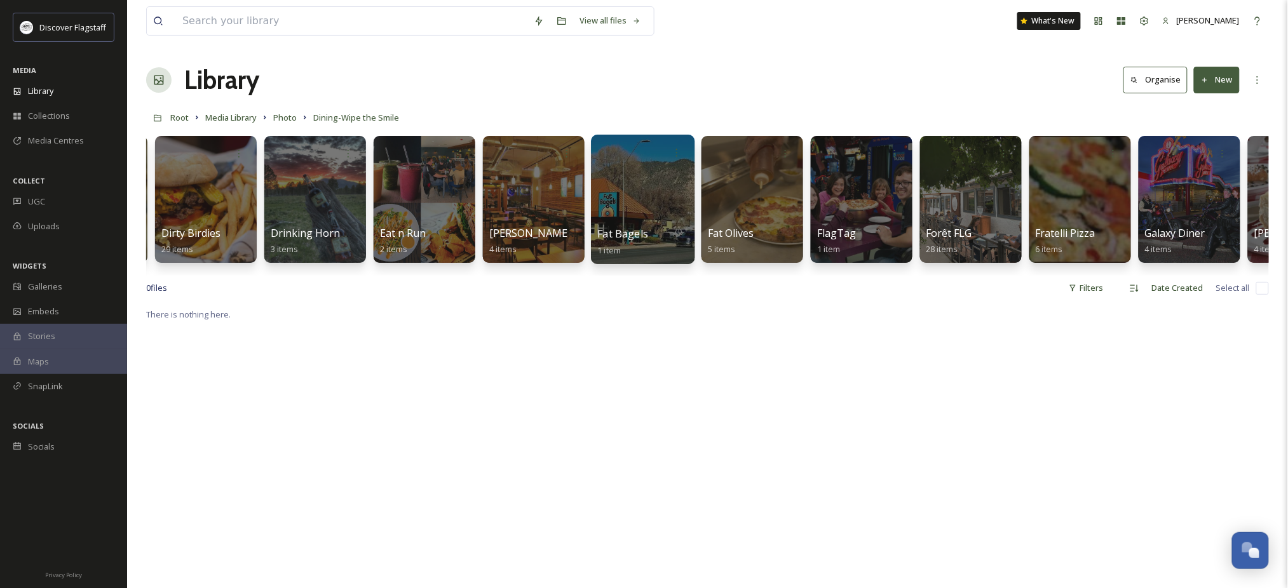
click at [663, 231] on div "Fat Bagels 1 item" at bounding box center [643, 242] width 91 height 32
click at [664, 233] on div "Fat Bagels 1 item" at bounding box center [643, 242] width 91 height 32
click at [662, 219] on div at bounding box center [643, 200] width 104 height 130
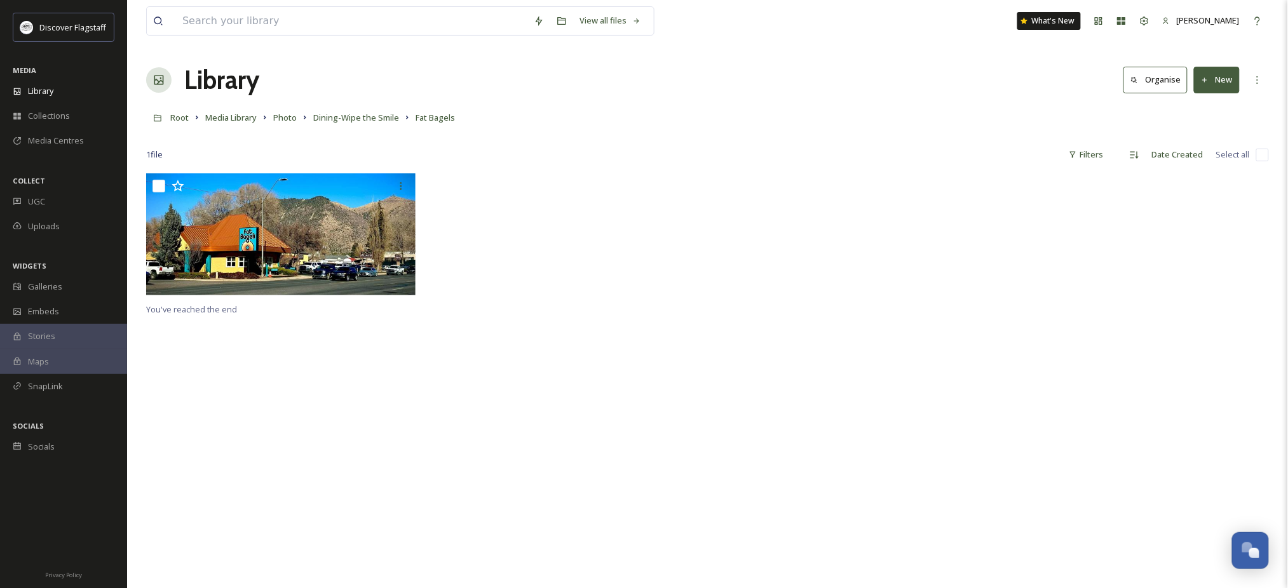
click at [1226, 81] on button "New" at bounding box center [1217, 80] width 46 height 26
click at [1222, 112] on span "File Upload" at bounding box center [1211, 110] width 42 height 12
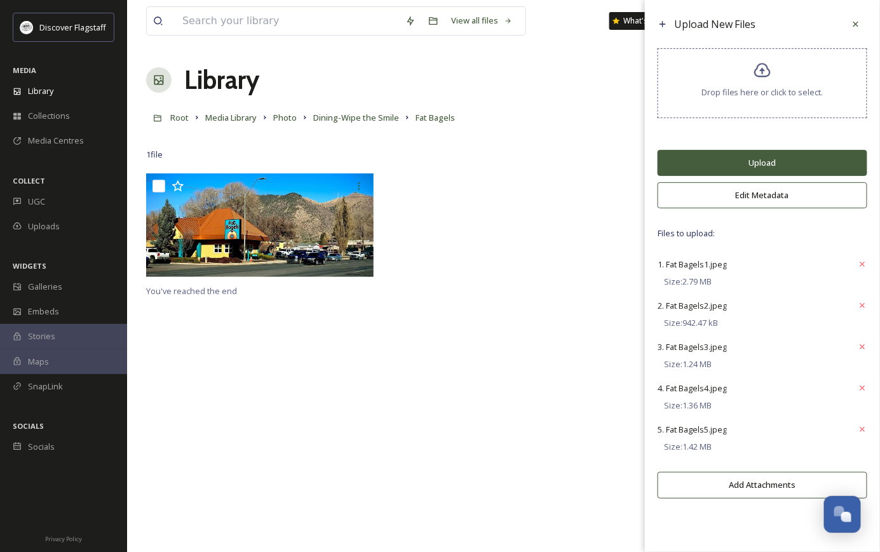
click at [783, 166] on button "Upload" at bounding box center [762, 163] width 210 height 26
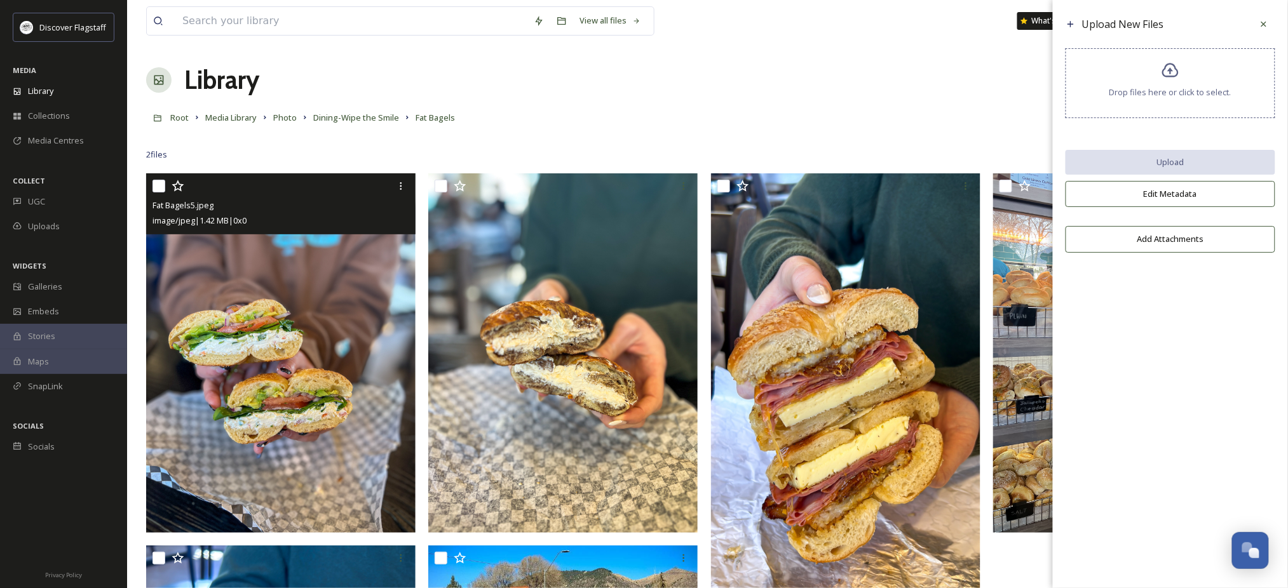
click at [159, 192] on input "checkbox" at bounding box center [158, 186] width 13 height 13
checkbox input "true"
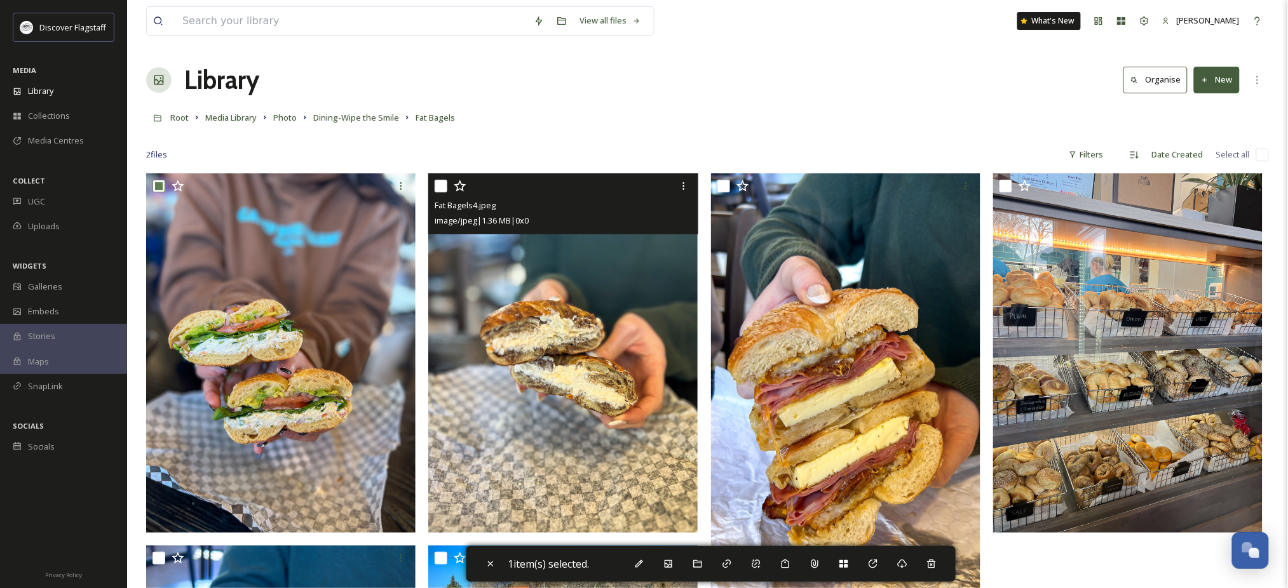
click at [443, 192] on input "checkbox" at bounding box center [440, 186] width 13 height 13
checkbox input "true"
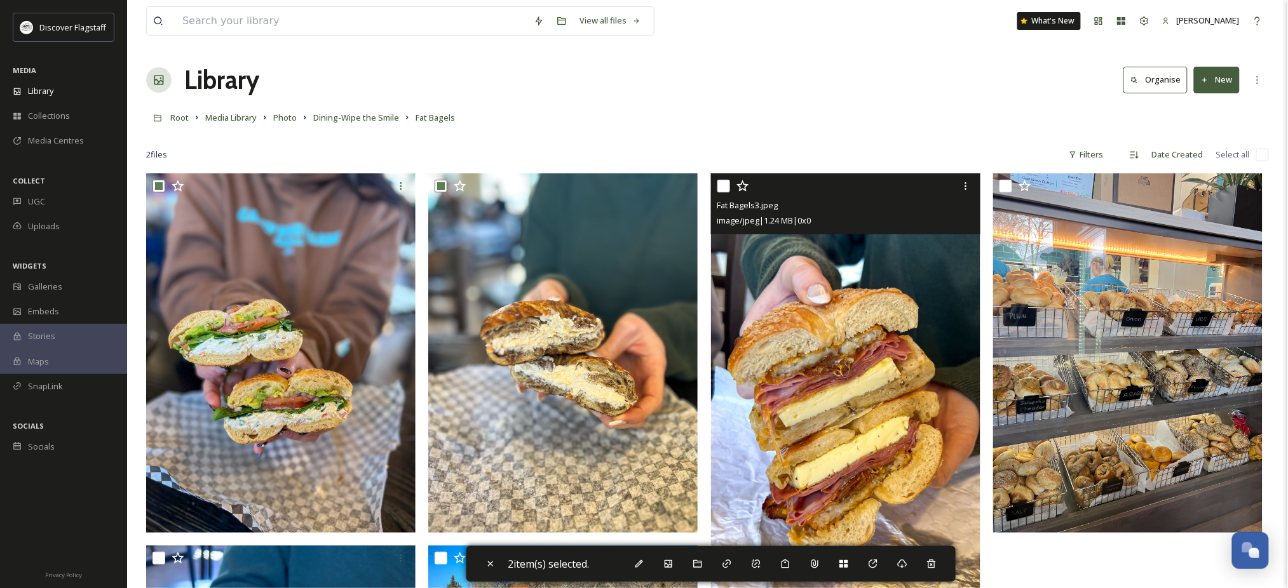
click at [718, 192] on input "checkbox" at bounding box center [723, 186] width 13 height 13
checkbox input "true"
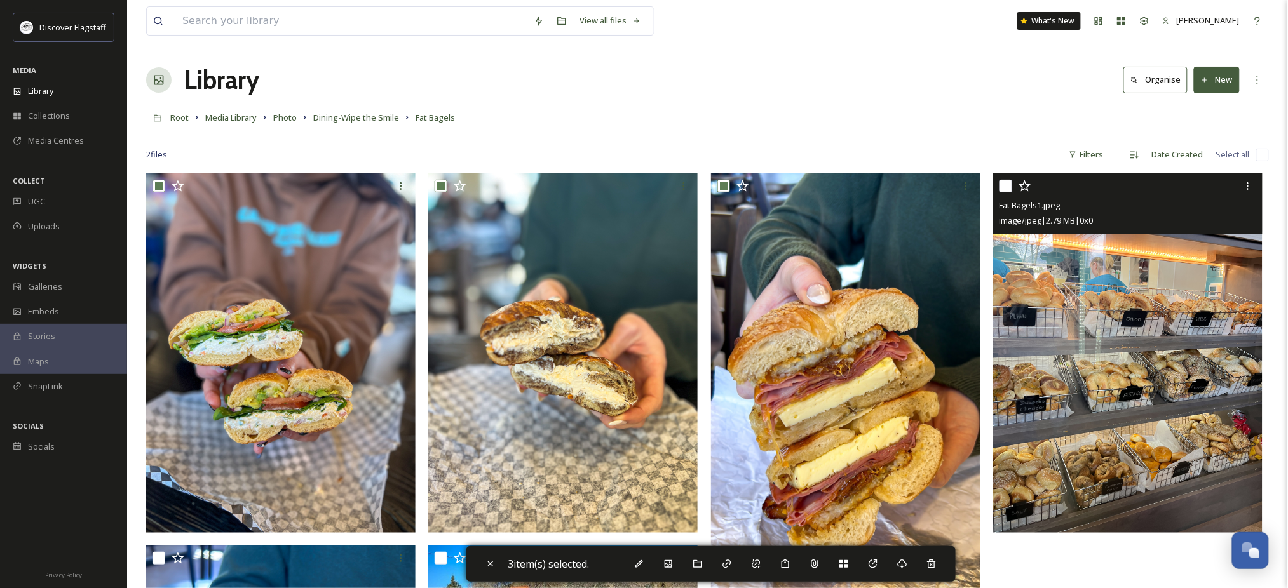
click at [1007, 192] on input "checkbox" at bounding box center [1005, 186] width 13 height 13
checkbox input "true"
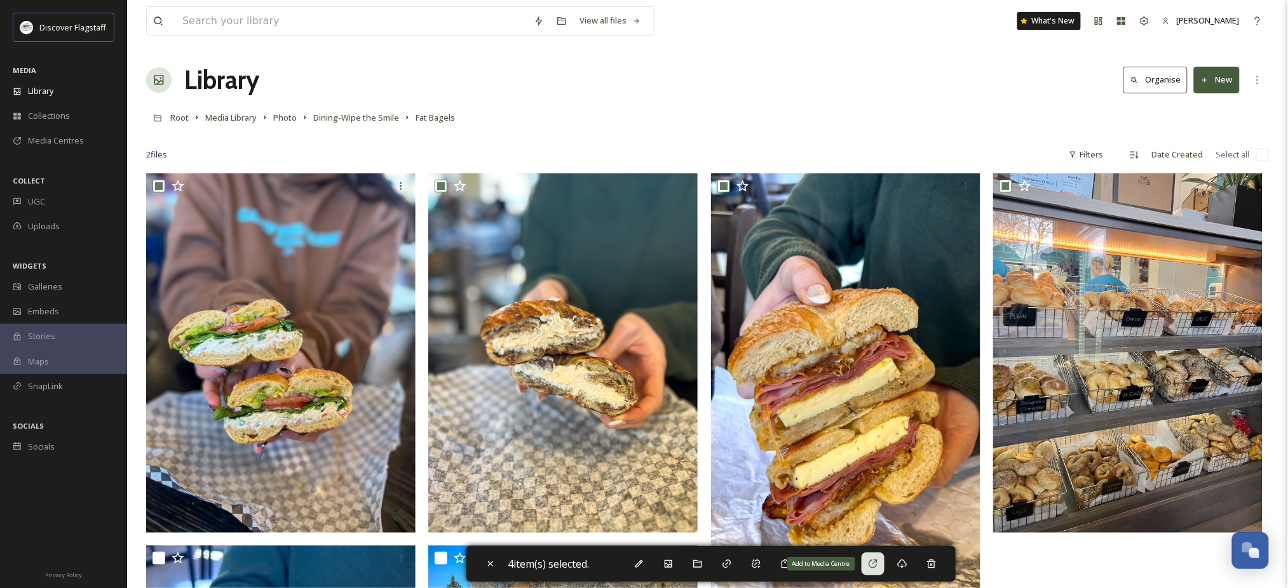
click at [878, 569] on icon at bounding box center [873, 564] width 10 height 10
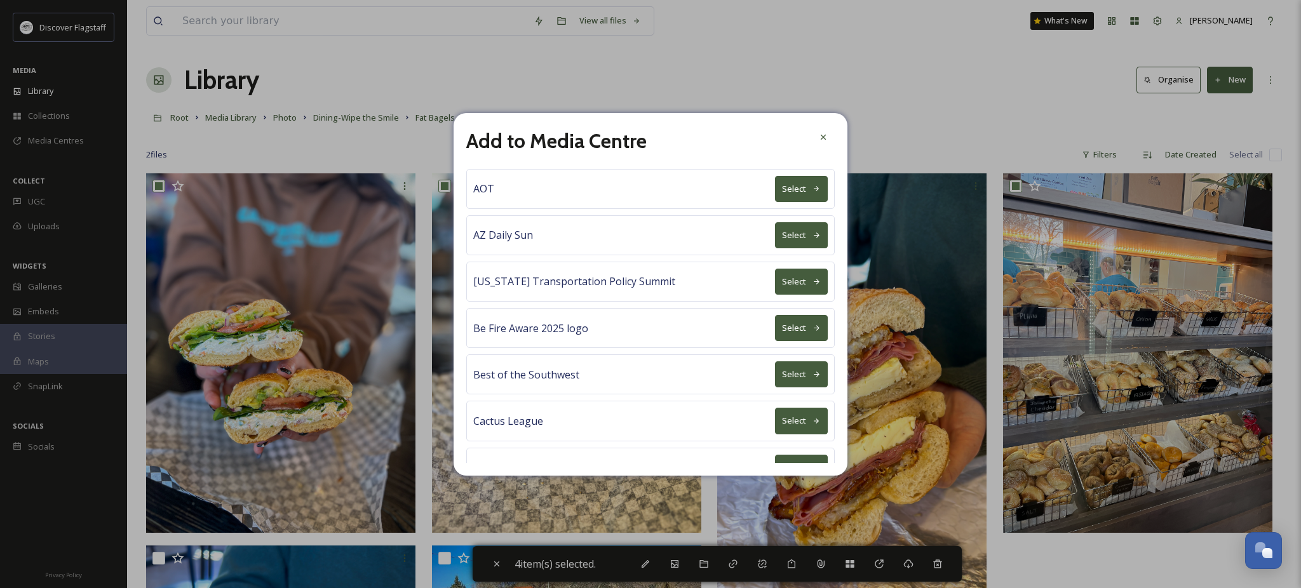
click at [778, 386] on button "Select" at bounding box center [801, 374] width 53 height 26
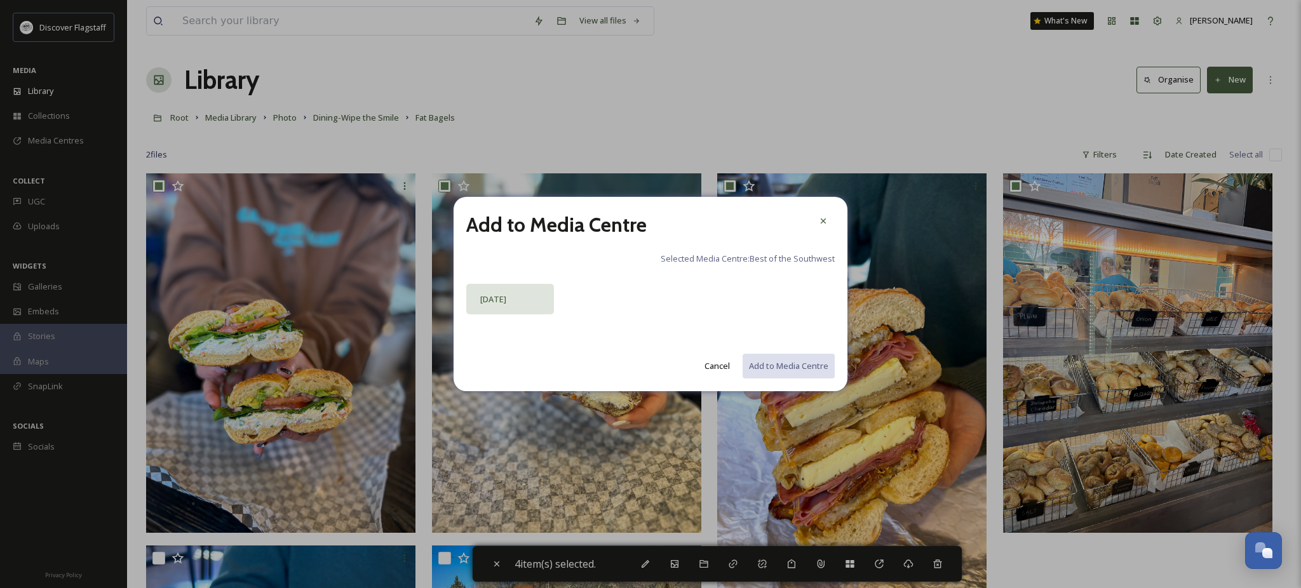
click at [515, 293] on div "[DATE]" at bounding box center [510, 299] width 88 height 30
click at [757, 370] on button "Add to Media Centre" at bounding box center [787, 366] width 93 height 26
checkbox input "false"
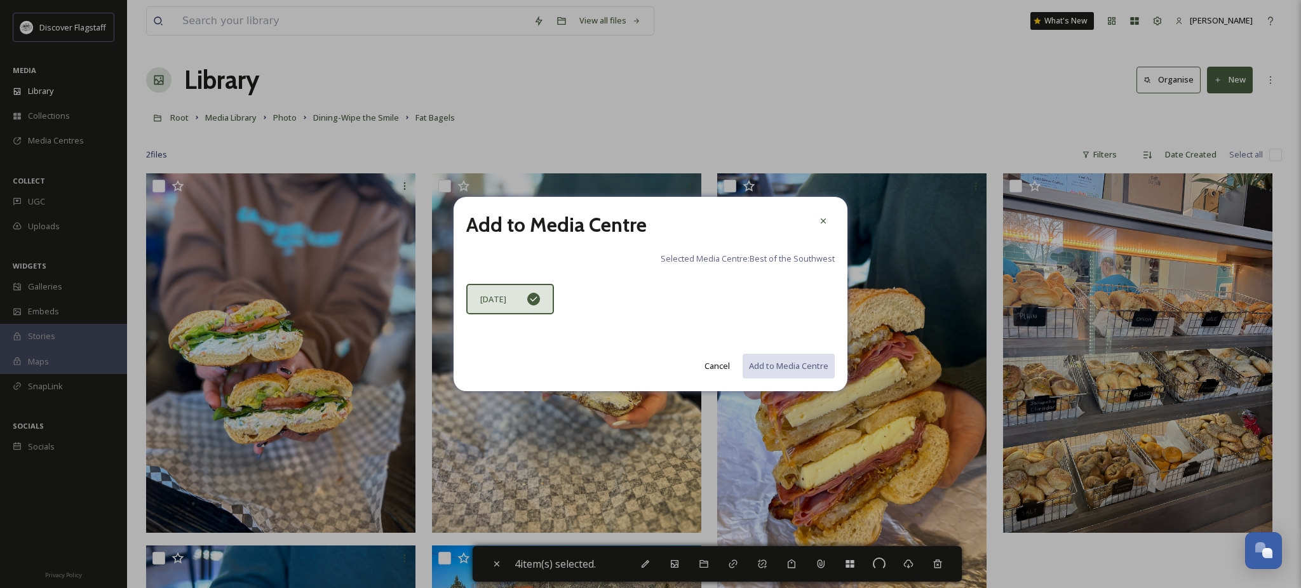
checkbox input "false"
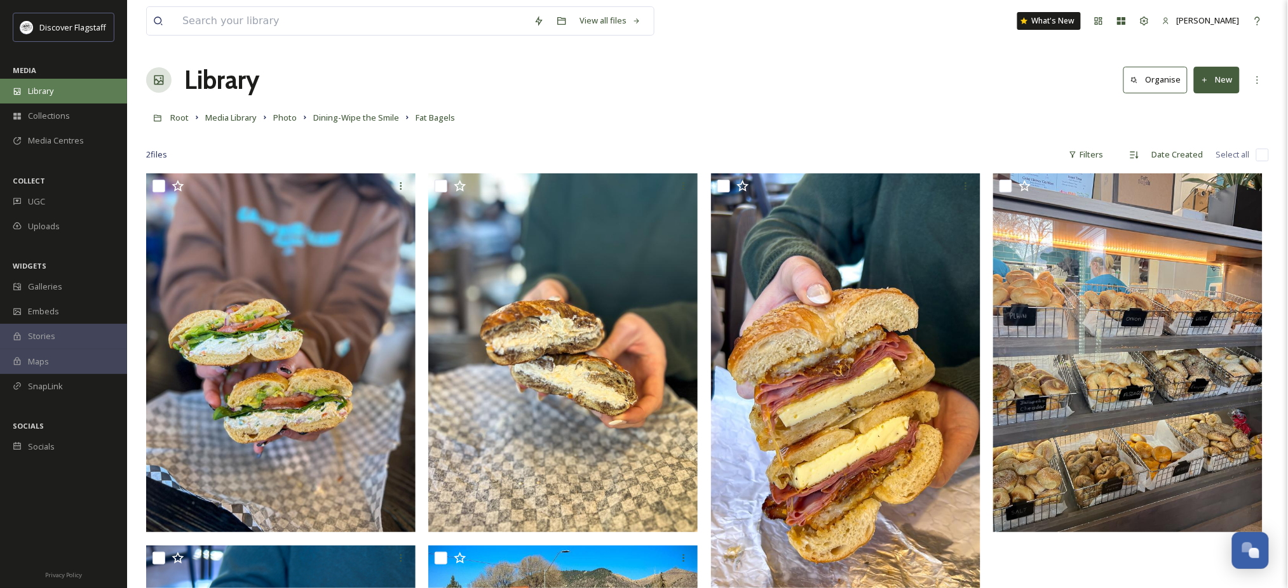
click at [65, 104] on div "Library" at bounding box center [63, 91] width 127 height 25
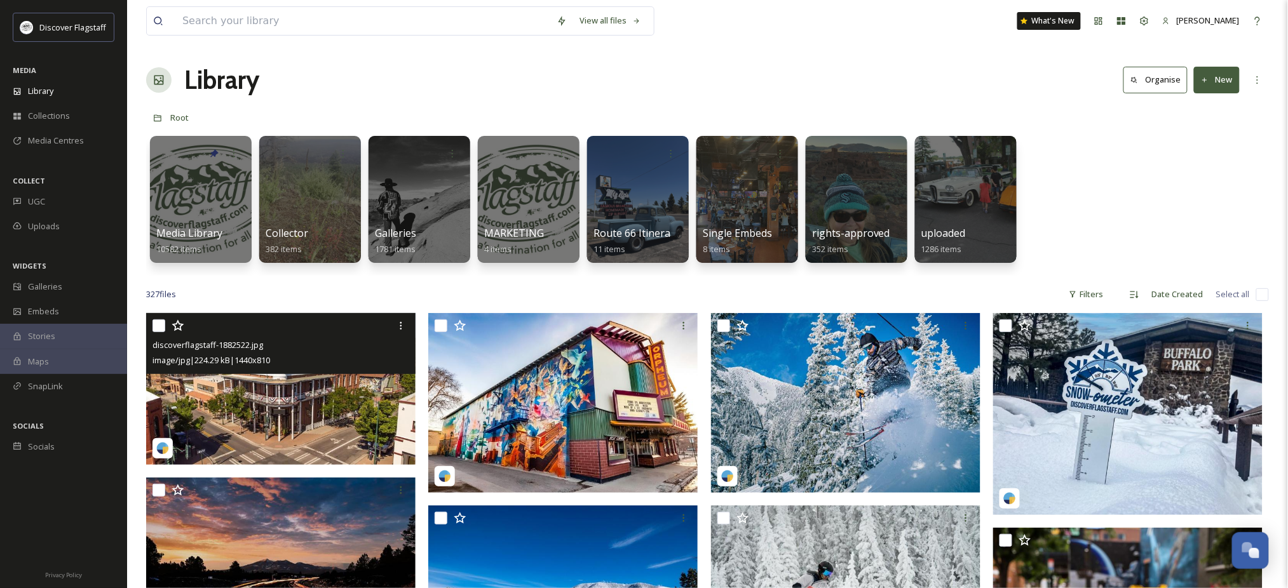
click at [154, 332] on input "checkbox" at bounding box center [158, 326] width 13 height 13
checkbox input "true"
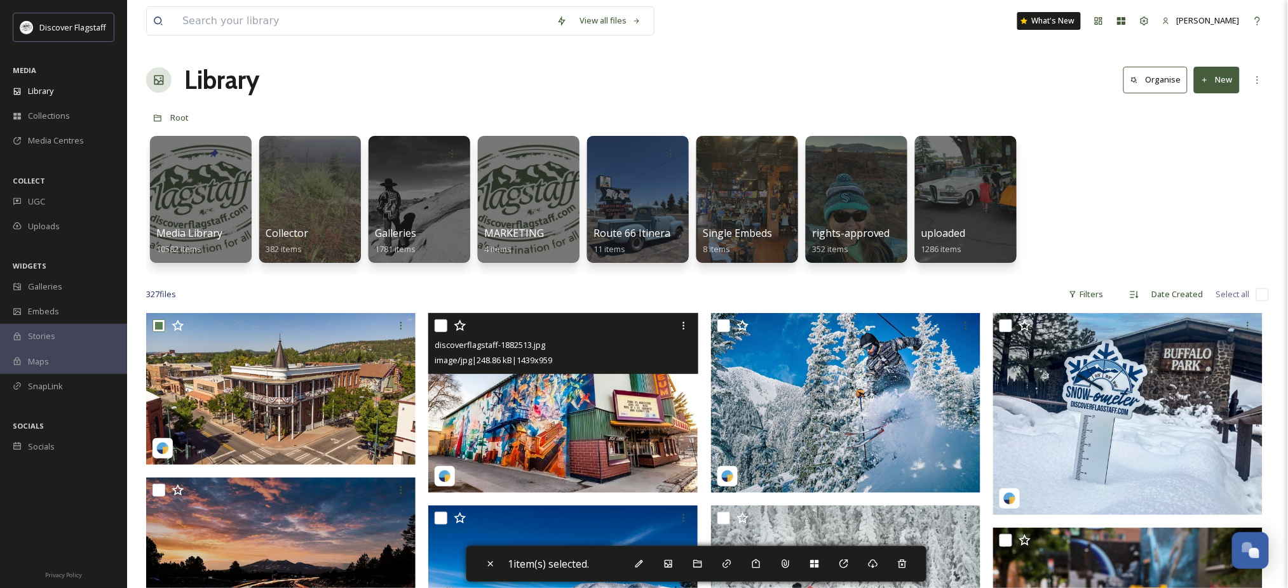
scroll to position [84, 0]
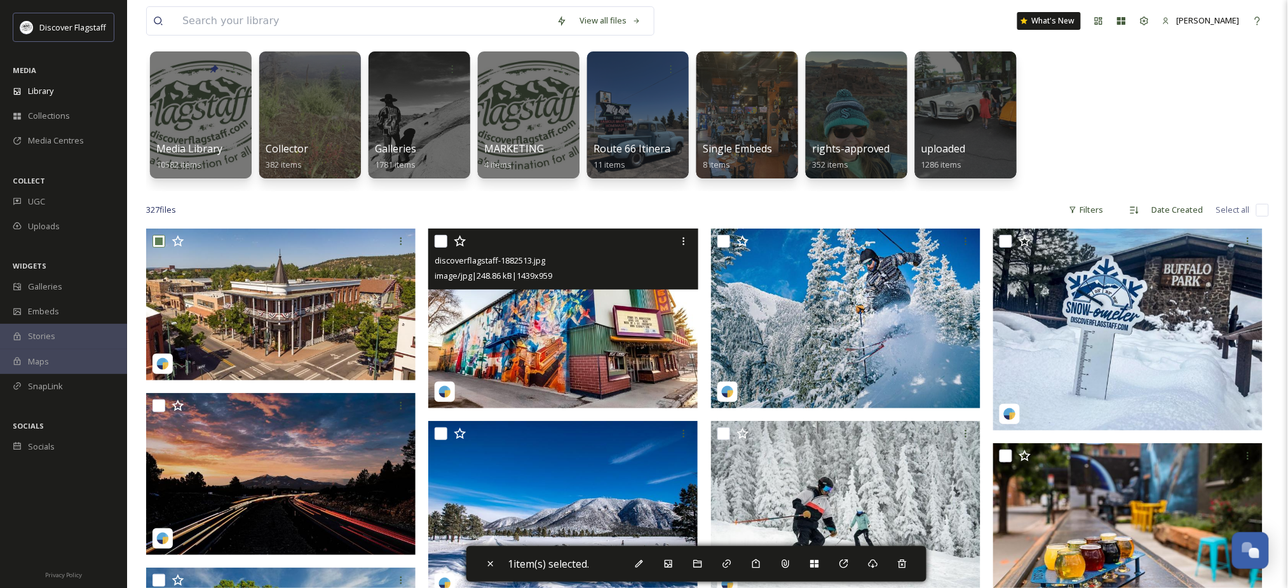
click at [441, 248] on input "checkbox" at bounding box center [440, 241] width 13 height 13
checkbox input "true"
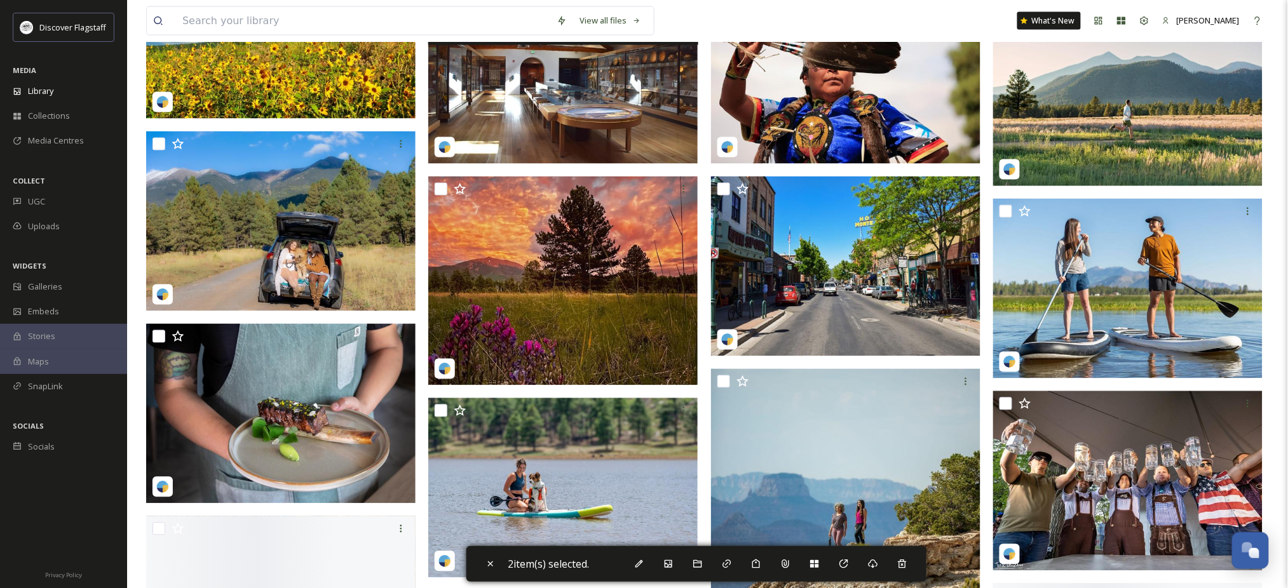
scroll to position [762, 0]
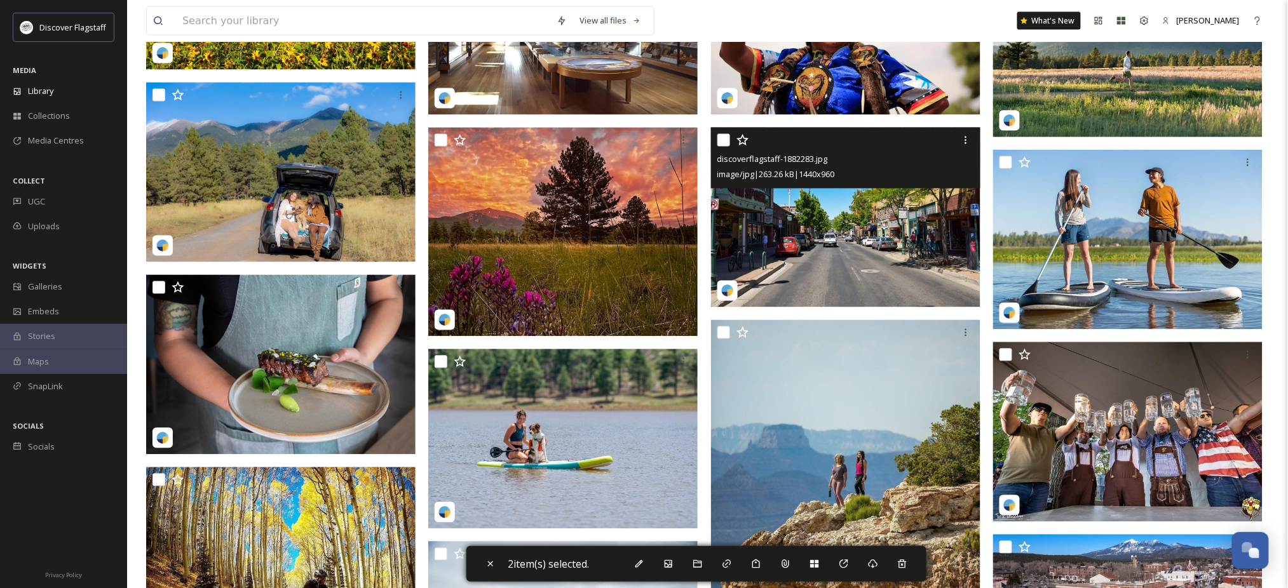
click at [725, 147] on input "checkbox" at bounding box center [723, 140] width 13 height 13
checkbox input "true"
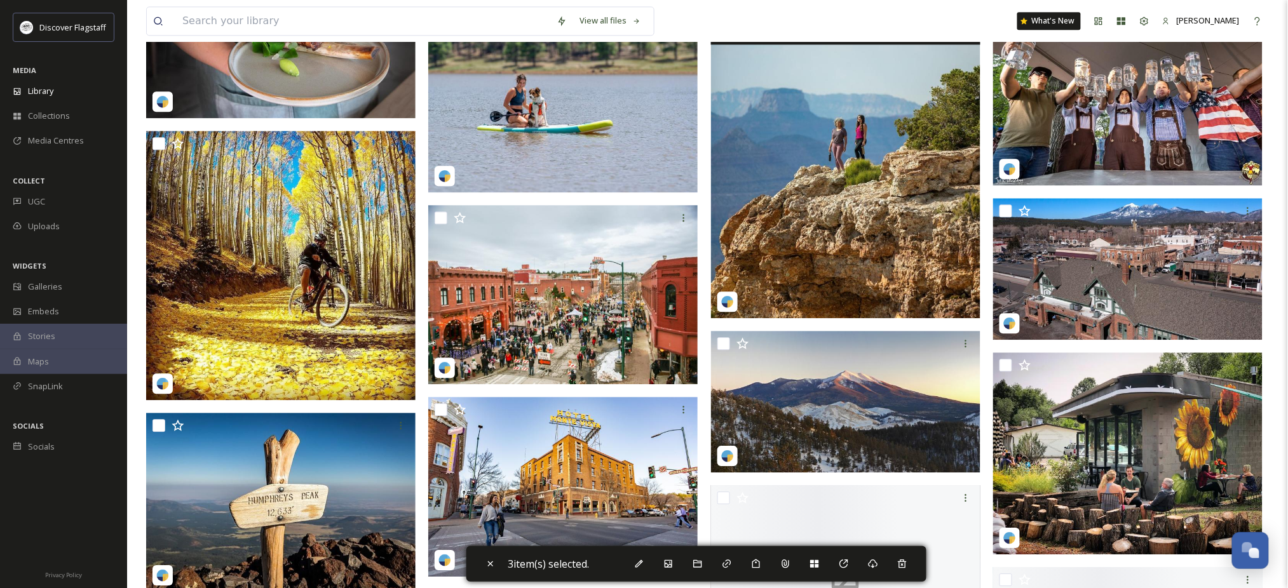
scroll to position [1101, 0]
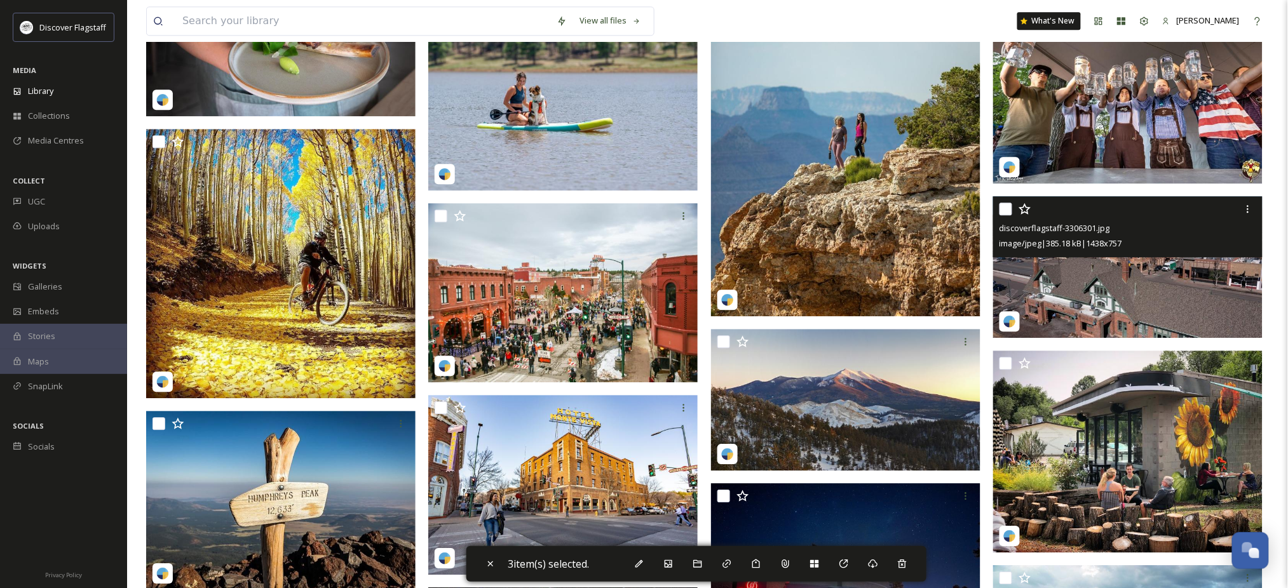
click at [1009, 215] on input "checkbox" at bounding box center [1005, 209] width 13 height 13
checkbox input "true"
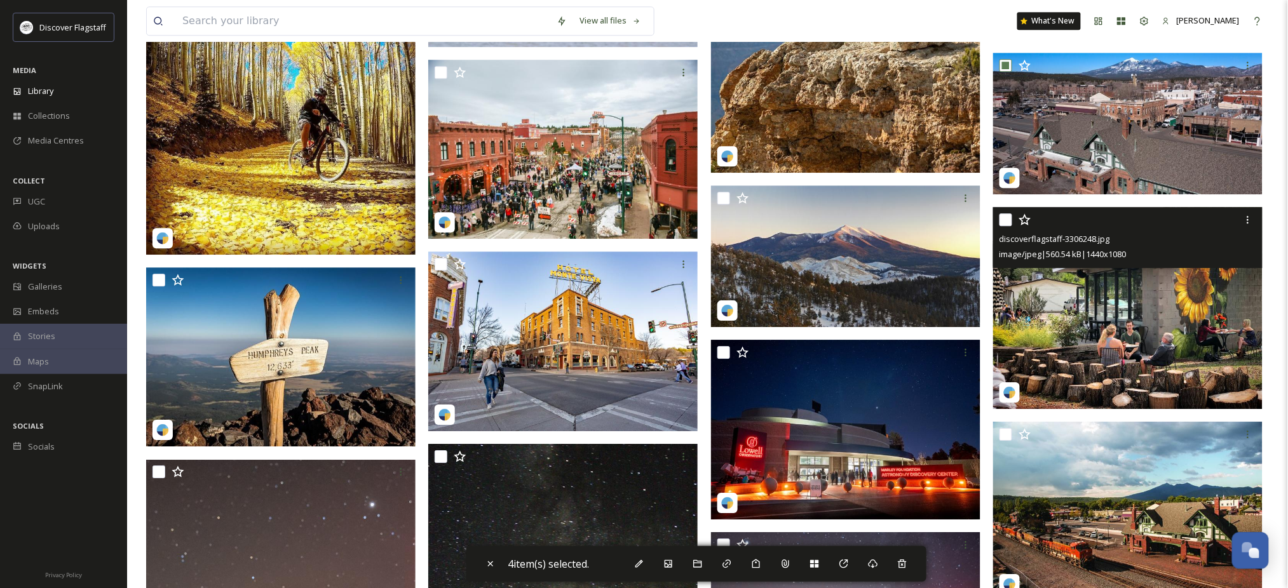
scroll to position [1270, 0]
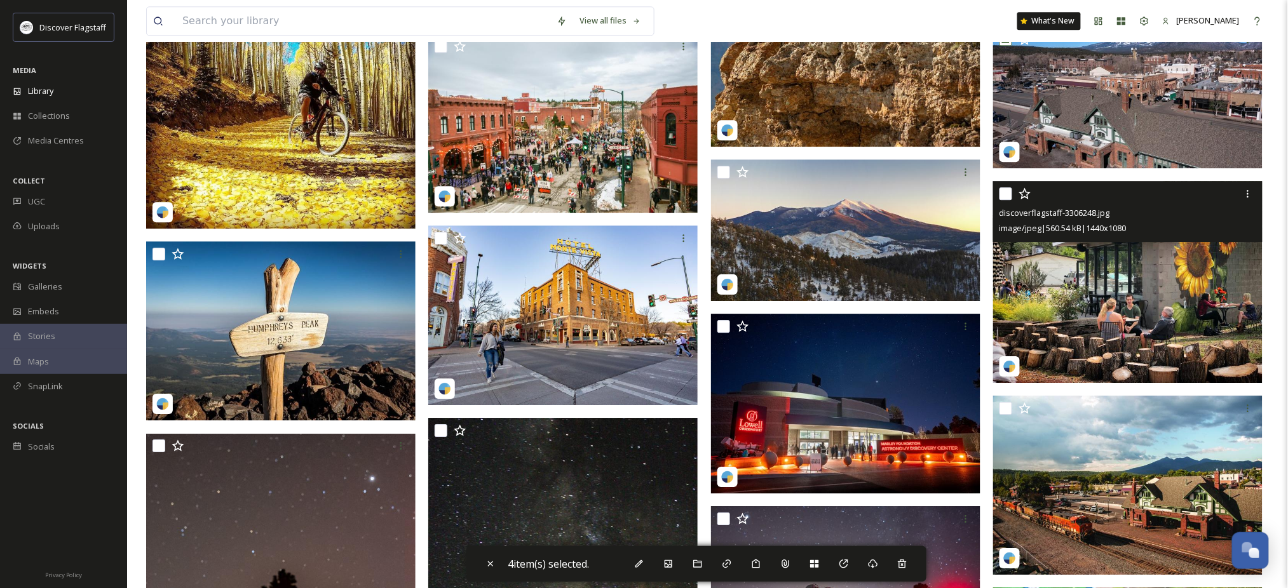
click at [1004, 200] on input "checkbox" at bounding box center [1005, 193] width 13 height 13
checkbox input "true"
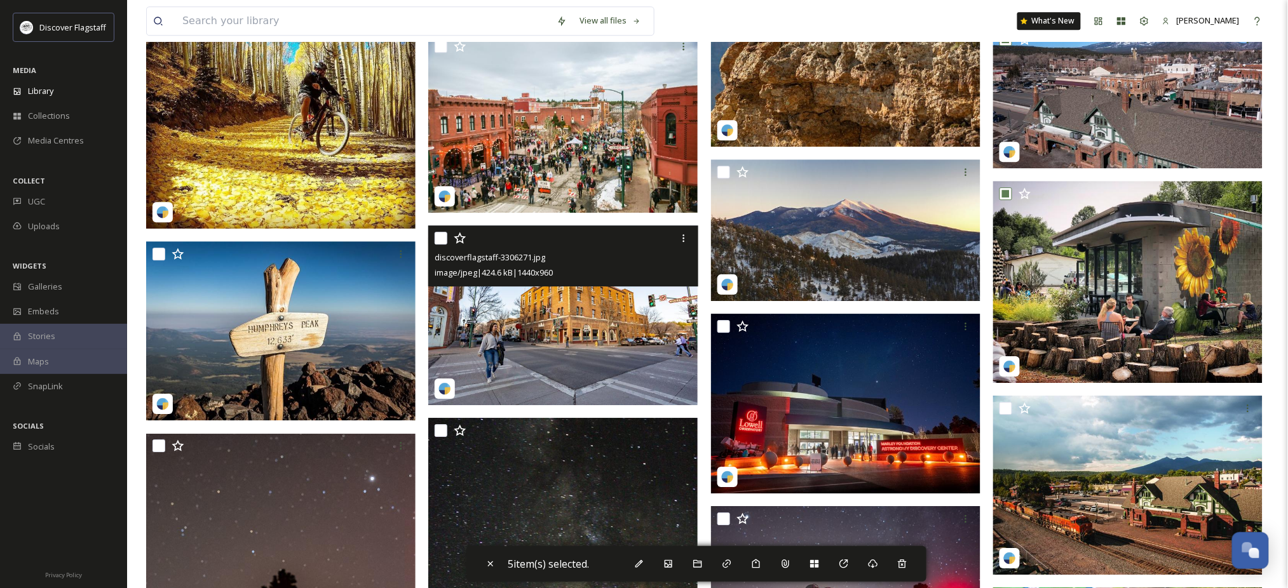
click at [440, 245] on input "checkbox" at bounding box center [440, 238] width 13 height 13
checkbox input "true"
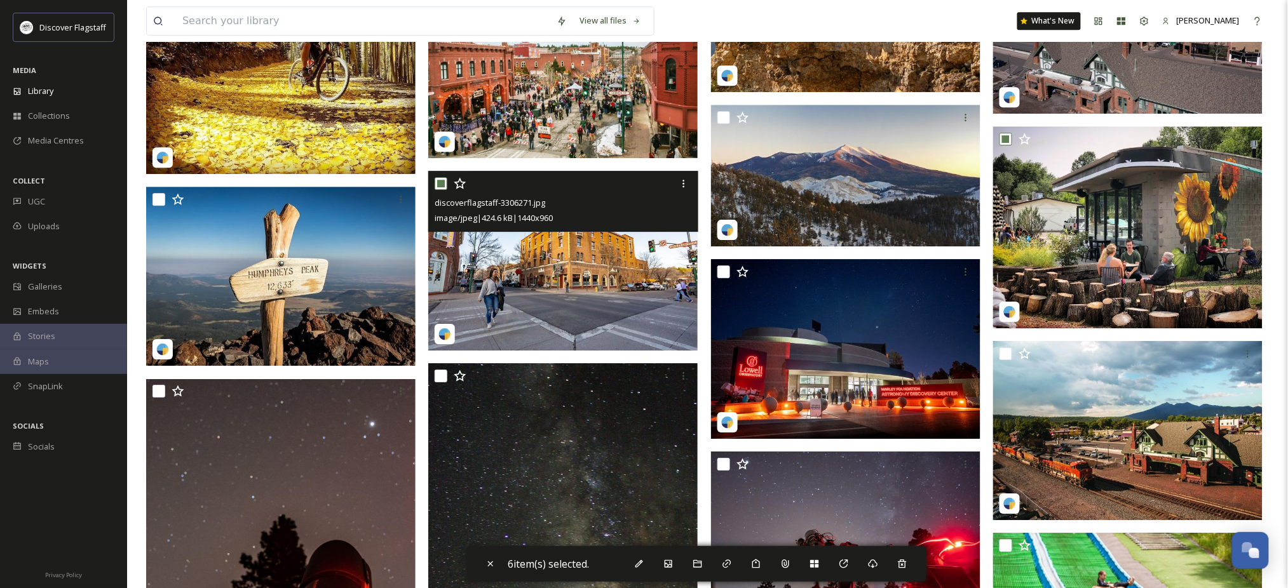
scroll to position [1355, 0]
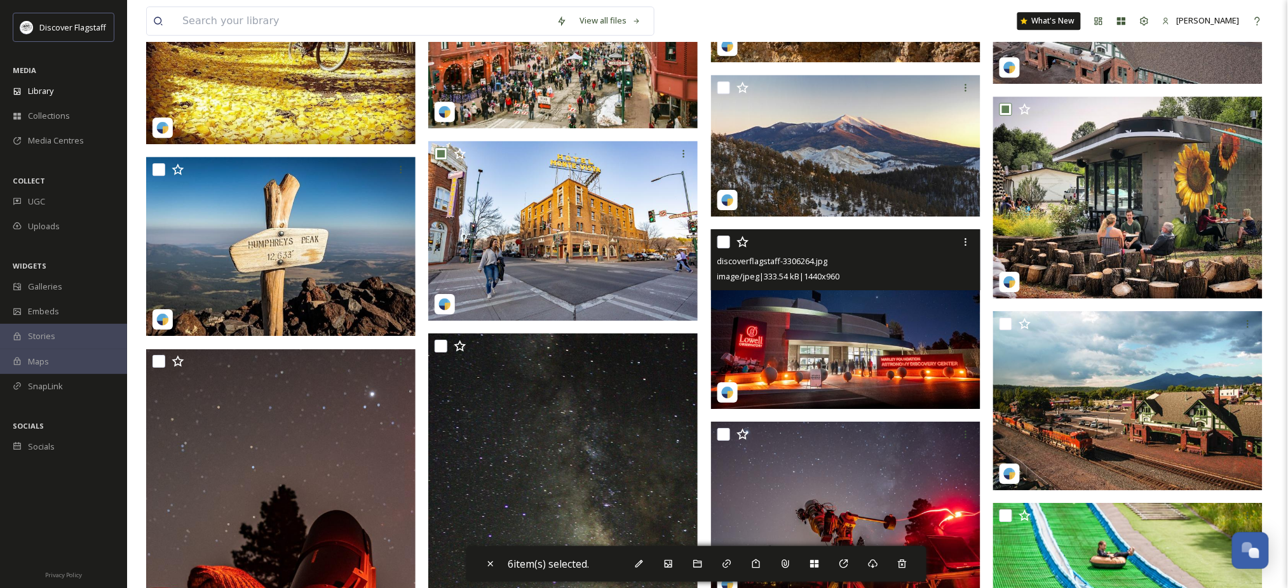
click at [725, 248] on input "checkbox" at bounding box center [723, 242] width 13 height 13
checkbox input "true"
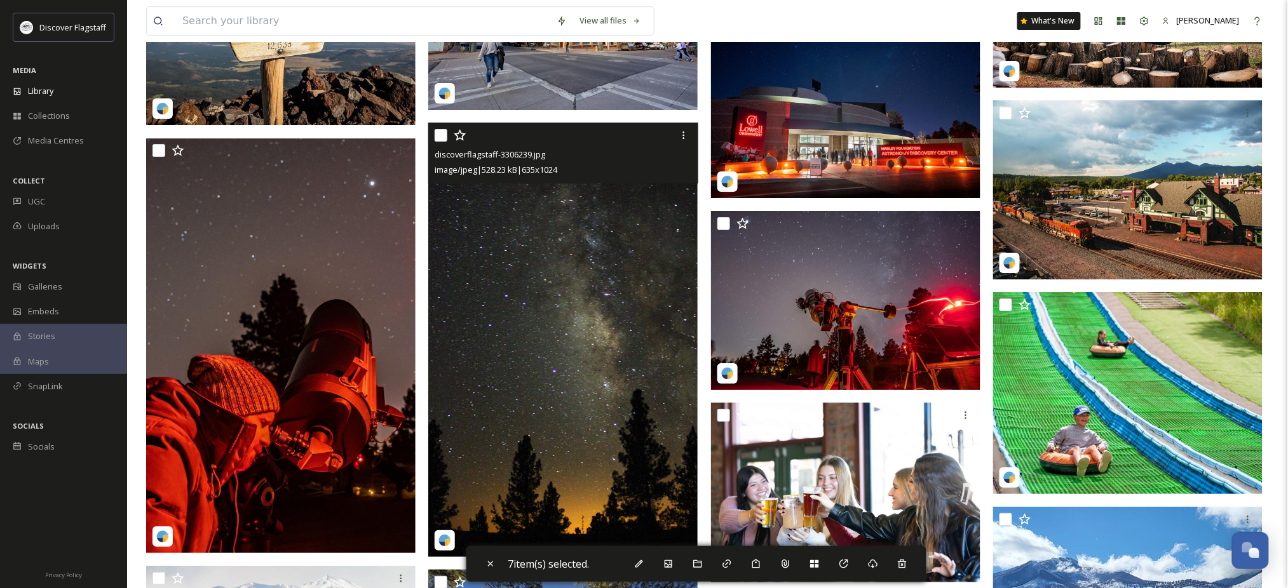
scroll to position [1525, 0]
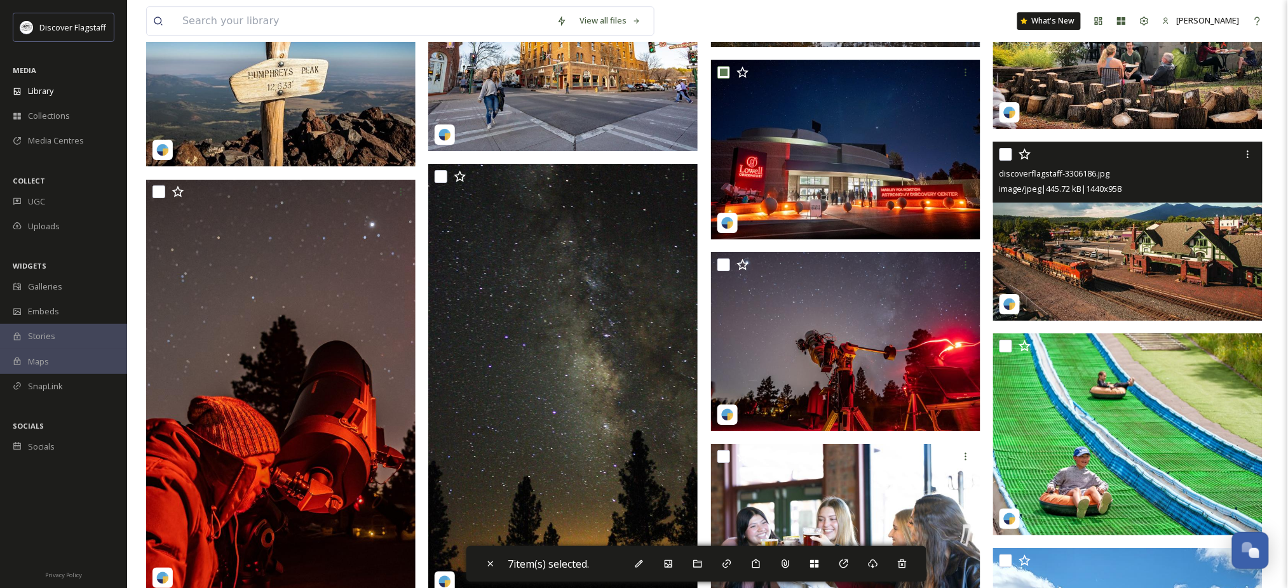
click at [1011, 161] on input "checkbox" at bounding box center [1005, 154] width 13 height 13
checkbox input "true"
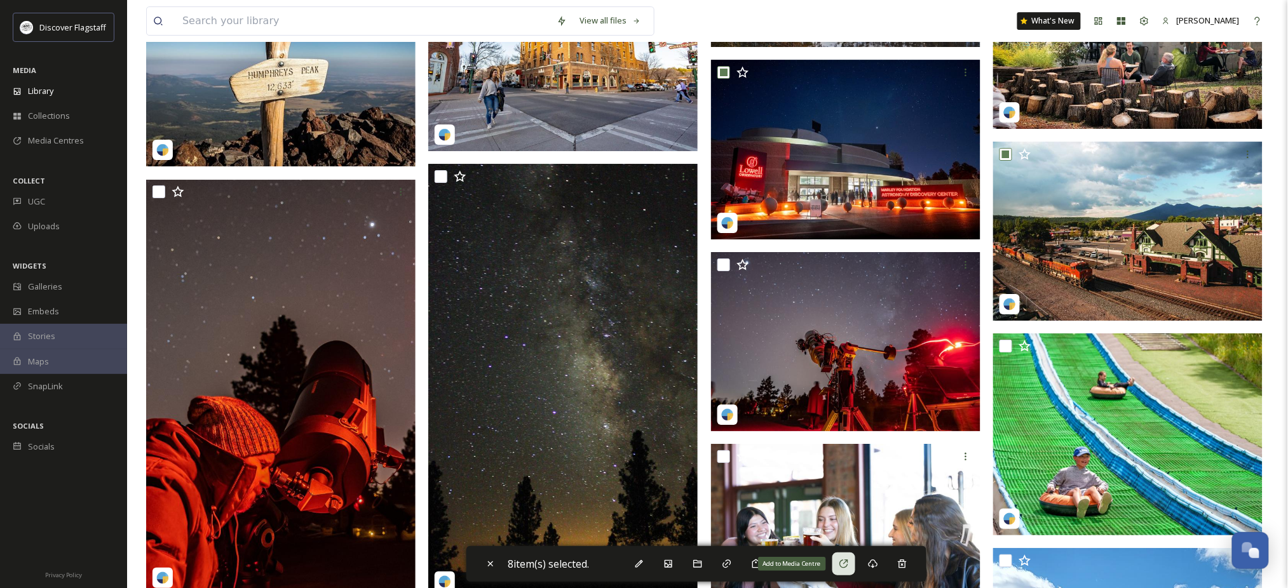
click at [855, 560] on div "Add to Media Centre" at bounding box center [843, 564] width 23 height 23
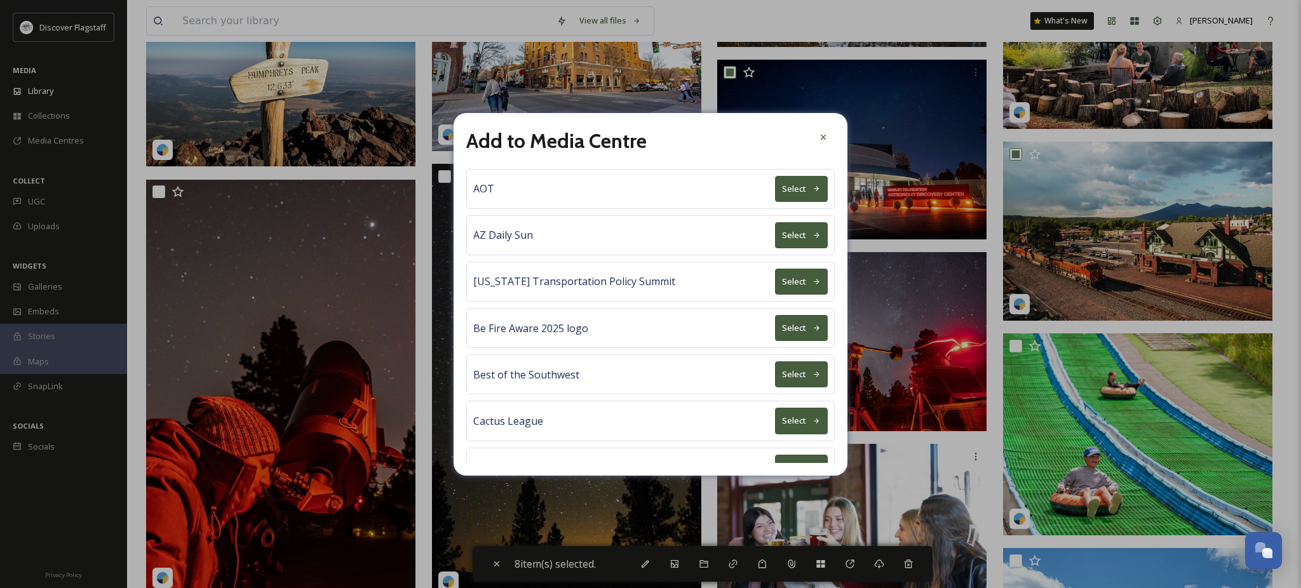
click at [778, 387] on button "Select" at bounding box center [801, 374] width 53 height 26
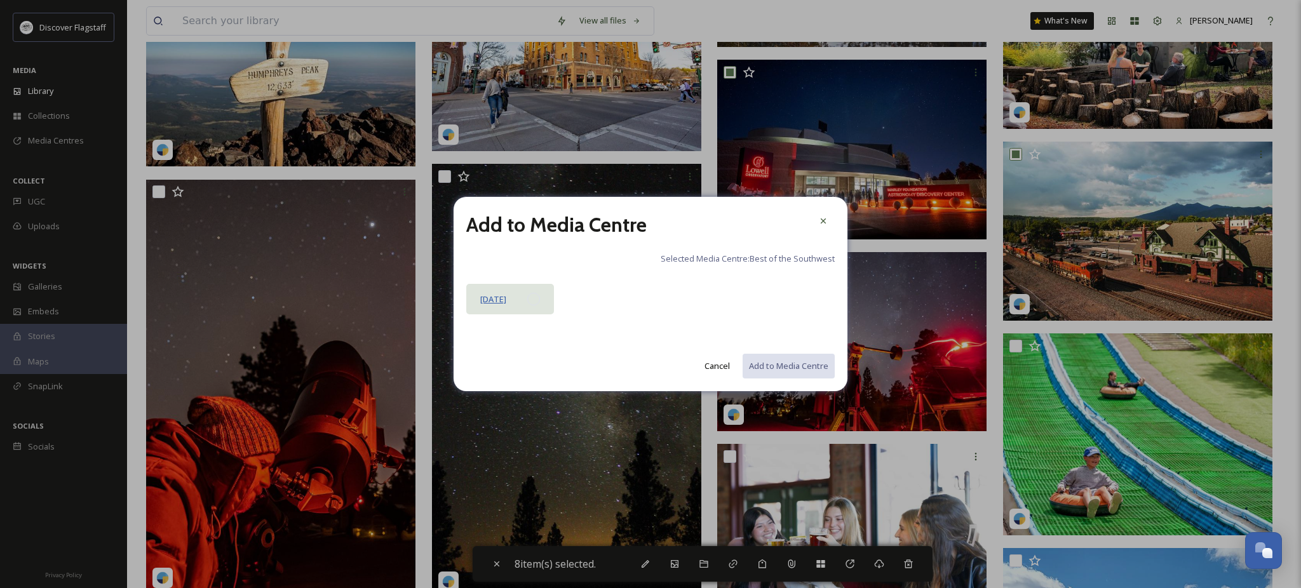
click at [506, 304] on span "[DATE]" at bounding box center [493, 298] width 26 height 11
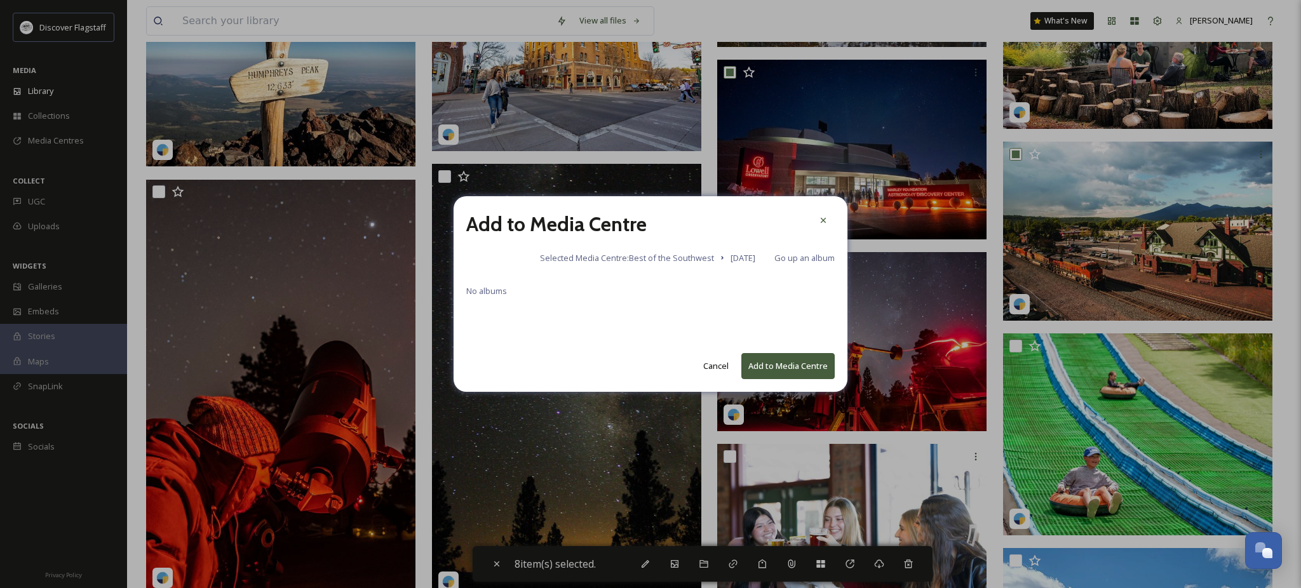
click at [762, 377] on button "Add to Media Centre" at bounding box center [787, 366] width 93 height 26
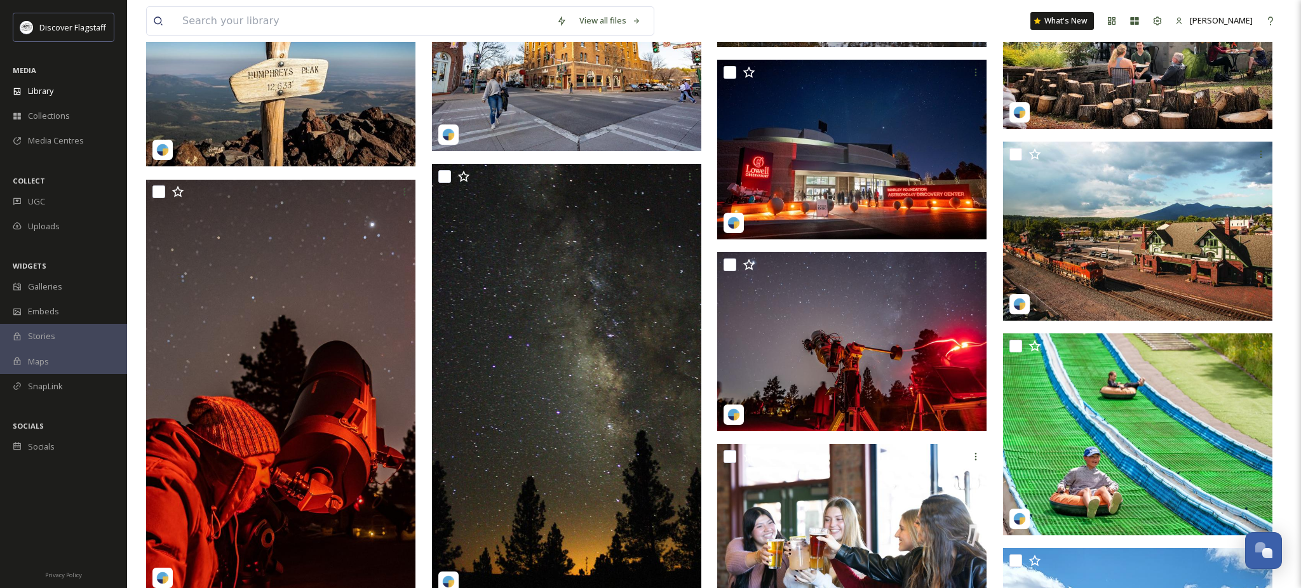
checkbox input "false"
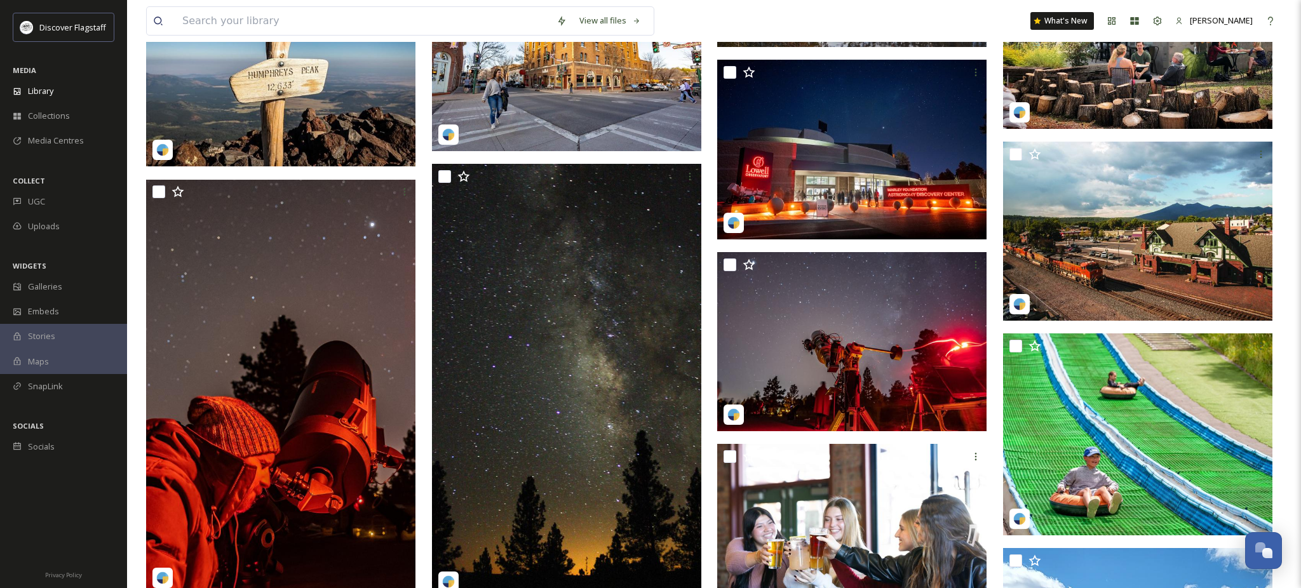
checkbox input "false"
